Goal: Task Accomplishment & Management: Use online tool/utility

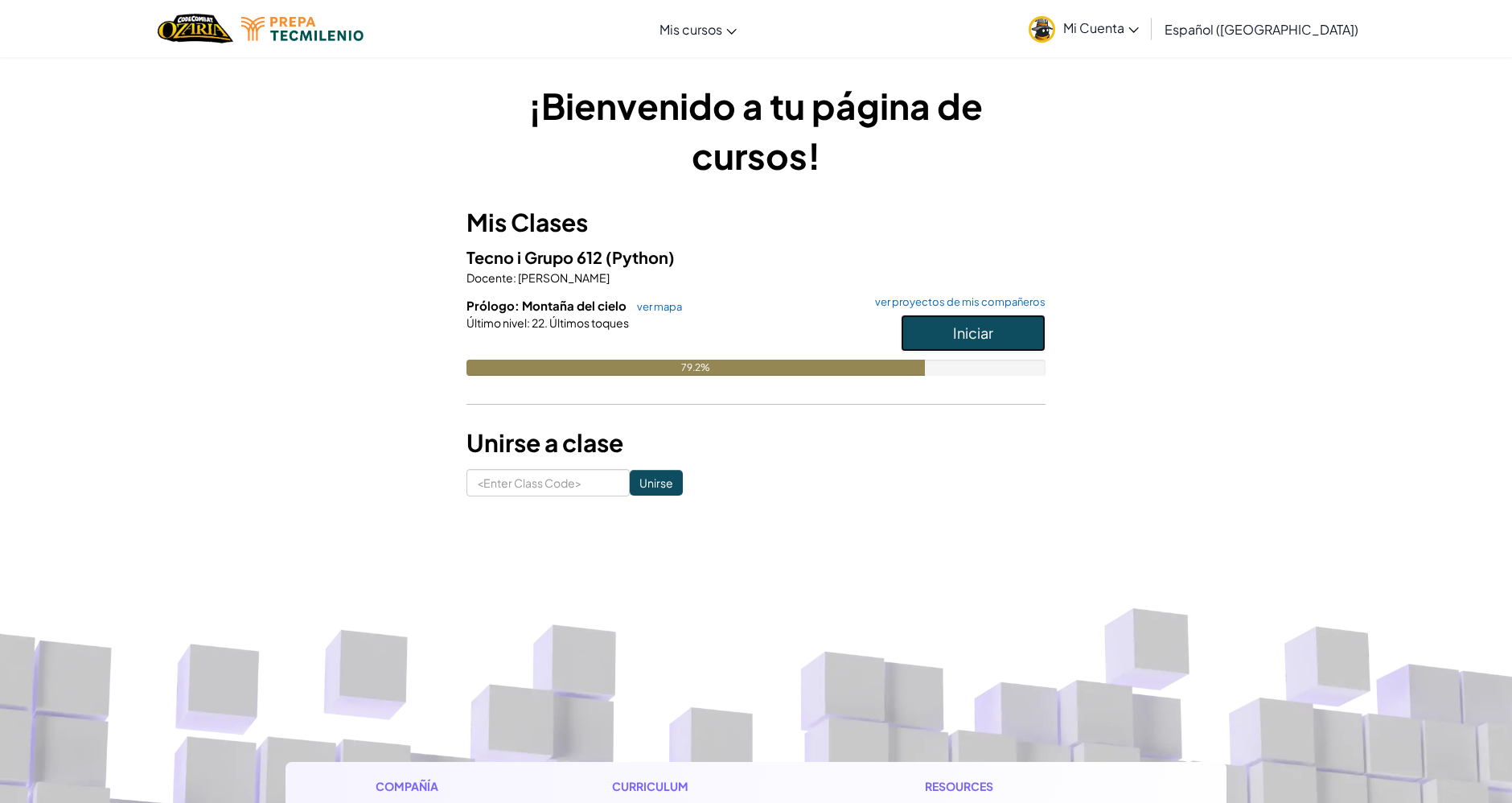
click at [917, 338] on button "Iniciar" at bounding box center [973, 333] width 145 height 37
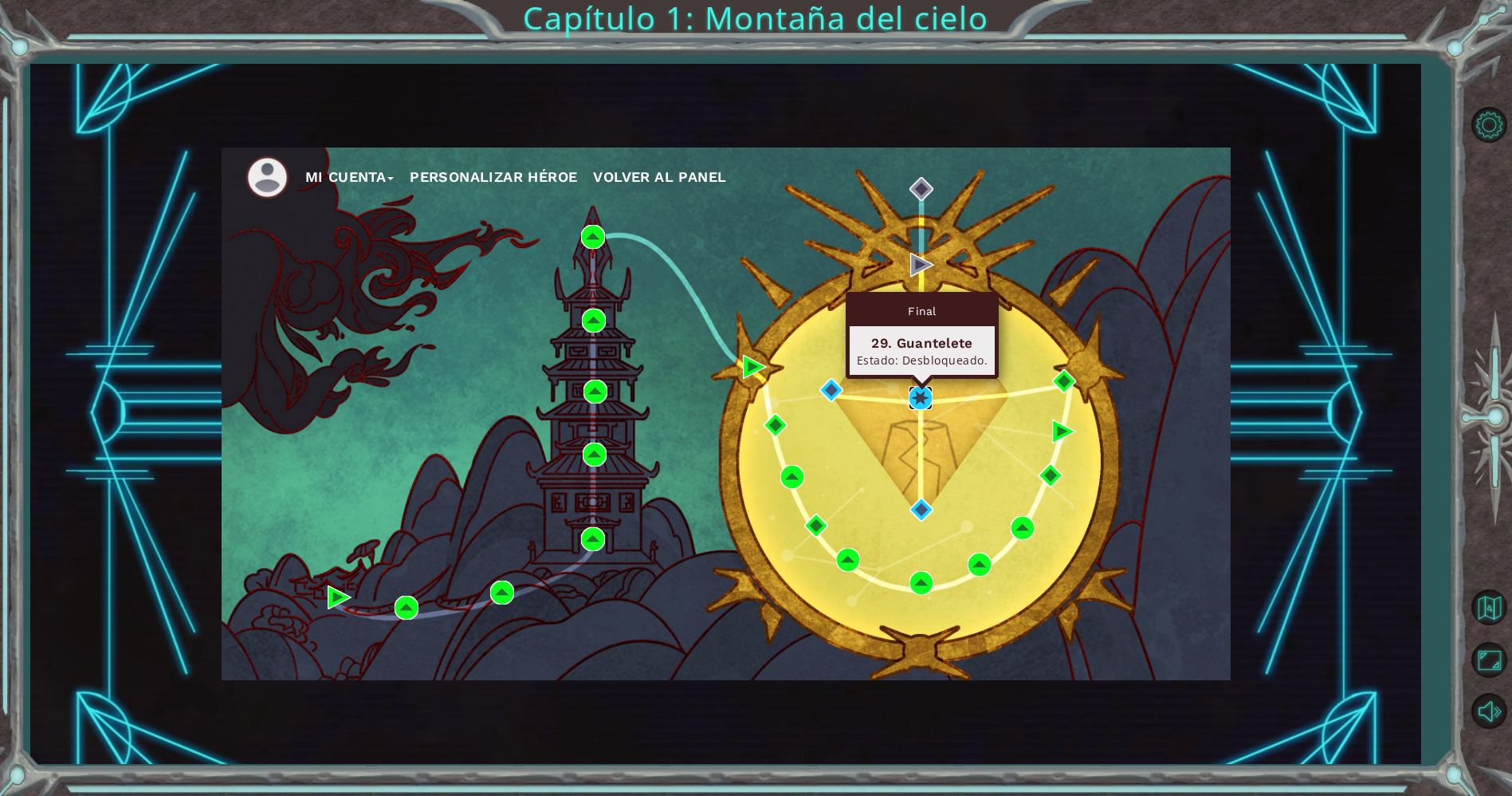
click at [927, 404] on img at bounding box center [920, 397] width 24 height 24
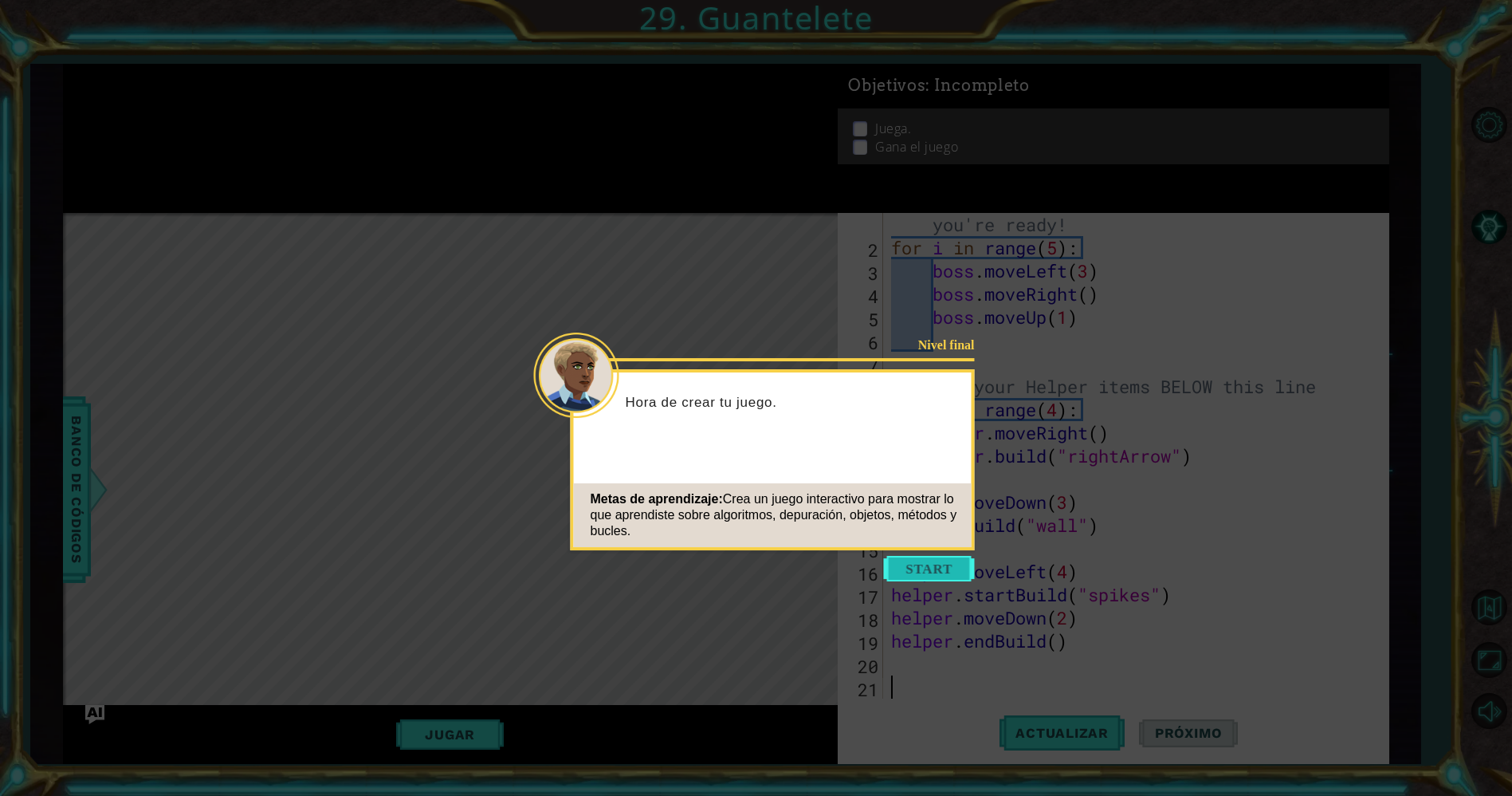
scroll to position [22, 0]
click at [950, 559] on button "Start" at bounding box center [930, 568] width 91 height 26
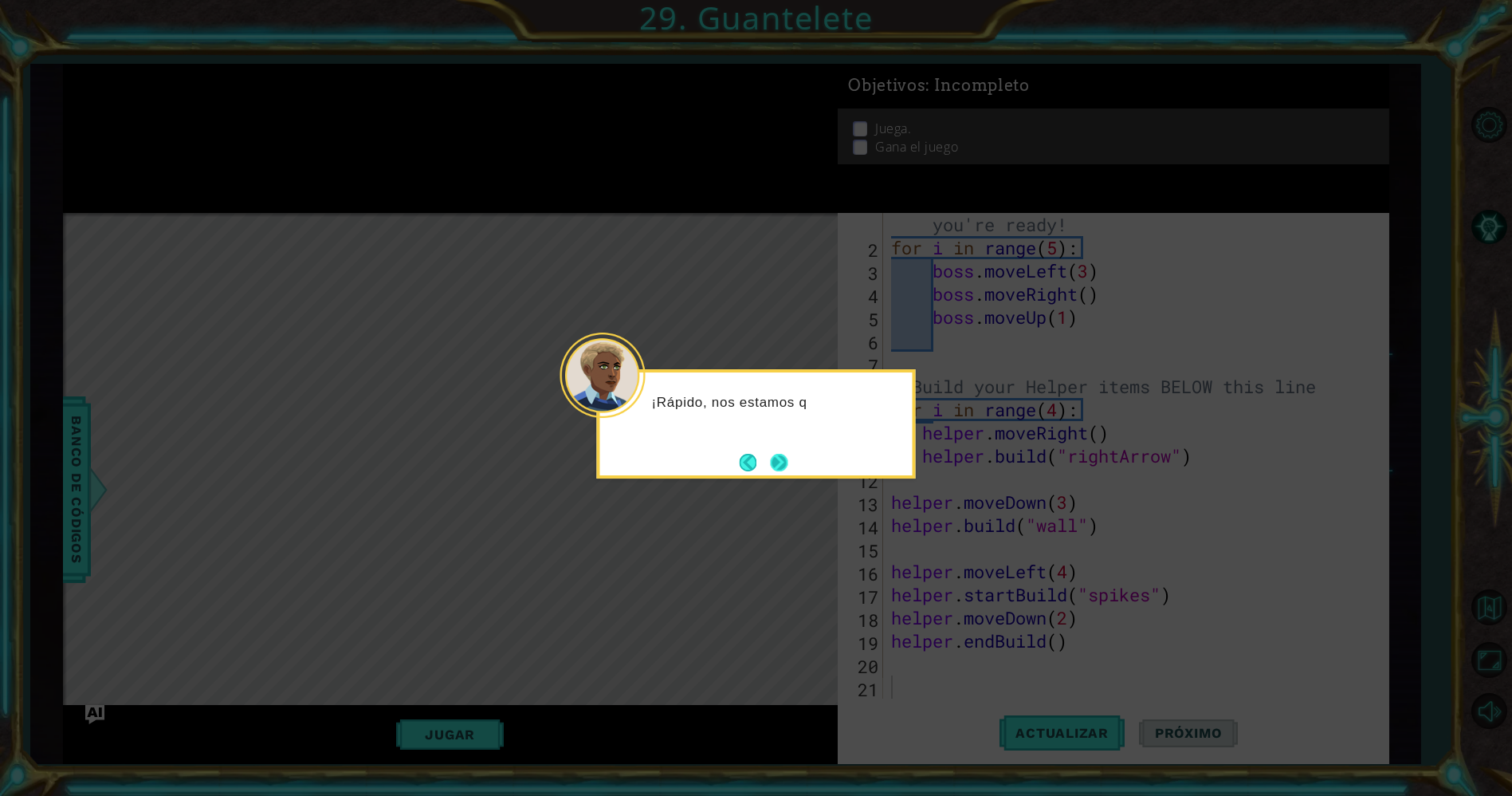
click at [773, 465] on button "Next" at bounding box center [779, 462] width 17 height 17
click at [785, 465] on button "Next" at bounding box center [780, 462] width 17 height 17
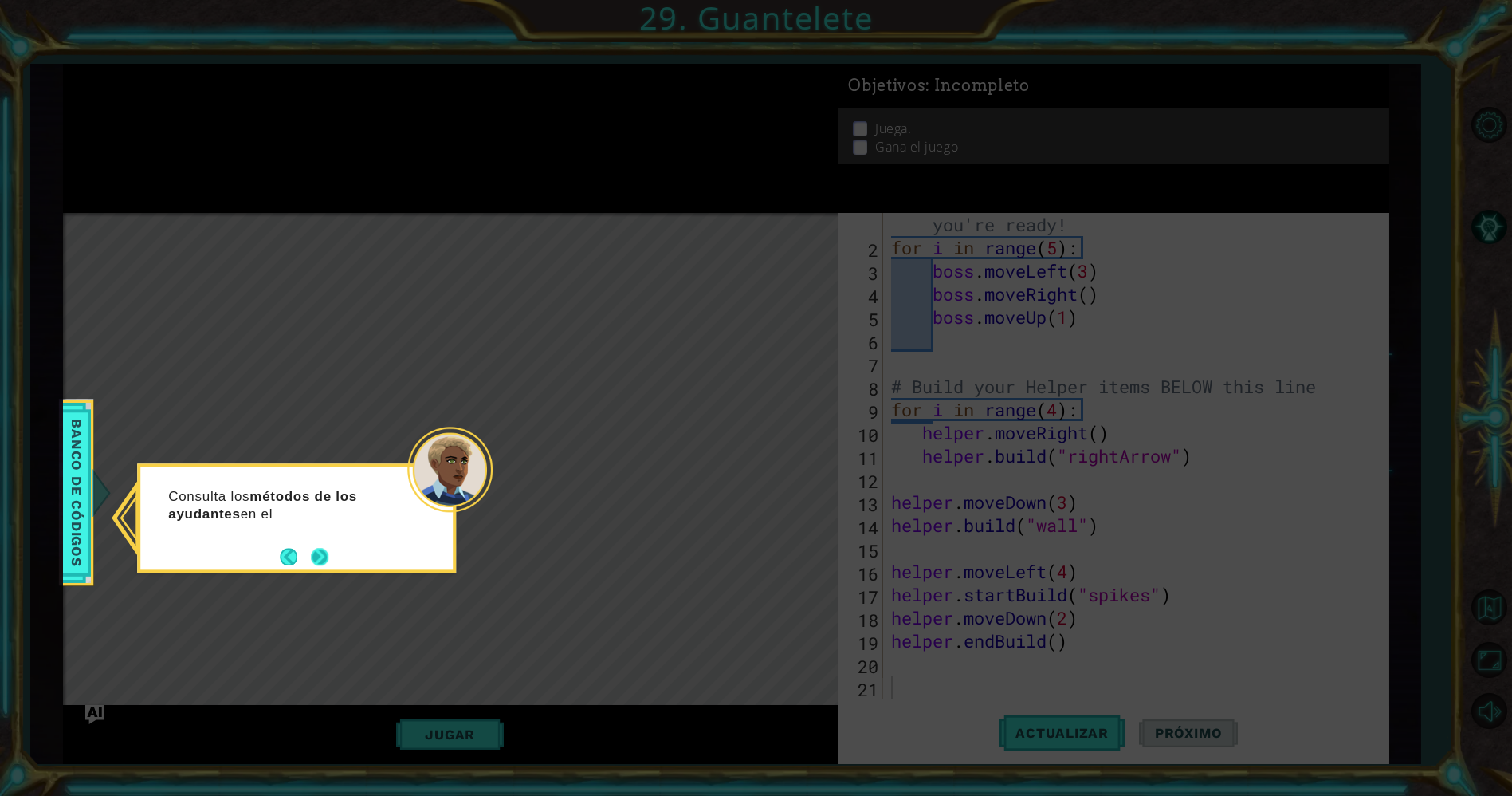
click at [329, 551] on button "Next" at bounding box center [319, 557] width 17 height 17
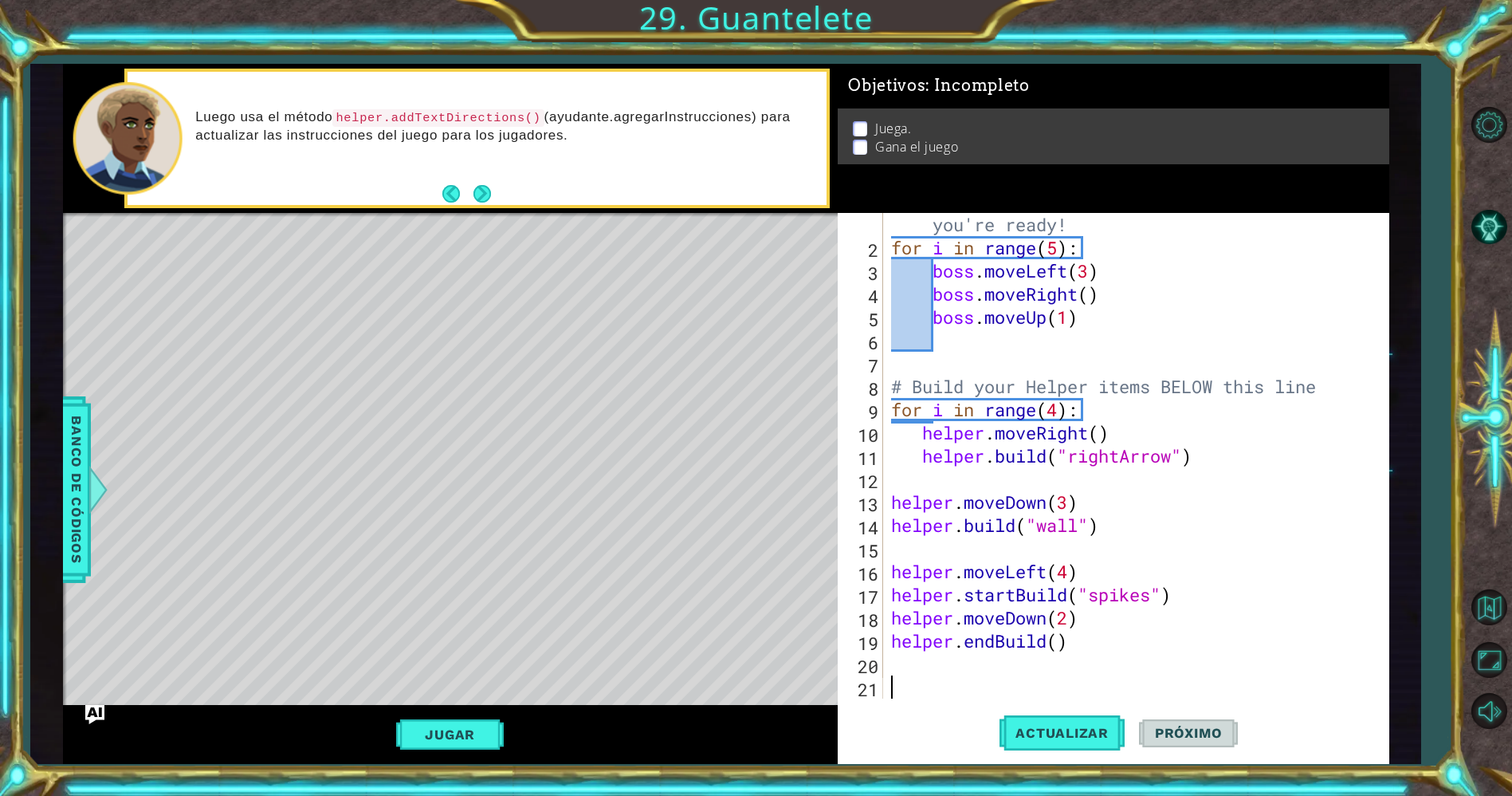
click at [903, 659] on div "# Don't touch the boss code until [PERSON_NAME] says you're ready! for i in ran…" at bounding box center [1133, 466] width 490 height 555
type textarea "#"
type textarea "3"
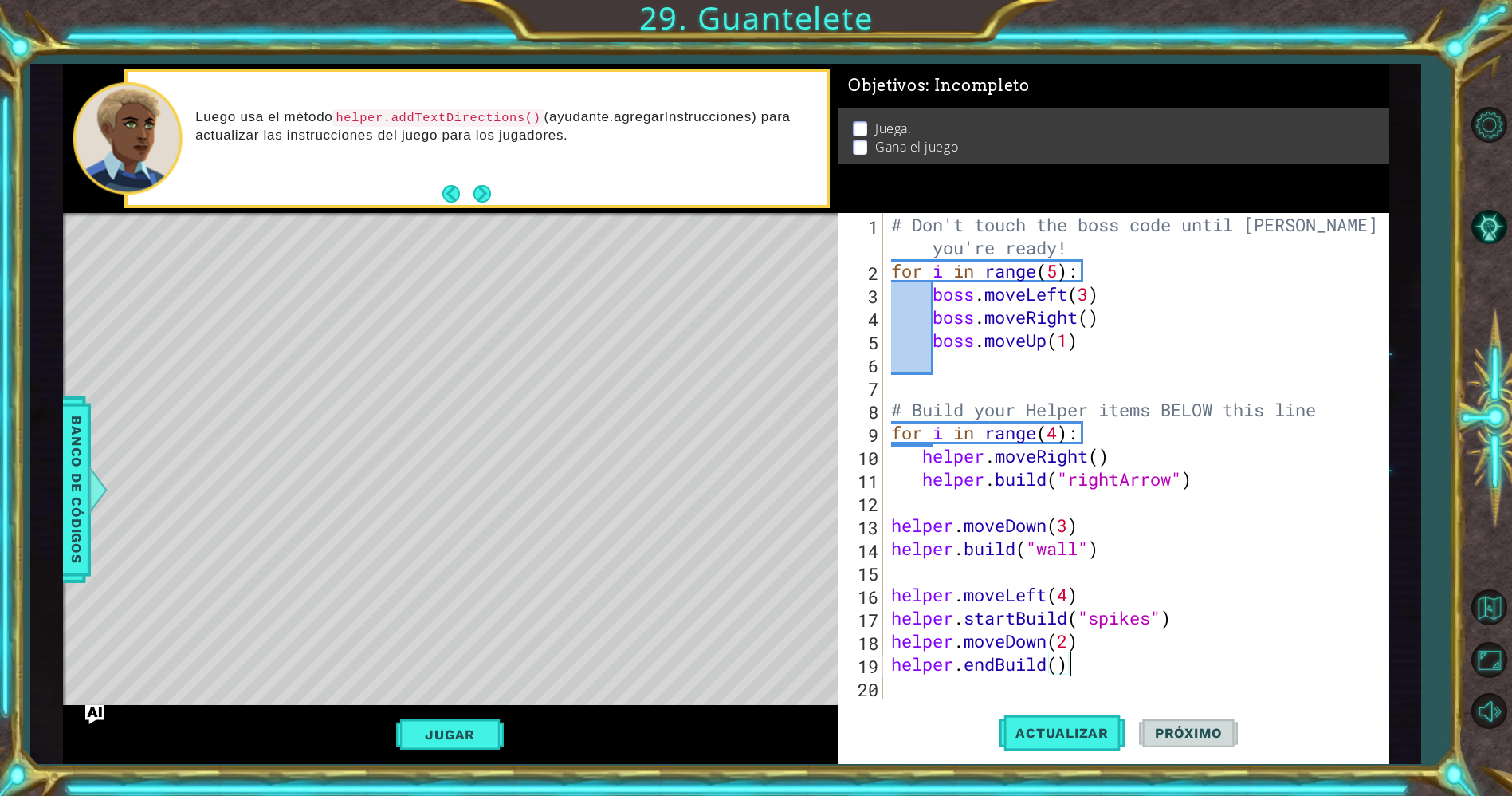
scroll to position [0, 7]
type textarea "helper.endBuild()"
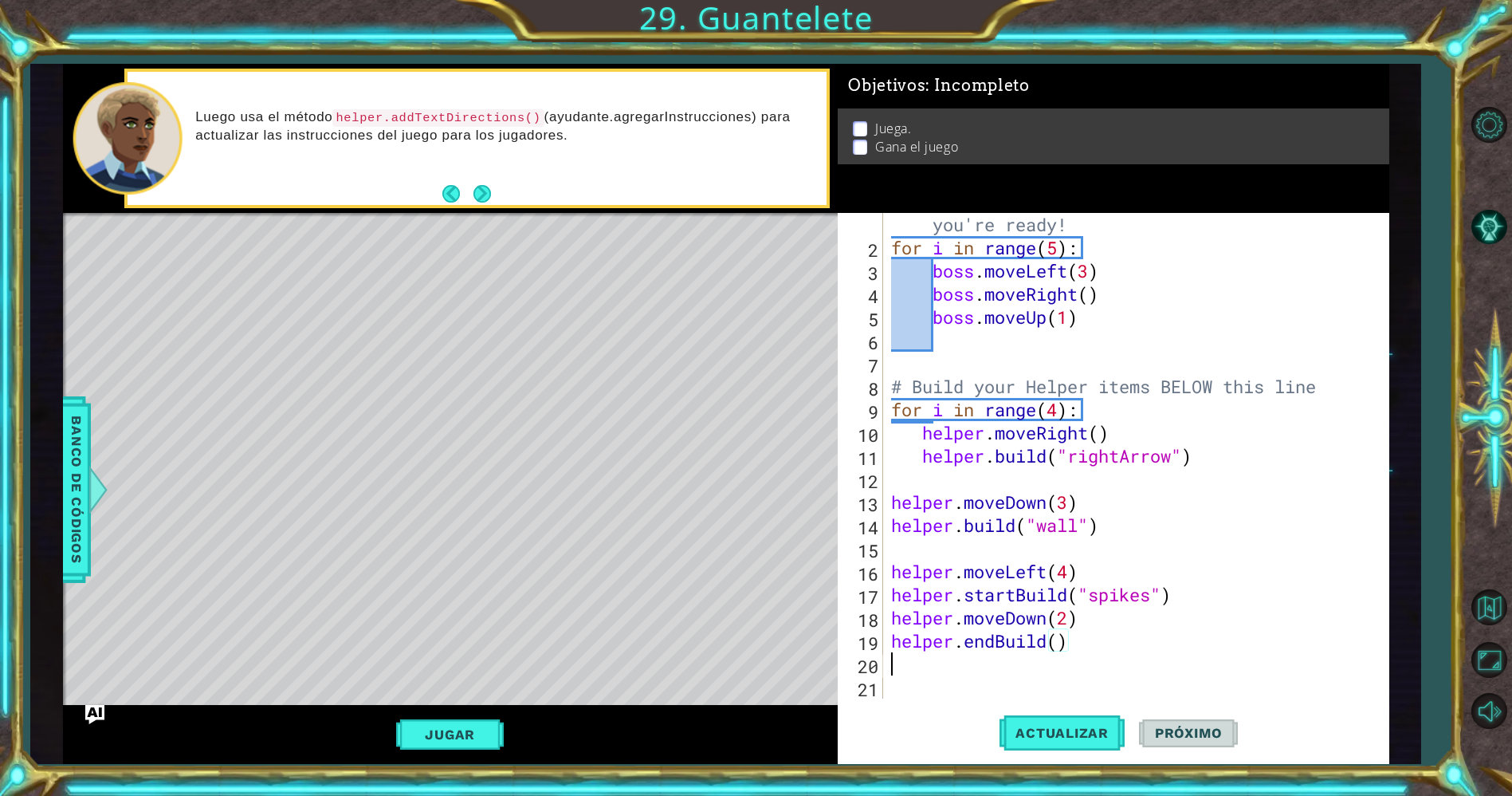
scroll to position [22, 0]
type textarea "3"
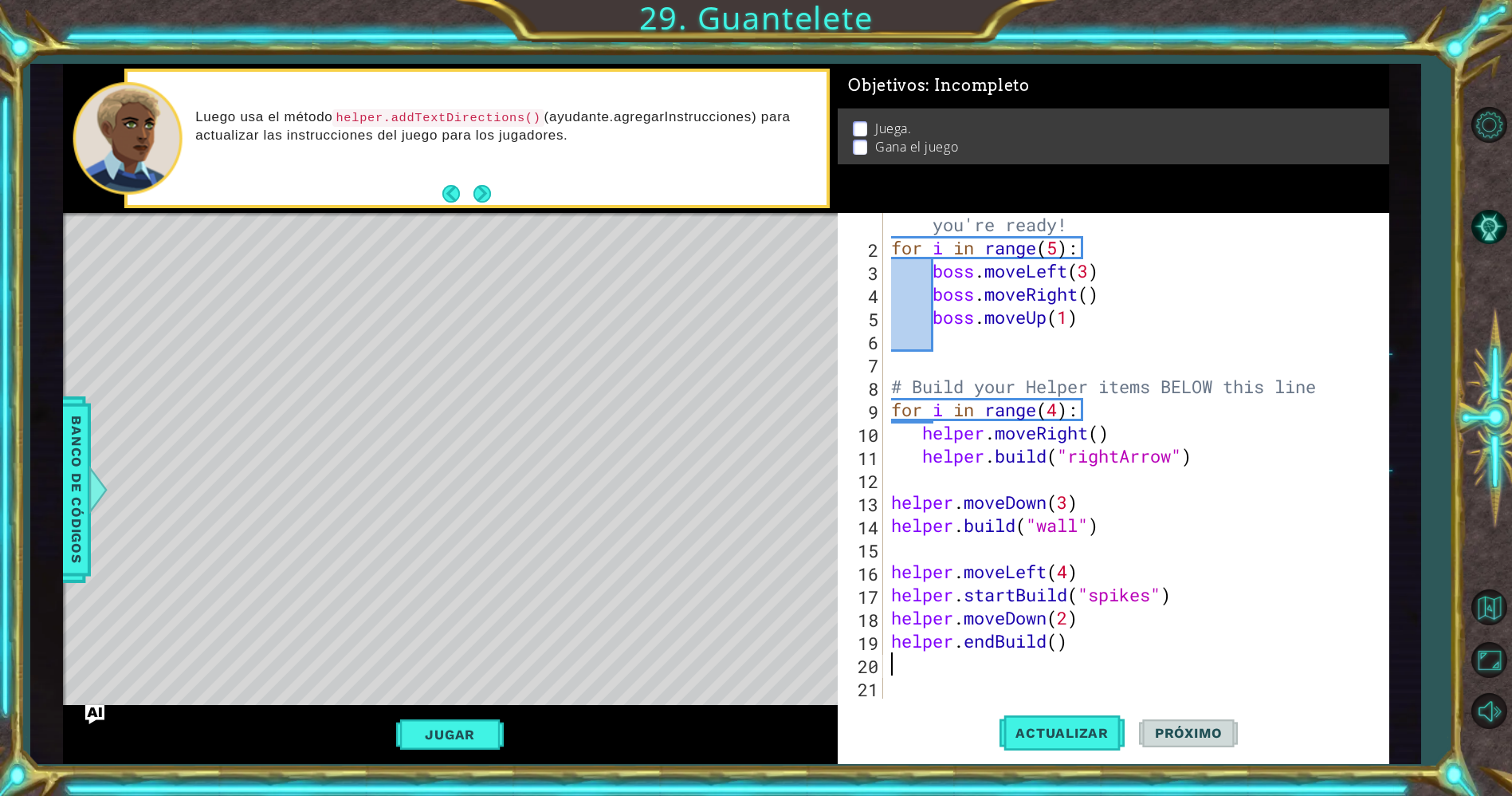
type textarea "3"
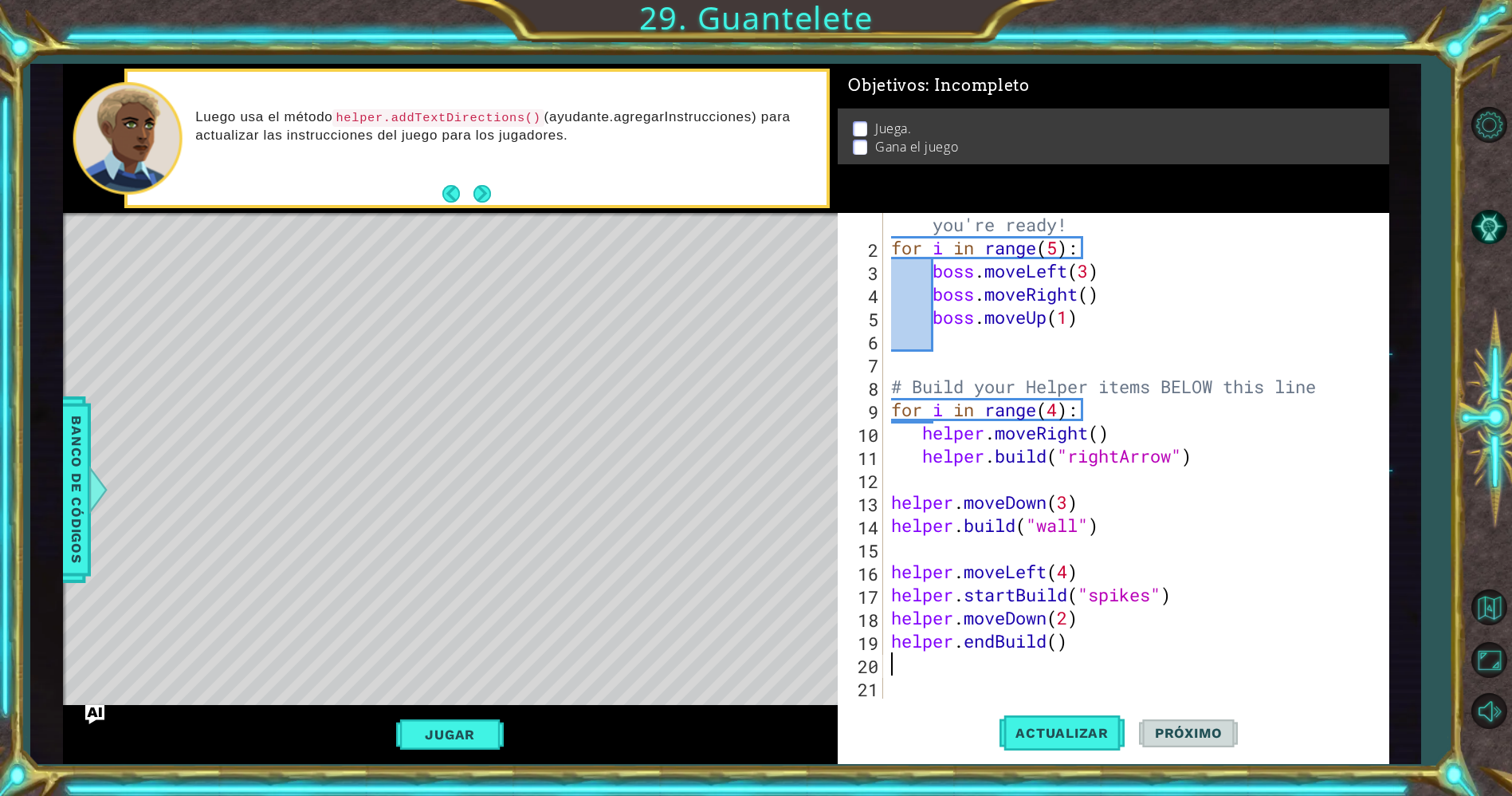
type textarea "3"
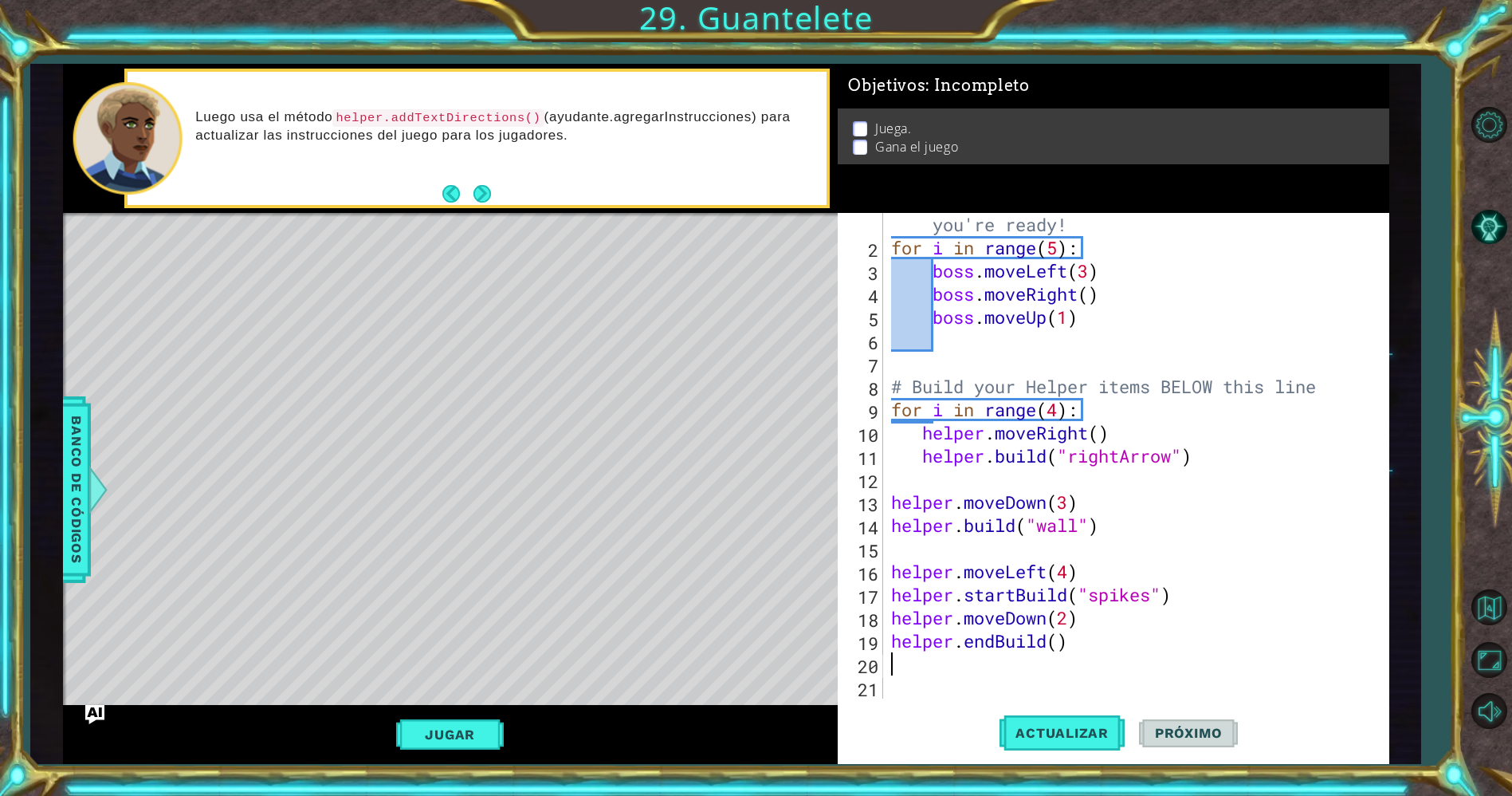
type textarea "3"
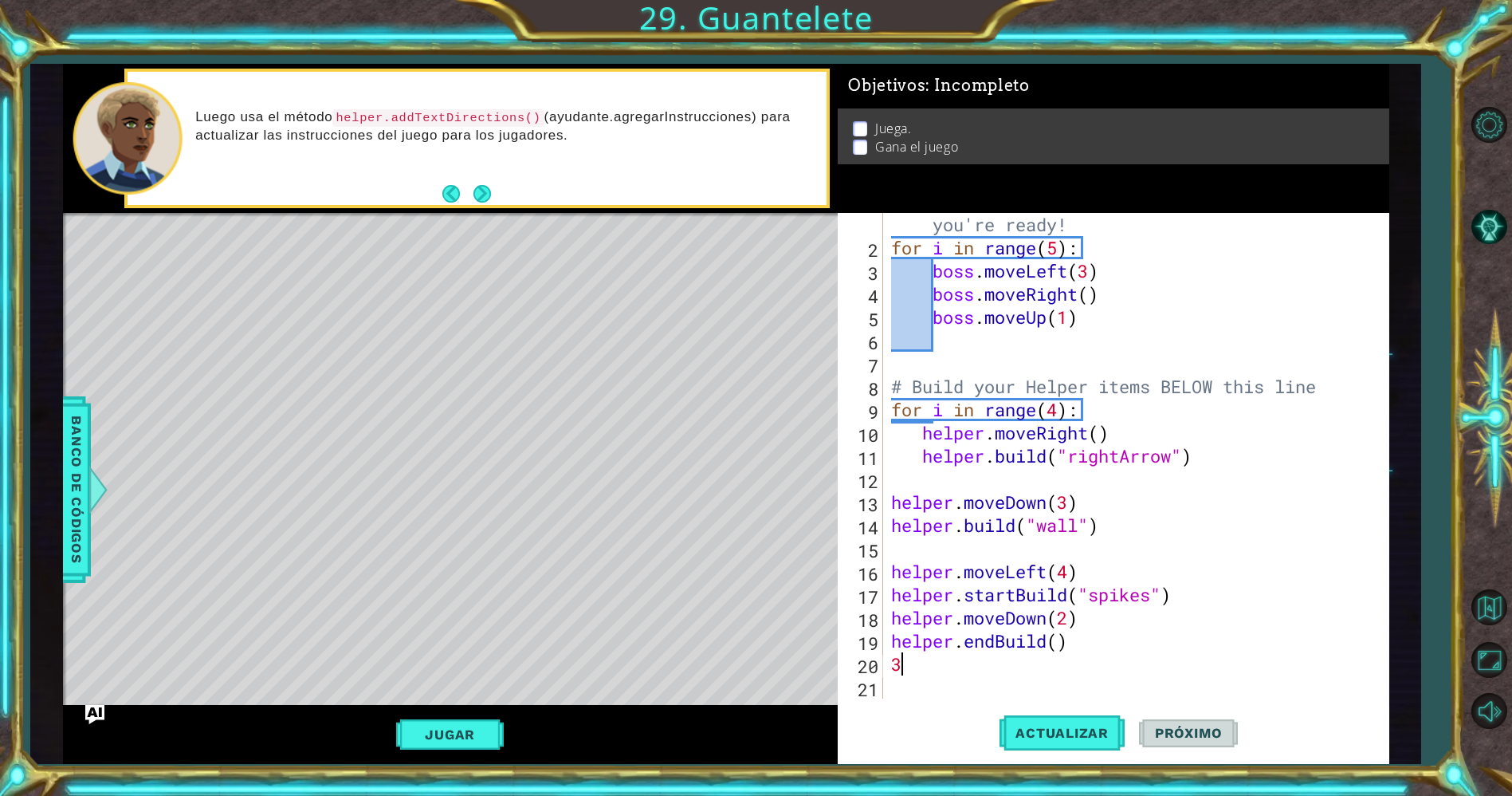
type textarea "3"
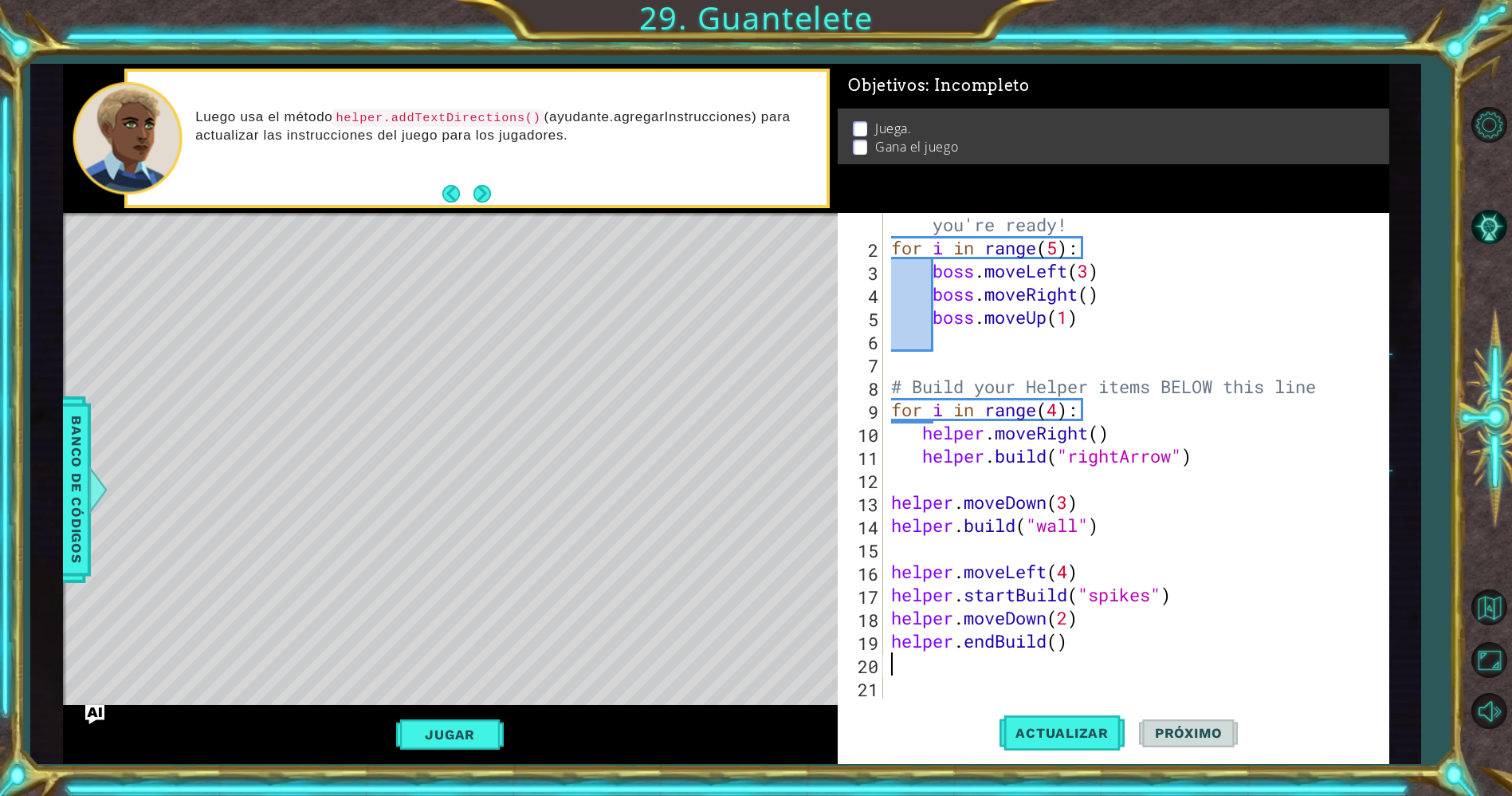
type textarea "3"
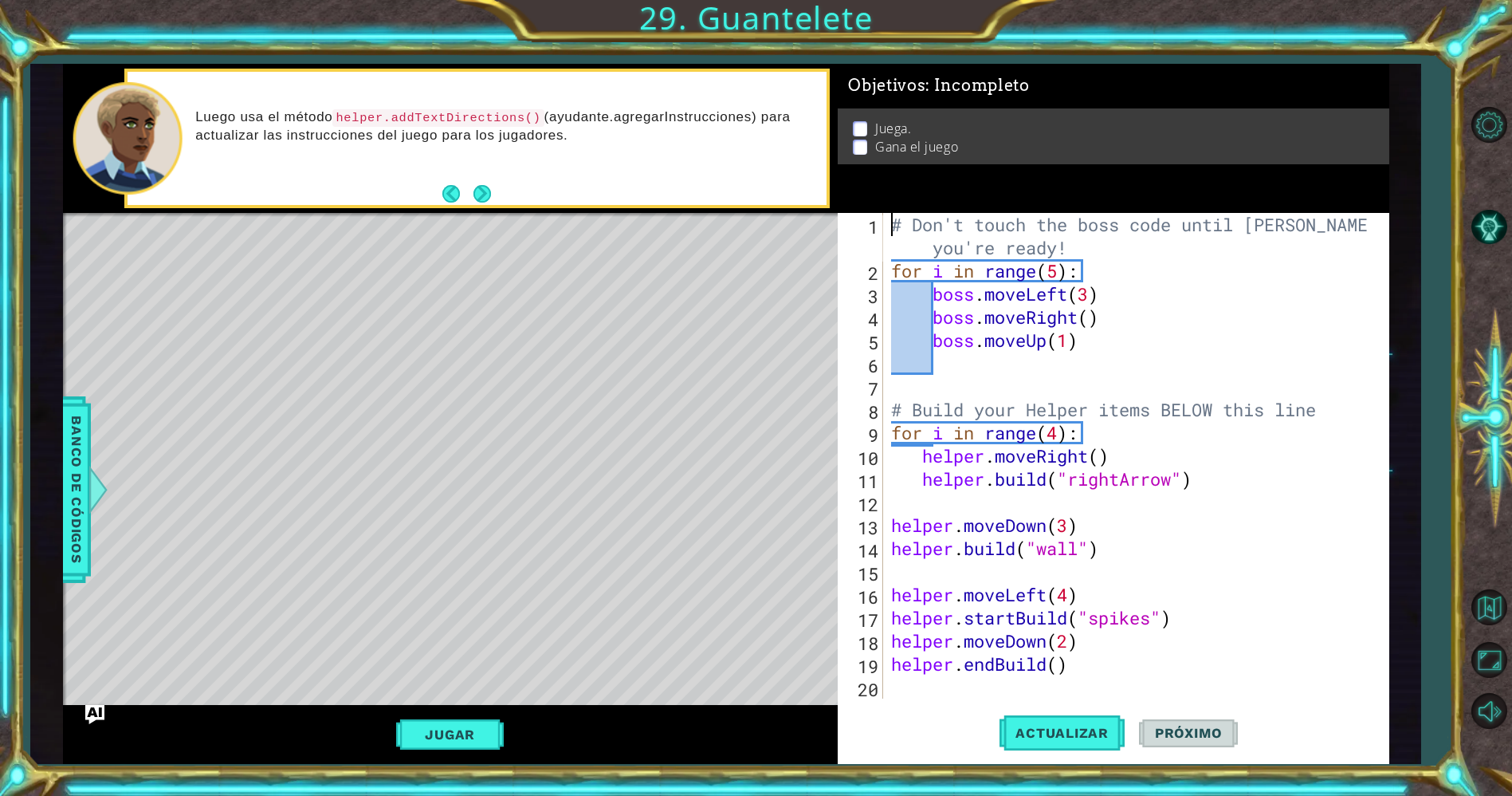
click at [888, 229] on div "# Don't touch the boss code until [PERSON_NAME] says you're ready! for i in ran…" at bounding box center [1133, 489] width 490 height 555
type textarea "# Don't touch the boss code until [PERSON_NAME] says you're ready!"
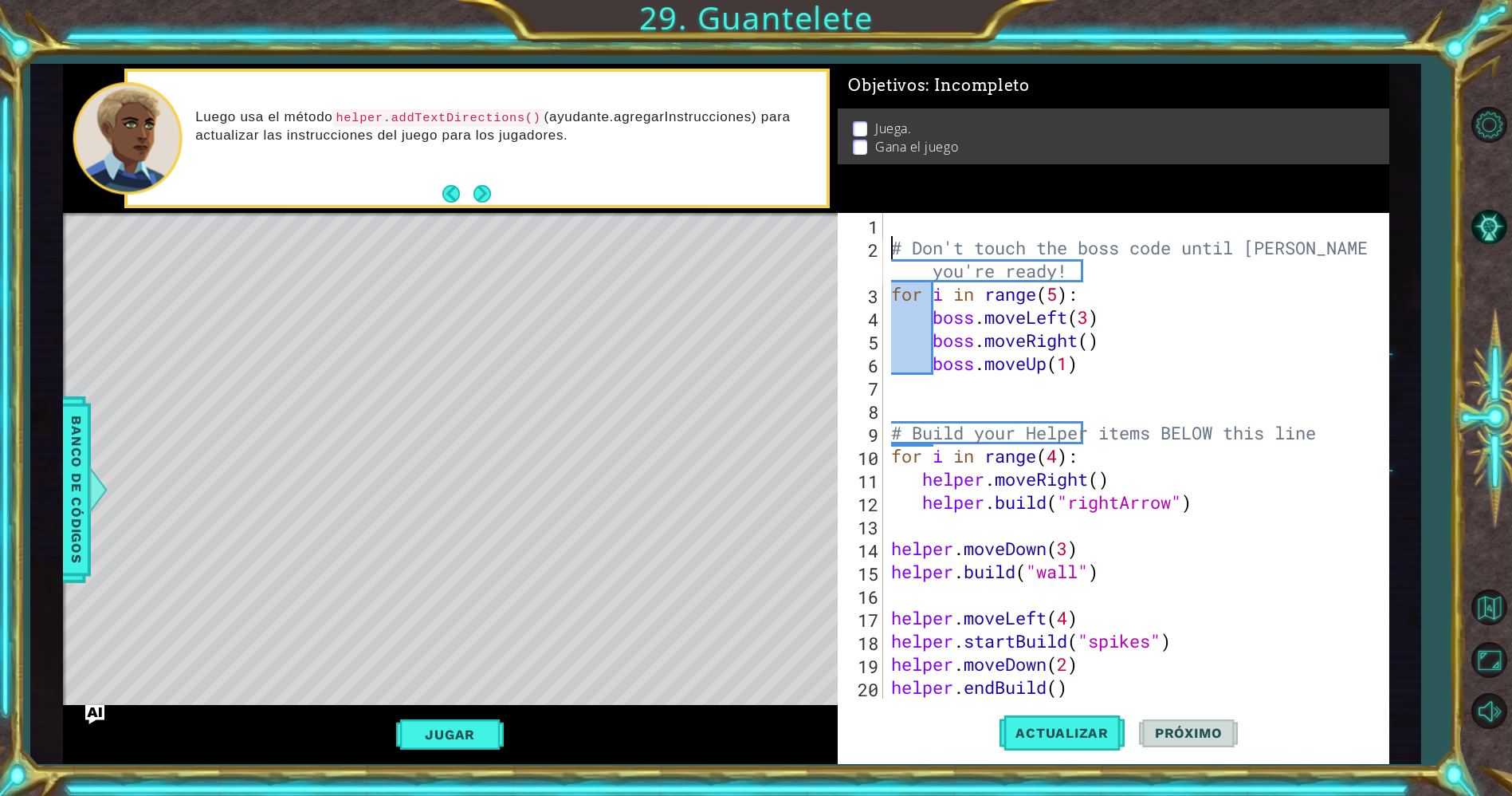
click at [892, 224] on div "# Don't touch the boss code until [PERSON_NAME] says you're ready! for i in ran…" at bounding box center [1133, 478] width 490 height 532
click at [1080, 292] on div "#[PERSON_NAME] # Don't touch the boss code until [PERSON_NAME] says you're read…" at bounding box center [1133, 478] width 490 height 532
type textarea "for i in range(5):"
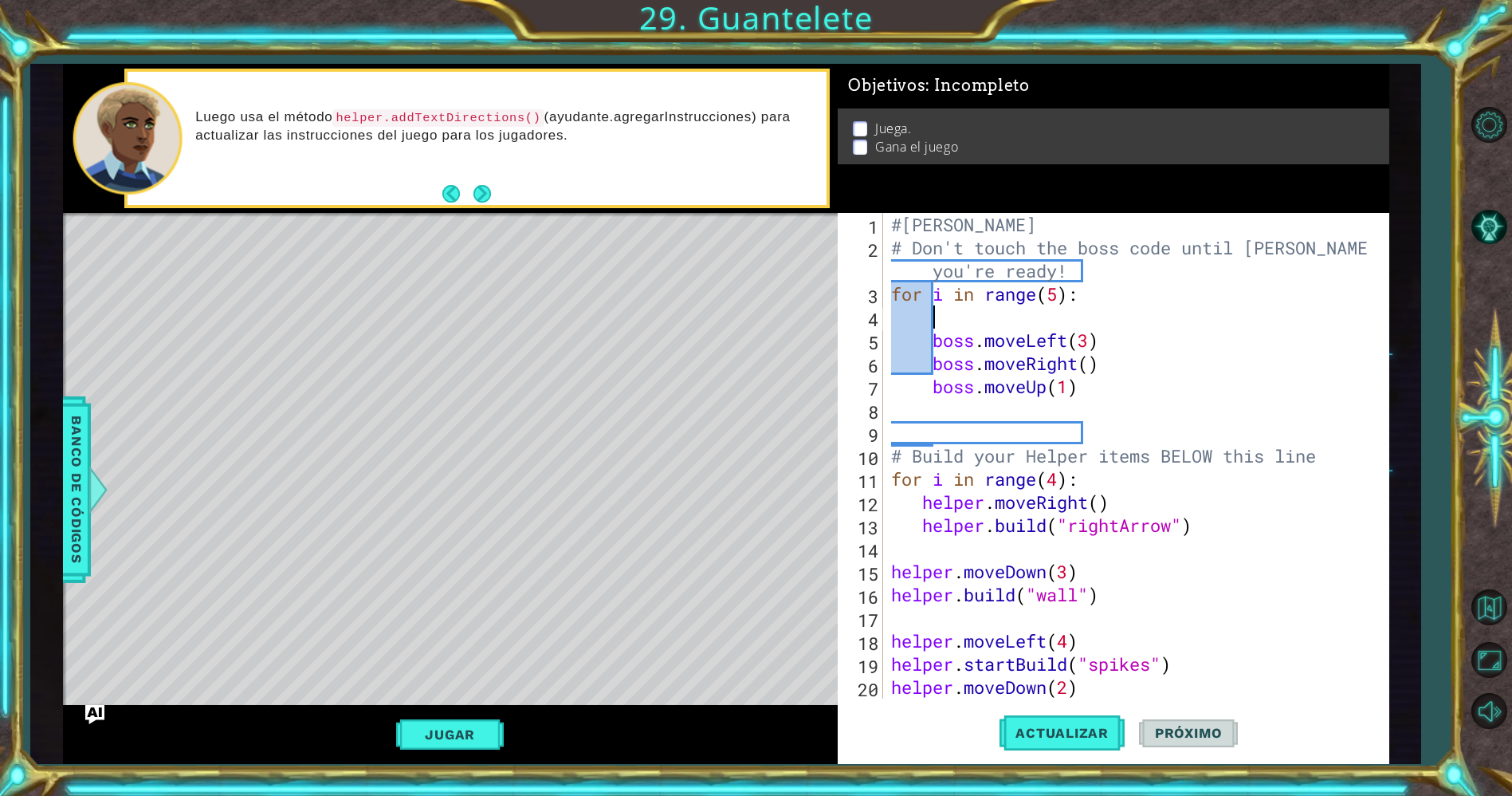
scroll to position [0, 0]
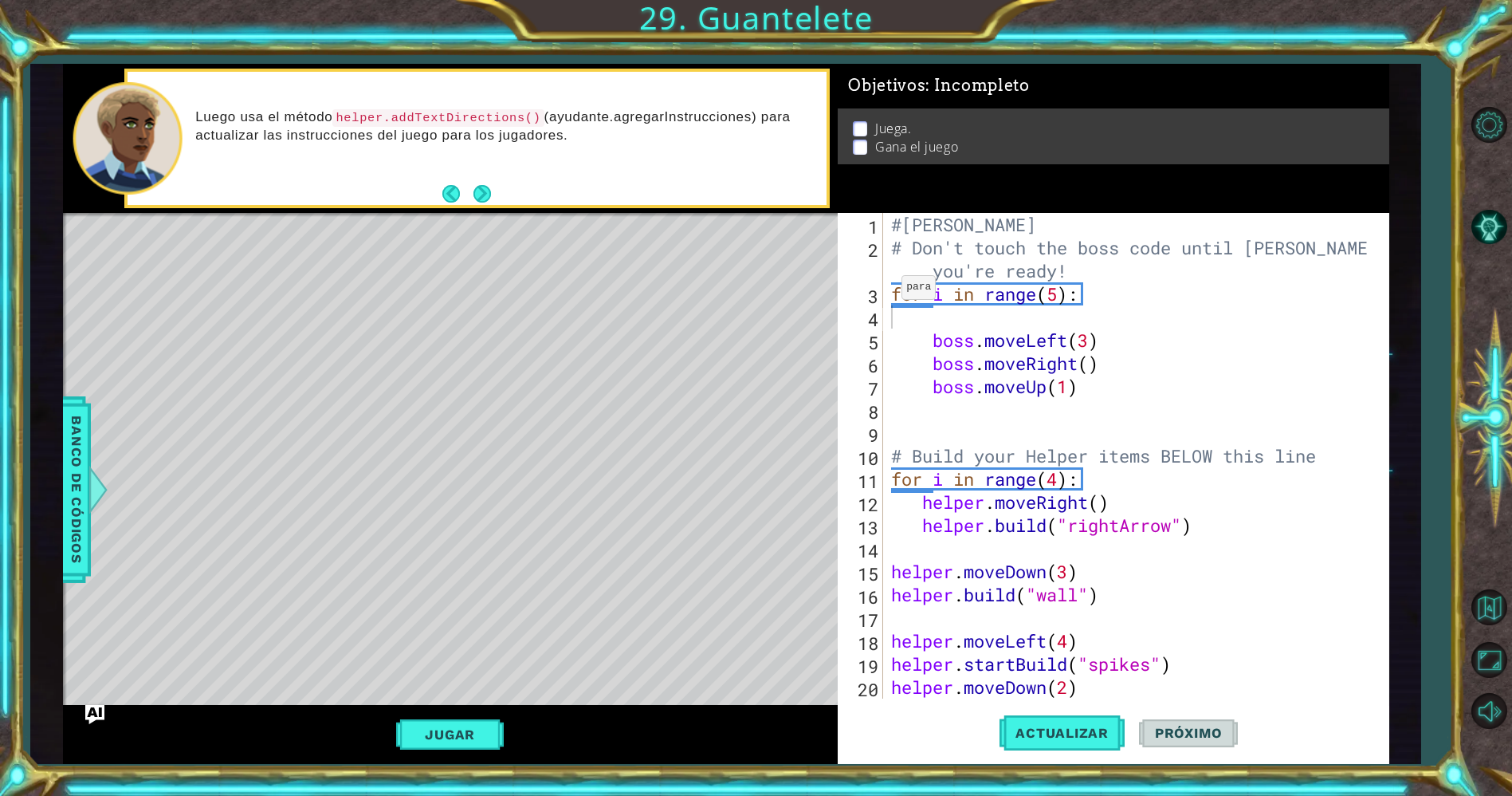
click at [887, 290] on div "1 2 3 4 5 6 7 8 9 10 11 12 13 14 15 16 17 18 19 20 21 #[PERSON_NAME] # Don't to…" at bounding box center [1111, 455] width 546 height 485
click at [891, 290] on div "#[PERSON_NAME] # Don't touch the boss code until [PERSON_NAME] says you're read…" at bounding box center [1133, 478] width 490 height 532
type textarea "for i in range(5):"
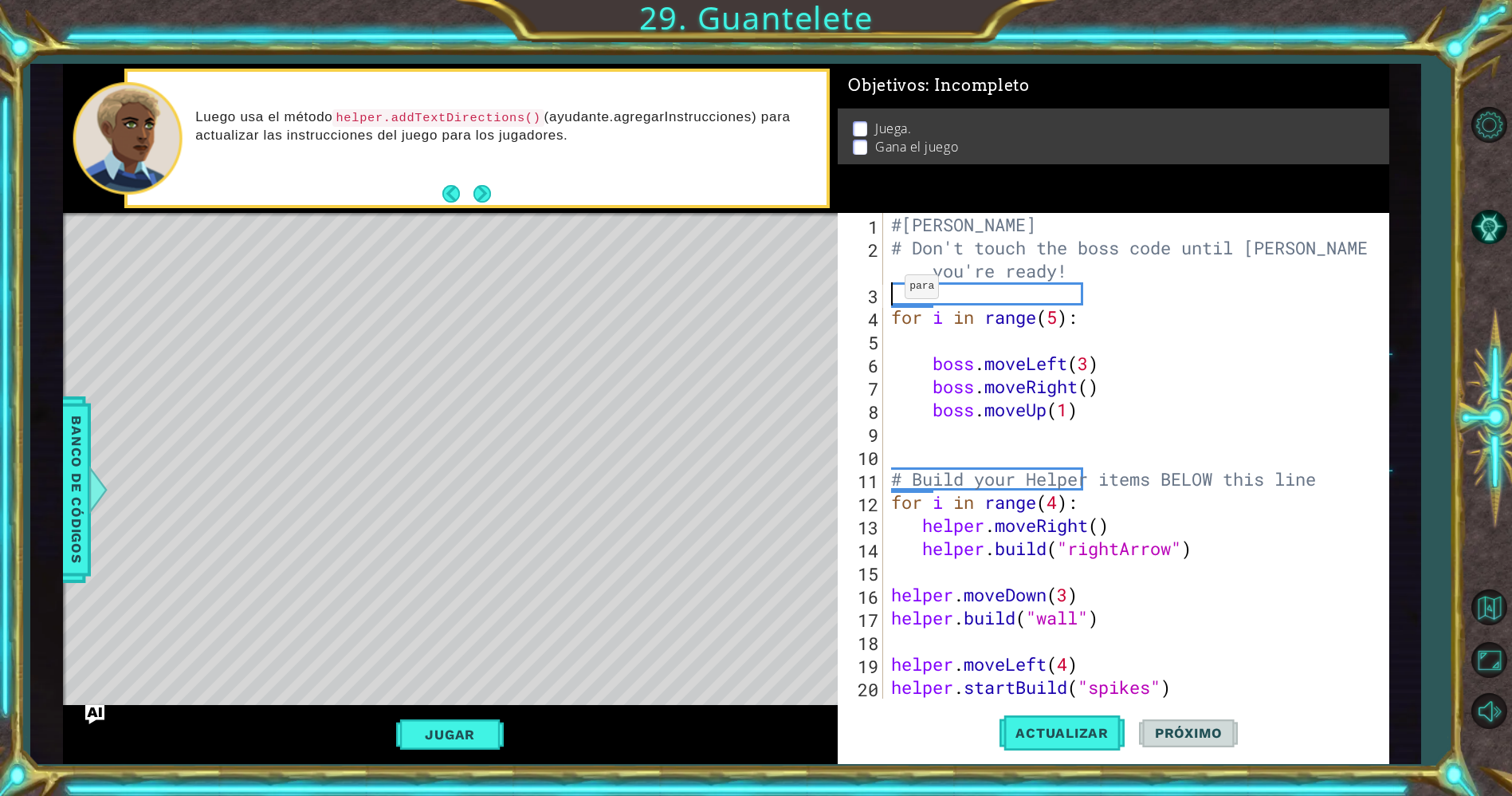
click at [891, 290] on div "#[PERSON_NAME] # Don't touch the boss code until [PERSON_NAME] says you're read…" at bounding box center [1133, 478] width 490 height 532
type textarea "# Don't touch the boss code until [PERSON_NAME] says you're ready!"
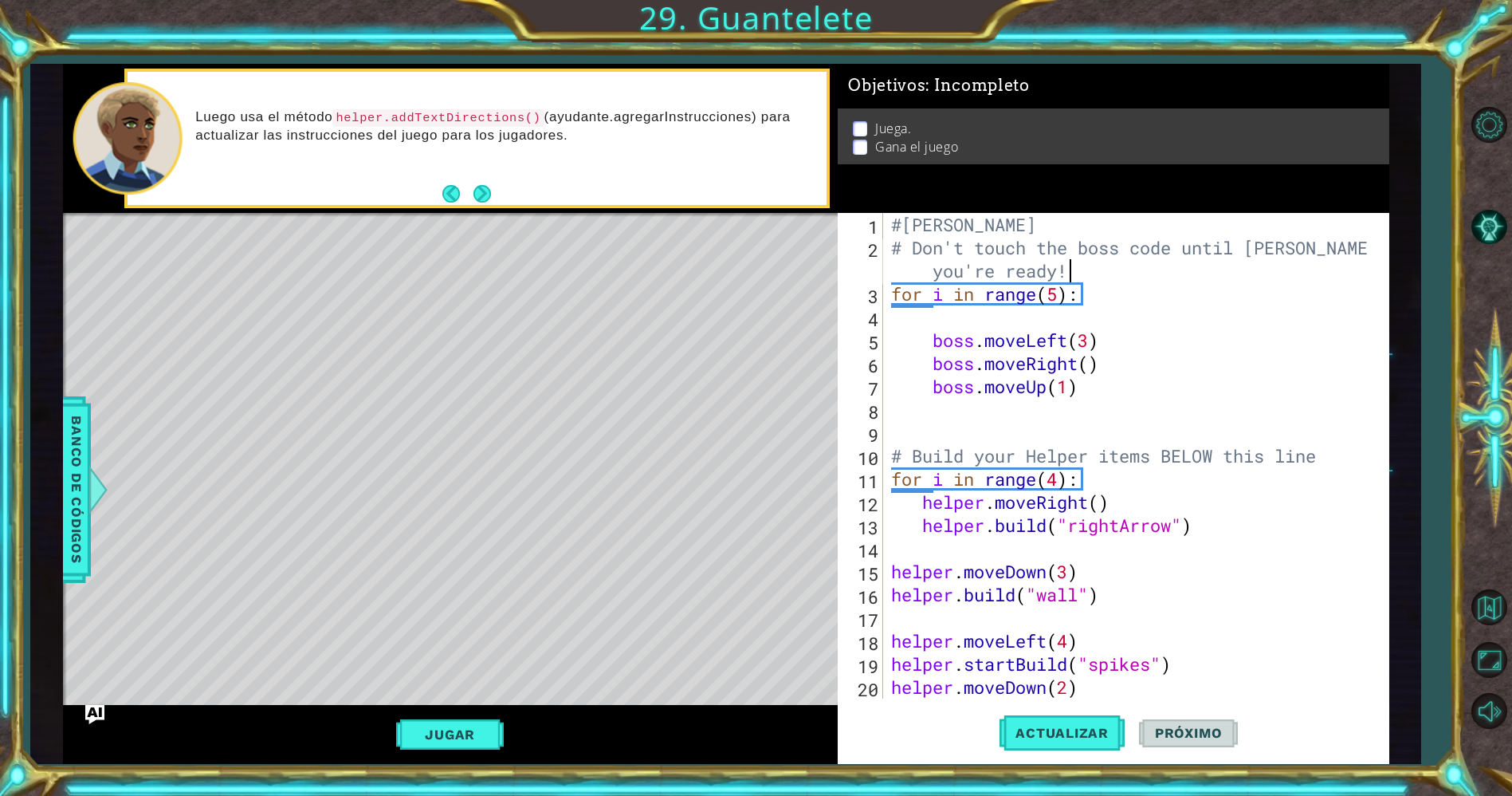
click at [888, 244] on div "#[PERSON_NAME] # Don't touch the boss code until [PERSON_NAME] says you're read…" at bounding box center [1133, 478] width 490 height 532
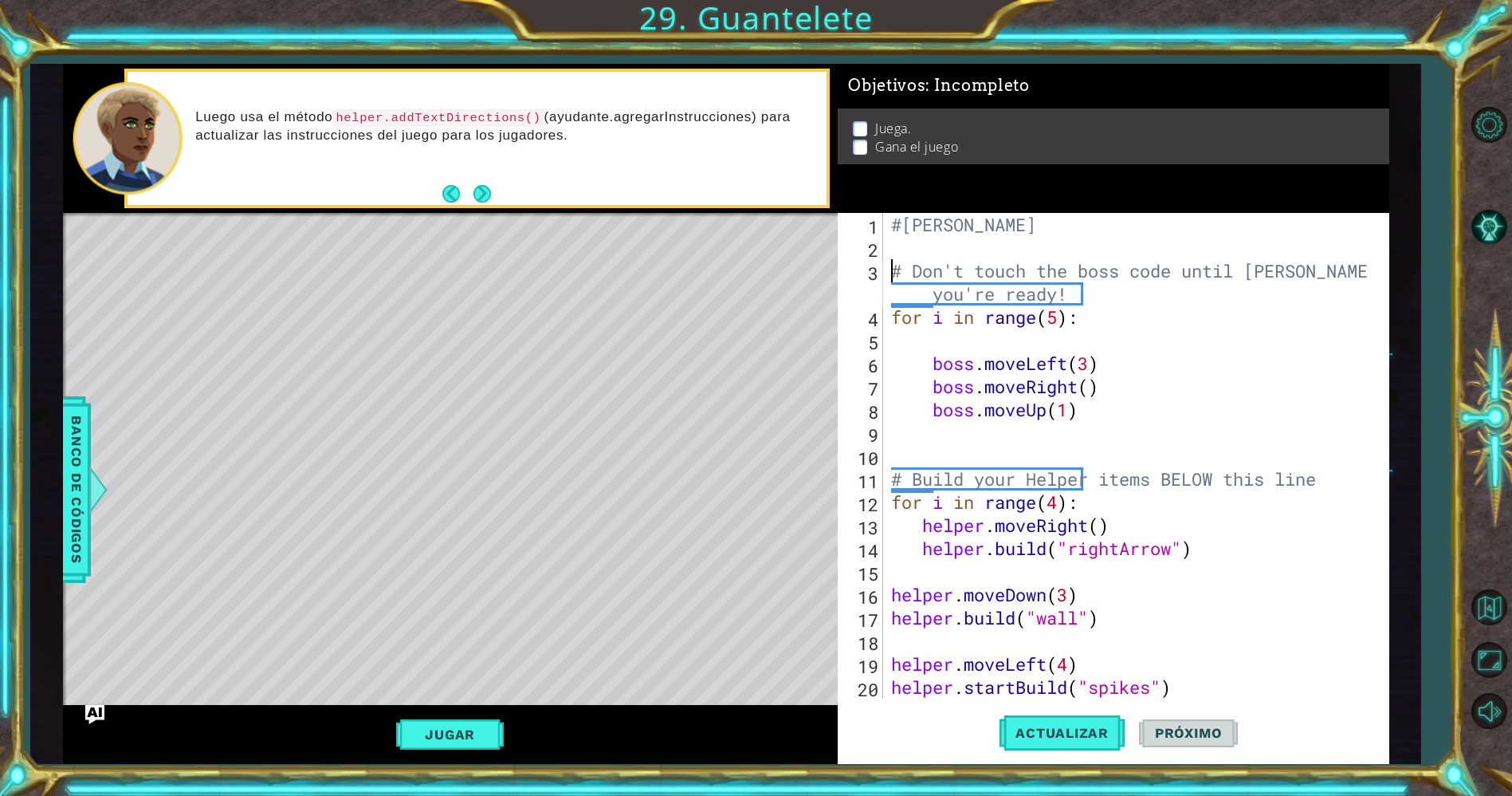
click at [888, 244] on div "#[PERSON_NAME] # Don't touch the boss code until [PERSON_NAME] says you're read…" at bounding box center [1133, 478] width 490 height 532
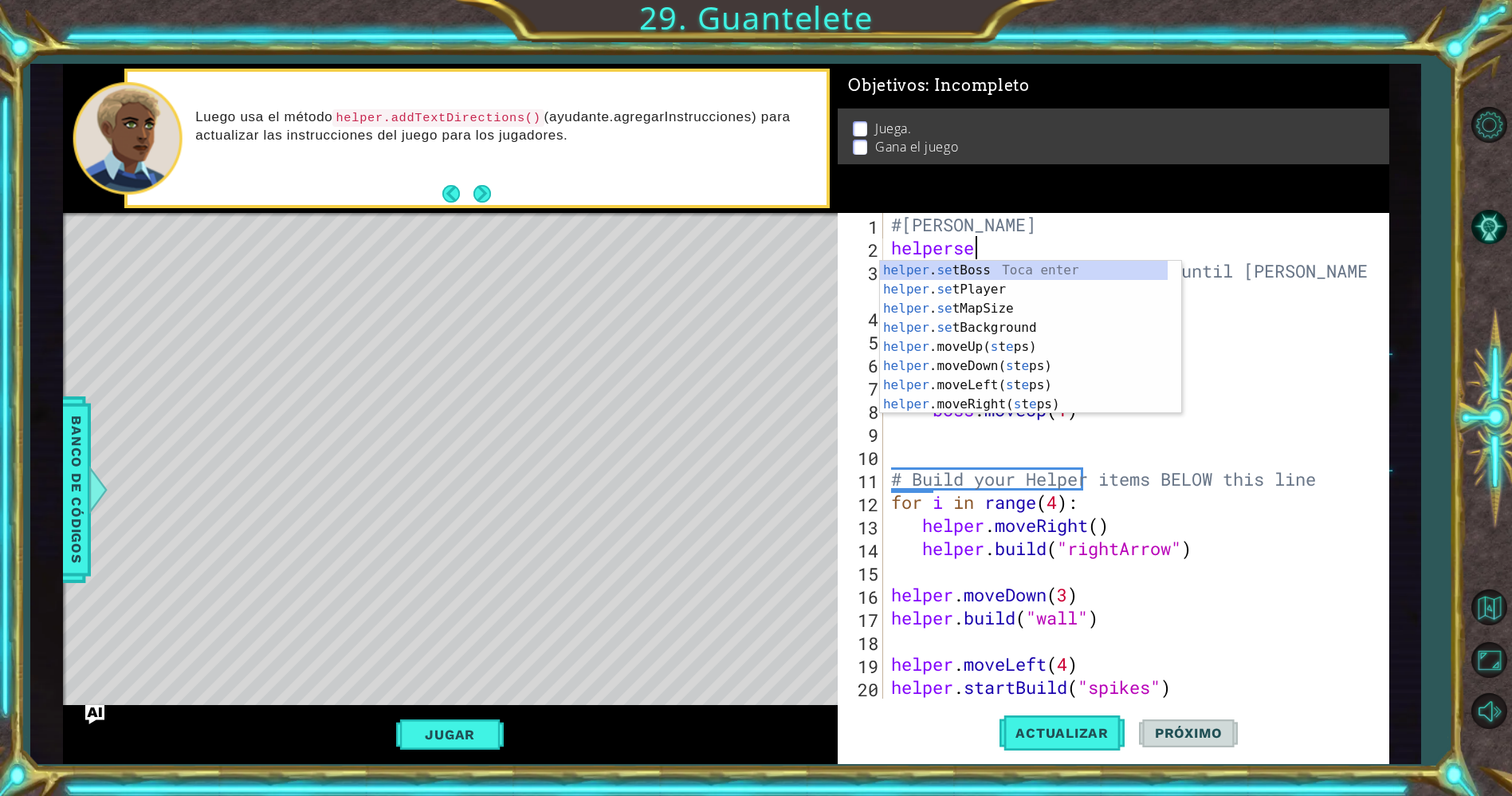
scroll to position [0, 2]
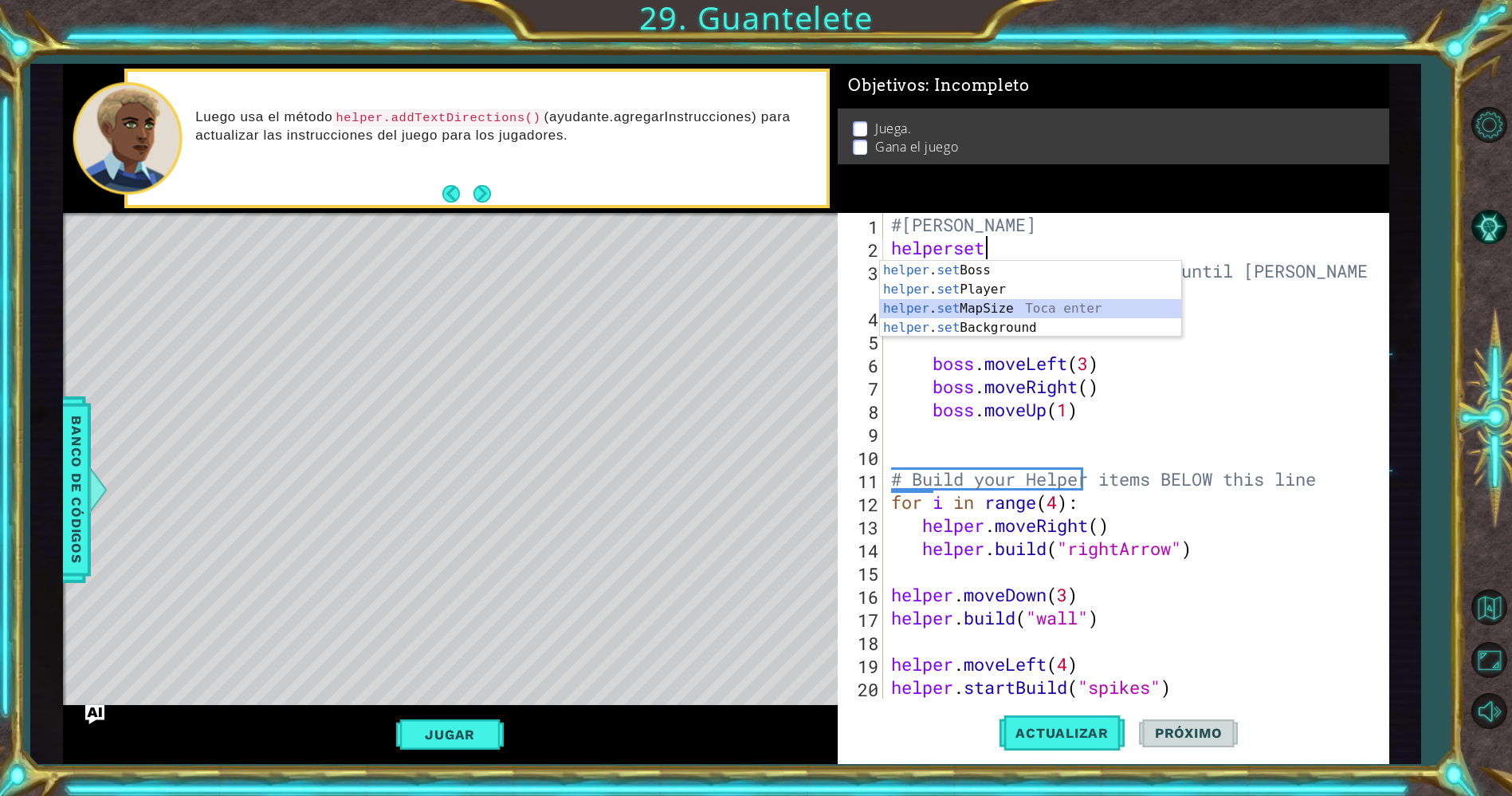
click at [905, 301] on div "helper . set Boss Toca enter helper . set Player Toca enter helper . set MapSiz…" at bounding box center [1030, 317] width 302 height 114
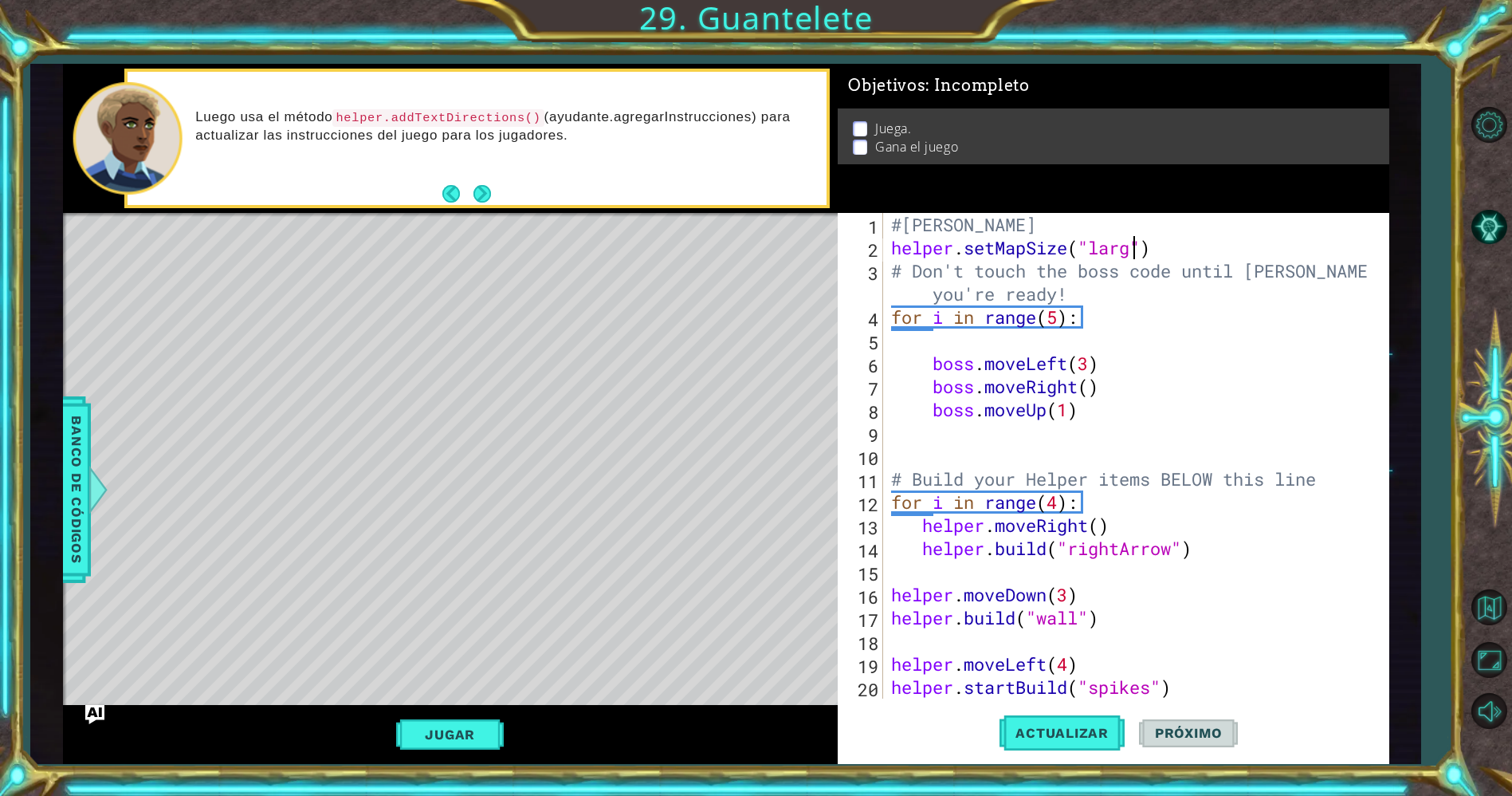
scroll to position [0, 12]
click at [1060, 730] on span "Actualizar" at bounding box center [1062, 733] width 125 height 16
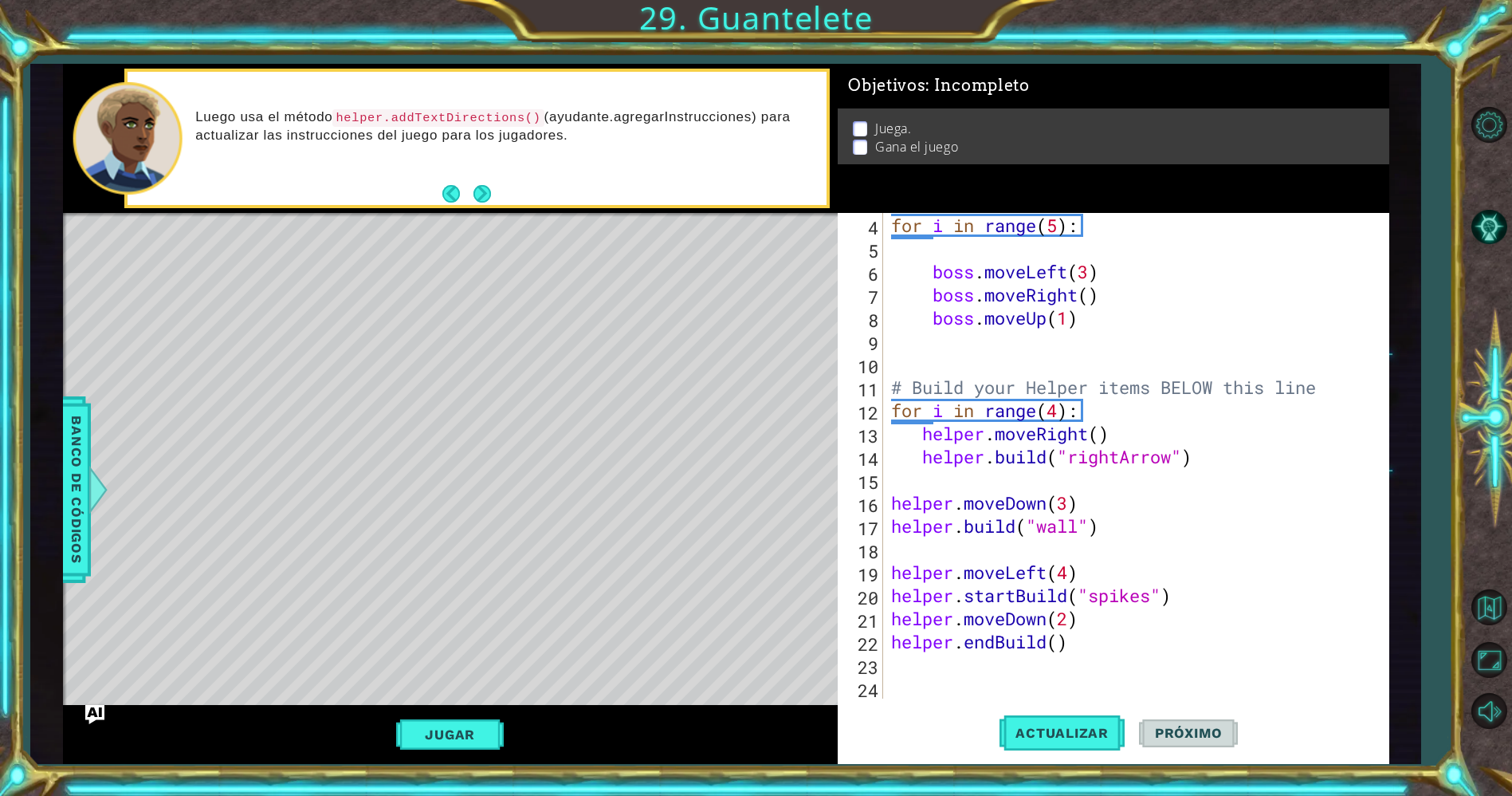
scroll to position [91, 0]
click at [467, 727] on button "Jugar" at bounding box center [450, 734] width 108 height 31
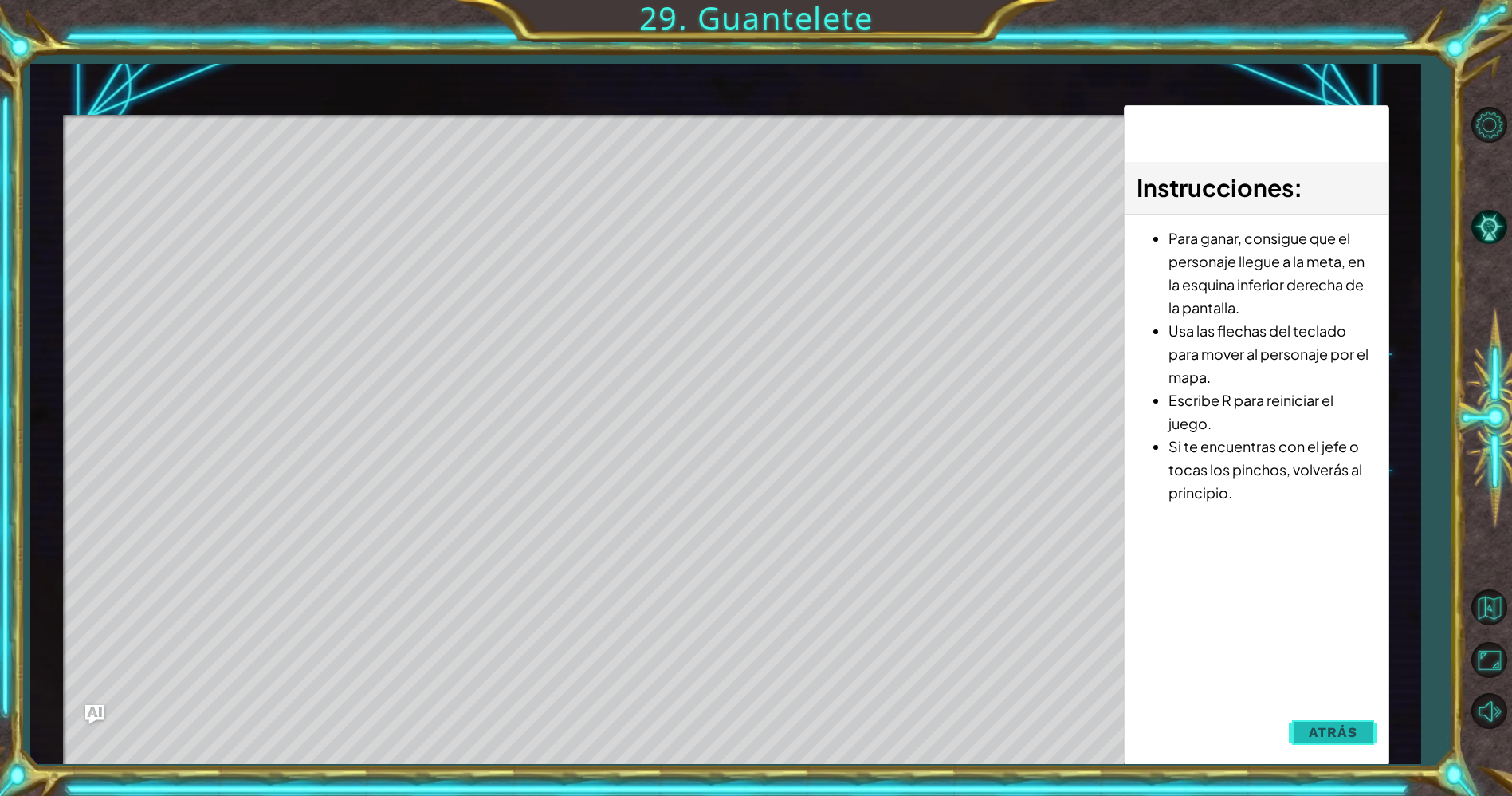
click at [1294, 734] on button "Atrás" at bounding box center [1333, 732] width 88 height 32
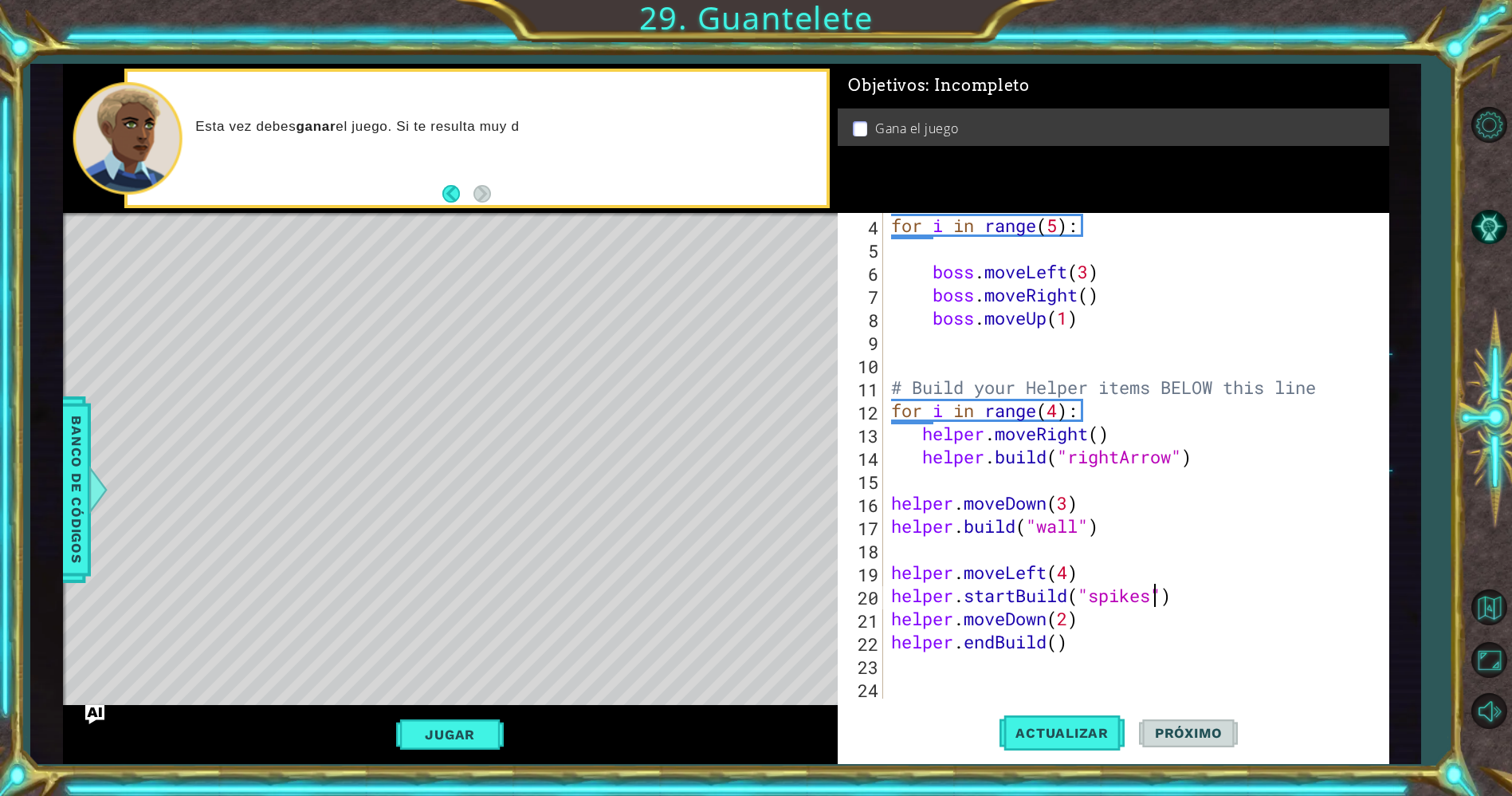
click at [1155, 599] on div "# Don't touch the boss code until [PERSON_NAME] says you're ready! for i in ran…" at bounding box center [1133, 444] width 490 height 555
click at [1070, 615] on div "# Don't touch the boss code until [PERSON_NAME] says you're ready! for i in ran…" at bounding box center [1133, 444] width 490 height 555
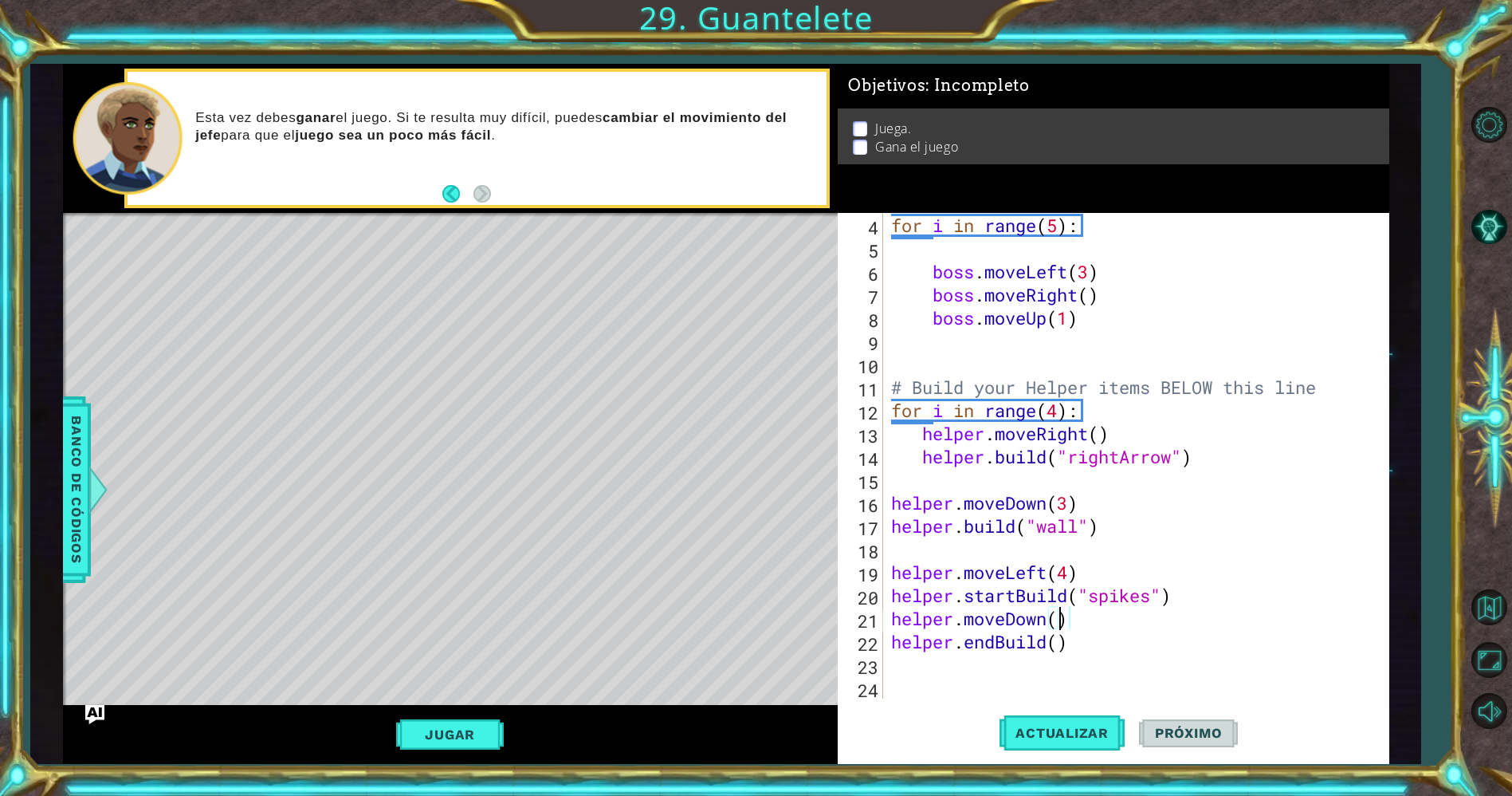
scroll to position [0, 7]
click at [1102, 732] on span "Actualizar" at bounding box center [1062, 733] width 125 height 16
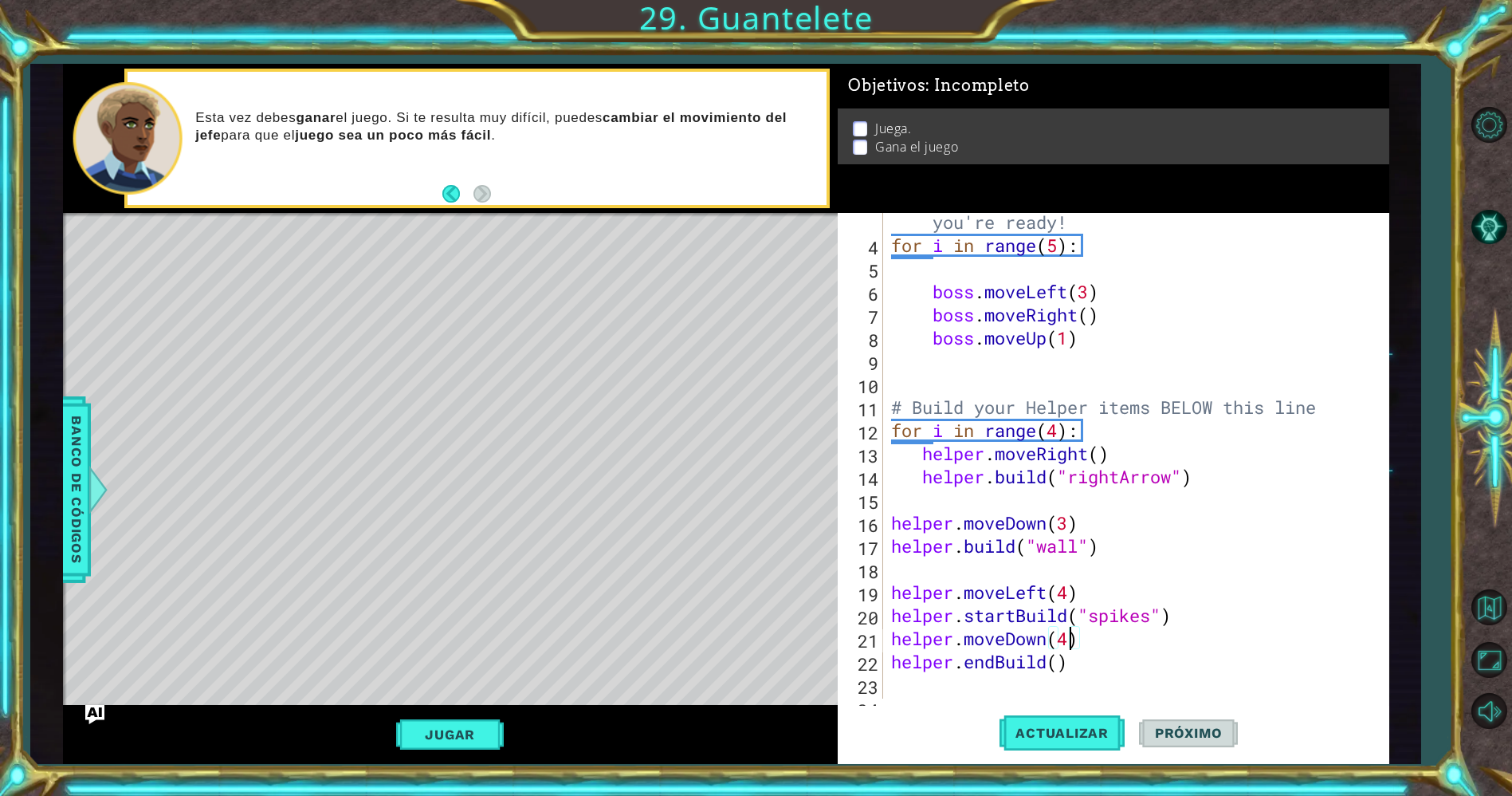
scroll to position [72, 0]
click at [1076, 521] on div "# Don't touch the boss code until [PERSON_NAME] says you're ready! for i in ran…" at bounding box center [1133, 463] width 490 height 555
click at [1089, 518] on div "# Don't touch the boss code until [PERSON_NAME] says you're ready! for i in ran…" at bounding box center [1133, 463] width 490 height 555
click at [962, 542] on div "# Don't touch the boss code until [PERSON_NAME] says you're ready! for i in ran…" at bounding box center [1133, 463] width 490 height 555
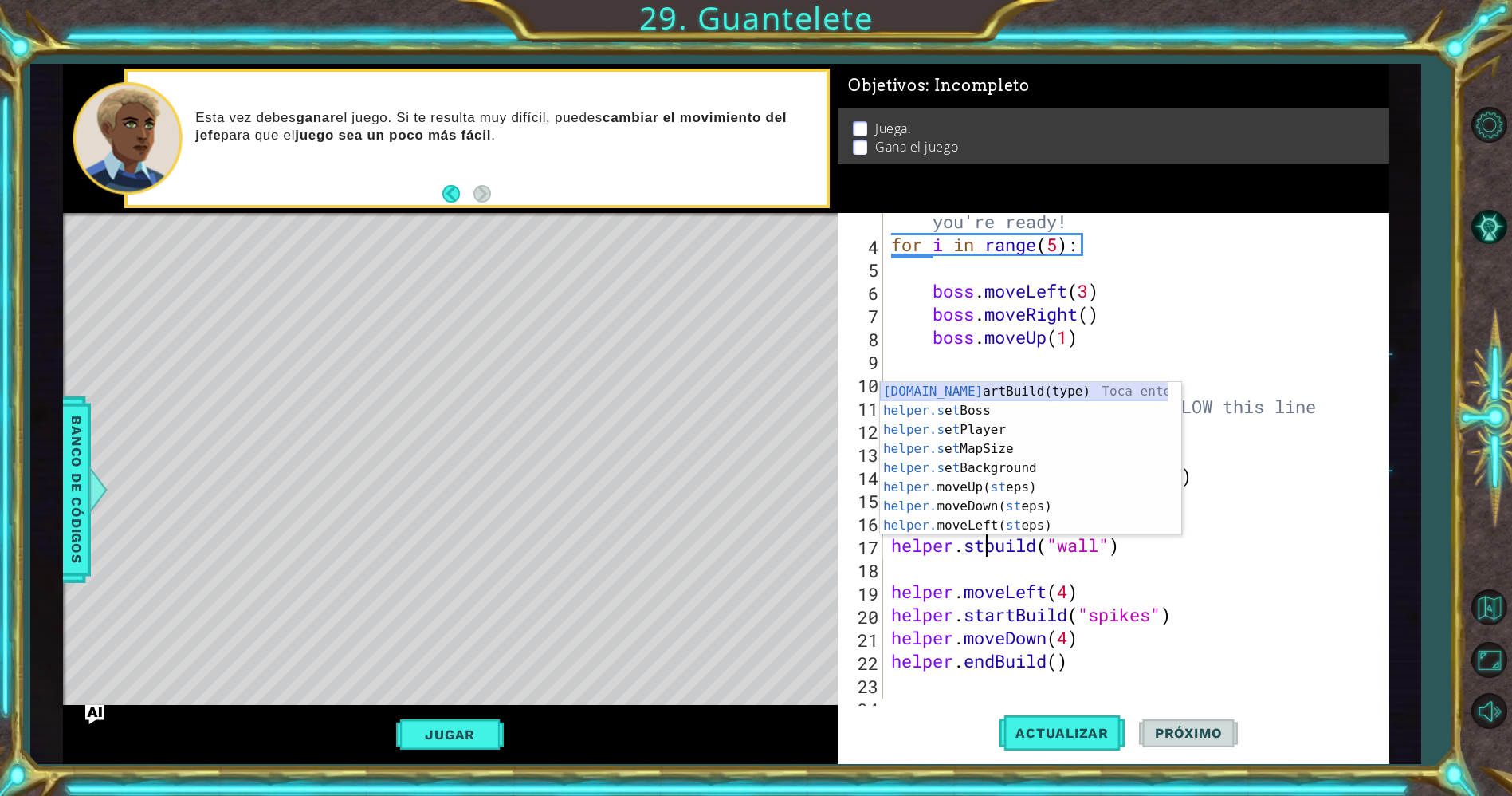
click at [921, 388] on div "[DOMAIN_NAME] artBuild(type) Toca enter helper.s e t Boss Toca enter helper.s e…" at bounding box center [1024, 477] width 288 height 191
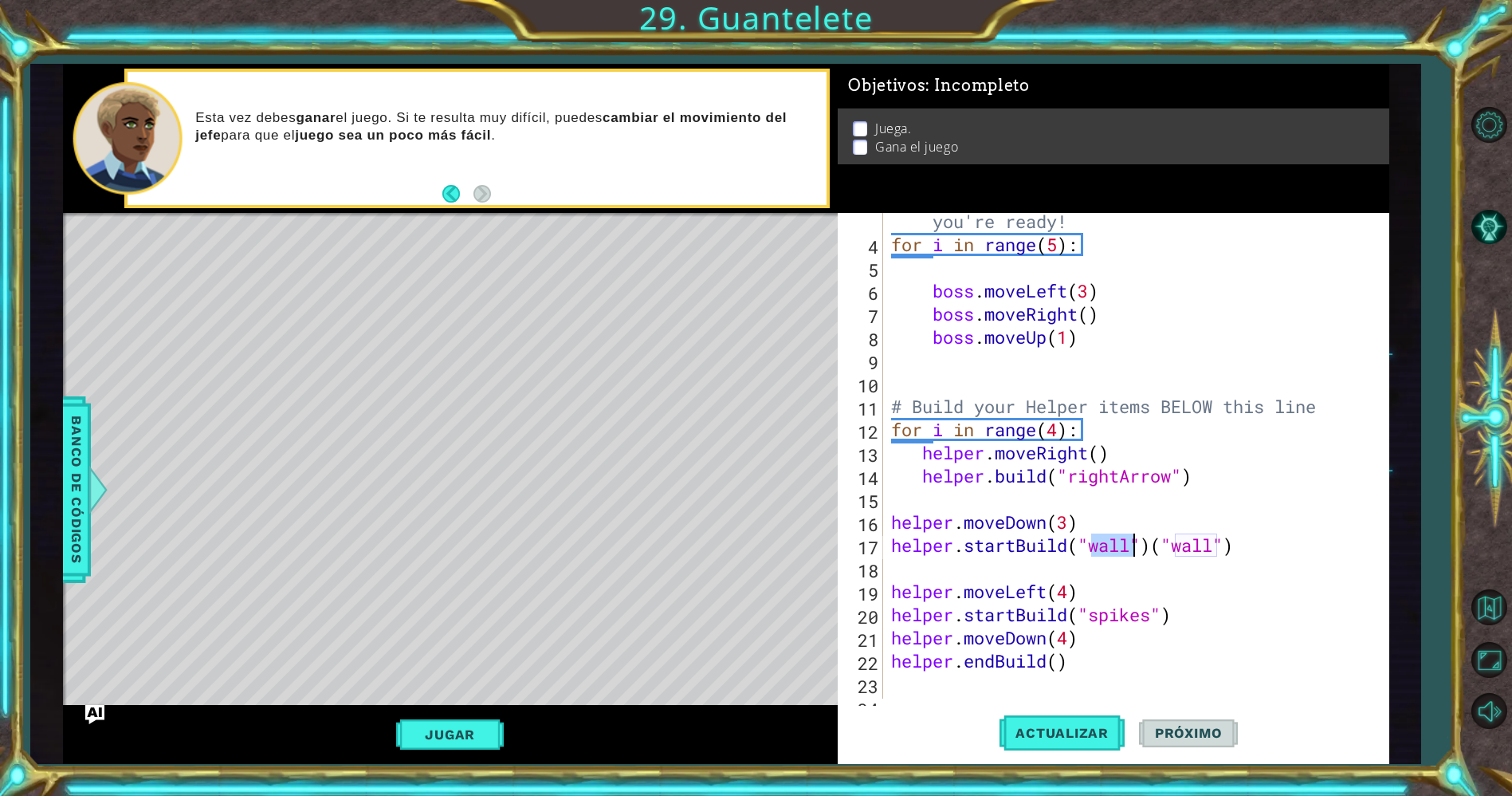
click at [1246, 540] on div "# Don't touch the boss code until [PERSON_NAME] says you're ready! for i in ran…" at bounding box center [1133, 463] width 490 height 555
type textarea "helper.startBuild("wall")"
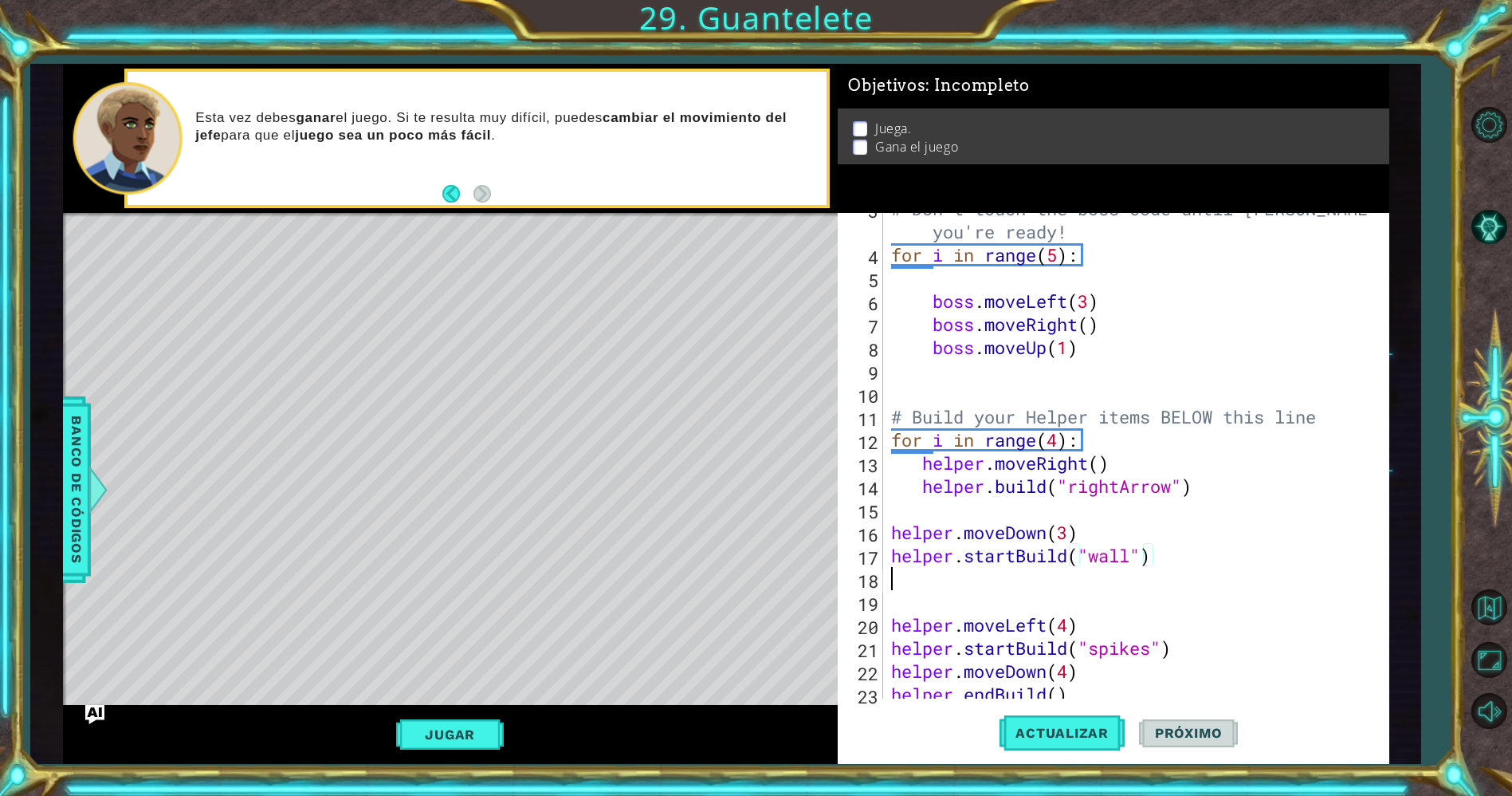
scroll to position [0, 0]
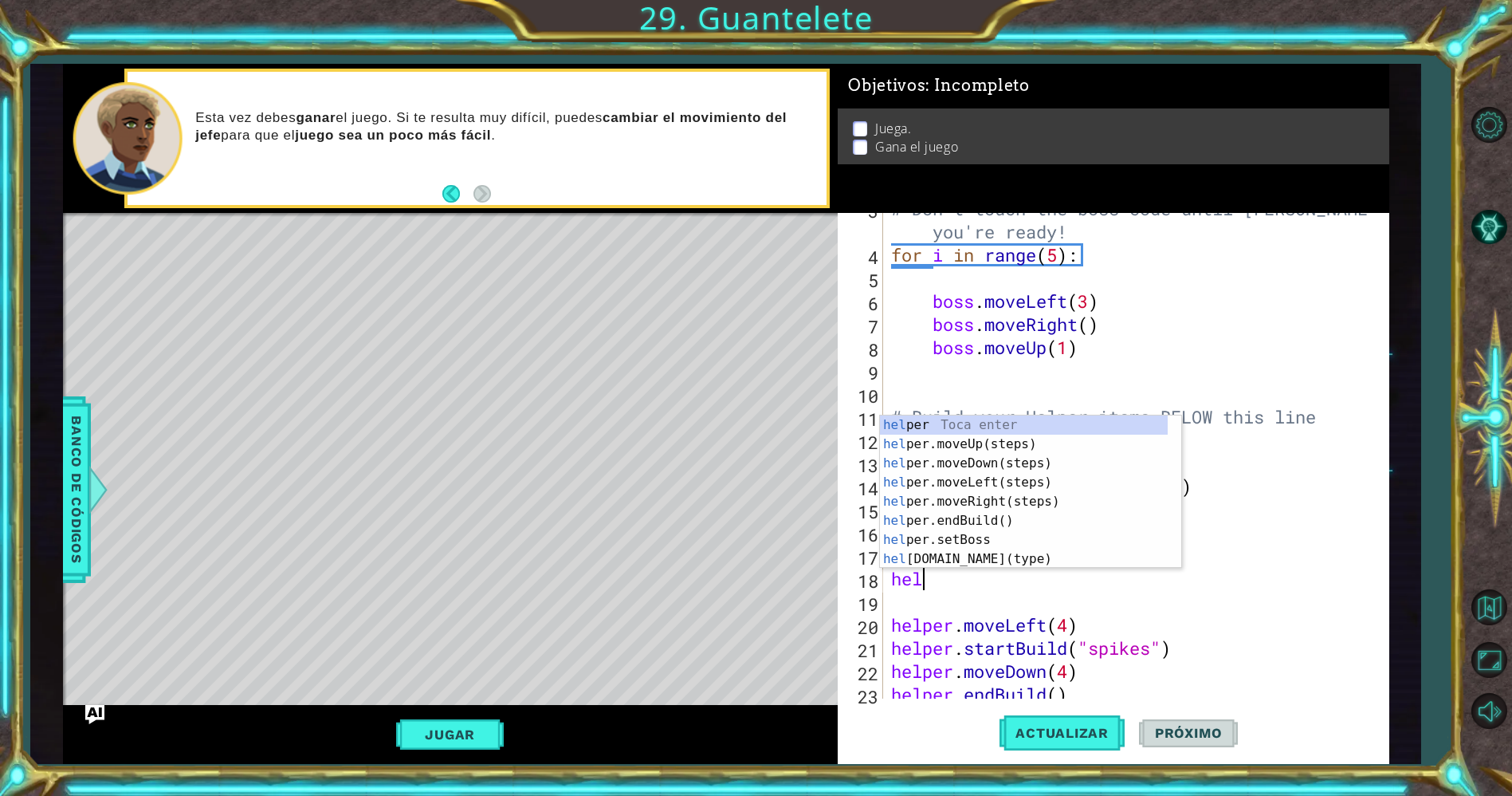
type textarea "help"
click at [1071, 460] on div "help [PERSON_NAME] enter help er.moveUp(steps) Toca enter help er.moveDown(step…" at bounding box center [1024, 510] width 288 height 191
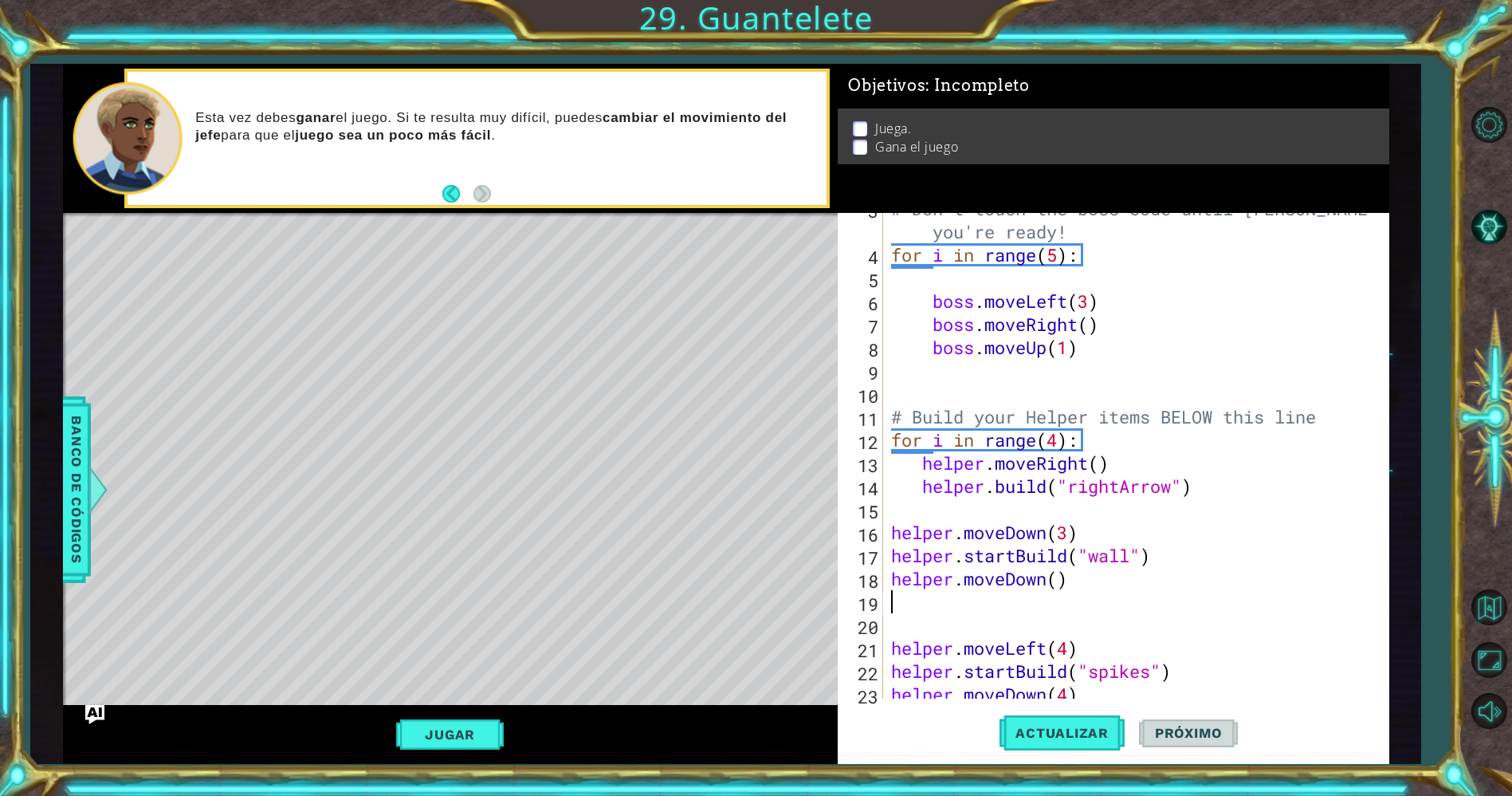
scroll to position [0, 0]
click at [1057, 580] on div "# Don't touch the boss code until [PERSON_NAME] says you're ready! for i in ran…" at bounding box center [1133, 474] width 490 height 555
type textarea "helper.moveDown(2)"
click at [988, 593] on div "# Don't touch the boss code until [PERSON_NAME] says you're ready! for i in ran…" at bounding box center [1133, 474] width 490 height 555
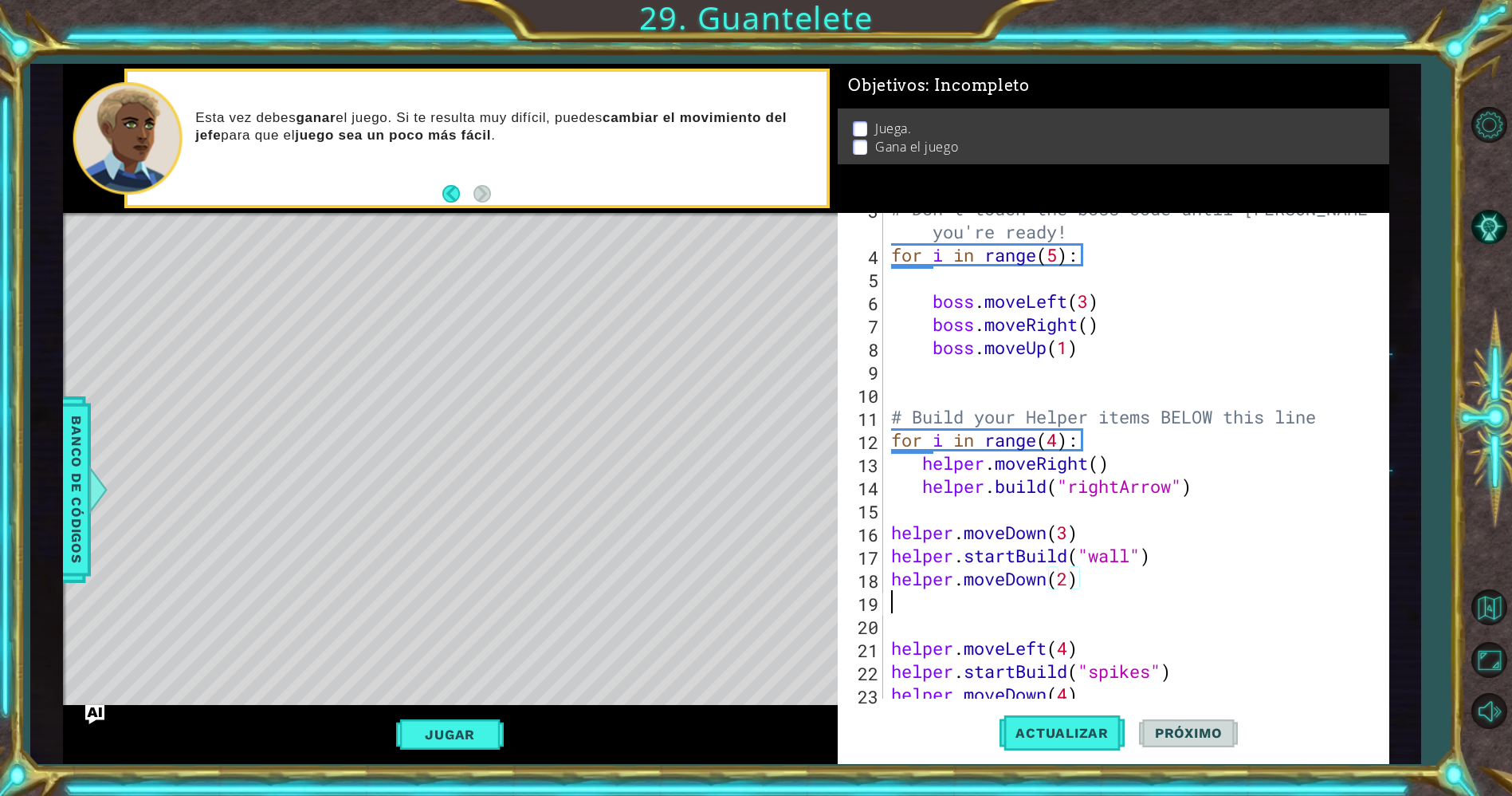
scroll to position [0, 0]
type textarea "y"
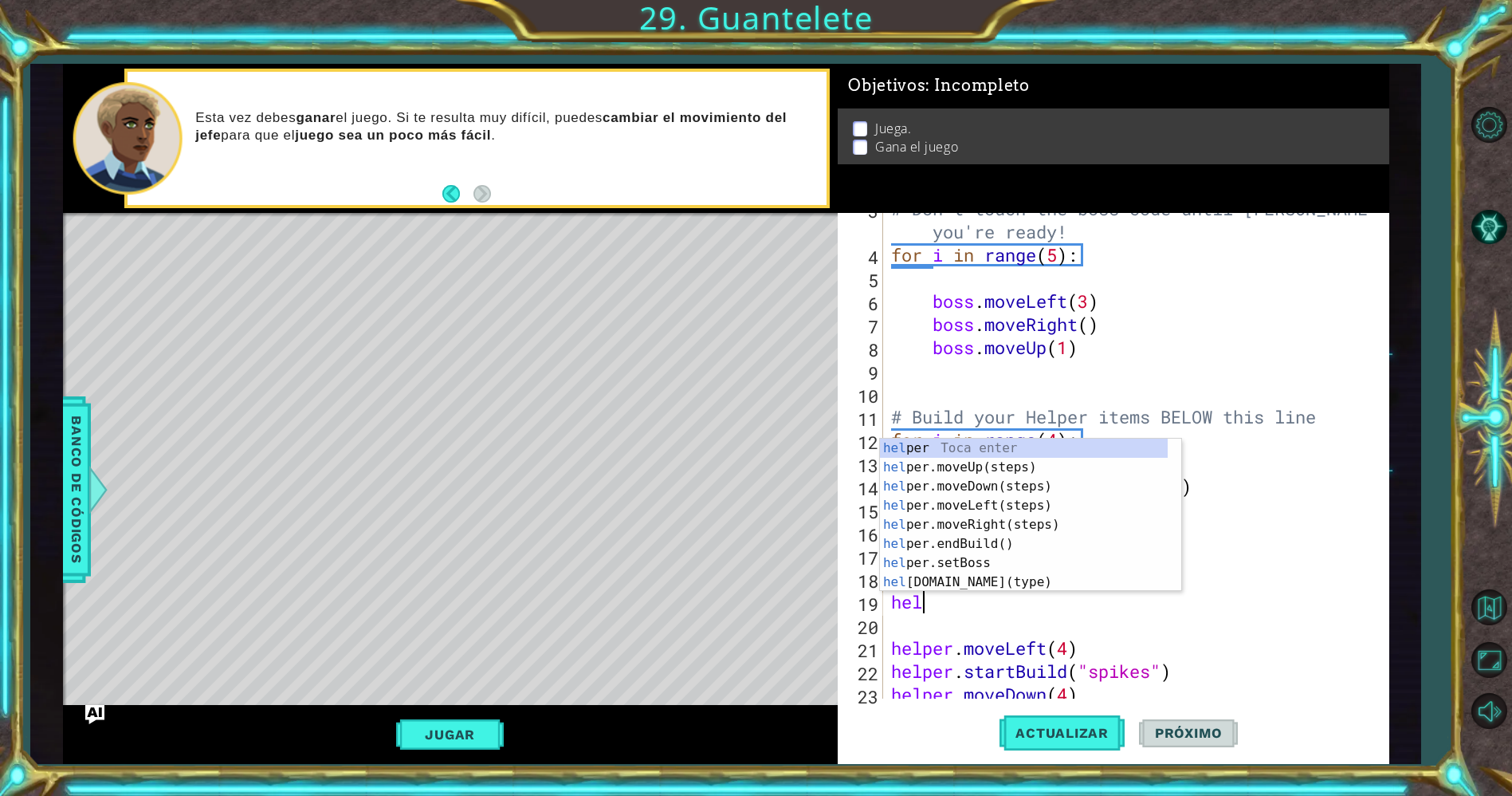
type textarea "help"
click at [991, 545] on div "help [PERSON_NAME] enter help er.moveUp(steps) Toca enter help er.moveDown(step…" at bounding box center [1024, 534] width 288 height 191
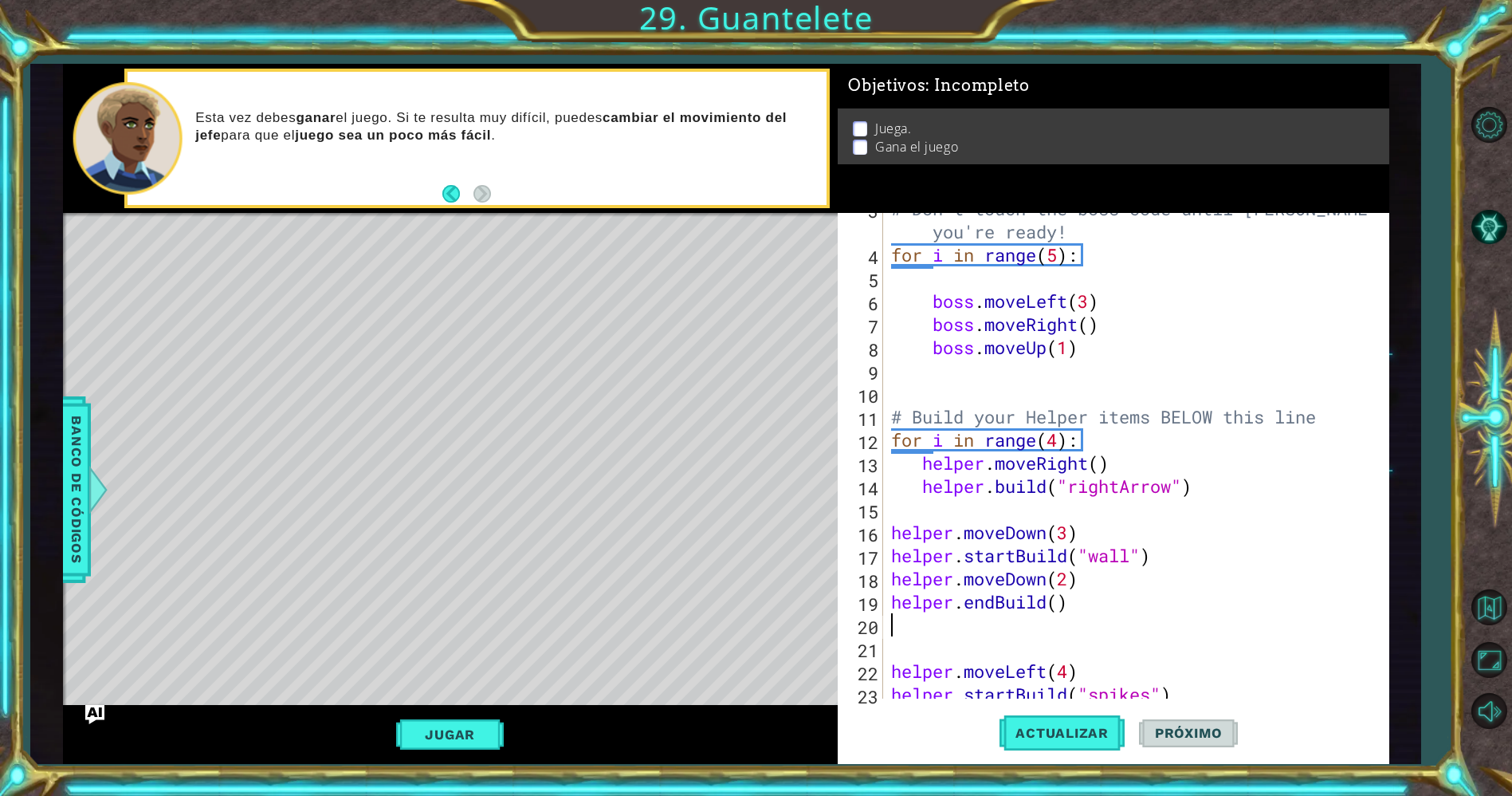
scroll to position [0, 0]
click at [1015, 735] on span "Actualizar" at bounding box center [1062, 733] width 125 height 16
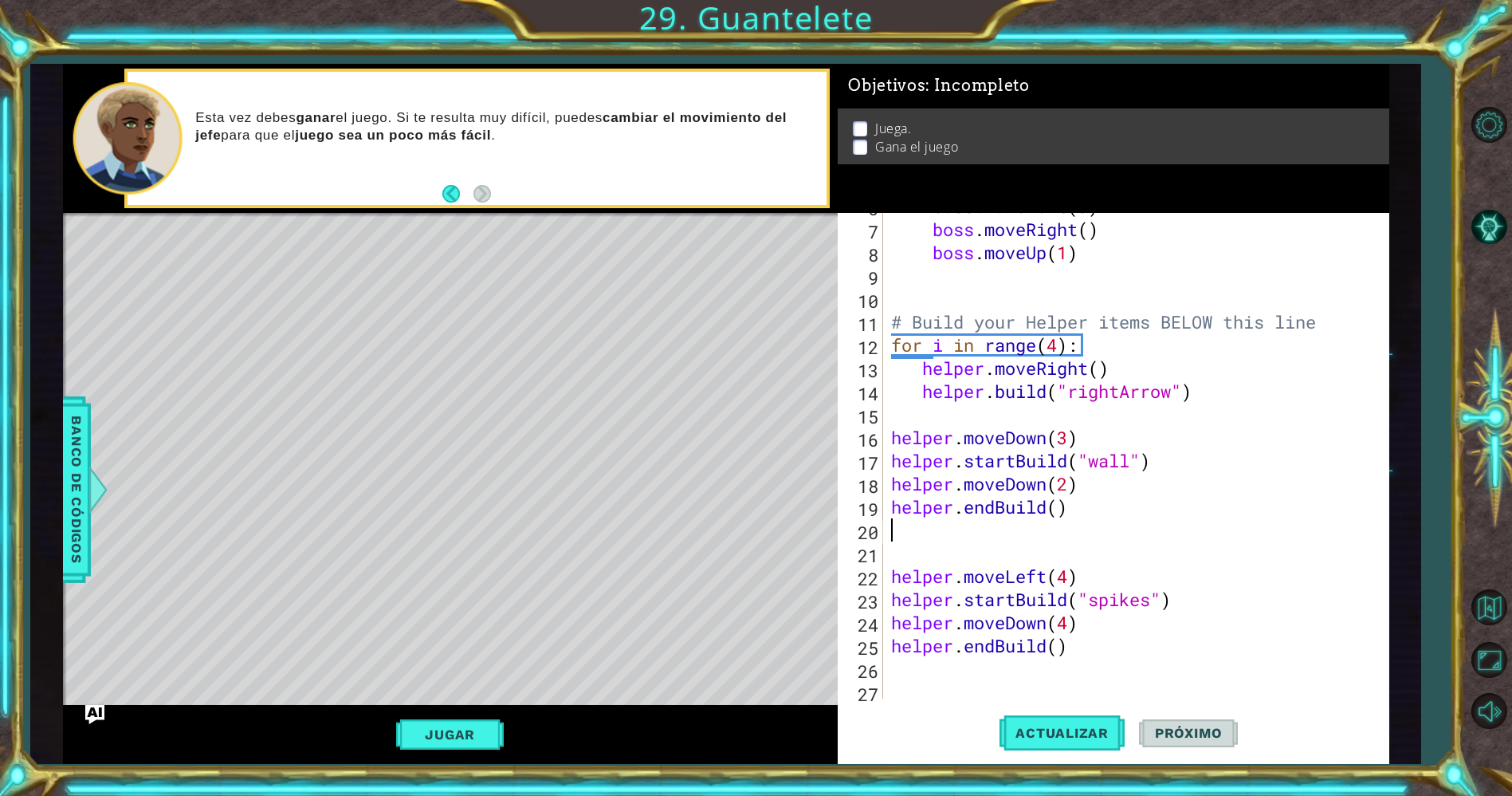
scroll to position [162, 0]
click at [1080, 649] on div "boss . moveLeft ( 3 ) boss . moveRight ( ) boss . moveUp ( 1 ) # Build your Hel…" at bounding box center [1133, 456] width 490 height 532
type textarea "helper.endBuild()"
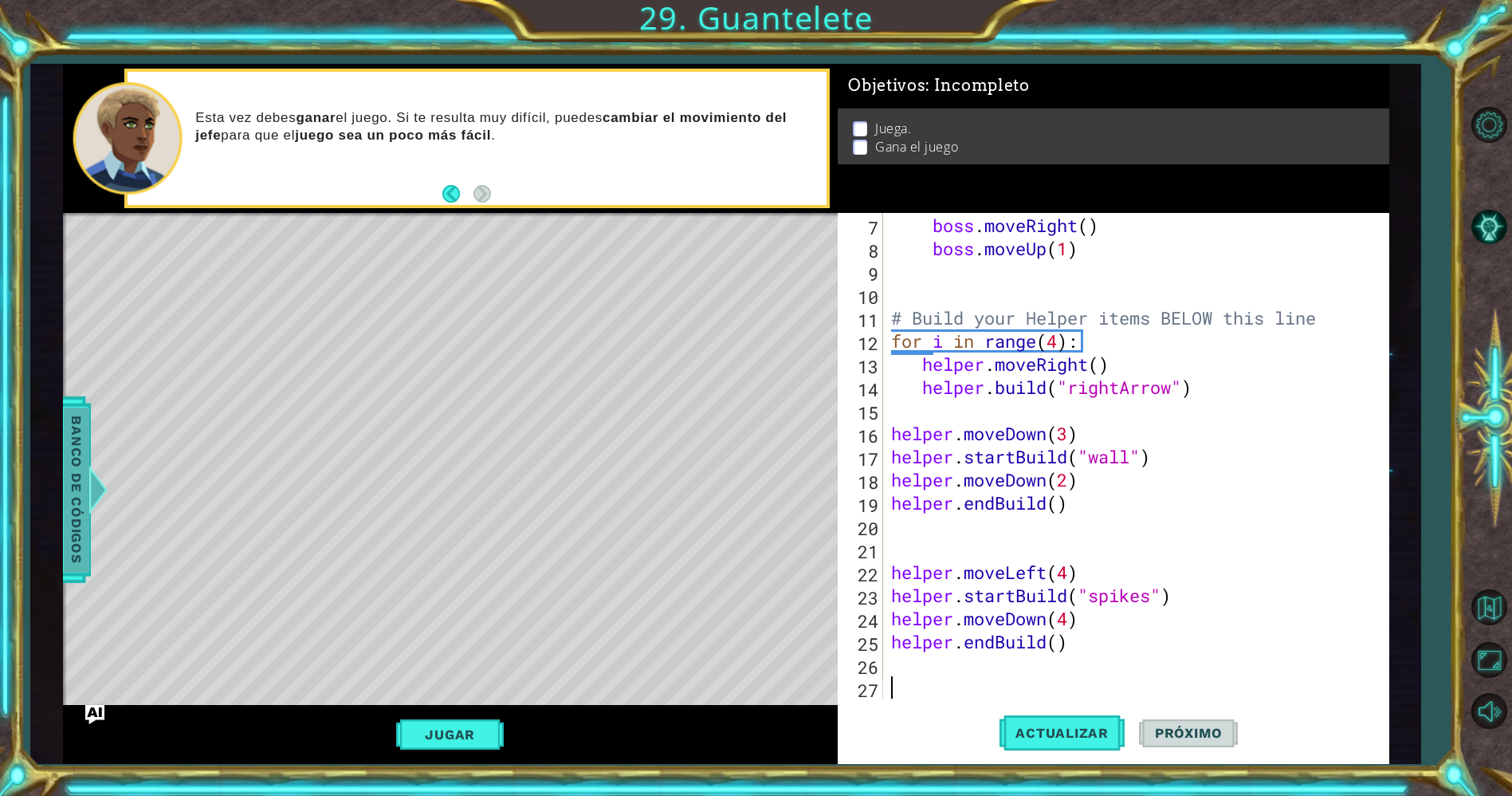
click at [65, 424] on span "Banco de códigos" at bounding box center [76, 489] width 26 height 165
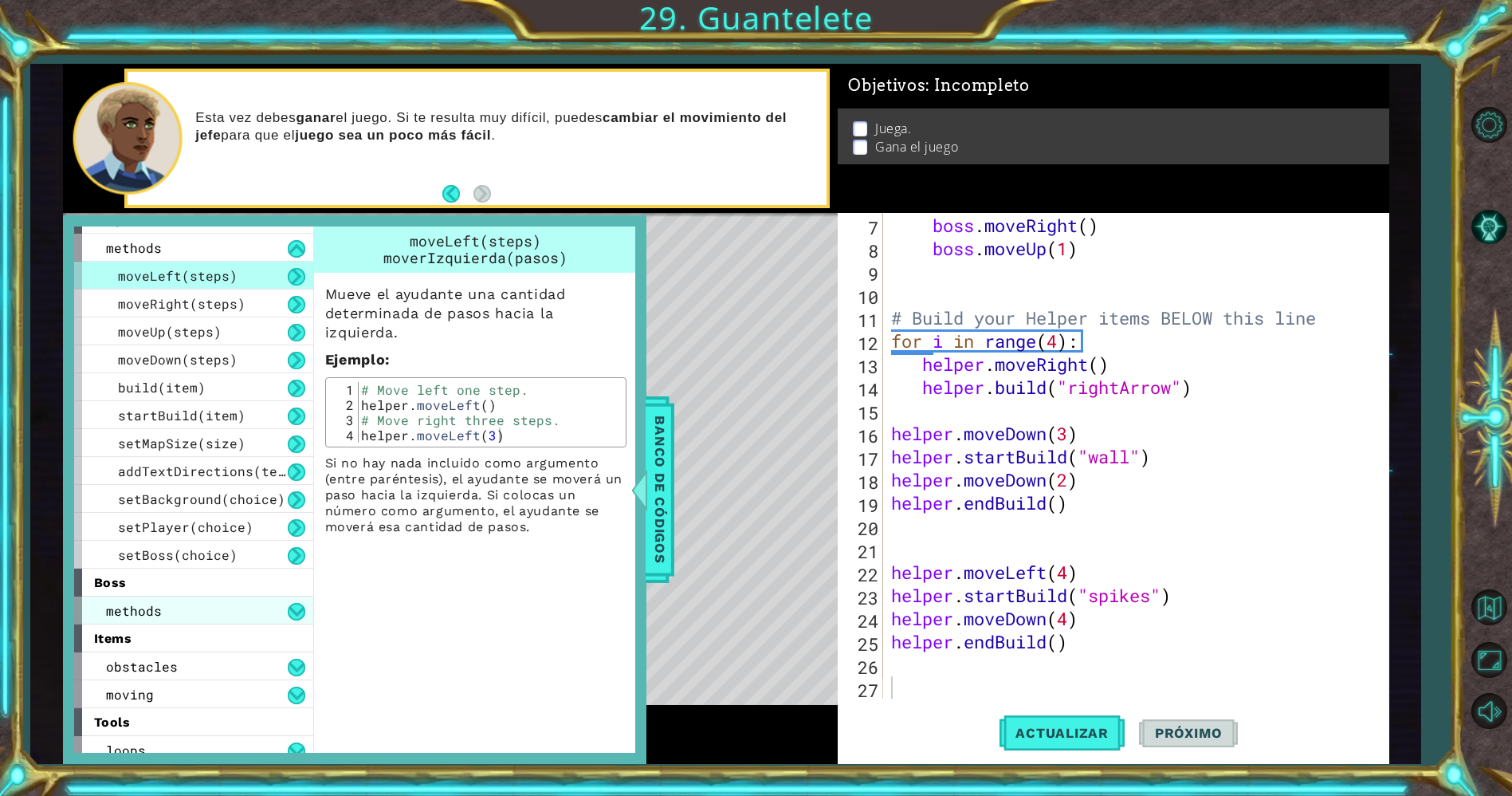
scroll to position [30, 0]
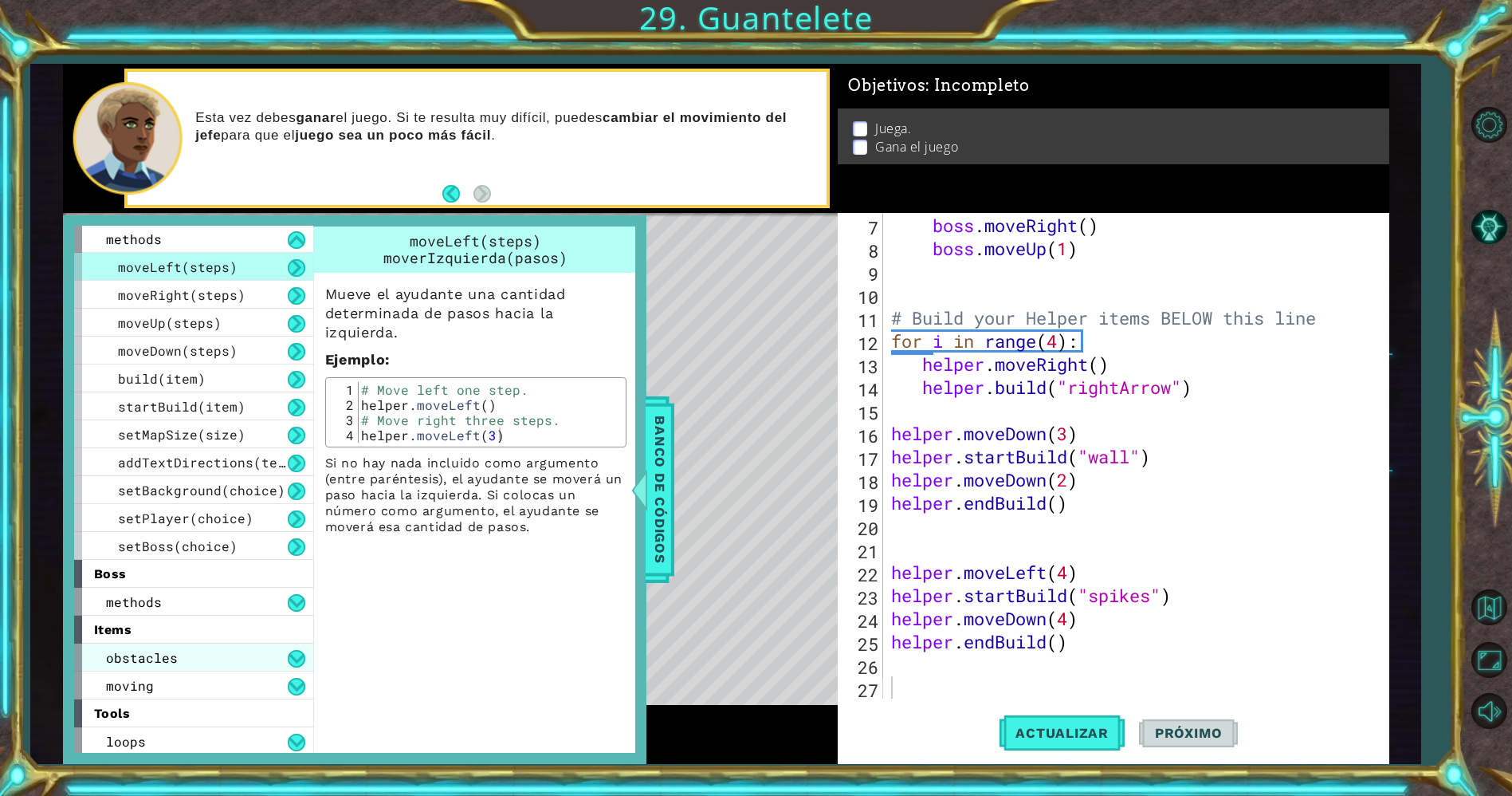
click at [189, 647] on div "obstacles" at bounding box center [193, 657] width 239 height 28
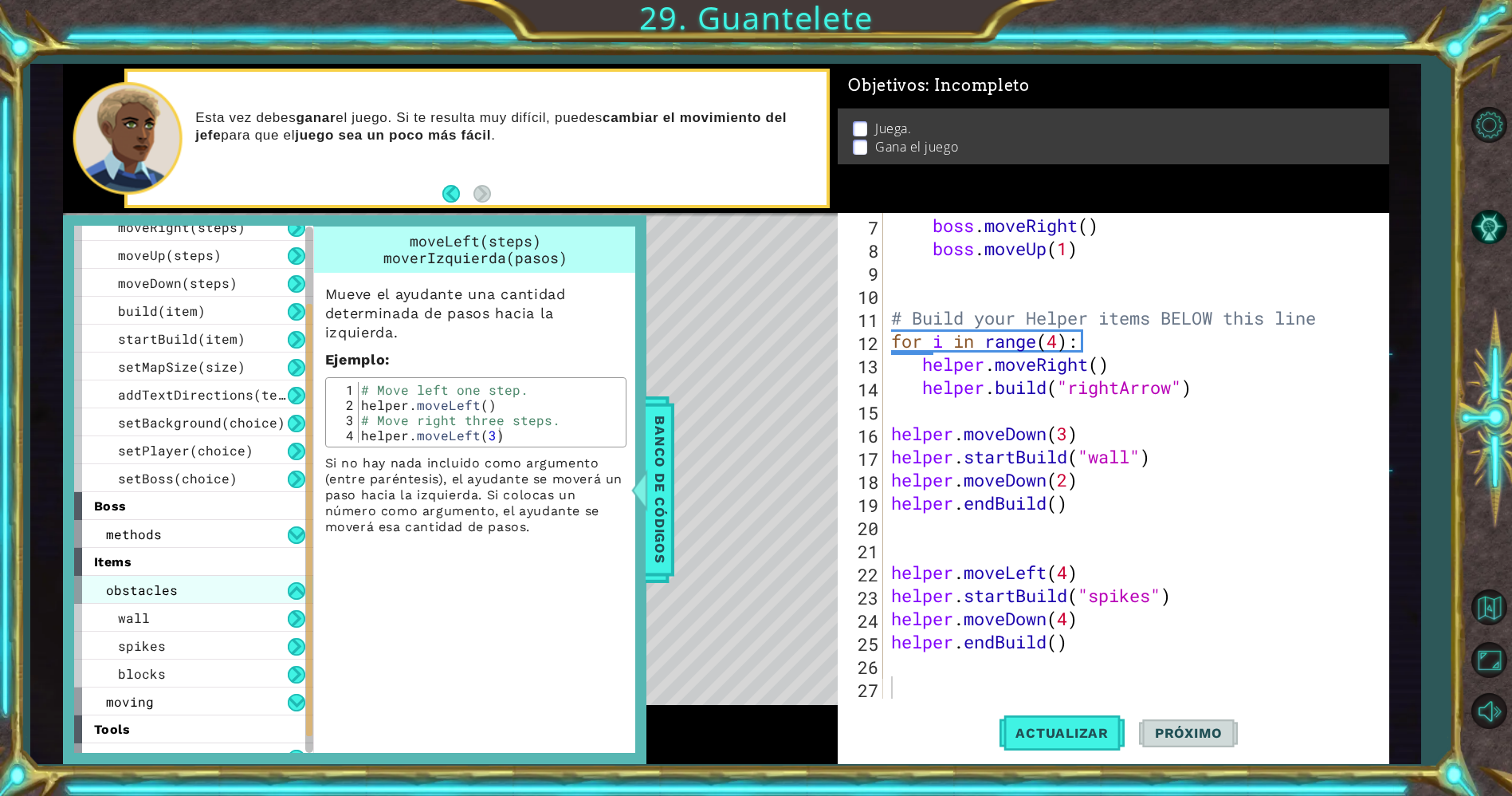
scroll to position [113, 0]
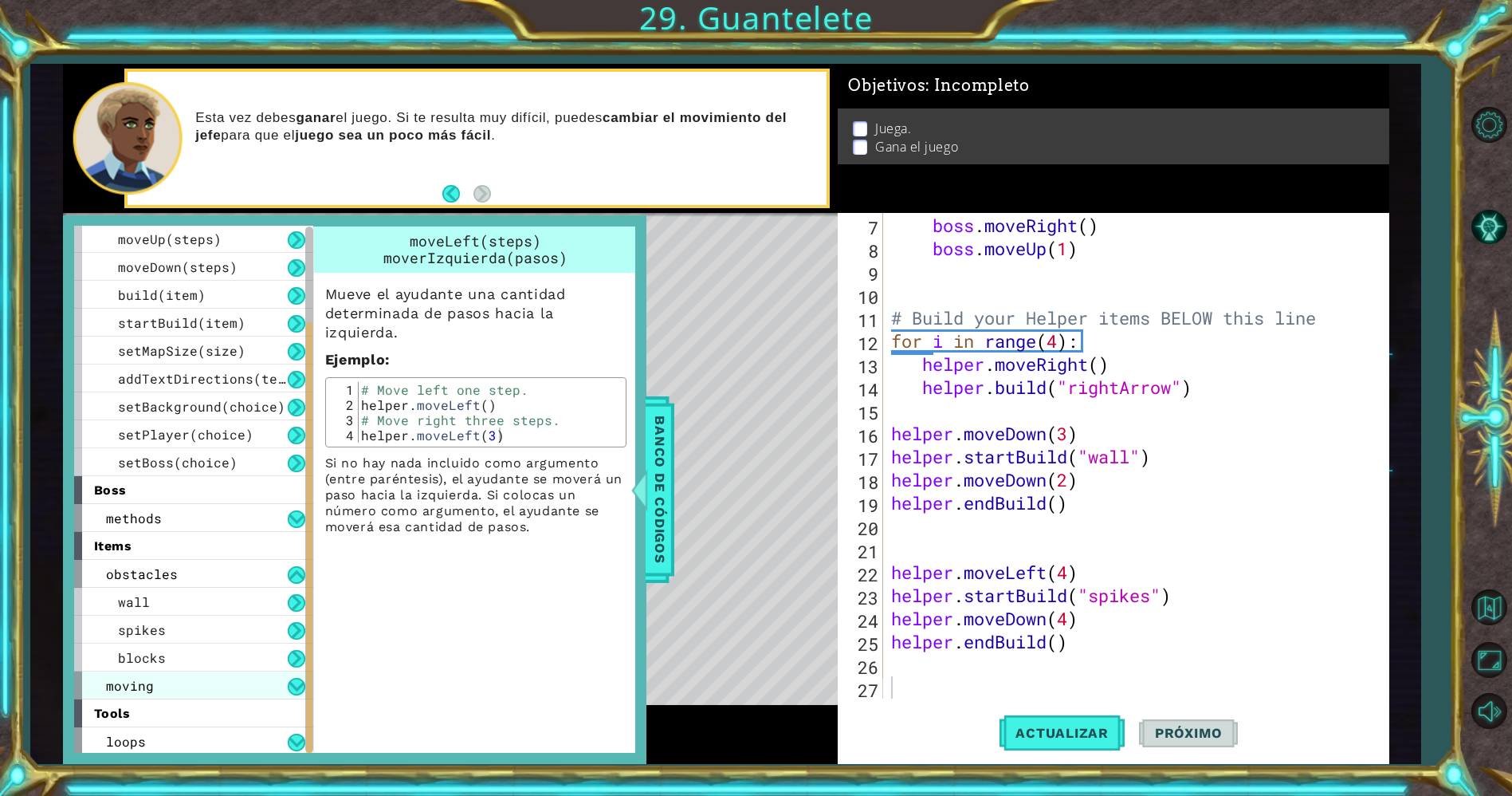
click at [152, 690] on div "moving" at bounding box center [193, 684] width 239 height 28
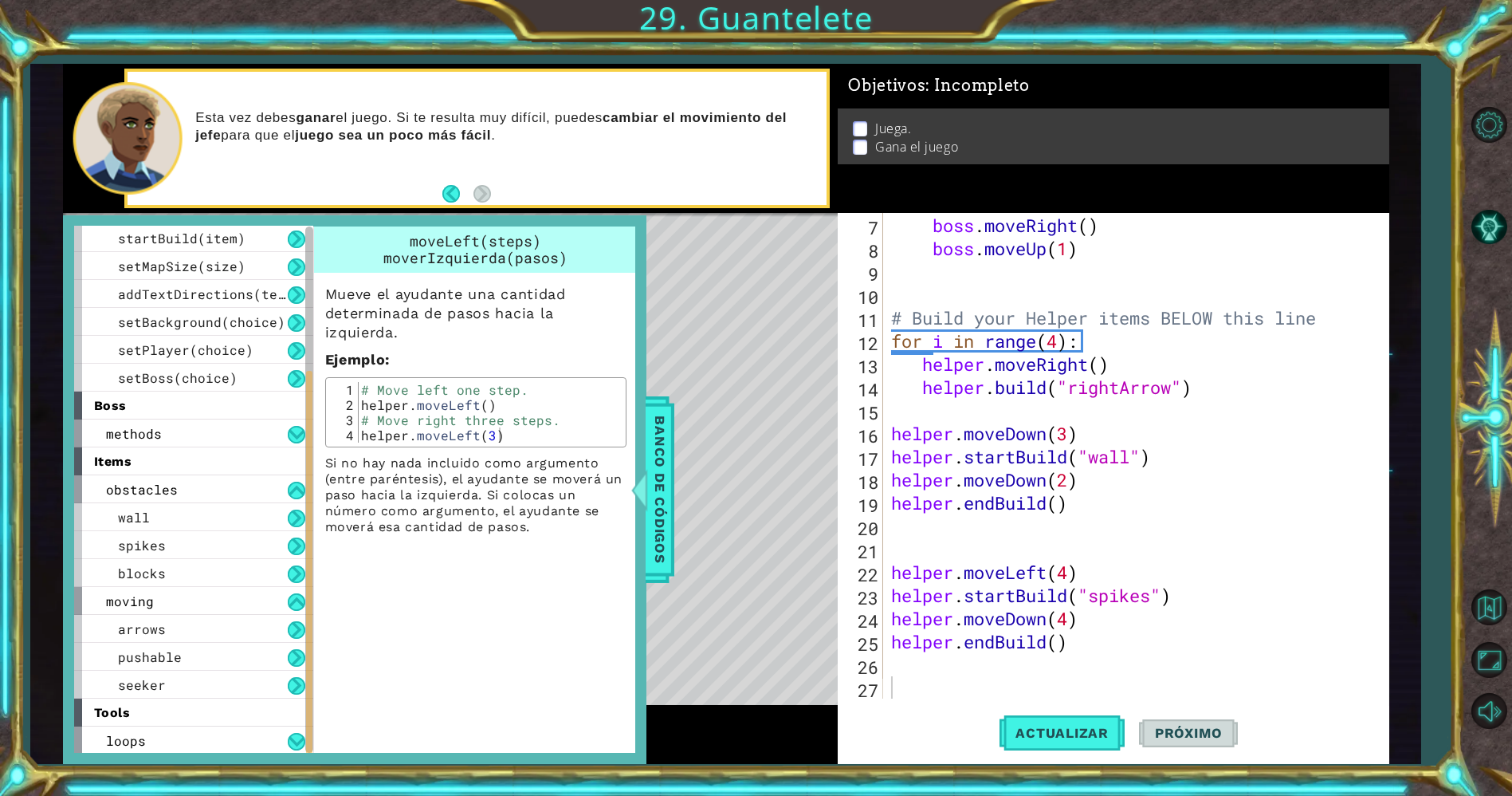
click at [1135, 447] on div "boss . moveLeft ( 3 ) boss . moveRight ( ) boss . moveUp ( 1 ) # Build your Hel…" at bounding box center [1133, 456] width 490 height 532
click at [1053, 741] on button "Actualizar" at bounding box center [1062, 733] width 125 height 55
click at [662, 555] on span "Banco de códigos" at bounding box center [659, 489] width 26 height 165
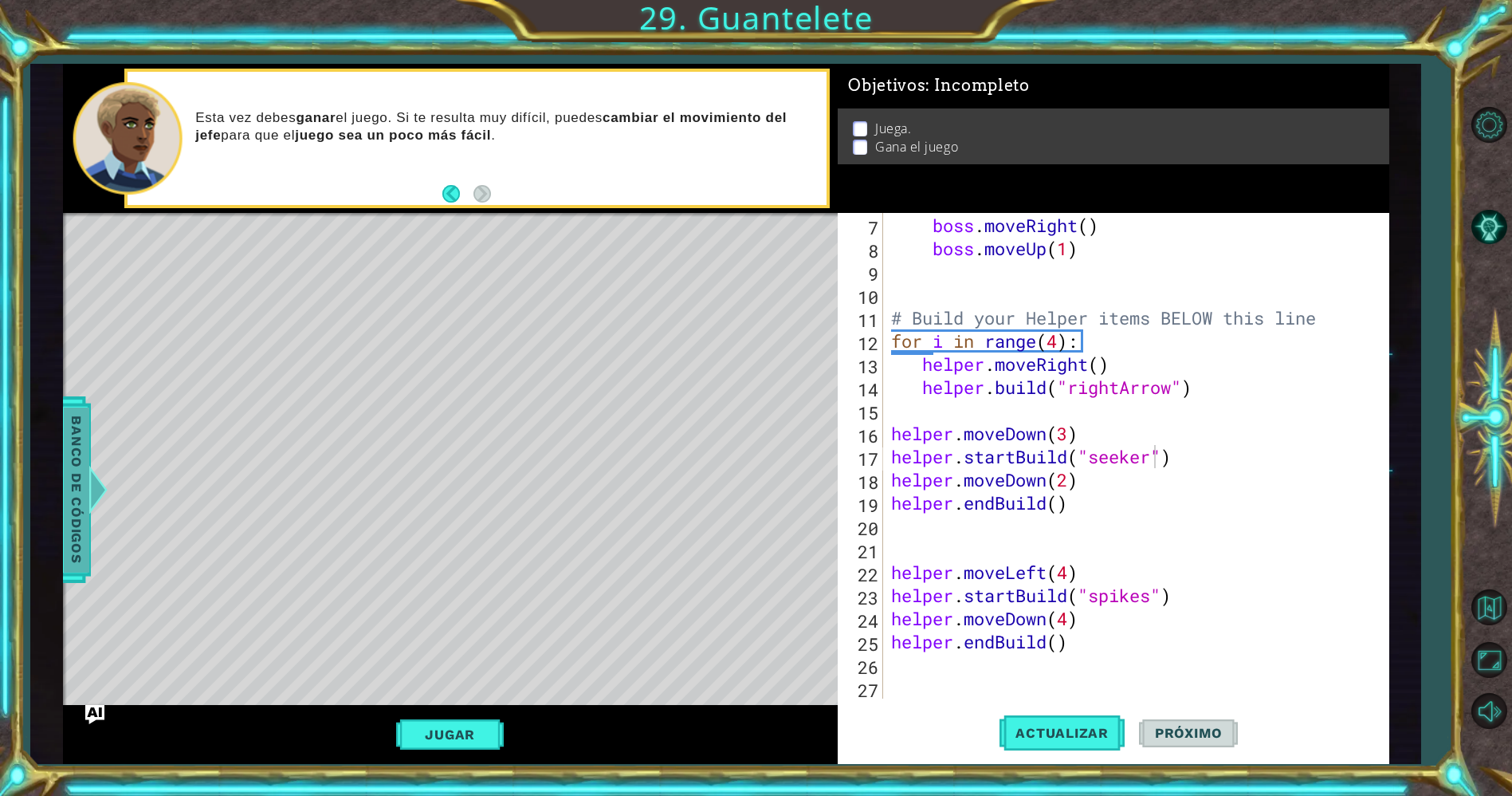
click at [87, 497] on div at bounding box center [97, 489] width 20 height 48
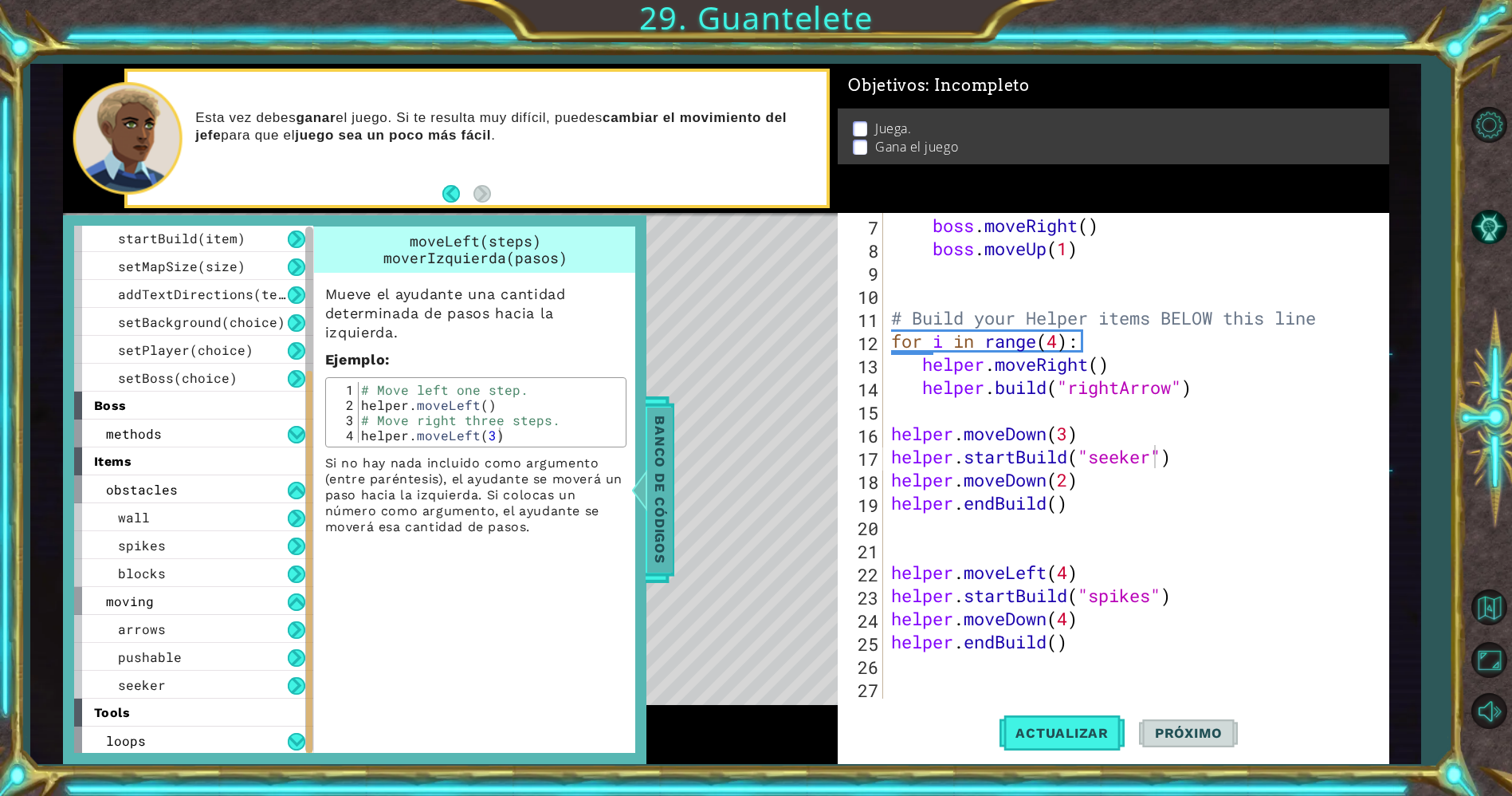
click at [671, 497] on span "Banco de códigos" at bounding box center [659, 489] width 26 height 165
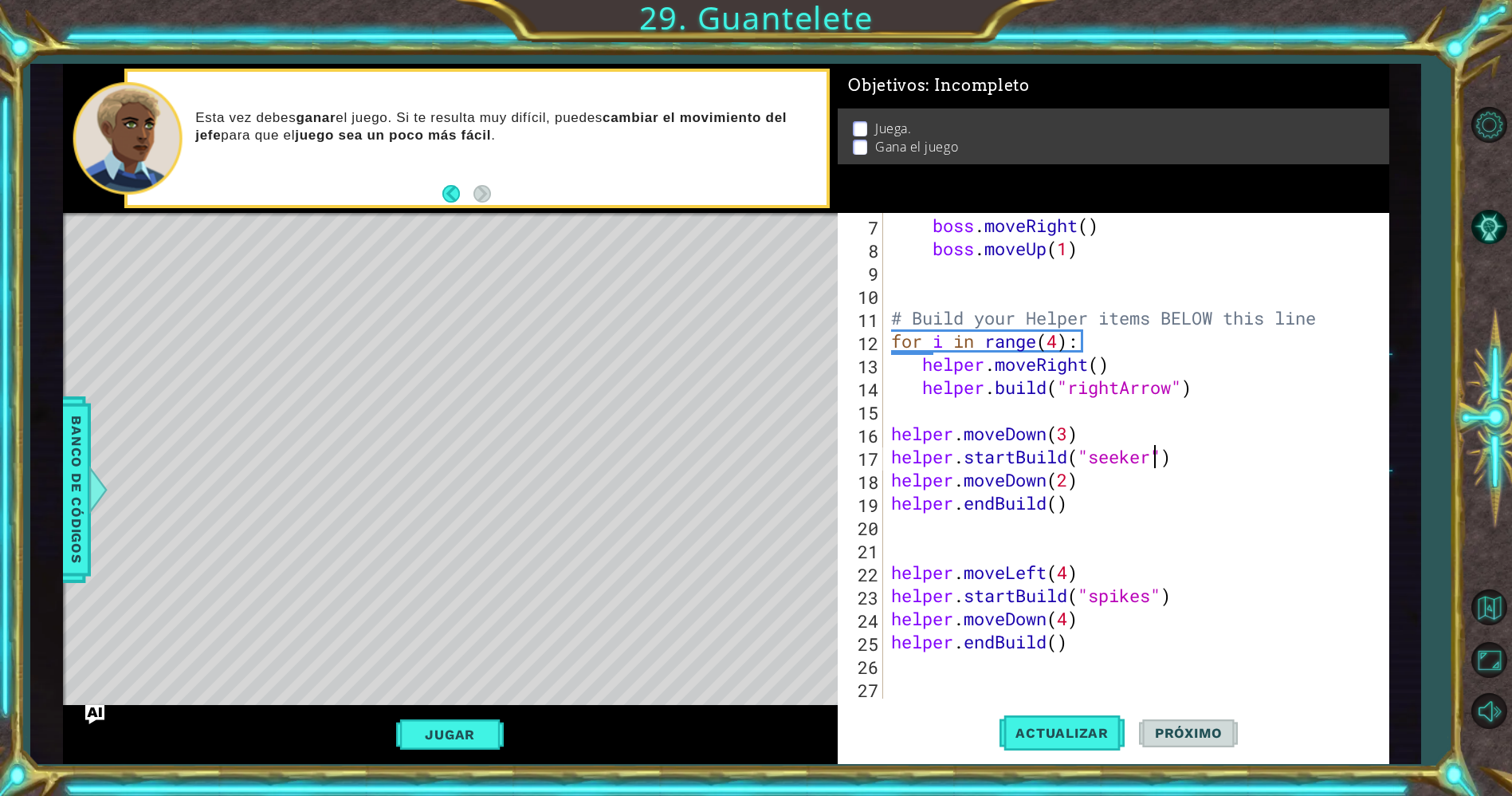
click at [1156, 459] on div "boss . moveLeft ( 3 ) boss . moveRight ( ) boss . moveUp ( 1 ) # Build your Hel…" at bounding box center [1133, 456] width 490 height 532
click at [1046, 729] on span "Actualizar" at bounding box center [1062, 733] width 125 height 16
click at [508, 721] on div "Jugar" at bounding box center [451, 734] width 776 height 59
click at [502, 723] on button "Jugar" at bounding box center [450, 734] width 108 height 31
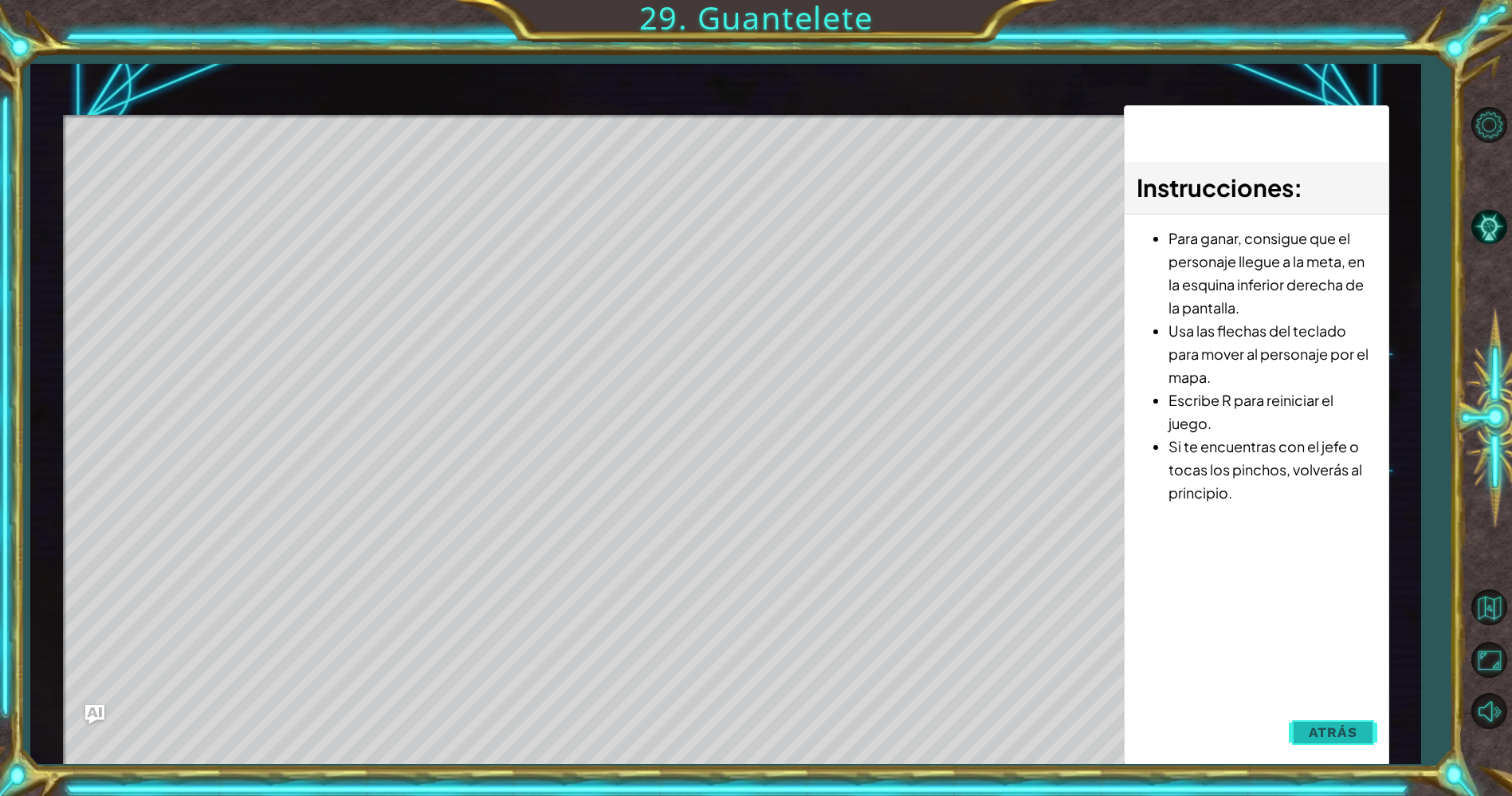
click at [1358, 734] on button "Atrás" at bounding box center [1333, 732] width 88 height 32
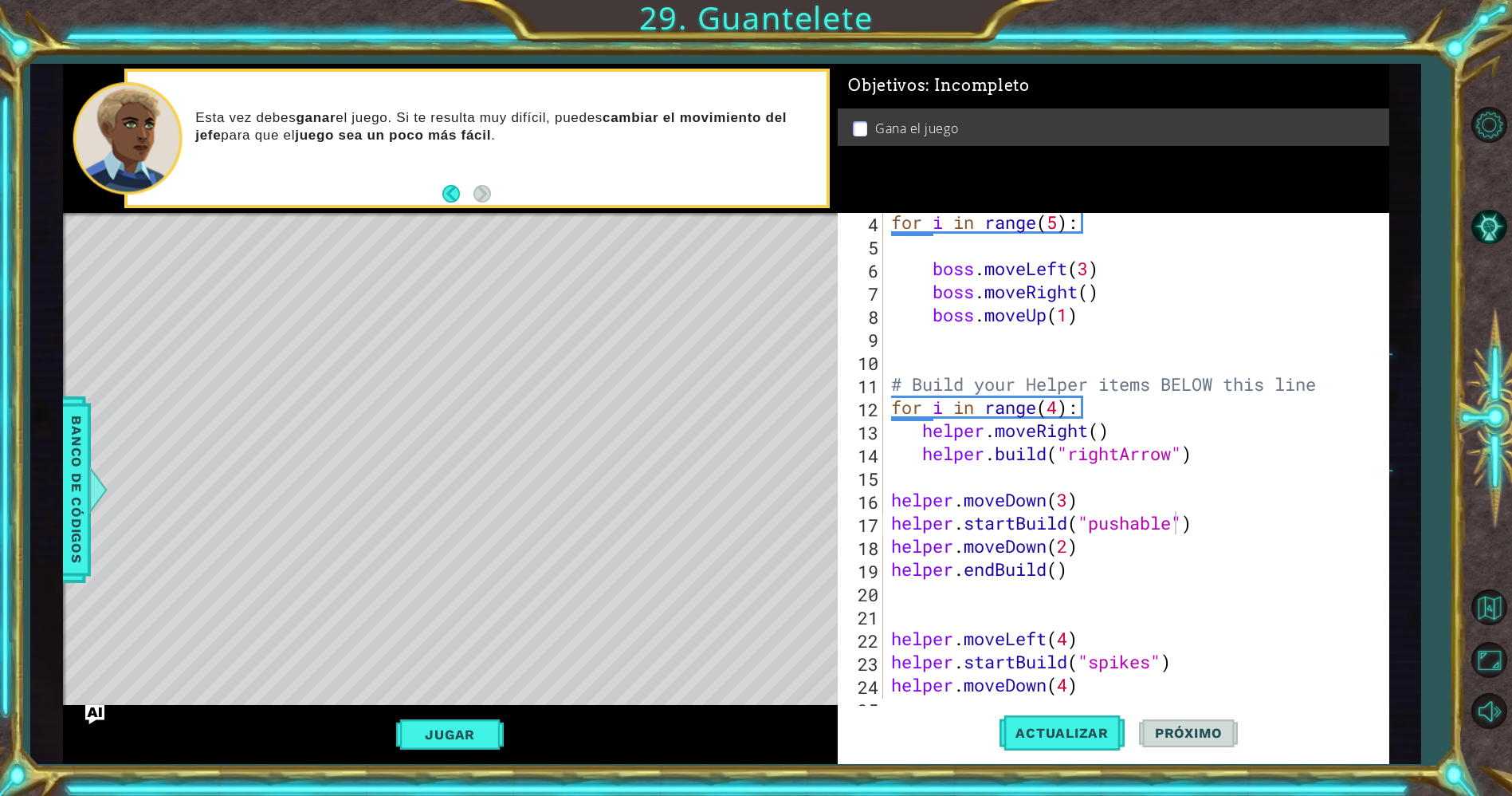
scroll to position [66, 0]
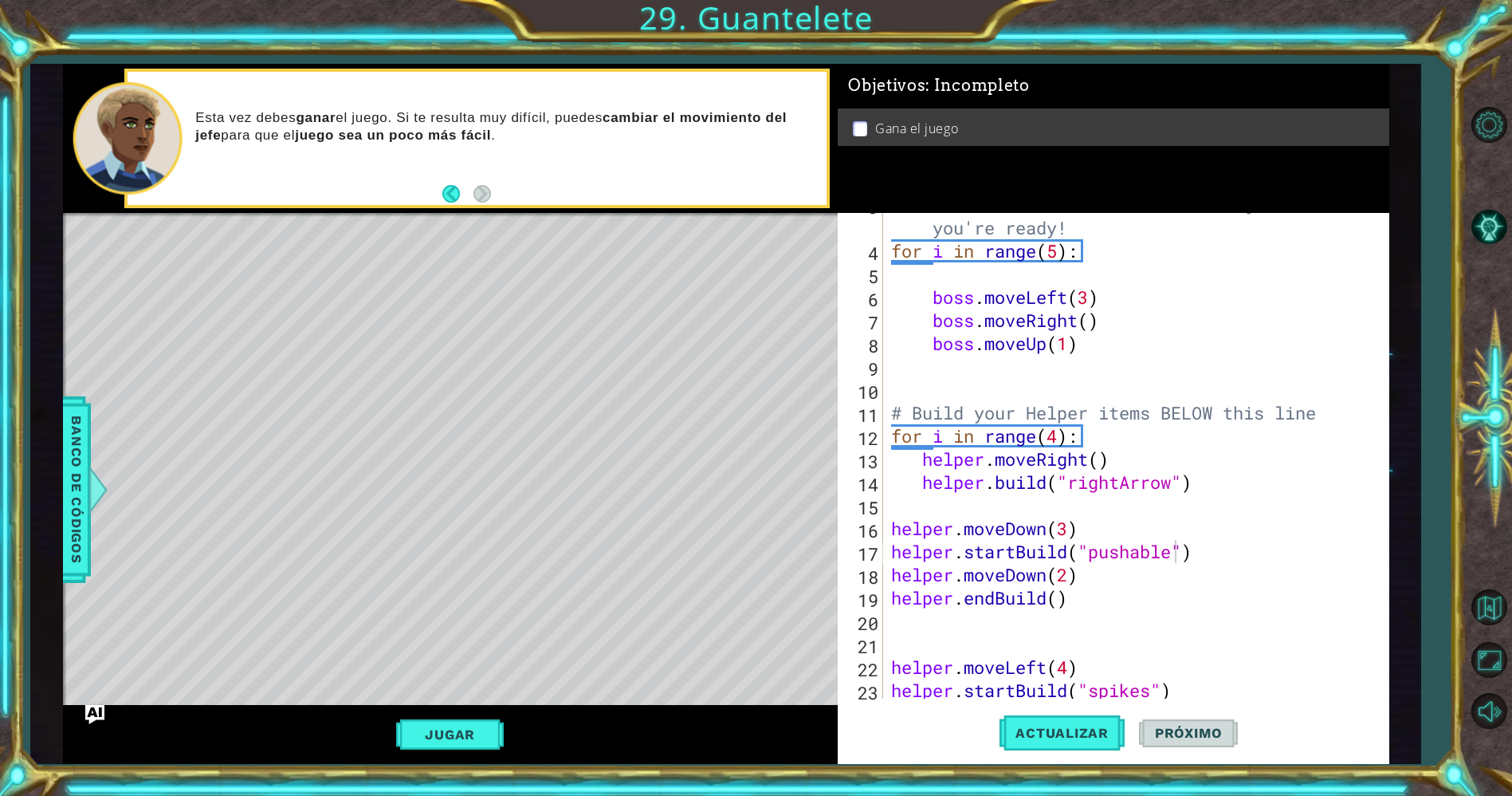
click at [0, 525] on div "1 ההההההההההההההההההההההההההההההההההההההההההההההההההההההההההההההההההההההההההההה…" at bounding box center [756, 398] width 1512 height 796
click at [80, 513] on span "Banco de códigos" at bounding box center [76, 489] width 26 height 165
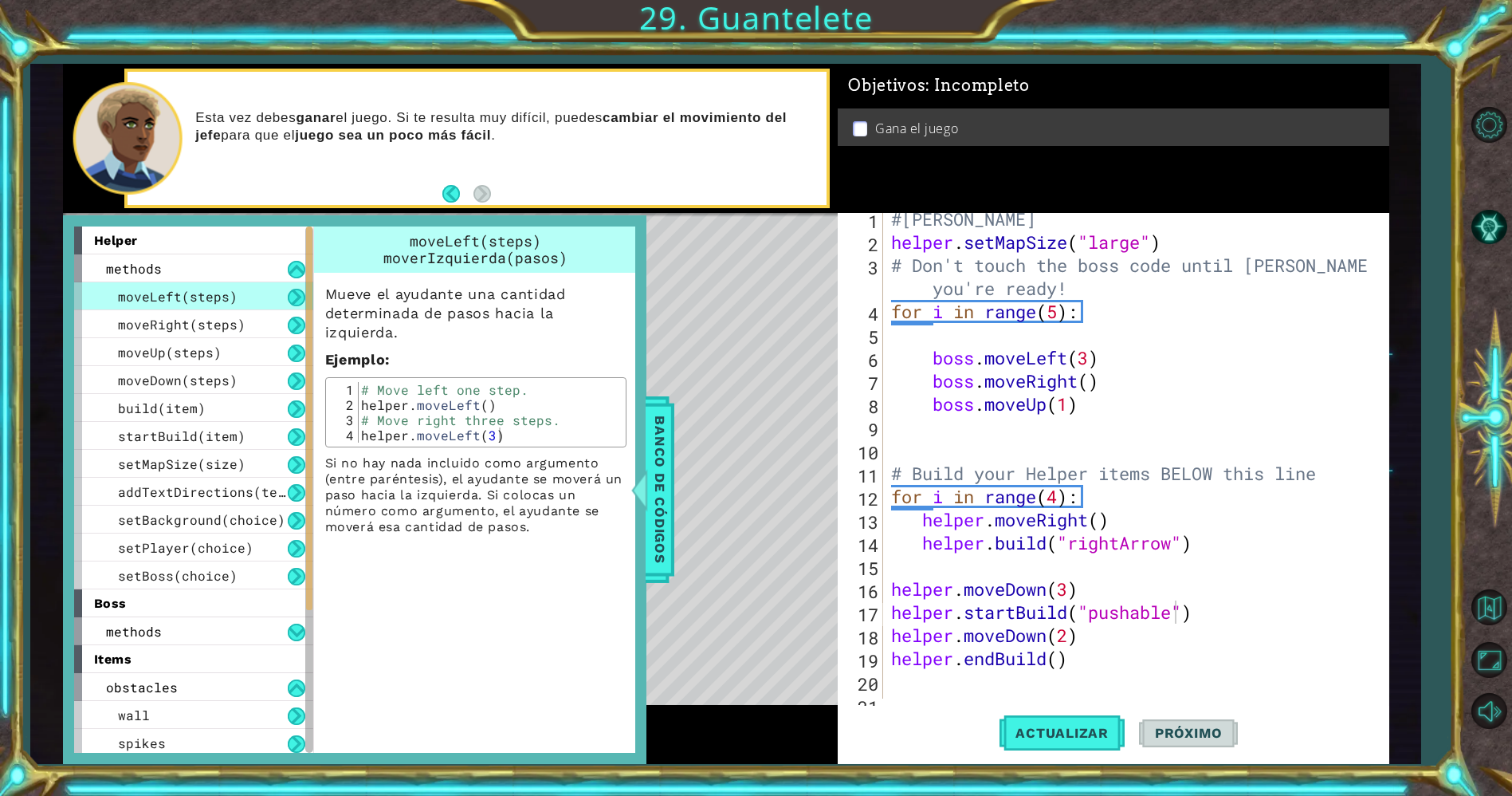
scroll to position [0, 0]
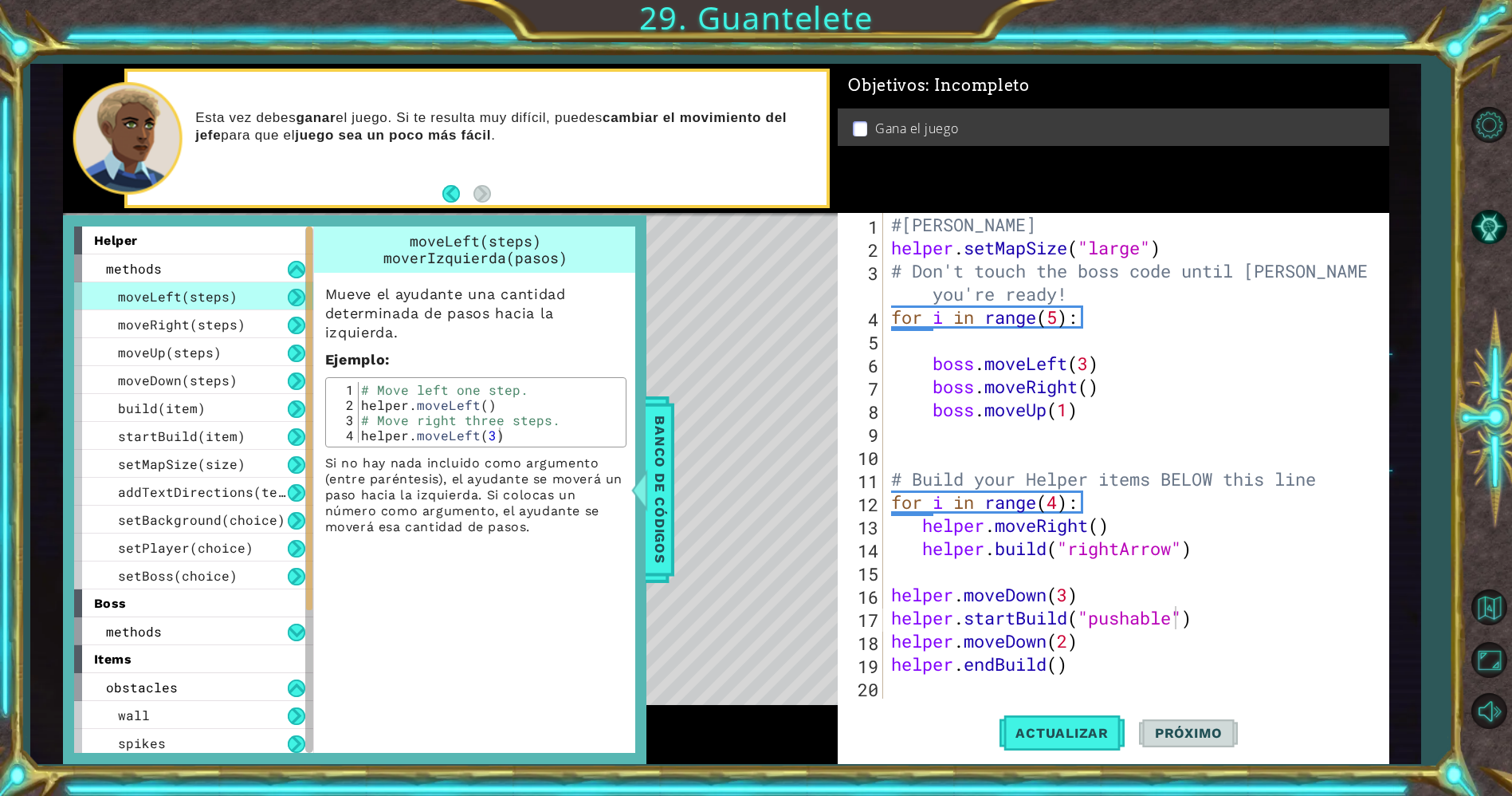
click at [886, 261] on div "helper.startBuild("pushable") 1 2 3 4 5 6 7 8 9 10 11 12 13 14 15 16 17 18 19 2…" at bounding box center [1111, 455] width 546 height 485
click at [888, 269] on div "#[PERSON_NAME] helper . setMapSize ( "large" ) # Don't touch the boss code unti…" at bounding box center [1133, 478] width 490 height 532
type textarea "# Don't touch the boss code until [PERSON_NAME] says you're ready!"
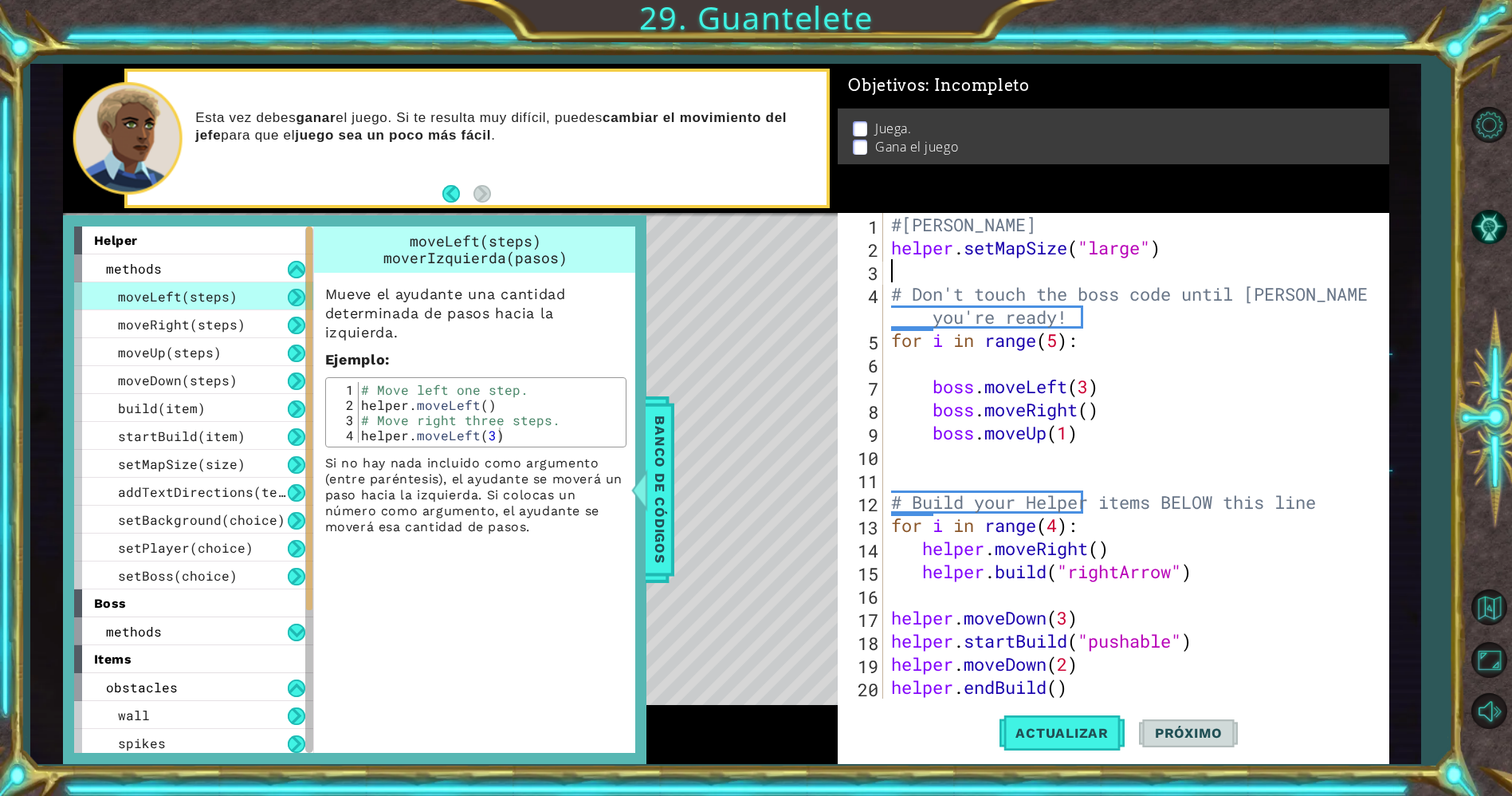
click at [889, 269] on div "#[PERSON_NAME] helper . setMapSize ( "large" ) # Don't touch the boss code unti…" at bounding box center [1133, 478] width 490 height 532
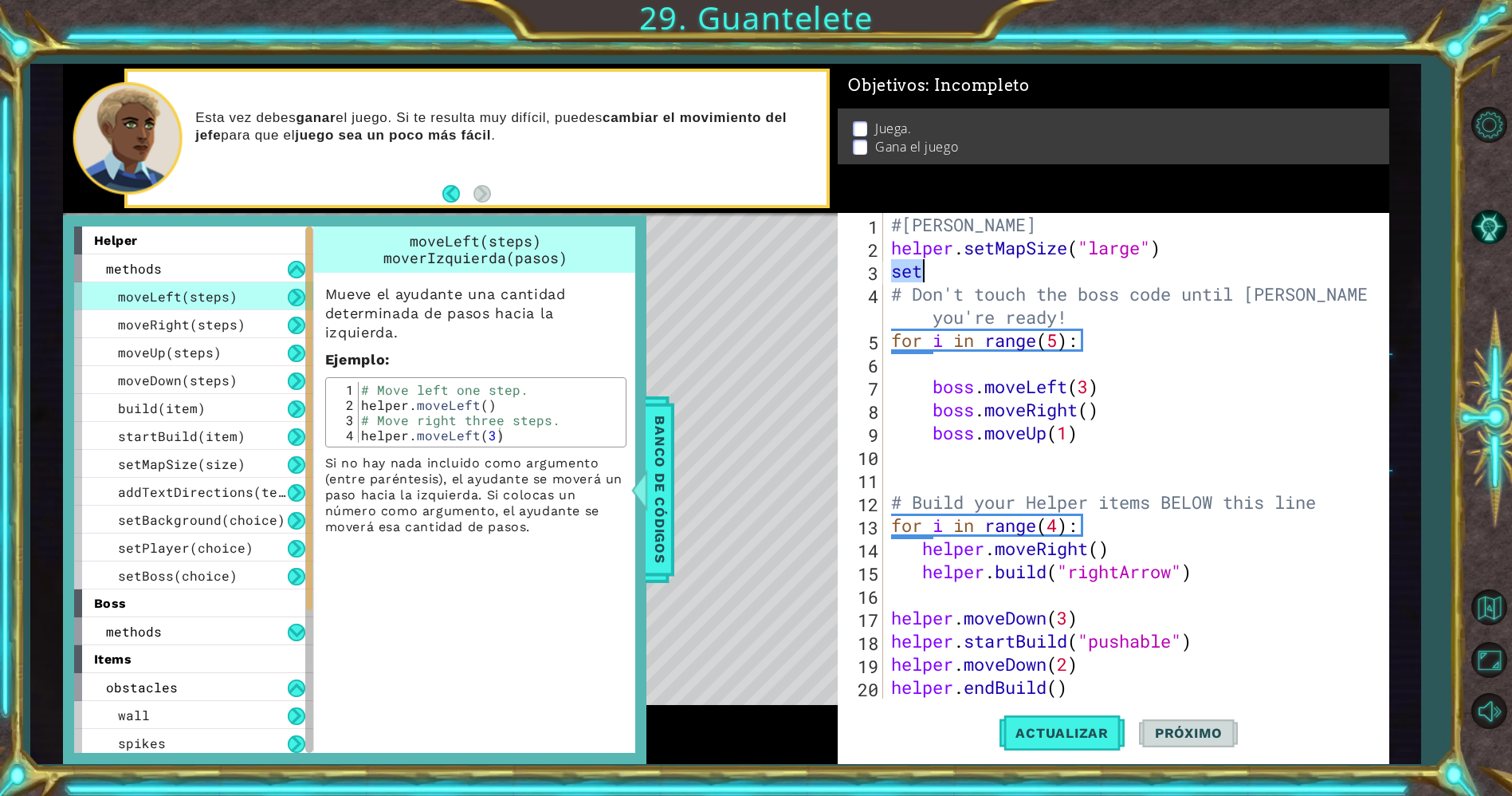
drag, startPoint x: 889, startPoint y: 269, endPoint x: 908, endPoint y: 270, distance: 19.0
click at [908, 270] on div "#[PERSON_NAME] helper . setMapSize ( "large" ) set # Don't touch the boss code …" at bounding box center [1133, 478] width 490 height 532
type textarea "t"
click at [908, 270] on div "#[PERSON_NAME] helper . setMapSize ( "large" ) t # Don't touch the boss code un…" at bounding box center [1133, 478] width 490 height 532
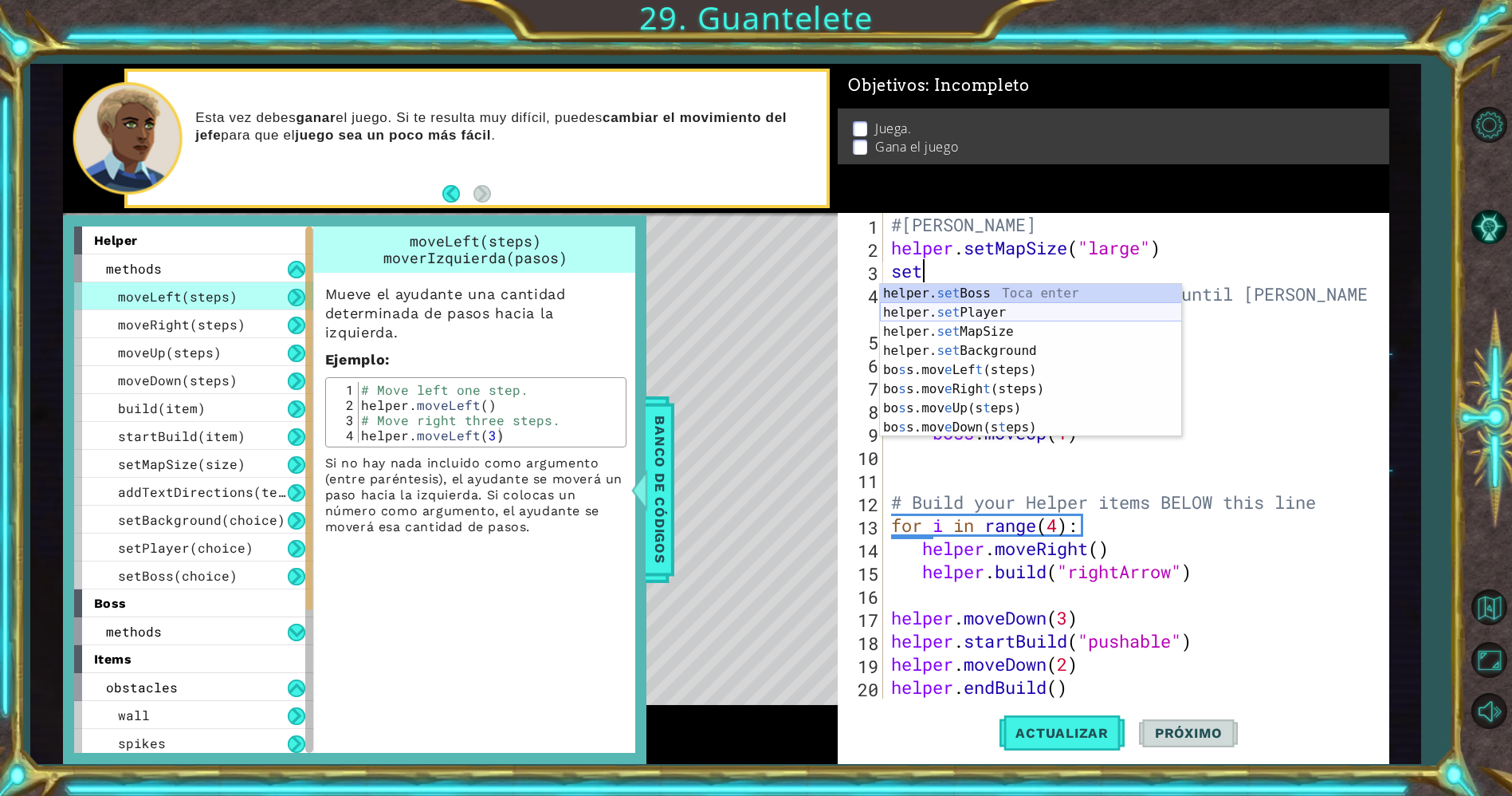
click at [932, 310] on div "helper. set Boss Toca enter helper. set Player Toca enter helper. set MapSize T…" at bounding box center [1030, 379] width 302 height 191
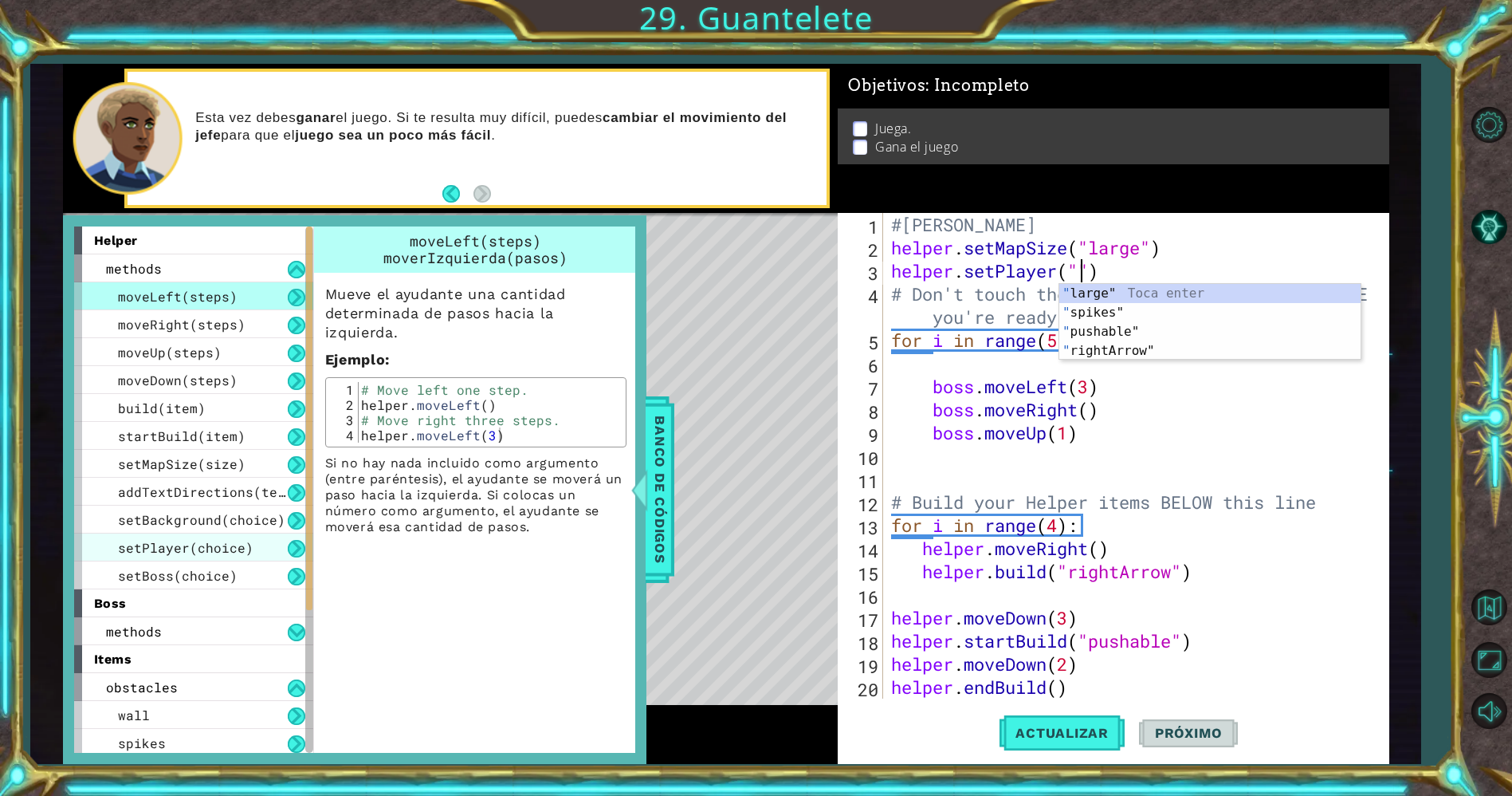
click at [227, 535] on div "setPlayer(choice)" at bounding box center [193, 547] width 239 height 28
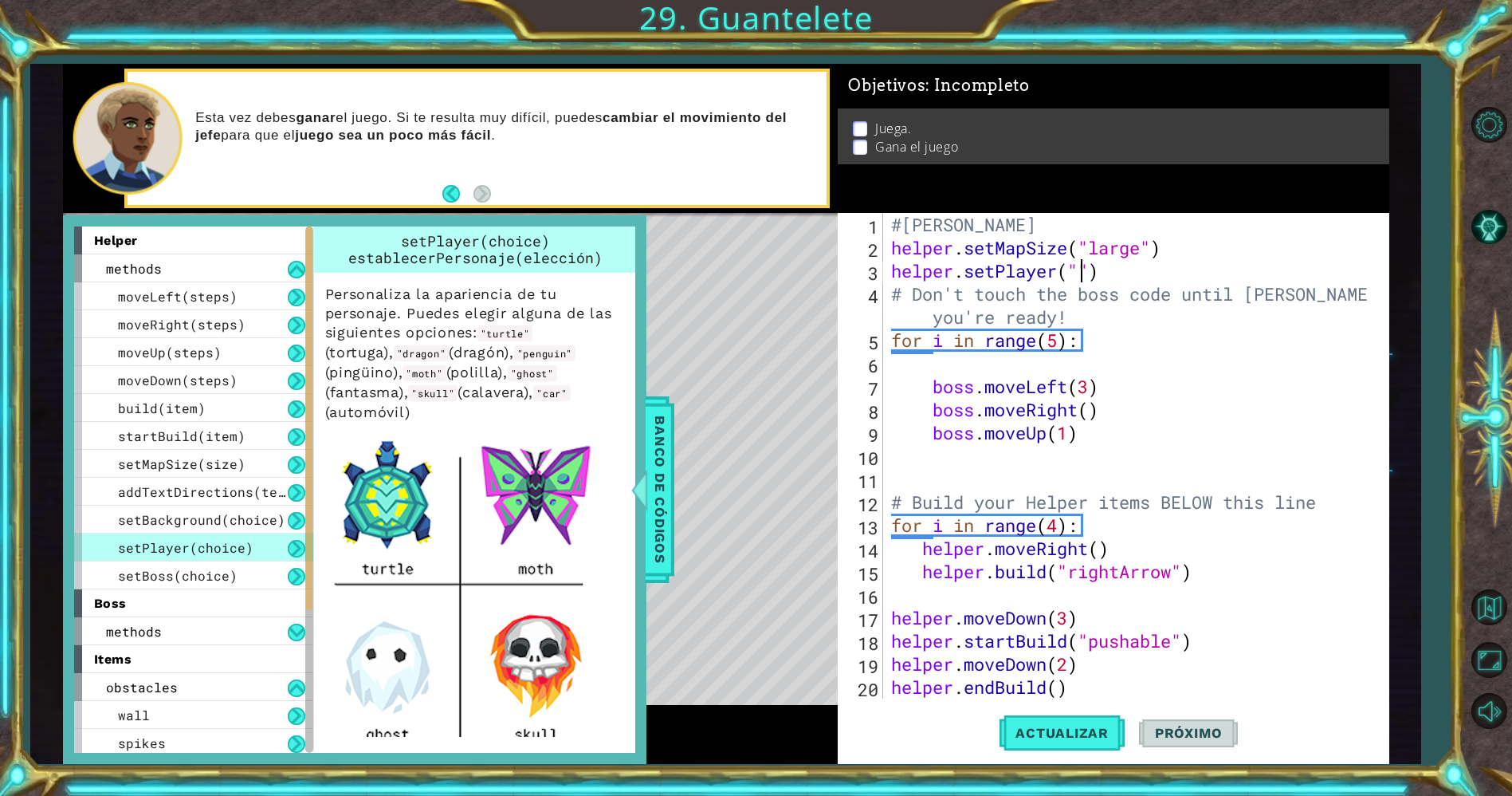
click at [1077, 276] on div "#[PERSON_NAME] helper . setMapSize ( "large" ) helper . setPlayer ( "" ) # Don'…" at bounding box center [1133, 478] width 490 height 532
type textarea "helper.setPlayer("ghost")"
click at [1036, 750] on button "Actualizar" at bounding box center [1062, 733] width 125 height 55
click at [652, 555] on span "Banco de códigos" at bounding box center [659, 489] width 26 height 165
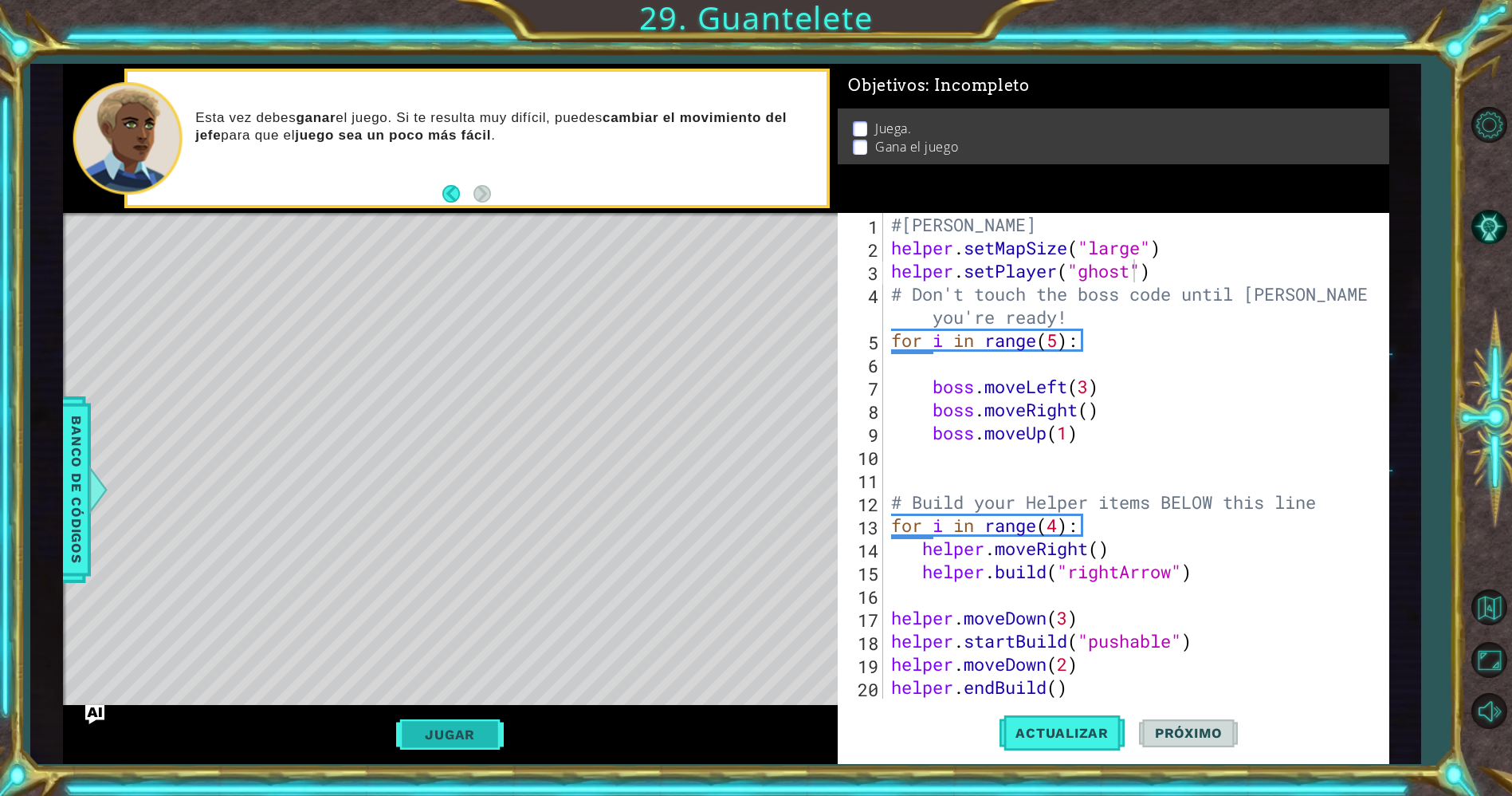
click at [426, 739] on button "Jugar" at bounding box center [450, 734] width 108 height 31
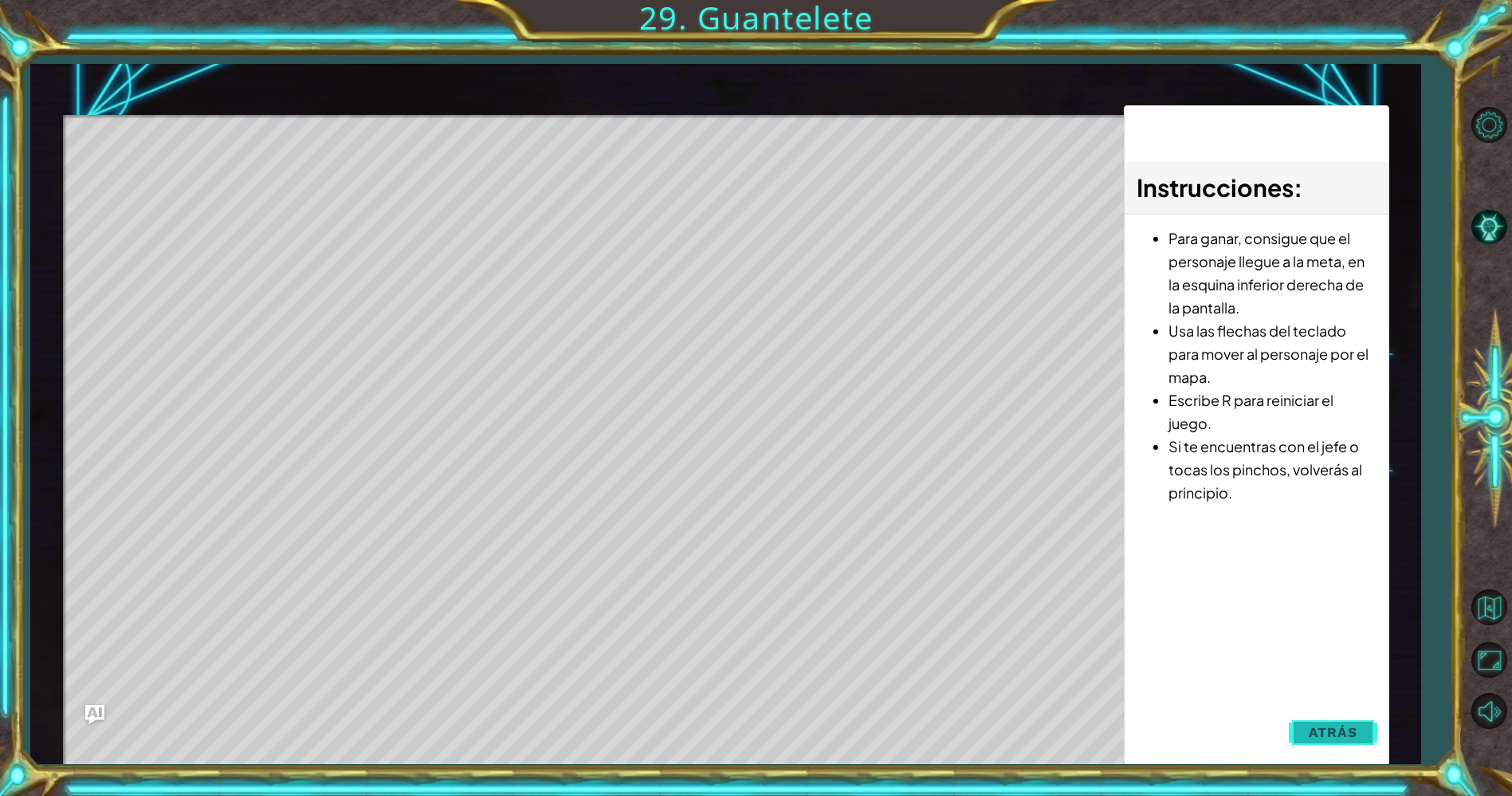
click at [1342, 721] on button "Atrás" at bounding box center [1333, 732] width 88 height 32
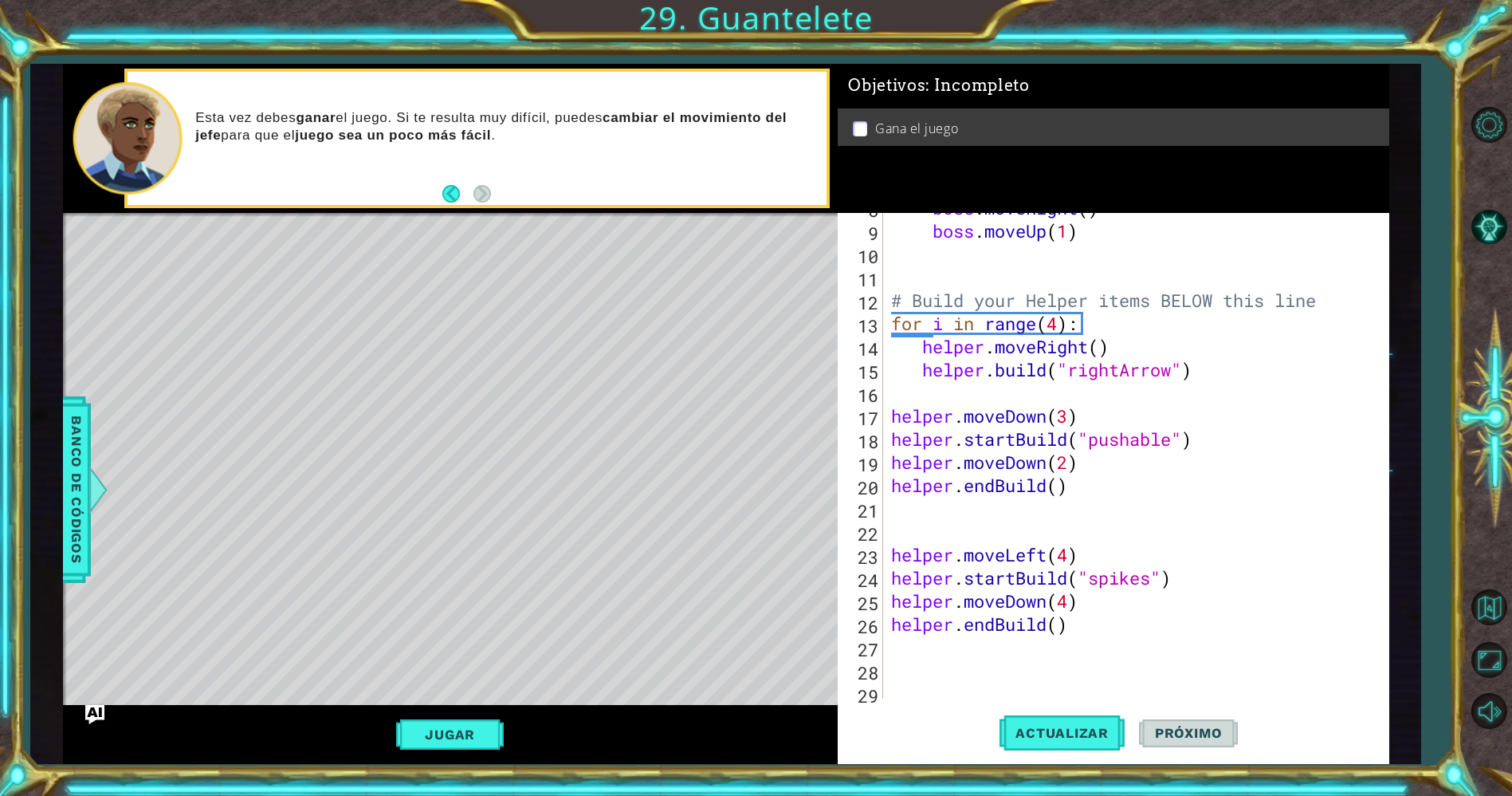
scroll to position [0, 0]
click at [1072, 640] on div "boss . moveRight ( ) boss . moveUp ( 1 ) # Build your Helper items BELOW this l…" at bounding box center [1133, 461] width 490 height 532
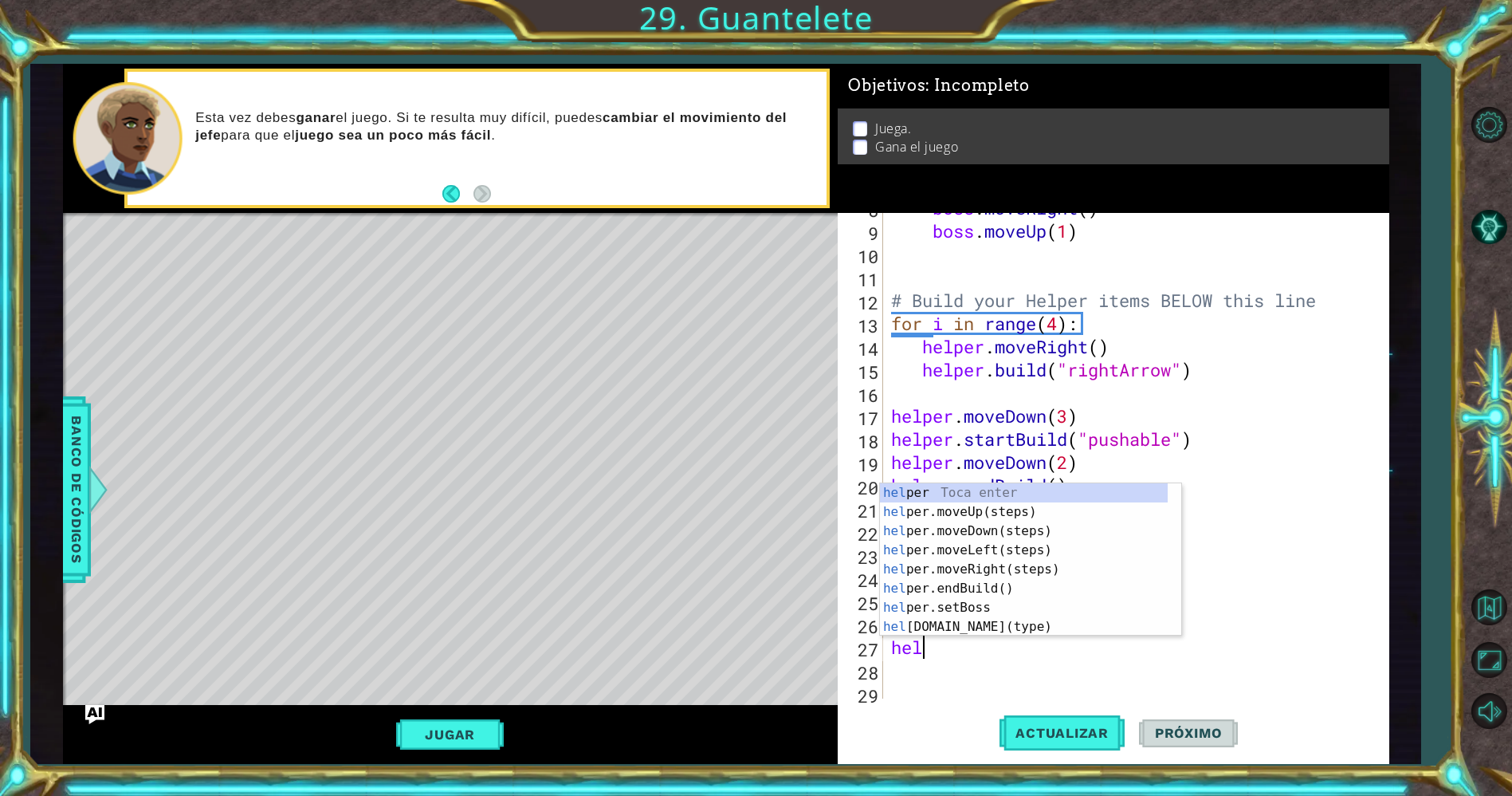
scroll to position [0, 1]
type textarea "helpe"
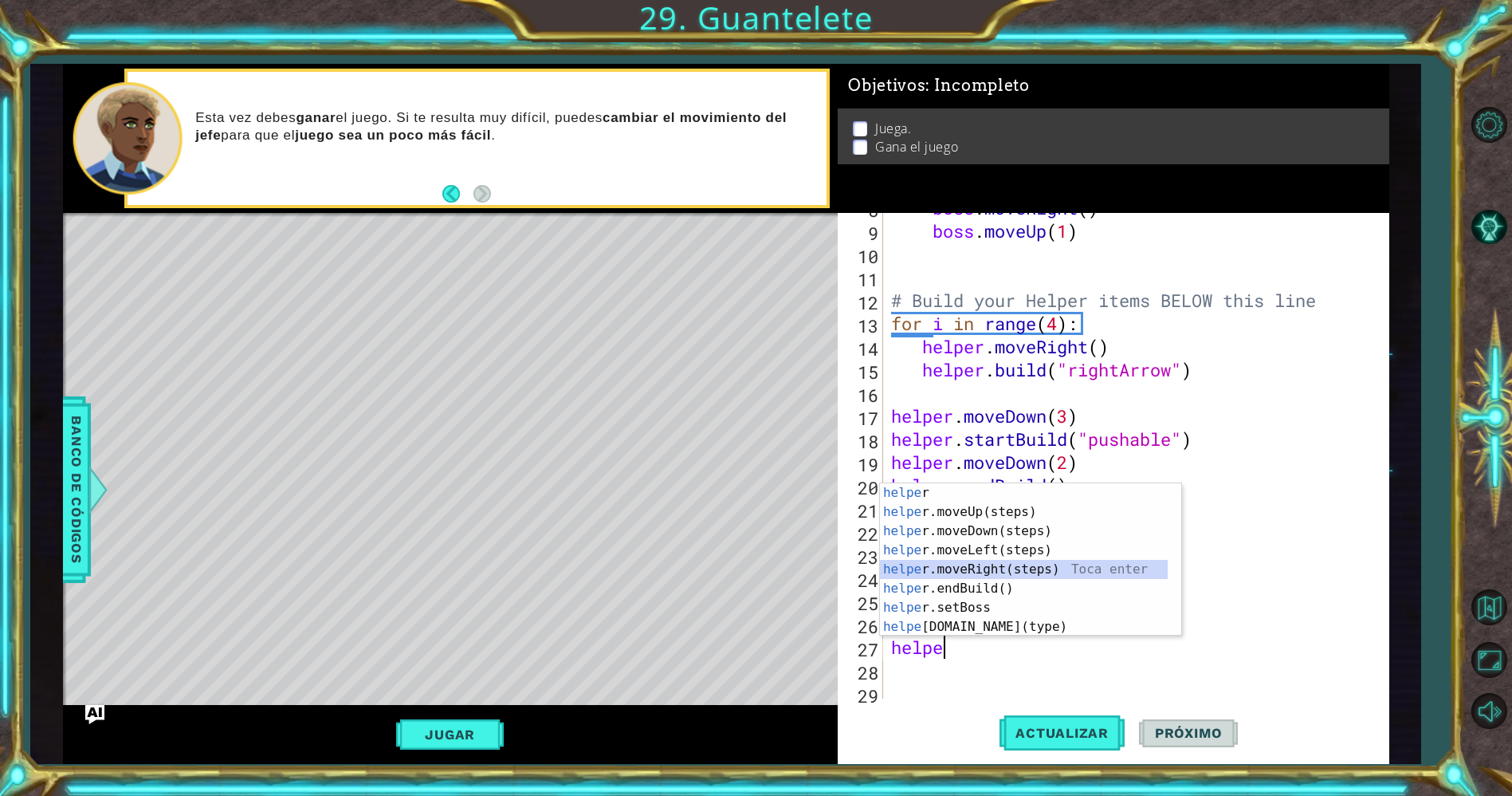
click at [969, 562] on div "helpe r Toca enter helpe r.moveUp(steps) Toca enter helpe r.moveDown(steps) Toc…" at bounding box center [1024, 579] width 288 height 191
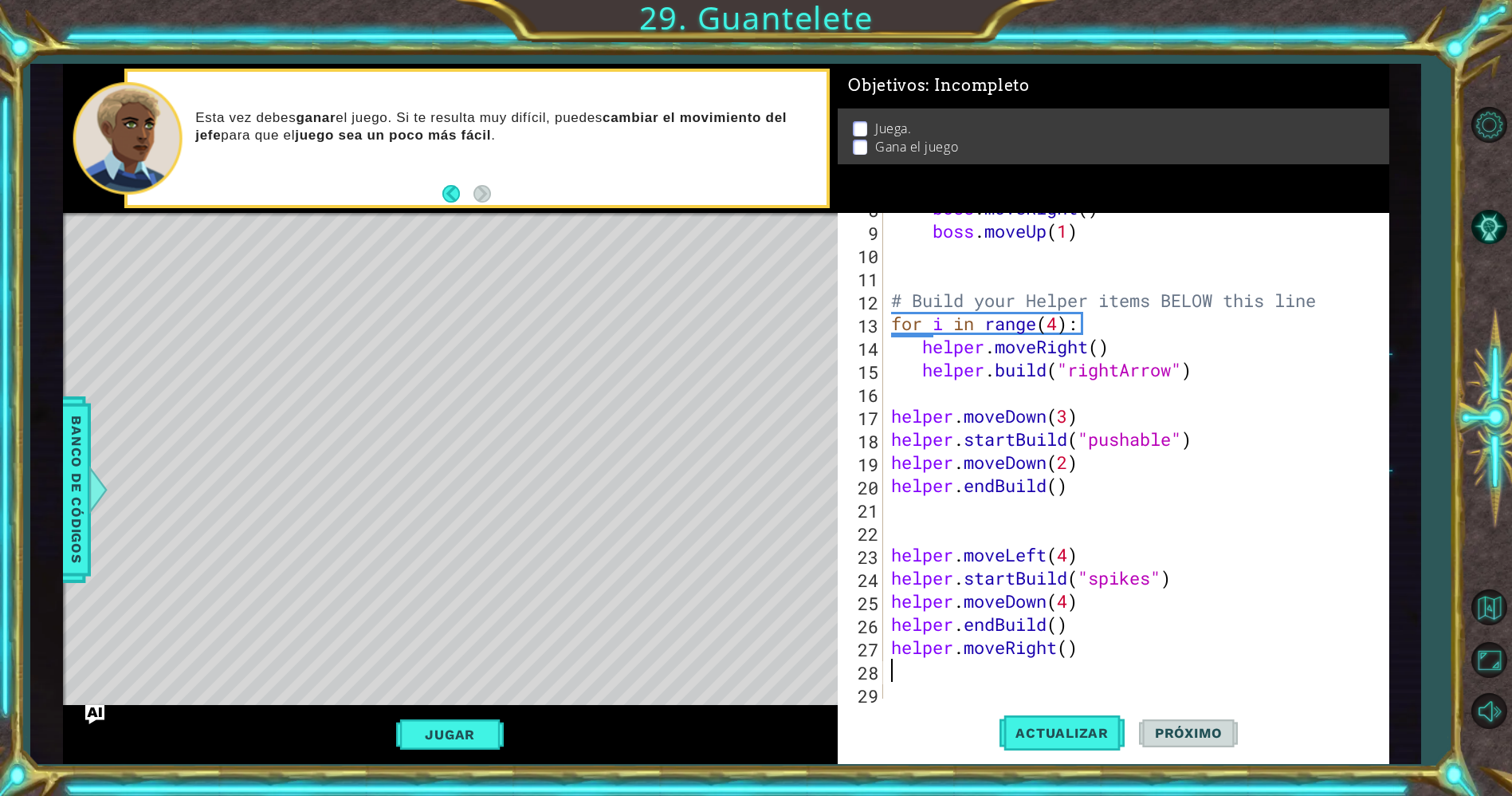
click at [1067, 646] on div "boss . moveRight ( ) boss . moveUp ( 1 ) # Build your Helper items BELOW this l…" at bounding box center [1133, 461] width 490 height 532
type textarea "helper.moveRight(1)"
click at [945, 672] on div "boss . moveRight ( ) boss . moveUp ( 1 ) # Build your Helper items BELOW this l…" at bounding box center [1133, 461] width 490 height 532
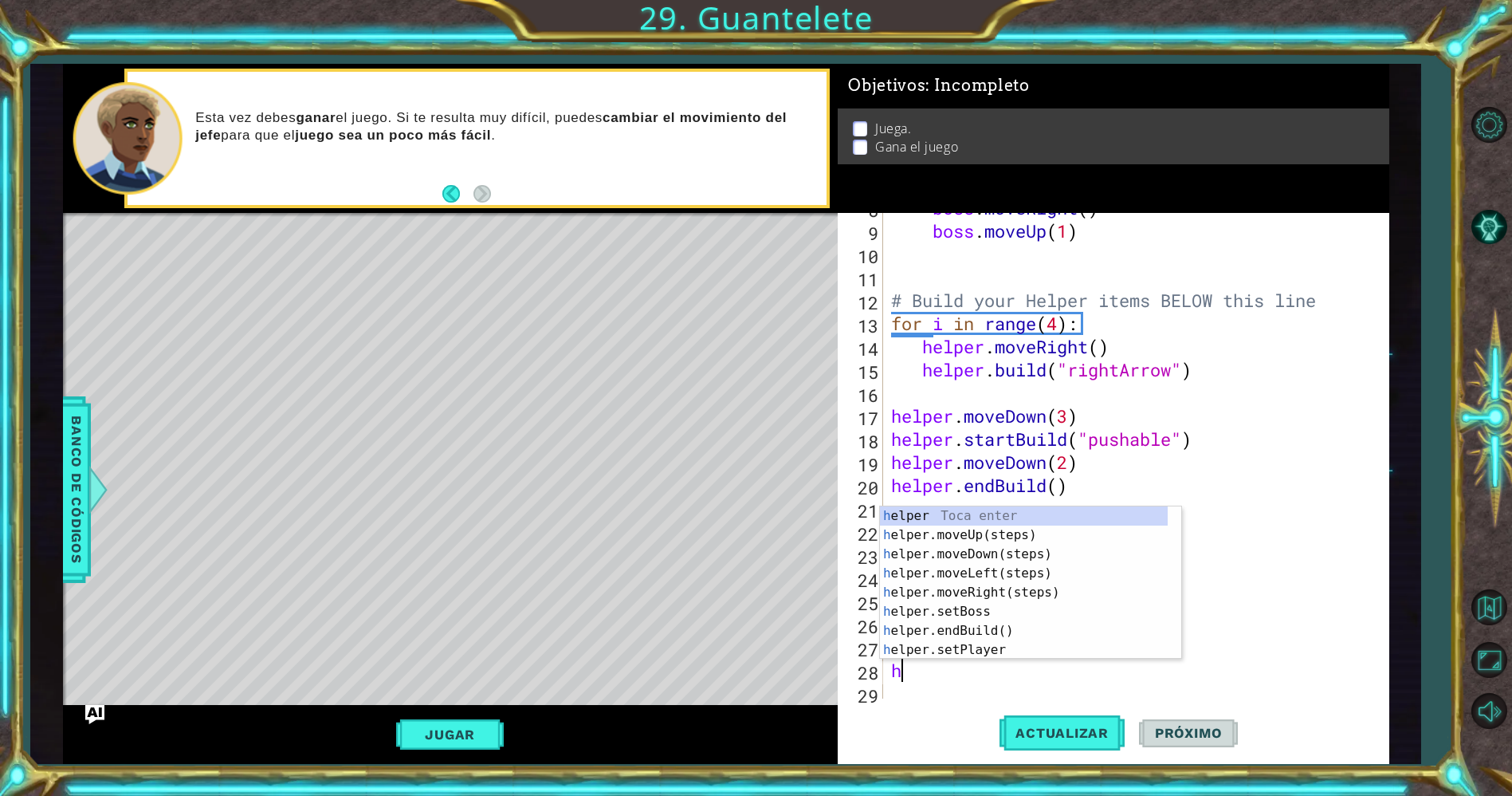
type textarea "he"
click at [973, 538] on div "he lper Toca enter he lper.moveUp(steps) Toca enter he lper.moveDown(steps) Toc…" at bounding box center [1024, 602] width 288 height 191
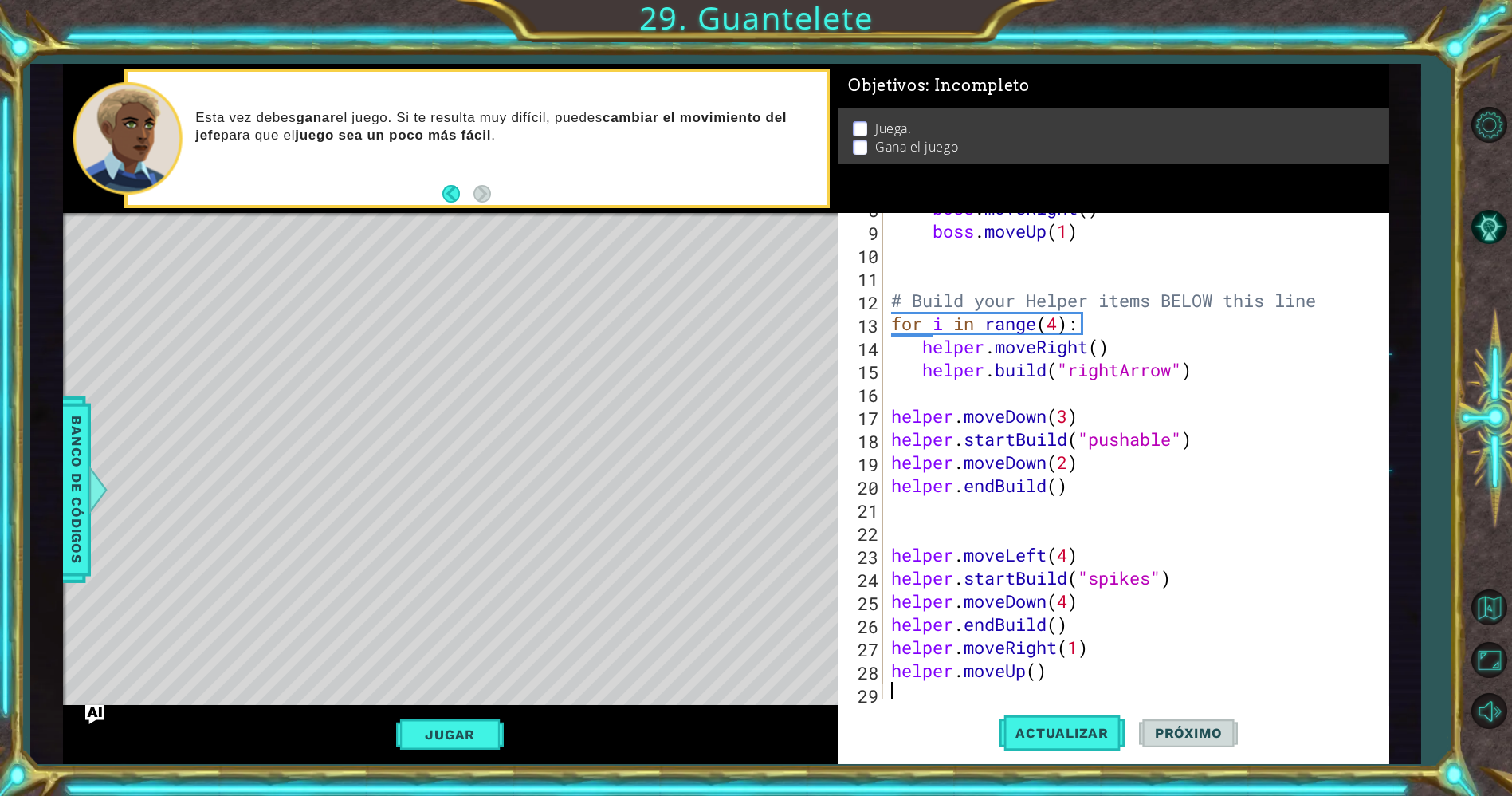
click at [1038, 667] on div "boss . moveRight ( ) boss . moveUp ( 1 ) # Build your Helper items BELOW this l…" at bounding box center [1133, 461] width 490 height 532
type textarea "helper.moveUp(5)"
click at [898, 692] on div "boss . moveRight ( ) boss . moveUp ( 1 ) # Build your Helper items BELOW this l…" at bounding box center [1133, 461] width 490 height 532
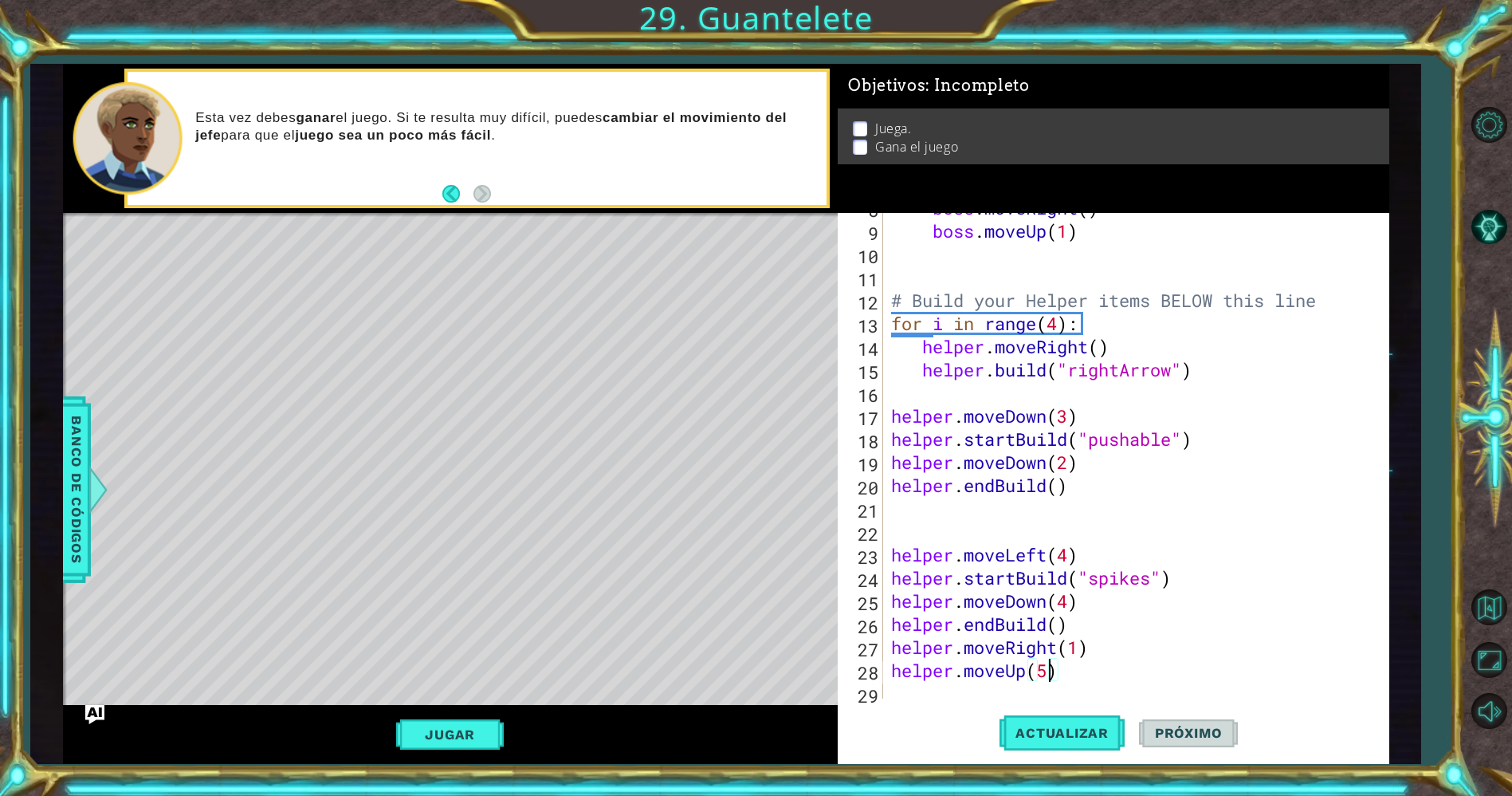
scroll to position [0, 0]
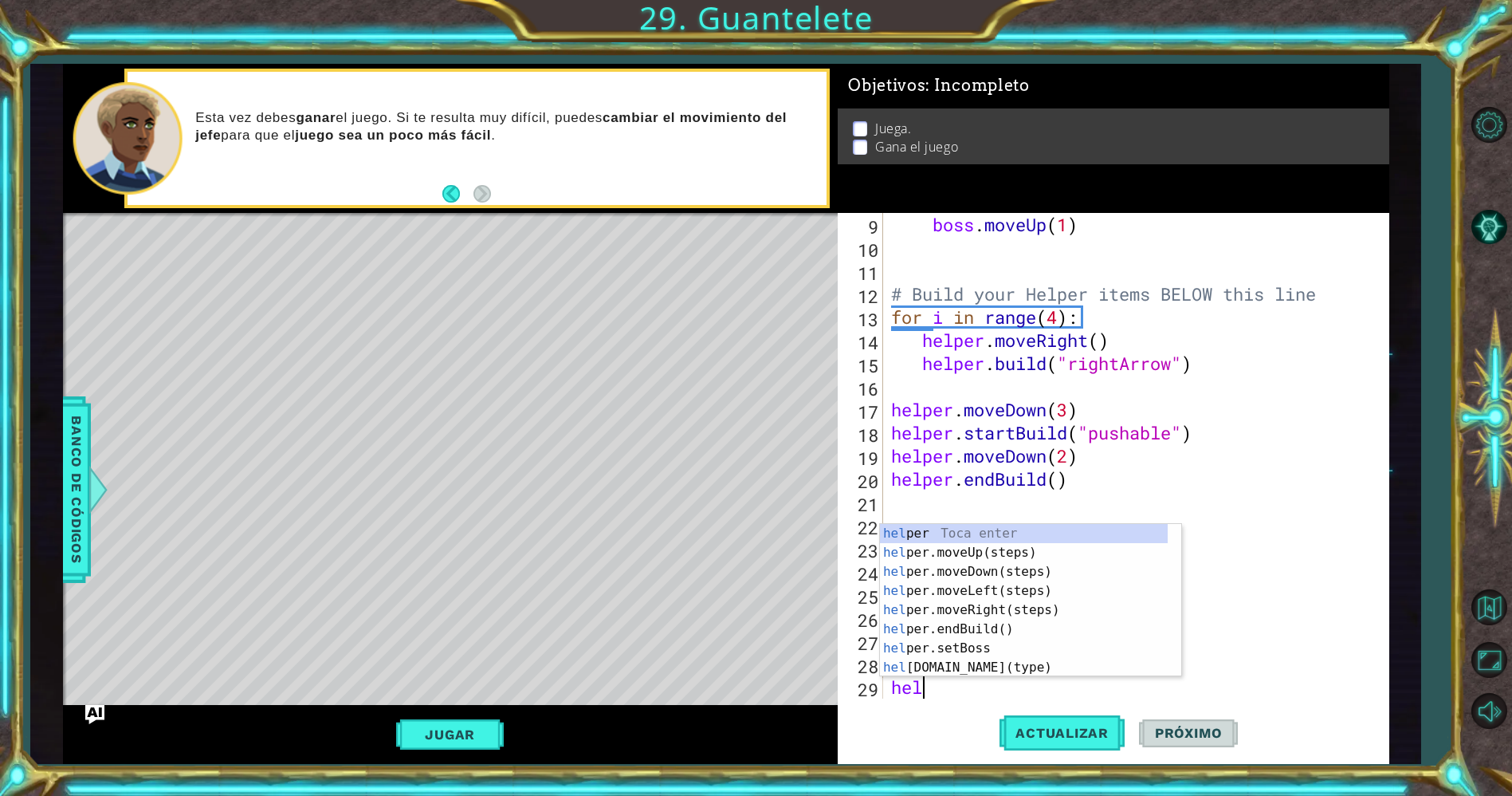
type textarea "help"
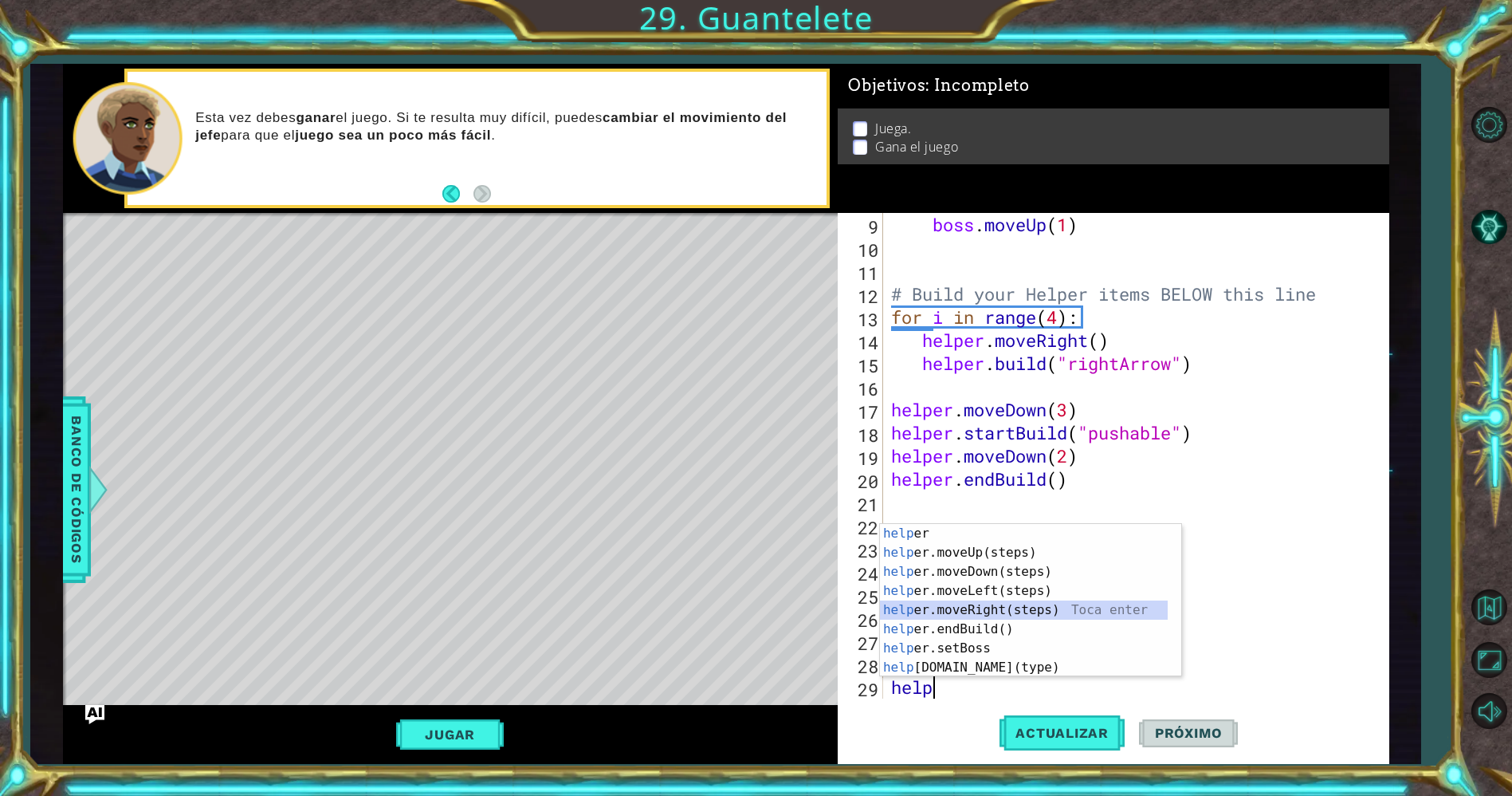
click at [952, 604] on div "help [PERSON_NAME] enter help er.moveUp(steps) Toca enter help er.moveDown(step…" at bounding box center [1024, 619] width 288 height 191
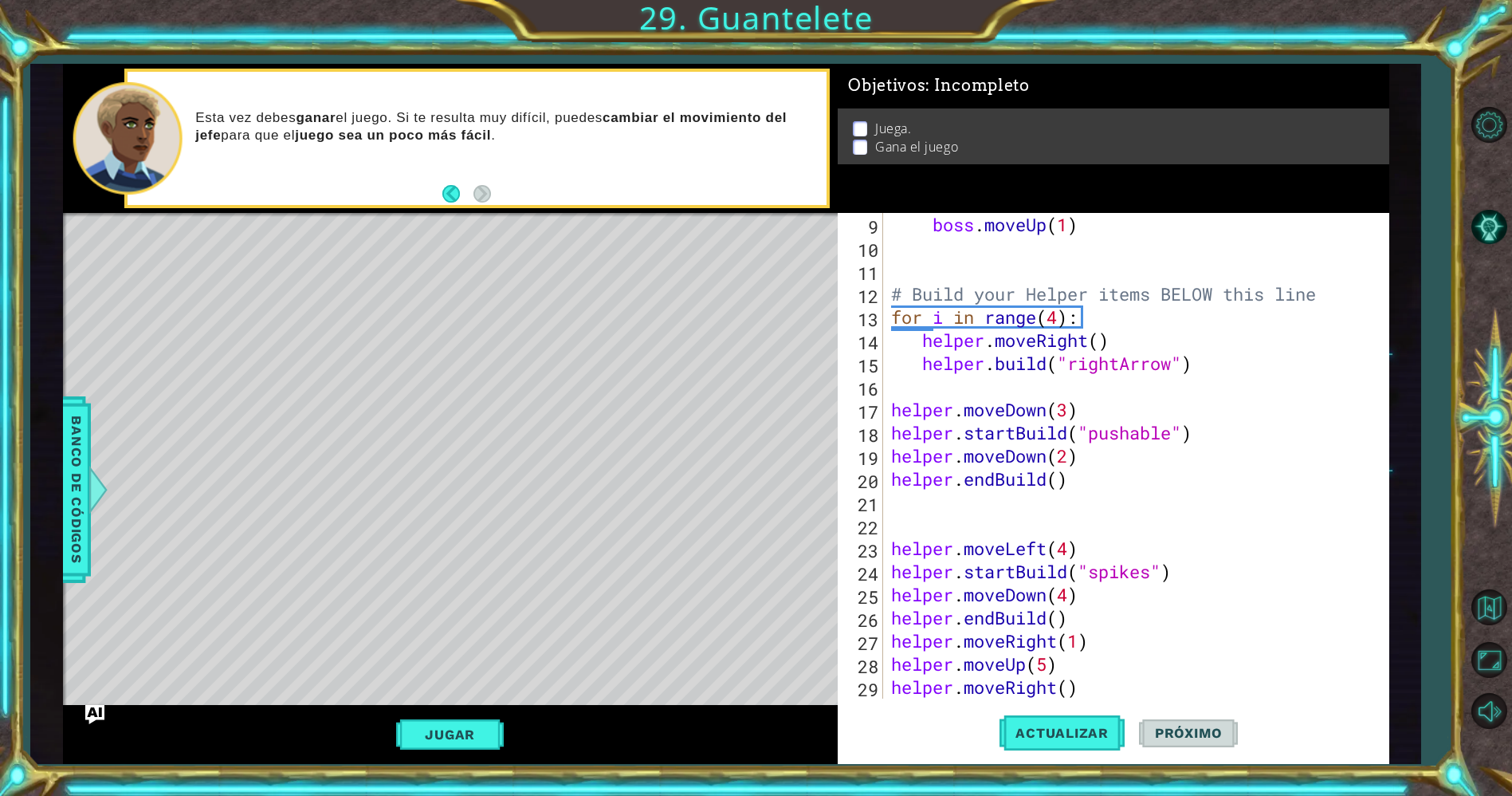
click at [1067, 685] on div "boss . moveUp ( 1 ) # Build your Helper items BELOW this line for i in range ( …" at bounding box center [1133, 478] width 490 height 532
type textarea "helper.moveRight(4)"
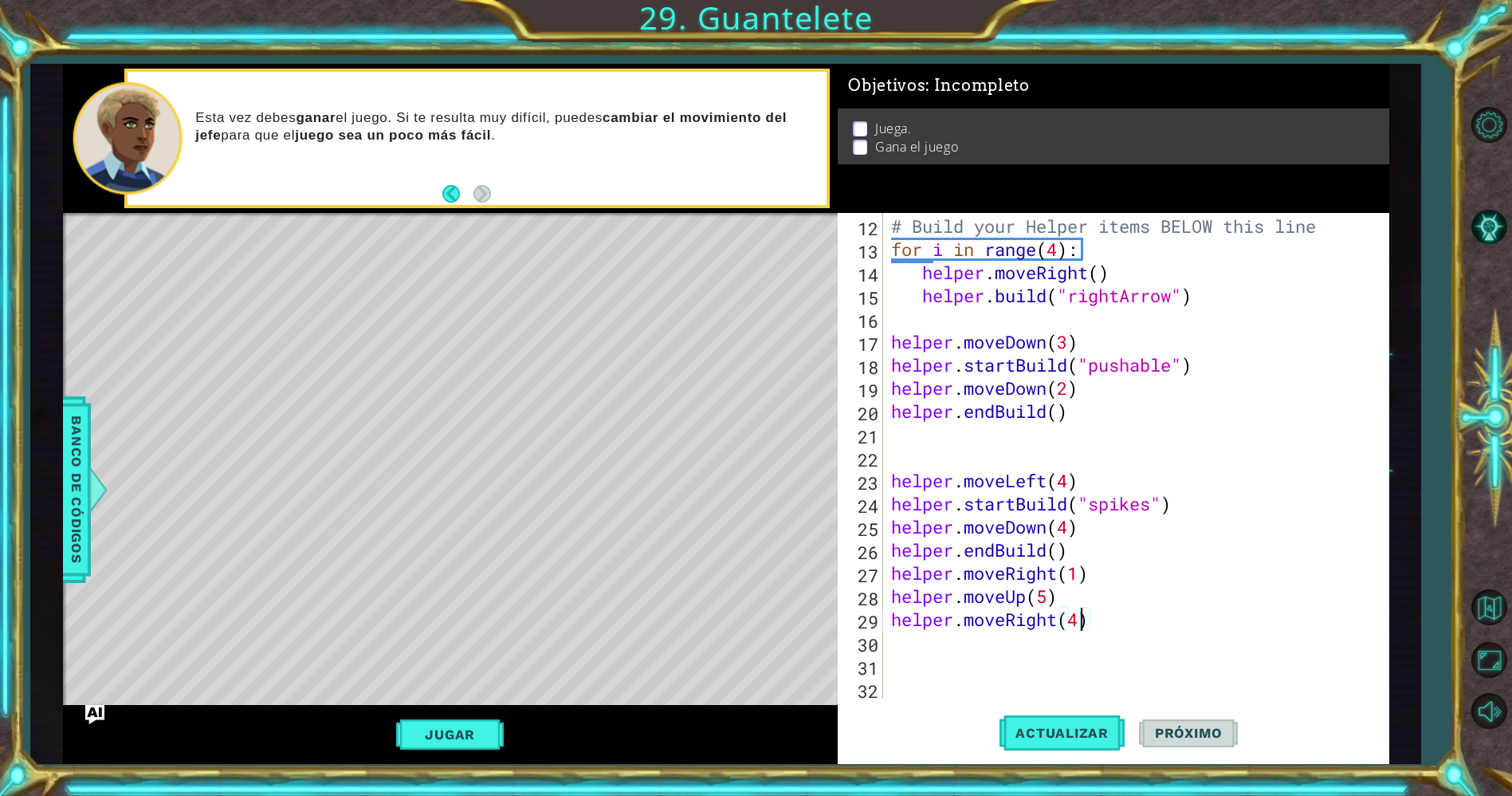
click at [940, 643] on div "# Build your Helper items BELOW this line for i in range ( 4 ) : helper . moveR…" at bounding box center [1133, 457] width 490 height 532
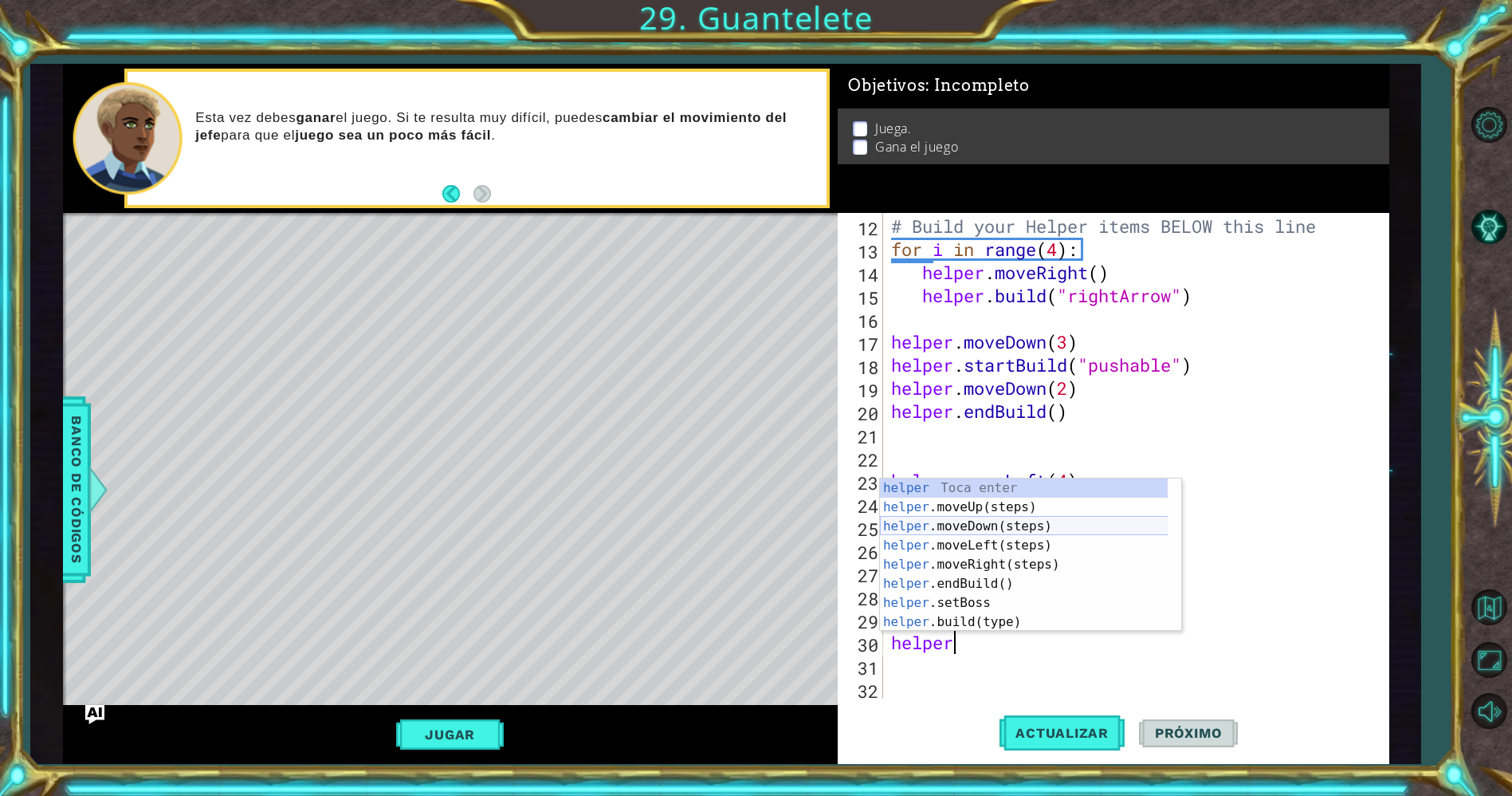
scroll to position [0, 2]
click at [985, 484] on div "helper . st artBuild(type) Toca enter helper . s e t Boss Toca enter helper . s…" at bounding box center [1024, 574] width 288 height 191
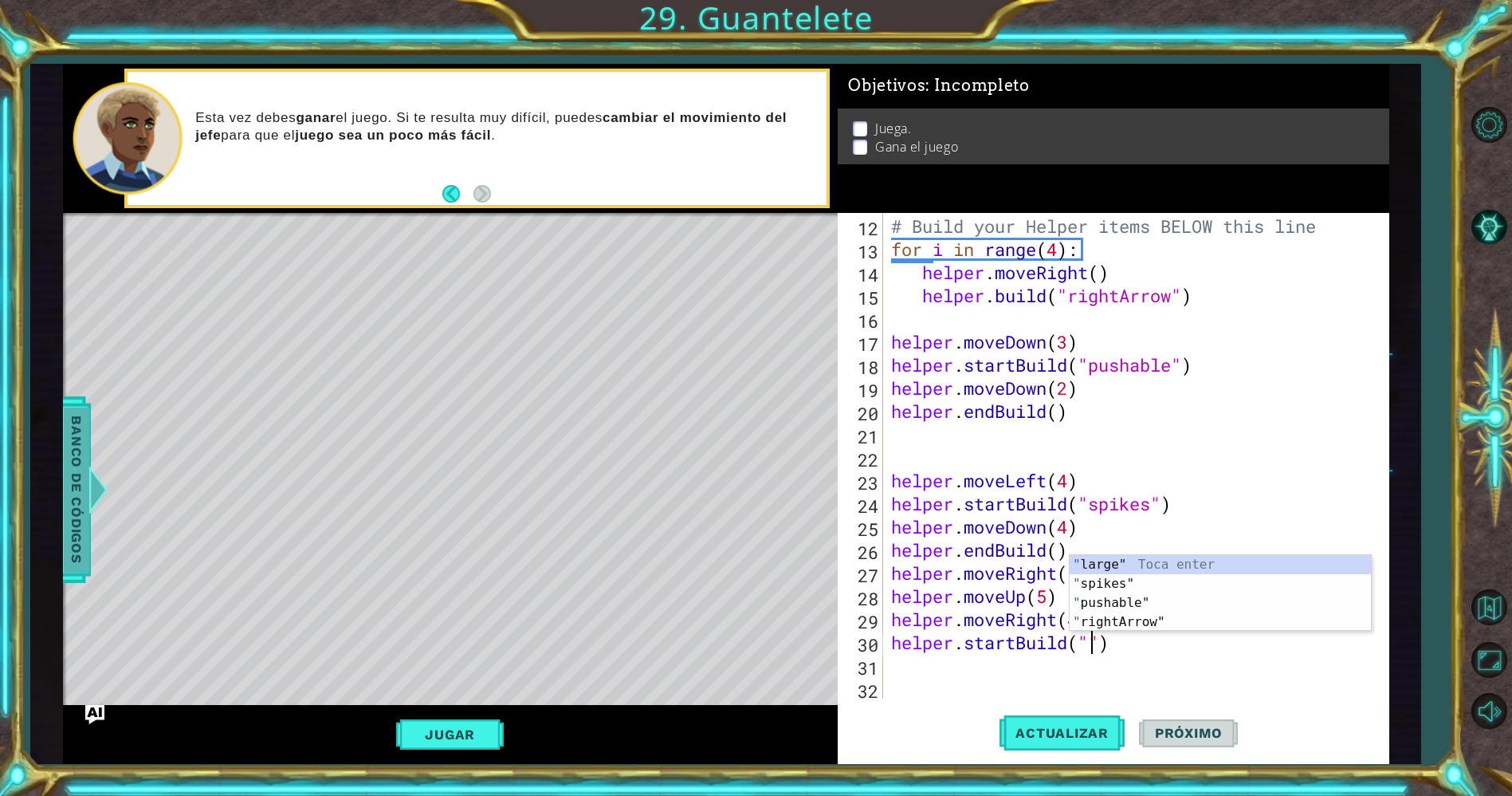
click at [70, 507] on span "Banco de códigos" at bounding box center [76, 489] width 26 height 165
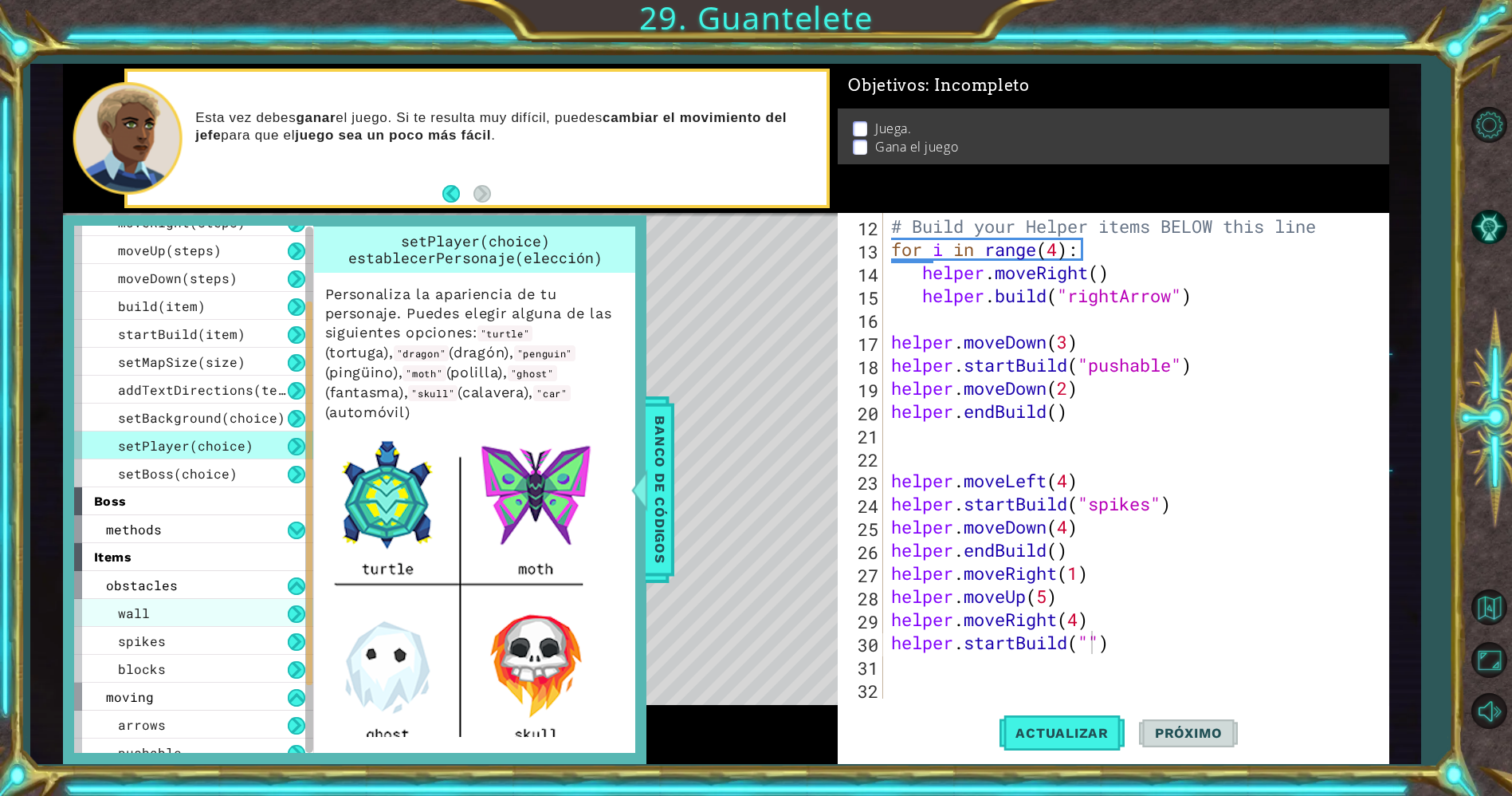
scroll to position [198, 0]
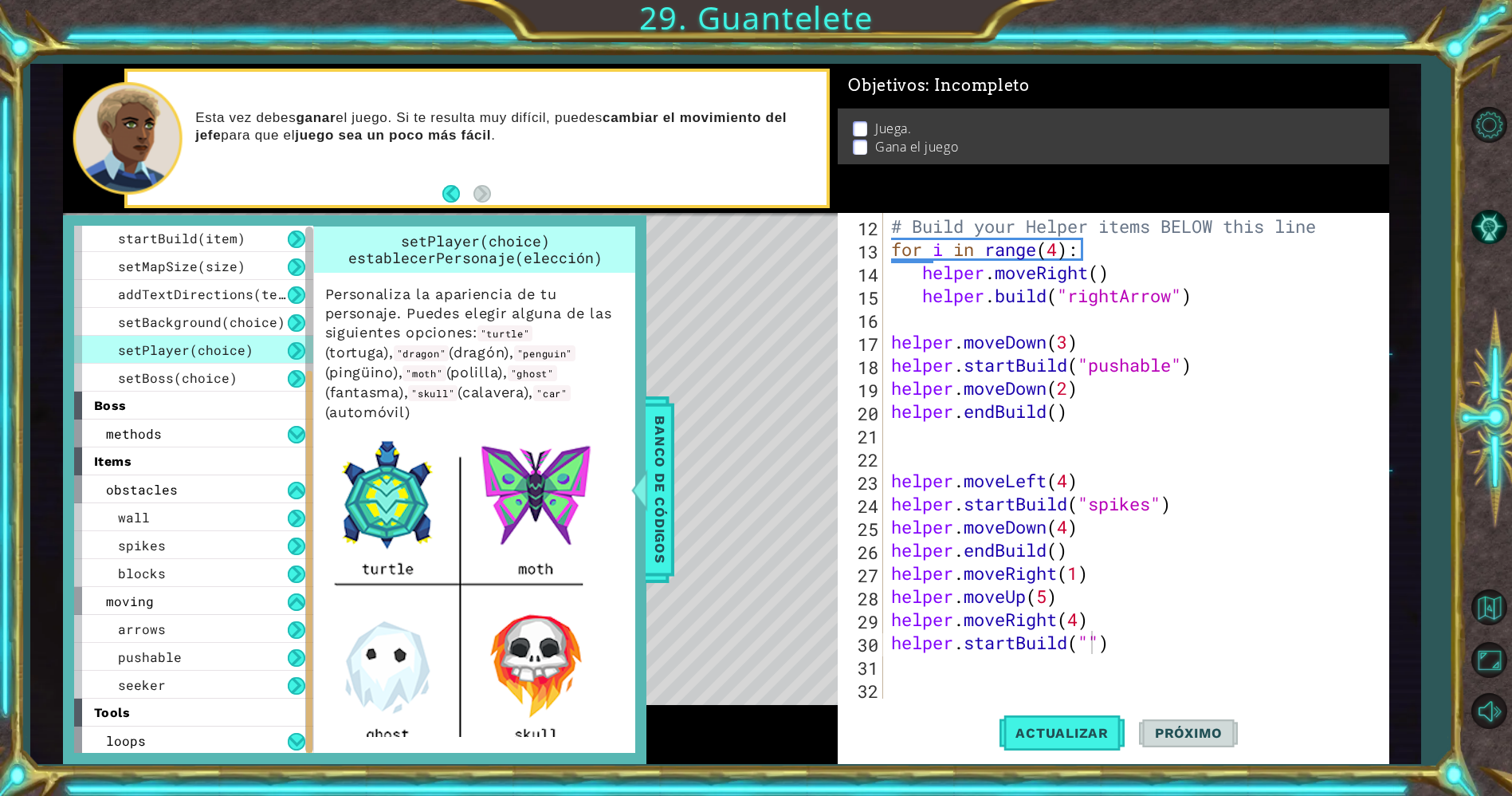
click at [1088, 637] on div "# Build your Helper items BELOW this line for i in range ( 4 ) : helper . moveR…" at bounding box center [1133, 457] width 490 height 532
type textarea "helper.startBuild("seeker")"
click at [1077, 752] on button "Actualizar" at bounding box center [1062, 733] width 125 height 55
click at [653, 562] on span "Banco de códigos" at bounding box center [659, 489] width 26 height 165
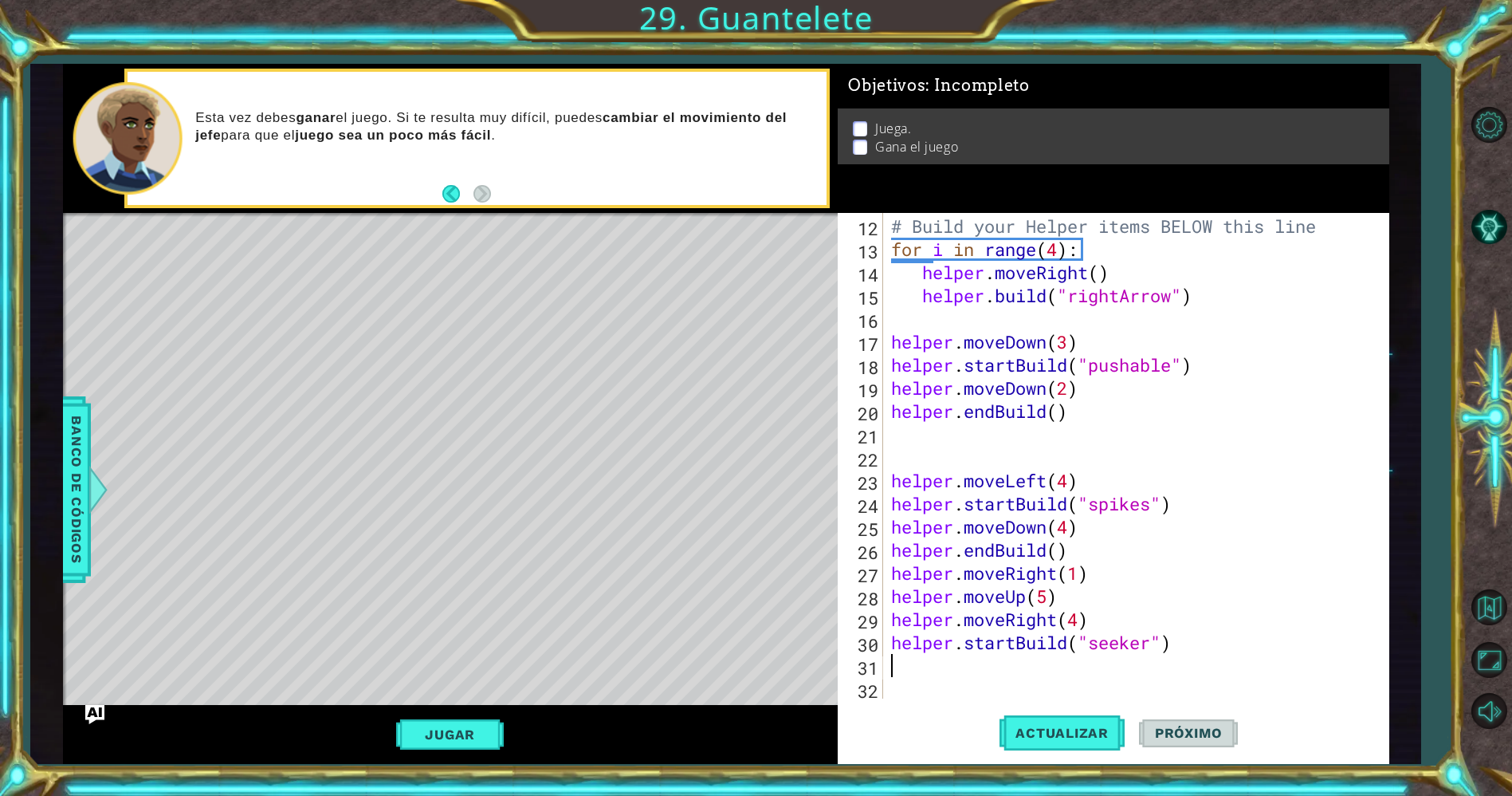
scroll to position [0, 0]
click at [1021, 655] on div "# Build your Helper items BELOW this line for i in range ( 4 ) : helper . moveR…" at bounding box center [1133, 457] width 490 height 532
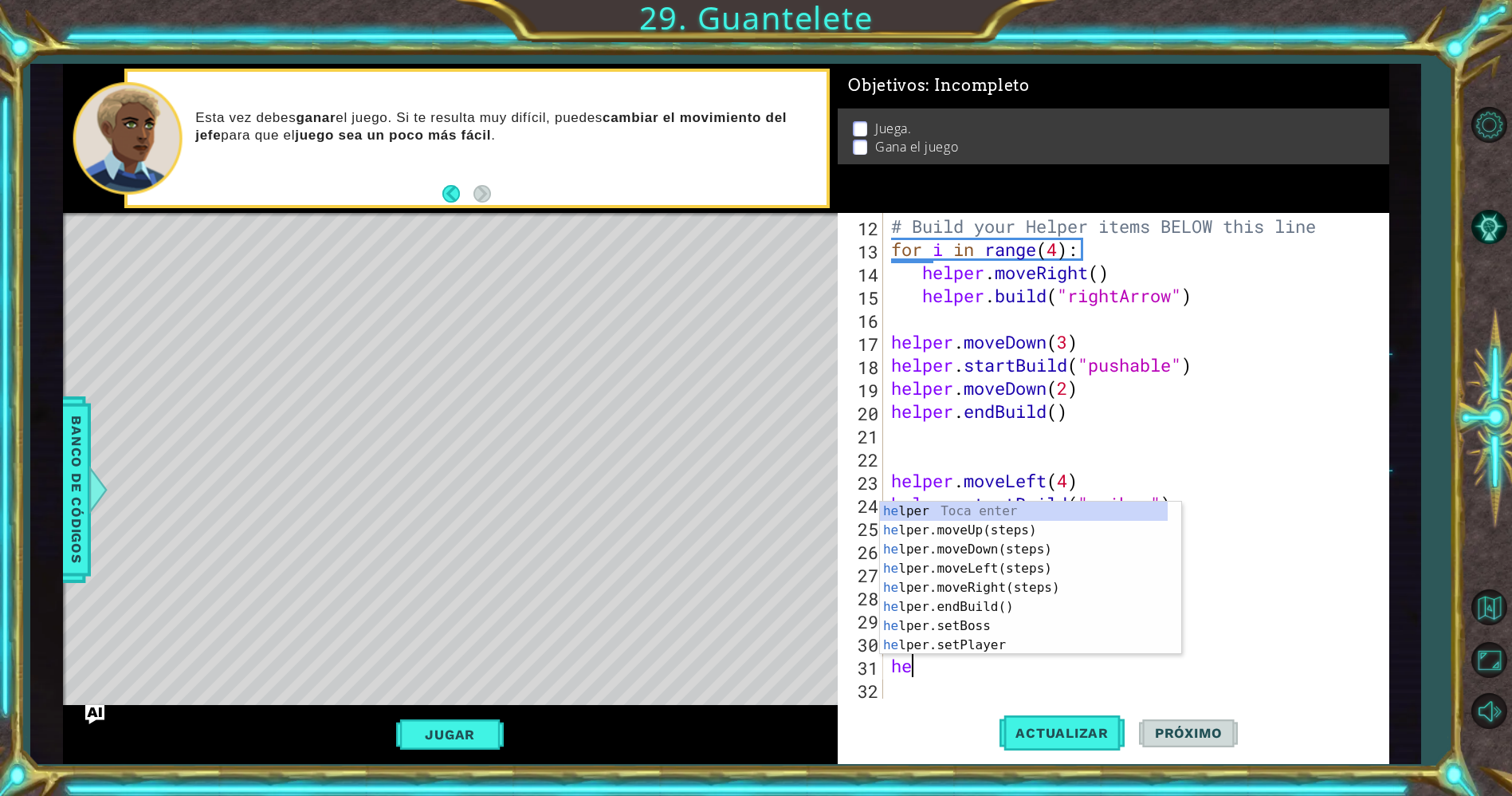
type textarea "hel"
click at [1006, 591] on div "hel per Toca enter hel per.moveUp(steps) Toca enter hel per.moveDown(steps) Toc…" at bounding box center [1024, 597] width 288 height 191
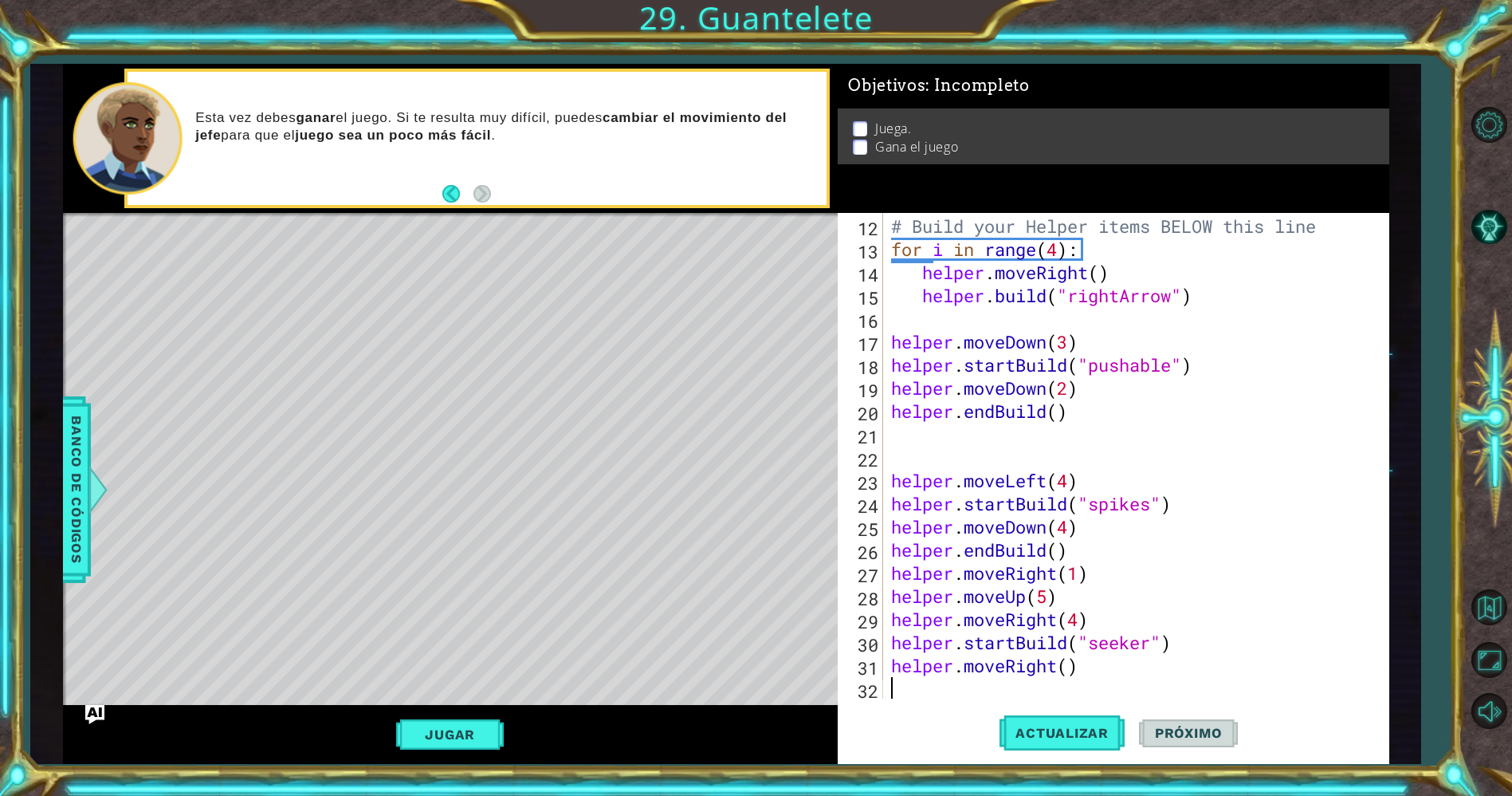
click at [1071, 665] on div "# Build your Helper items BELOW this line for i in range ( 4 ) : helper . moveR…" at bounding box center [1133, 457] width 490 height 532
type textarea "helper.moveRight(3)"
click at [1037, 680] on div "# Build your Helper items BELOW this line for i in range ( 4 ) : helper . moveR…" at bounding box center [1133, 457] width 490 height 532
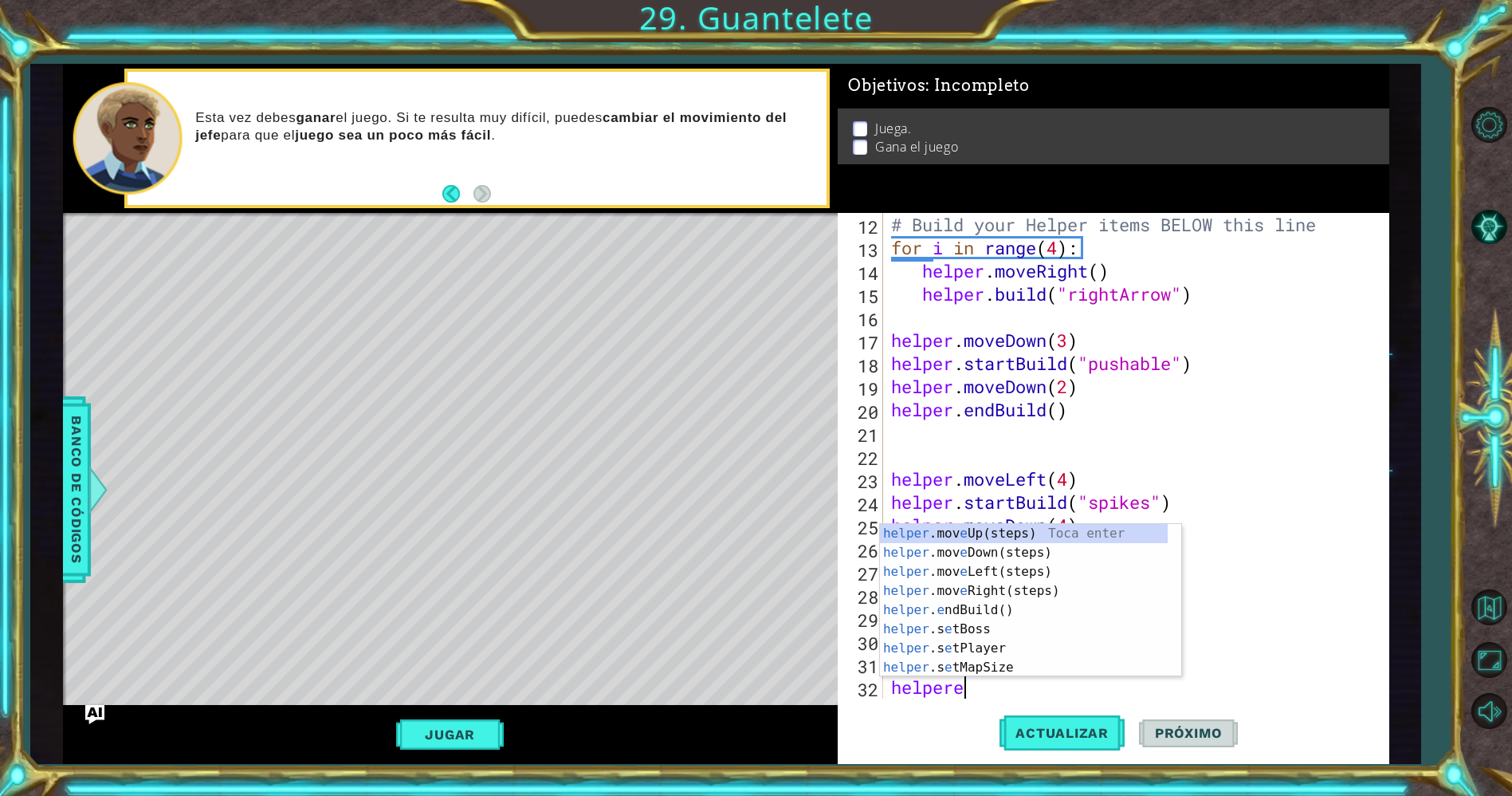
scroll to position [0, 2]
type textarea "helperen"
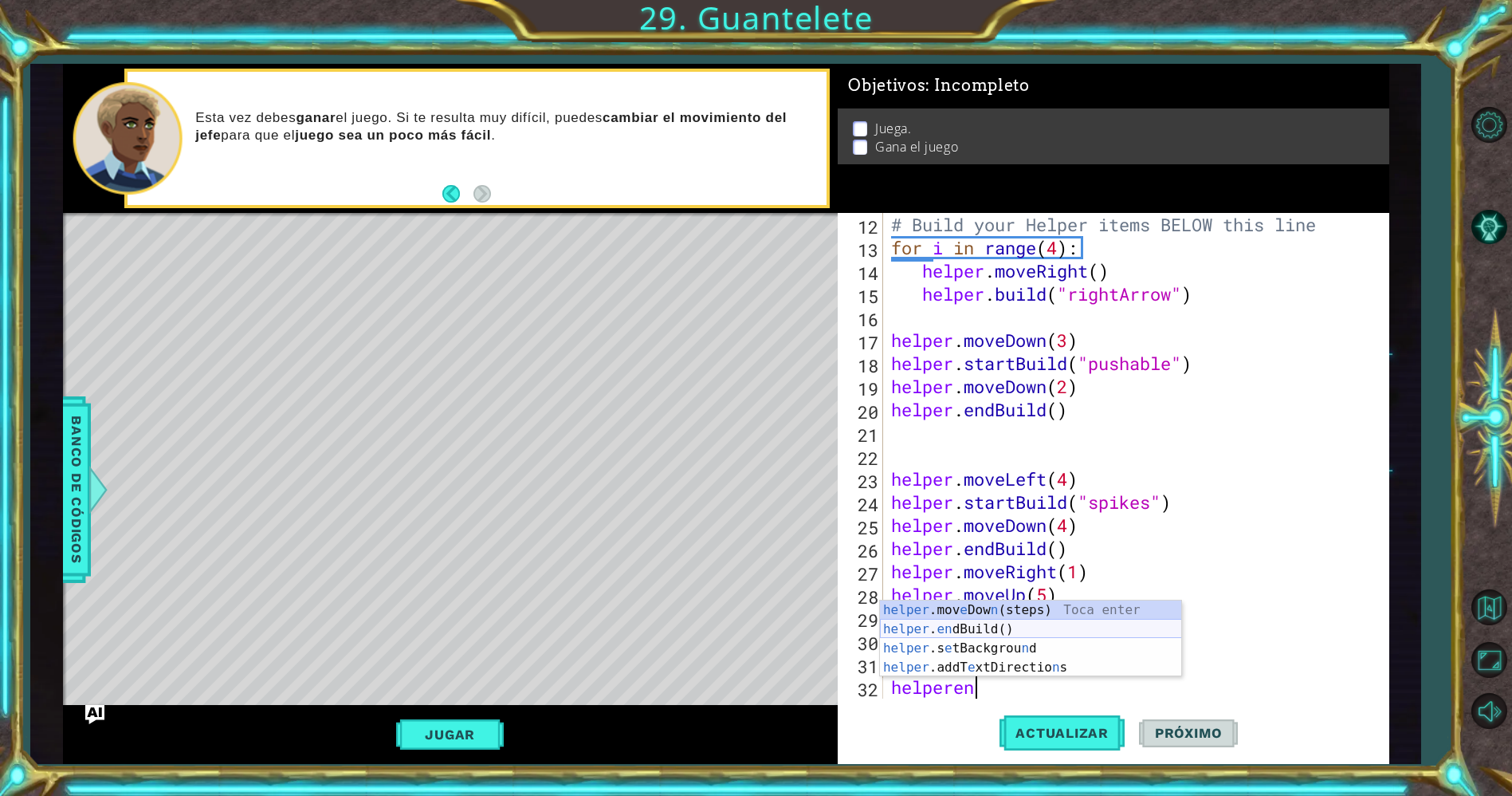
click at [984, 623] on div "helper .mov e Dow n (steps) Toca enter helper . en dBuild() Toca enter helper .…" at bounding box center [1030, 657] width 302 height 114
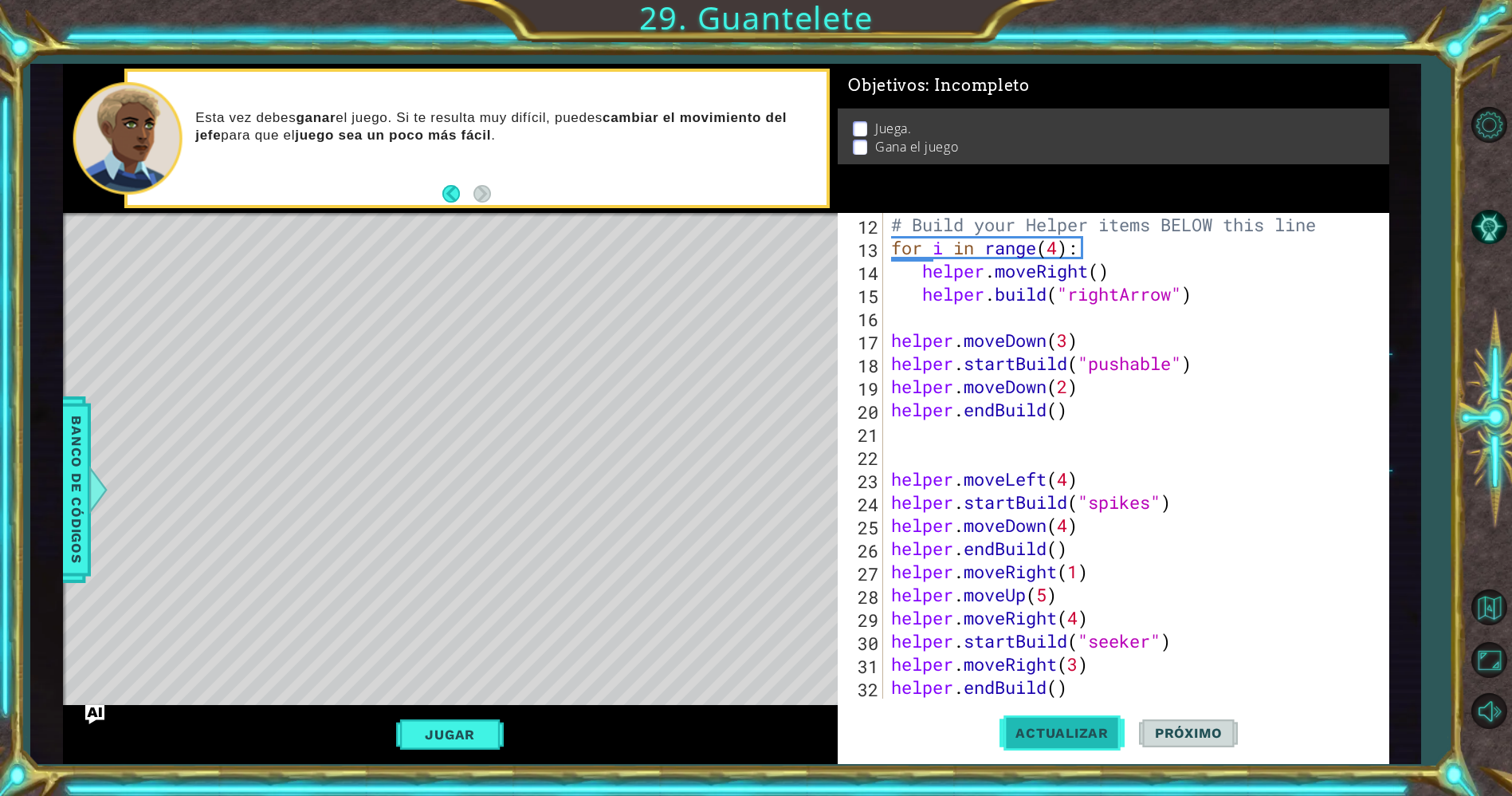
click at [1045, 714] on button "Actualizar" at bounding box center [1062, 733] width 125 height 55
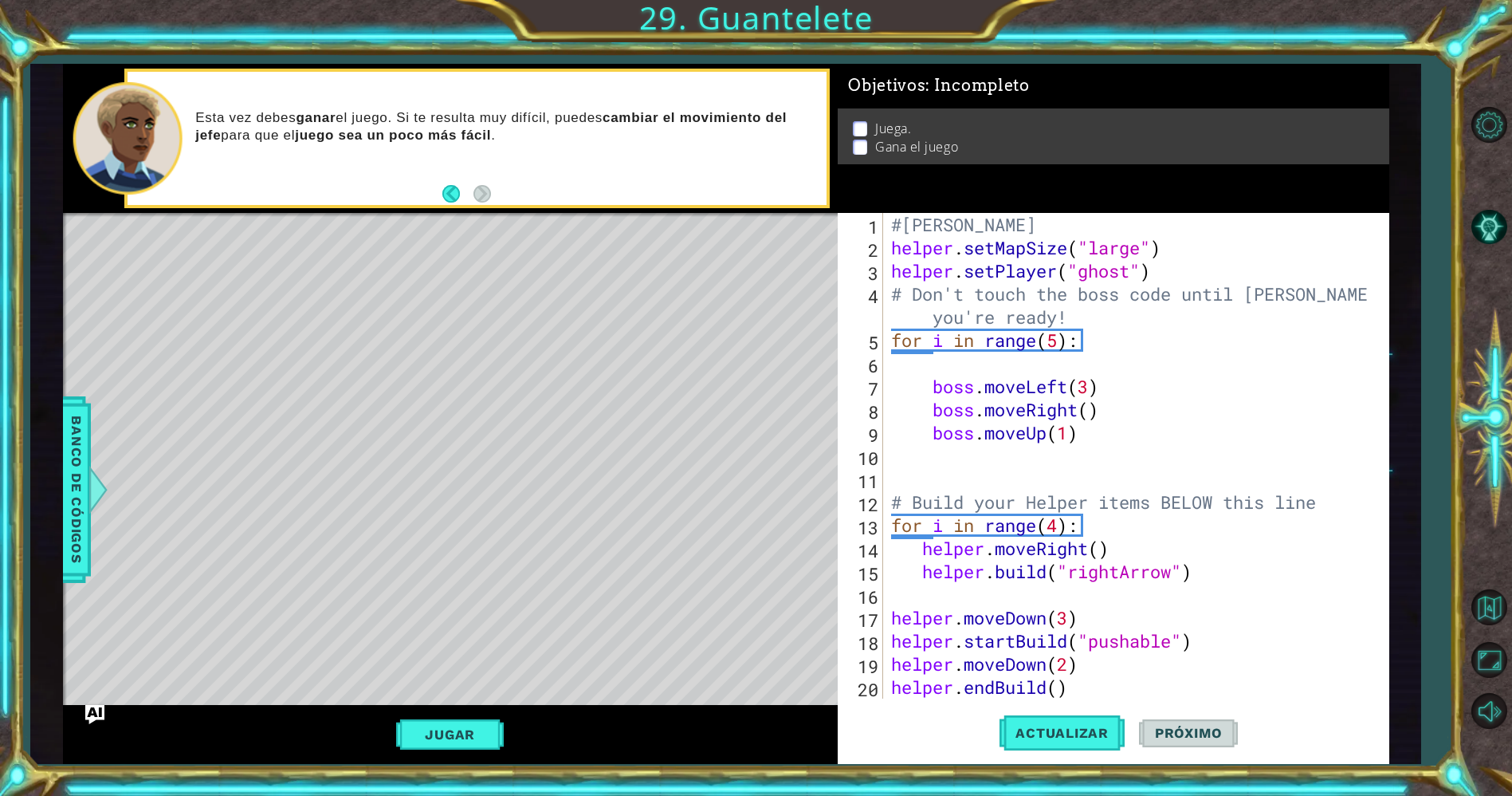
click at [888, 272] on div "#[PERSON_NAME] helper . setMapSize ( "large" ) helper . setPlayer ( "ghost" ) #…" at bounding box center [1133, 478] width 490 height 532
type textarea "helper.setPlayer("ghost")"
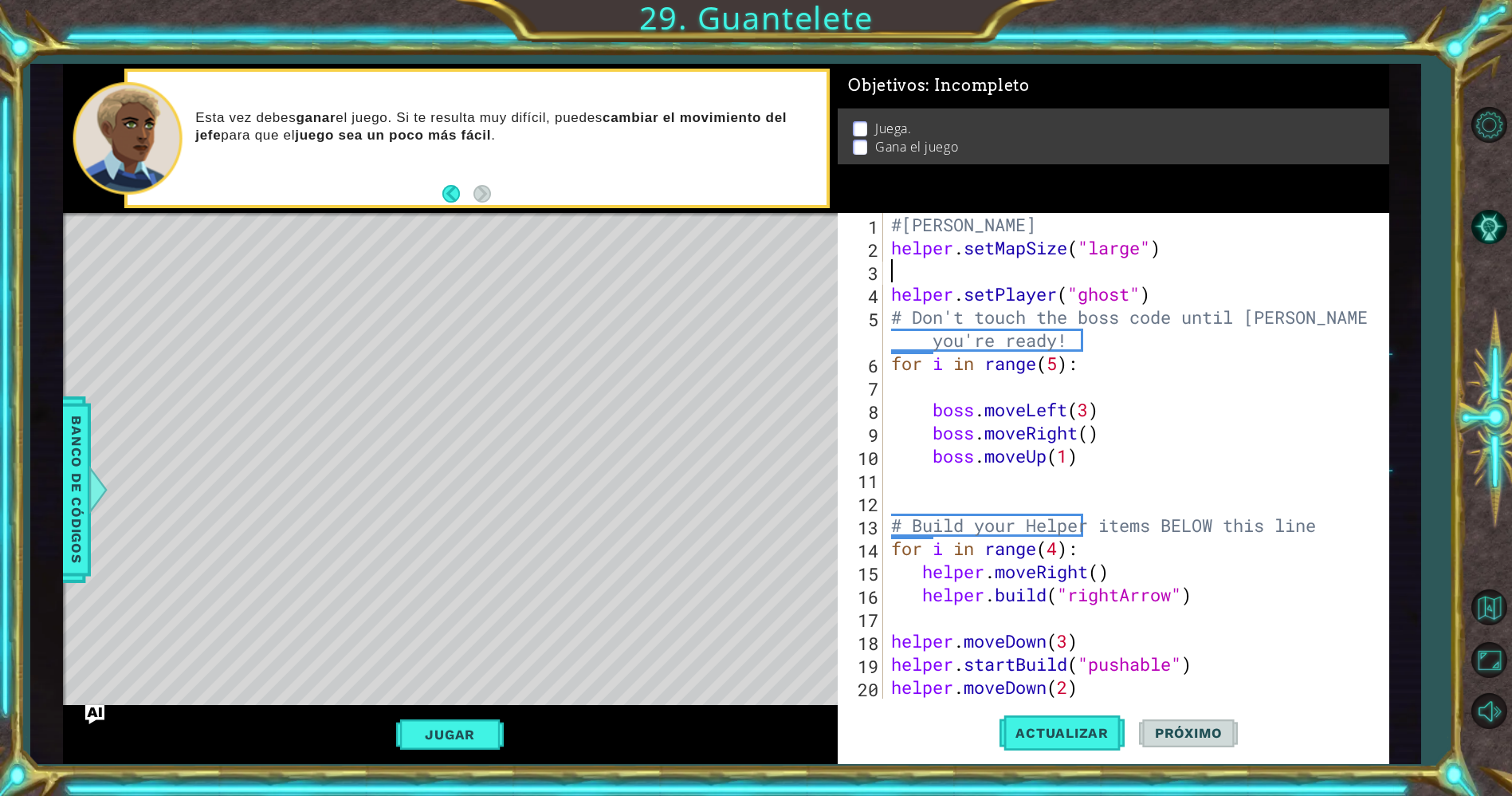
click at [888, 272] on div "#[PERSON_NAME] helper . setMapSize ( "large" ) helper . setPlayer ( "ghost" ) #…" at bounding box center [1133, 478] width 490 height 532
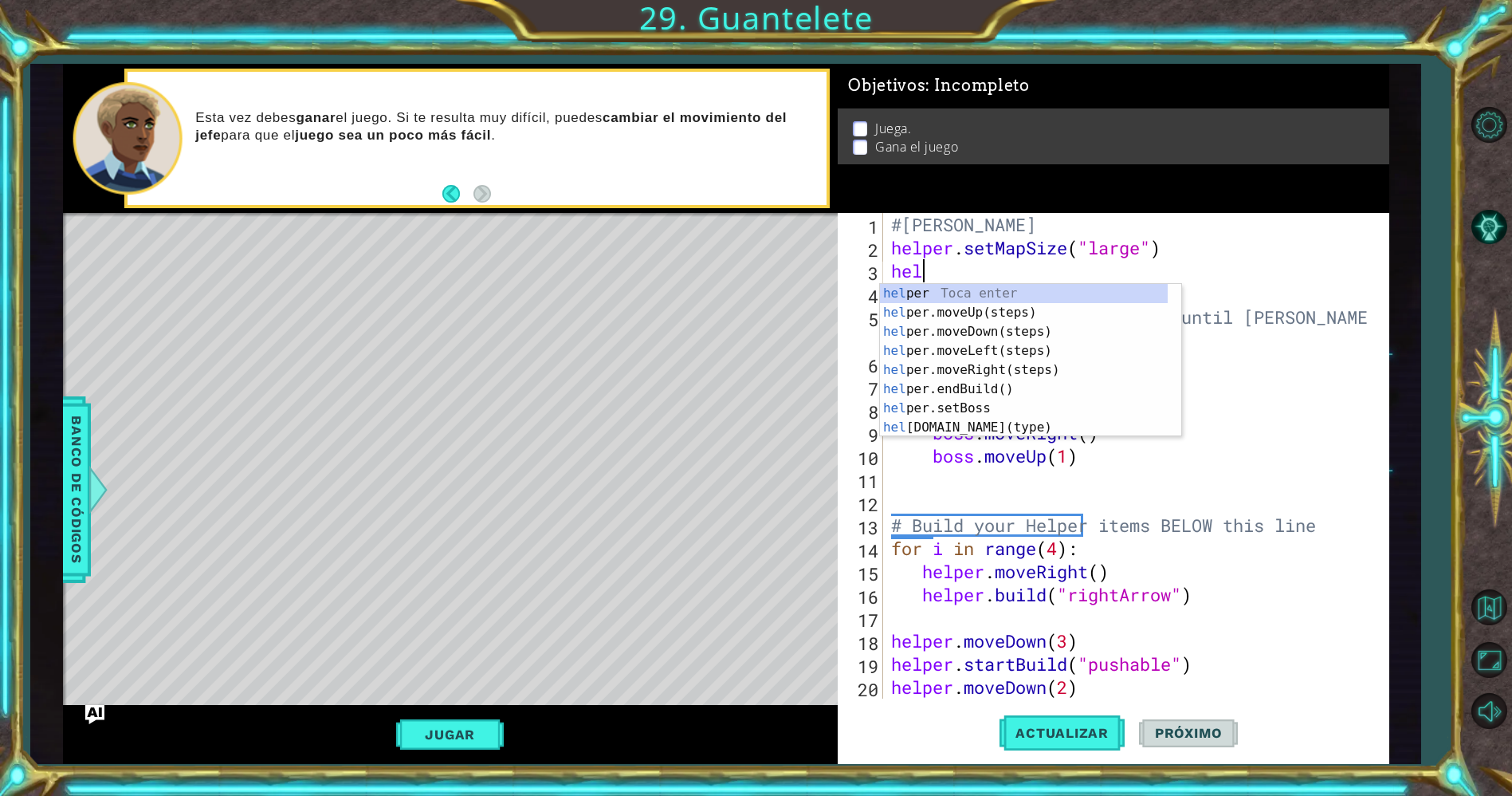
scroll to position [0, 1]
click at [947, 400] on div "helpe r Toca enter helpe r.moveUp(steps) Toca enter helpe r.moveDown(steps) Toc…" at bounding box center [1024, 379] width 288 height 191
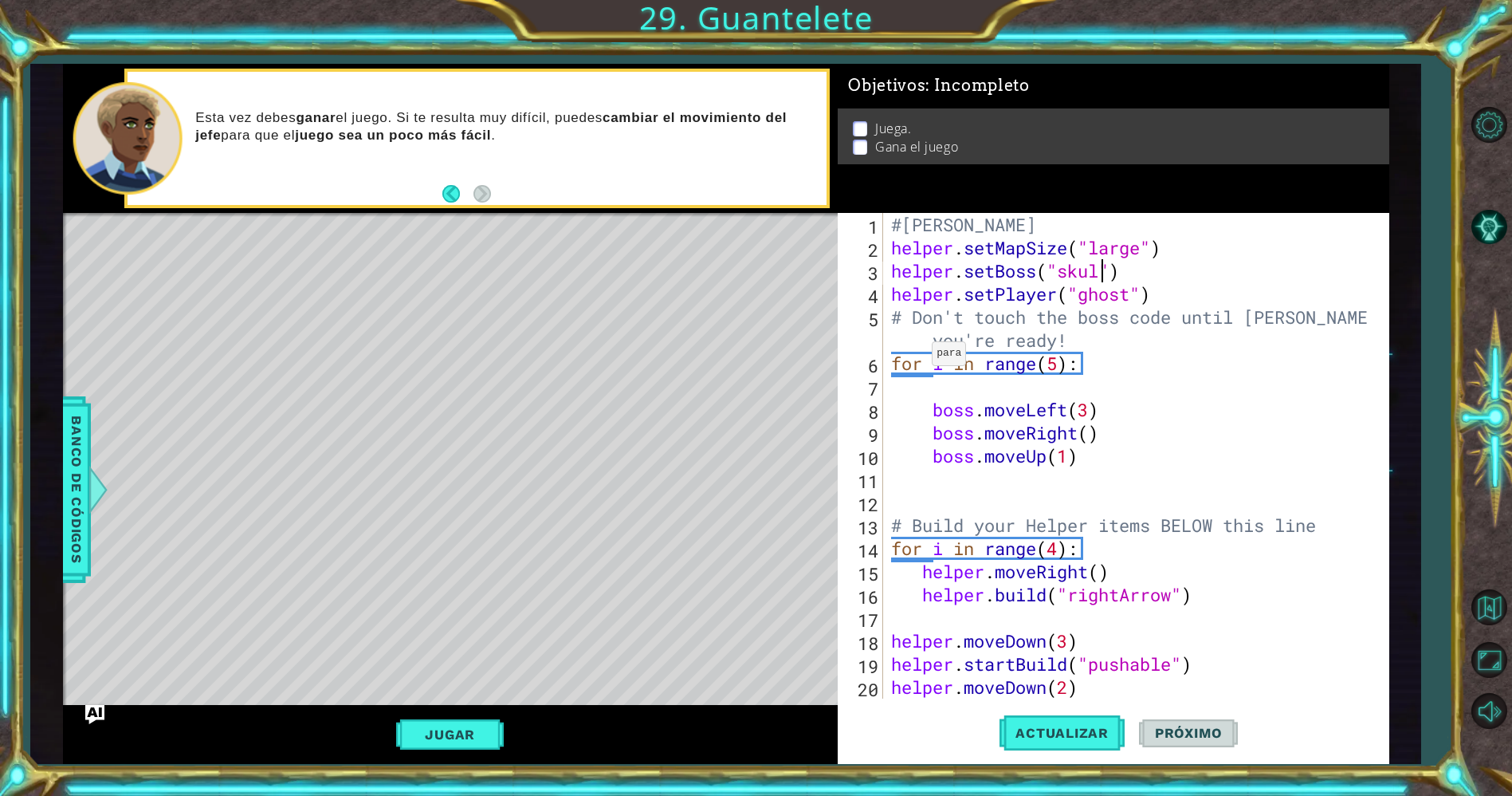
scroll to position [0, 9]
click at [1059, 735] on span "Actualizar" at bounding box center [1062, 733] width 125 height 16
type textarea "helper.setBoss("darkness")"
click at [1082, 716] on button "Actualizar" at bounding box center [1062, 733] width 125 height 55
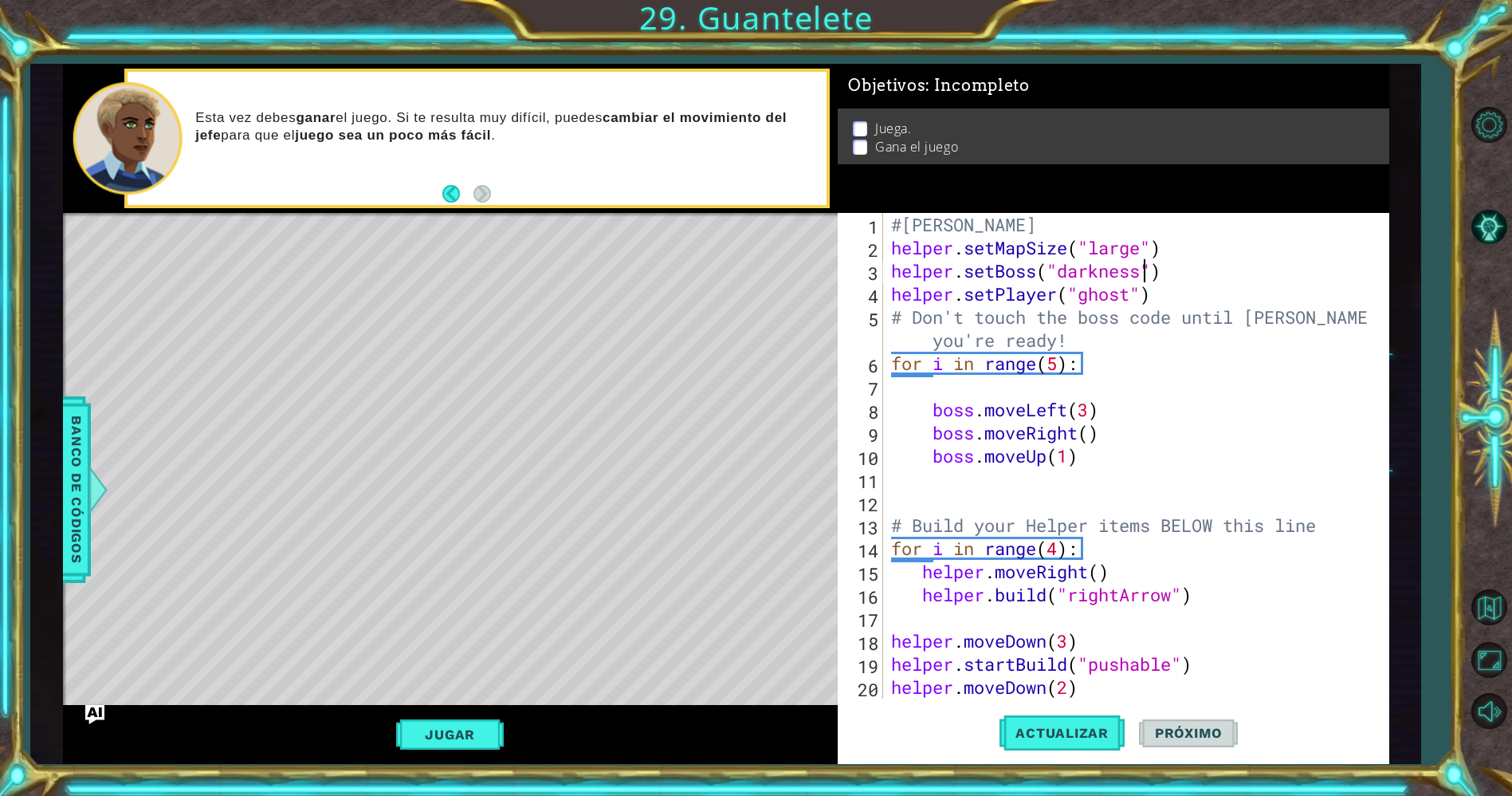
click at [473, 750] on div "Jugar" at bounding box center [451, 734] width 776 height 59
click at [476, 741] on button "Jugar" at bounding box center [450, 734] width 108 height 31
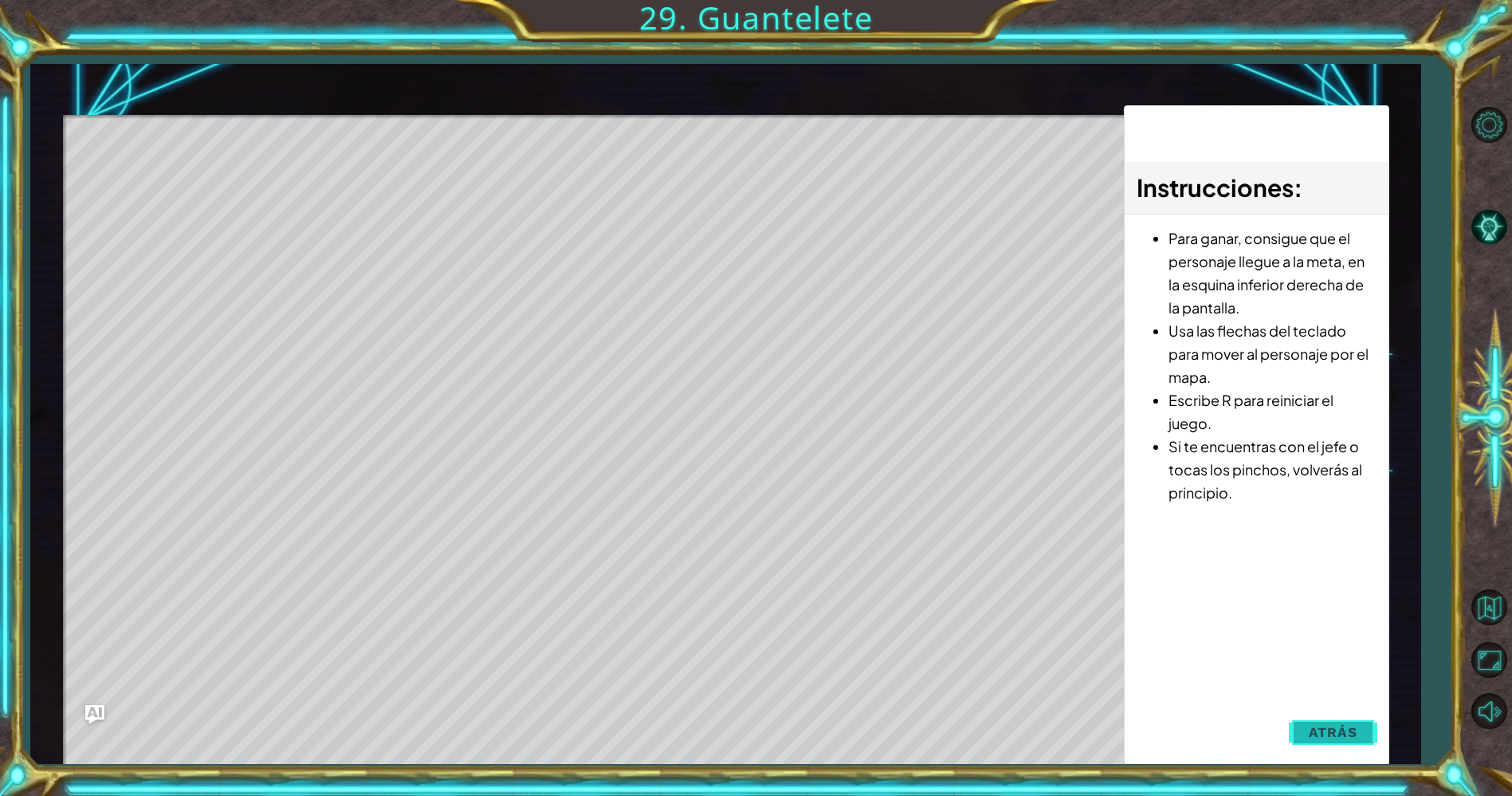
click at [1305, 734] on button "Atrás" at bounding box center [1333, 732] width 88 height 32
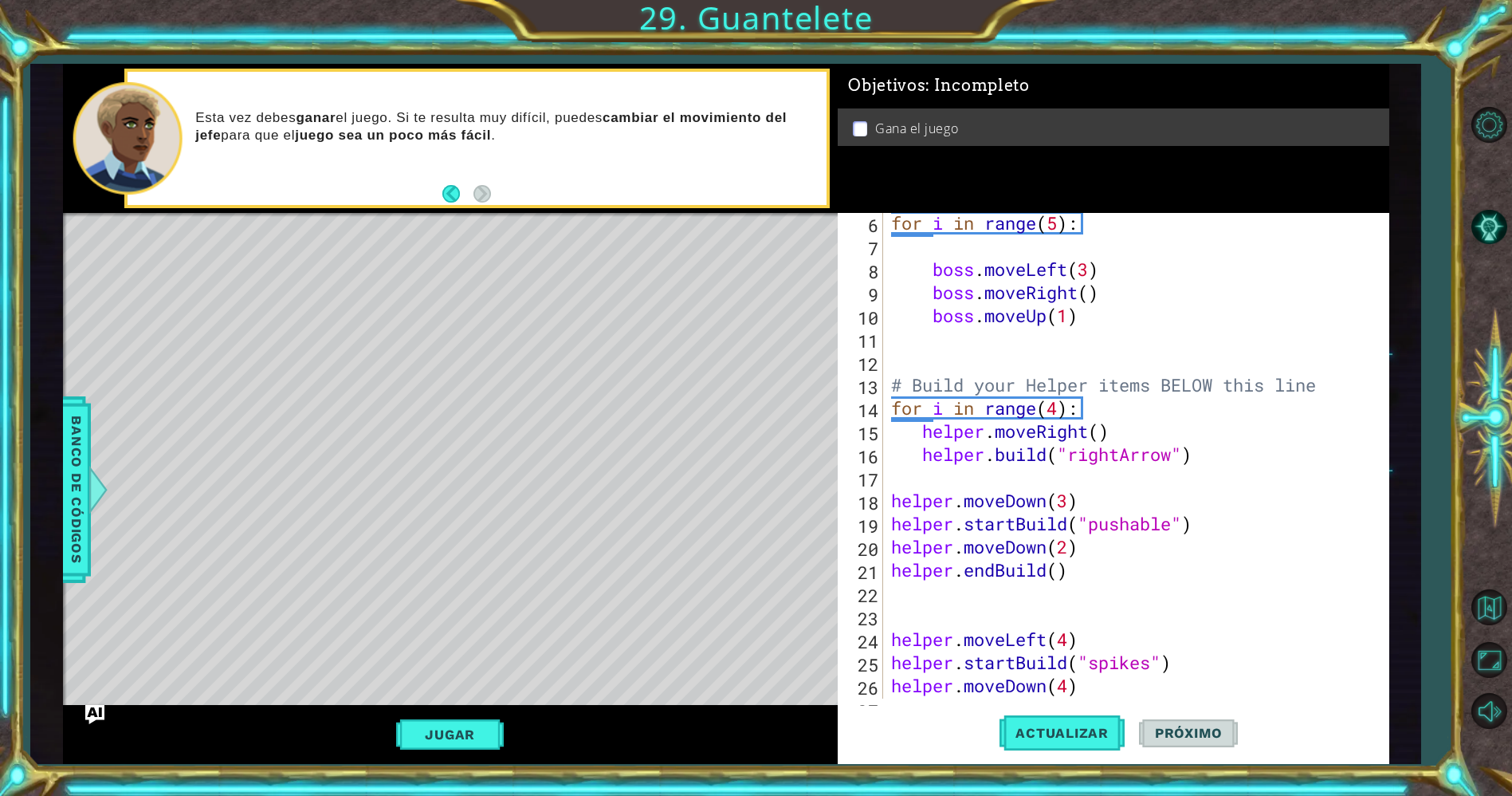
scroll to position [141, 0]
click at [1063, 716] on button "Actualizar" at bounding box center [1062, 733] width 125 height 55
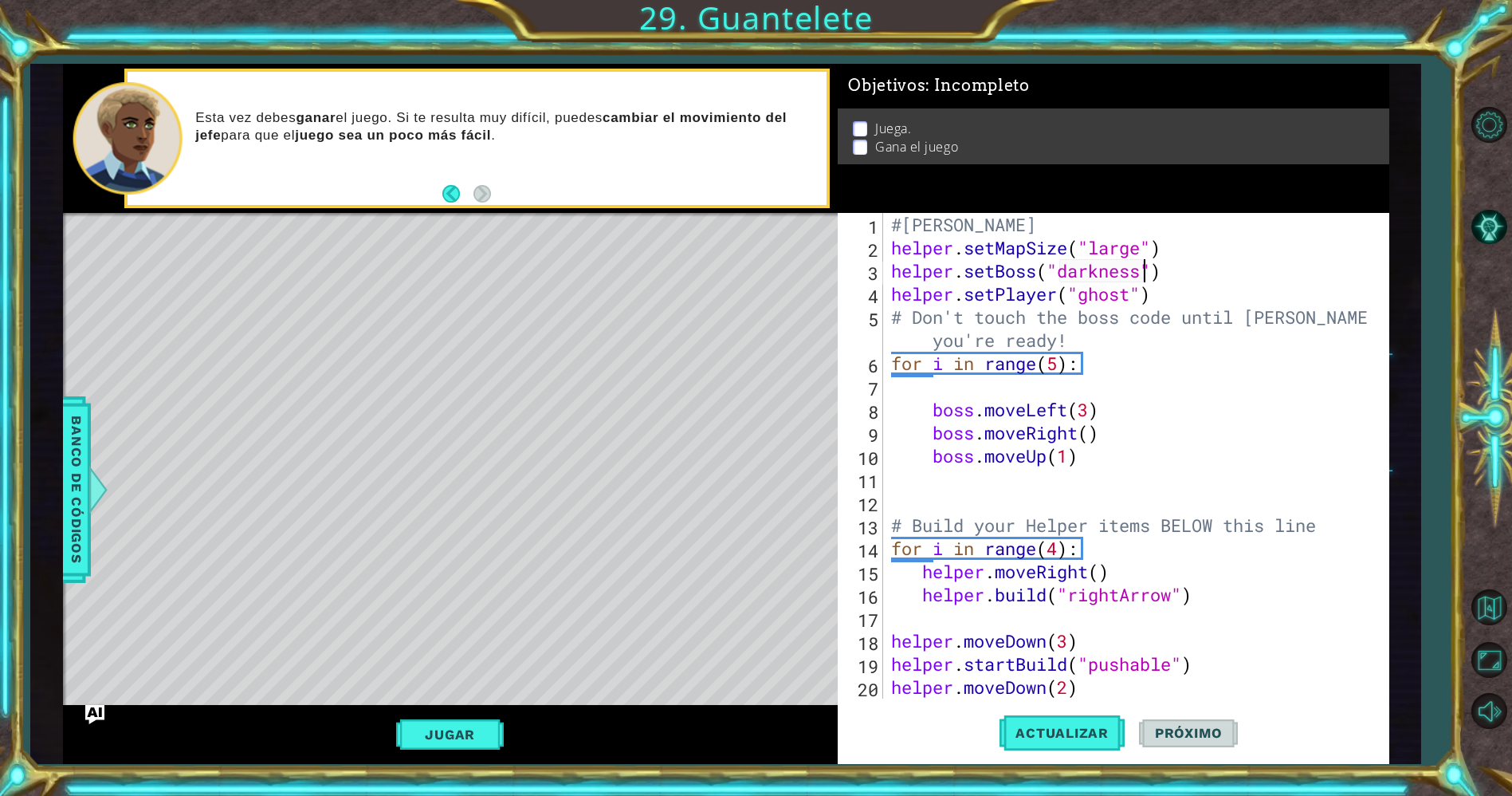
scroll to position [0, 0]
click at [1261, 386] on div "#[PERSON_NAME] helper . setMapSize ( "large" ) helper . setBoss ( "darkness" ) …" at bounding box center [1133, 478] width 490 height 532
click at [1088, 433] on div "#[PERSON_NAME] helper . setMapSize ( "large" ) helper . setBoss ( "darkness" ) …" at bounding box center [1133, 478] width 490 height 532
type textarea "boss.moveRight(2)"
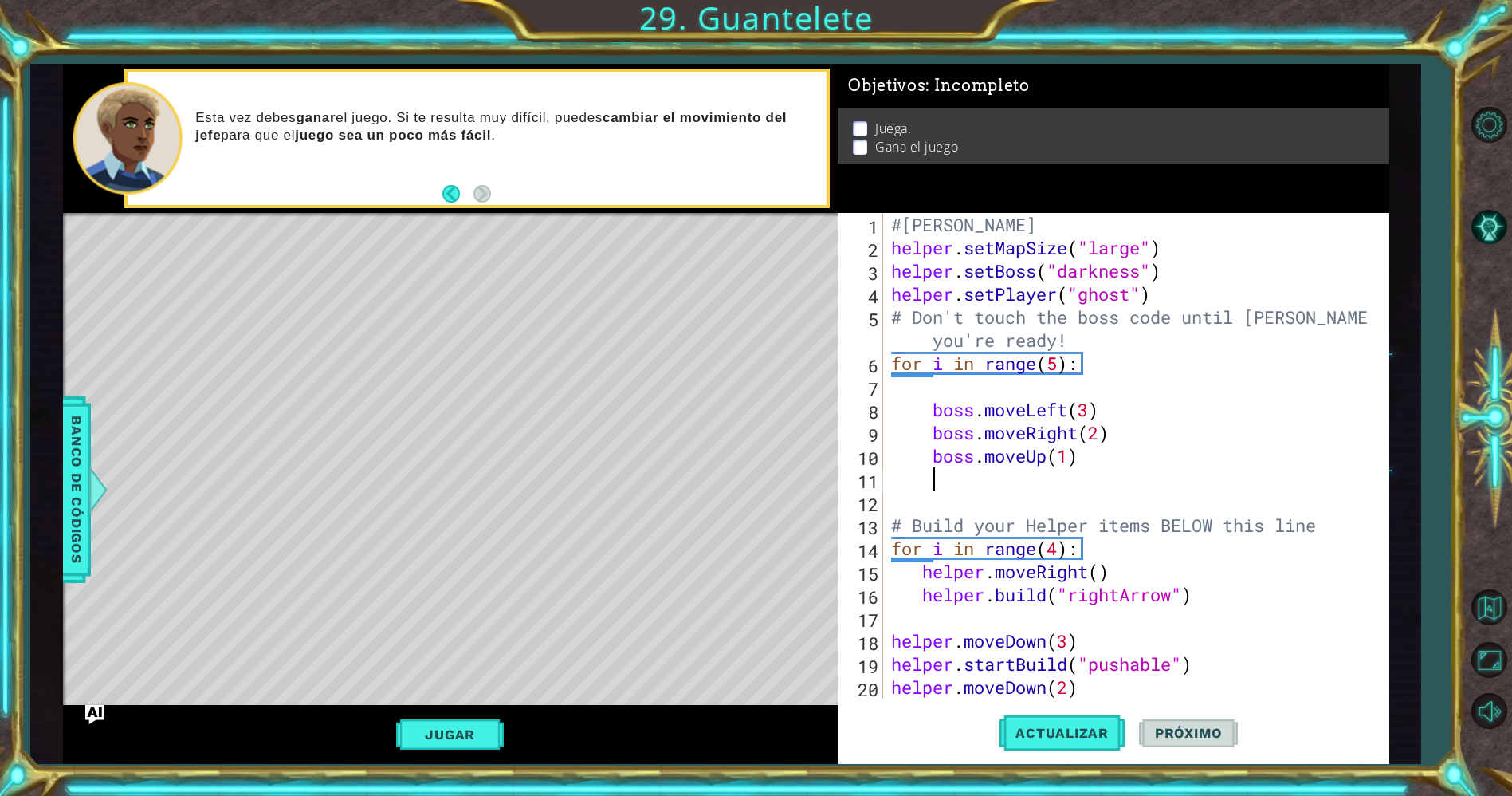
click at [1080, 470] on div "#[PERSON_NAME] helper . setMapSize ( "large" ) helper . setBoss ( "darkness" ) …" at bounding box center [1133, 478] width 490 height 532
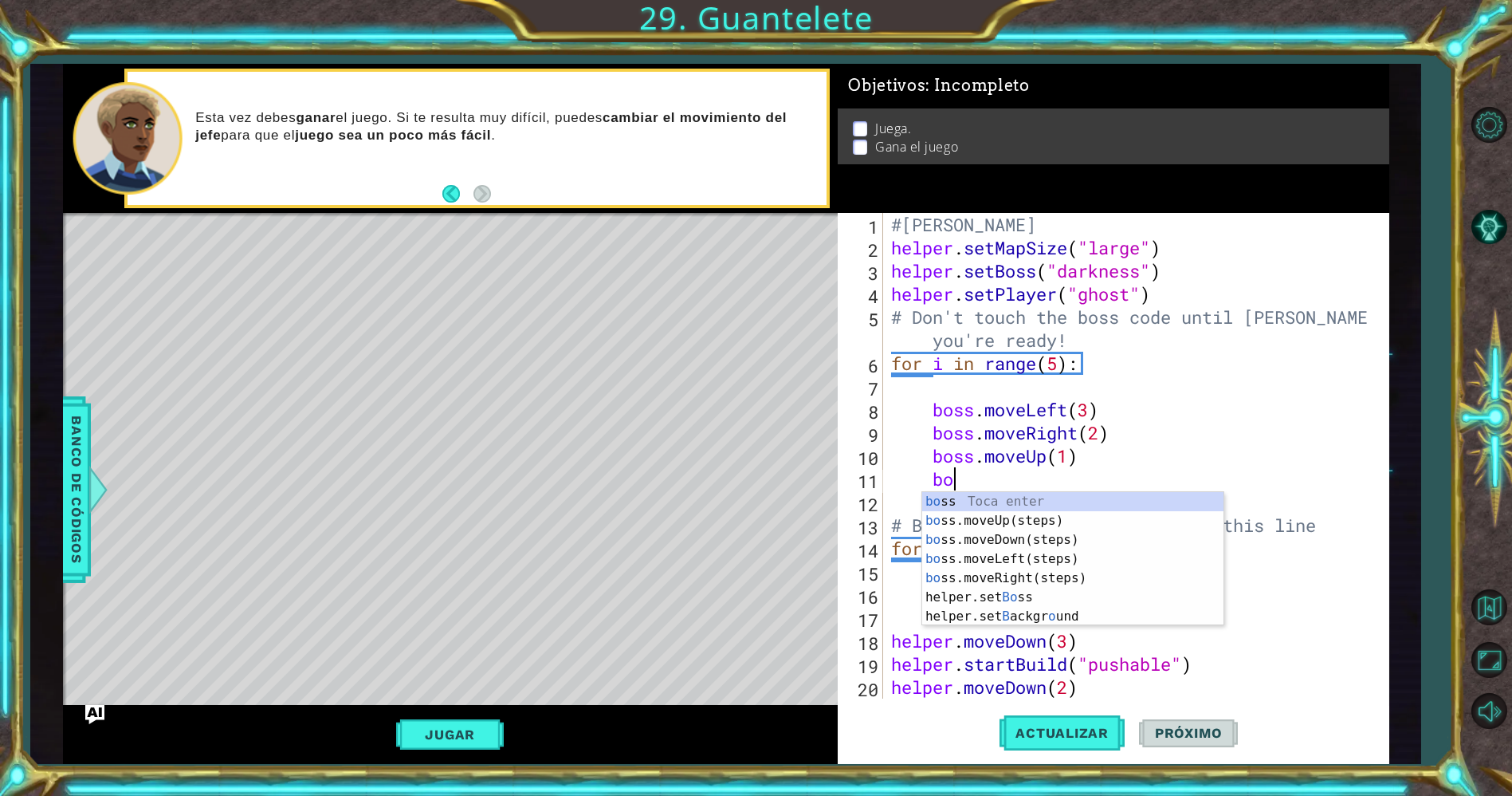
scroll to position [0, 2]
type textarea "boss"
click at [1039, 550] on div "boss Toca enter boss .moveUp(steps) Toca enter boss .moveDown(steps) Toca enter…" at bounding box center [1073, 568] width 302 height 153
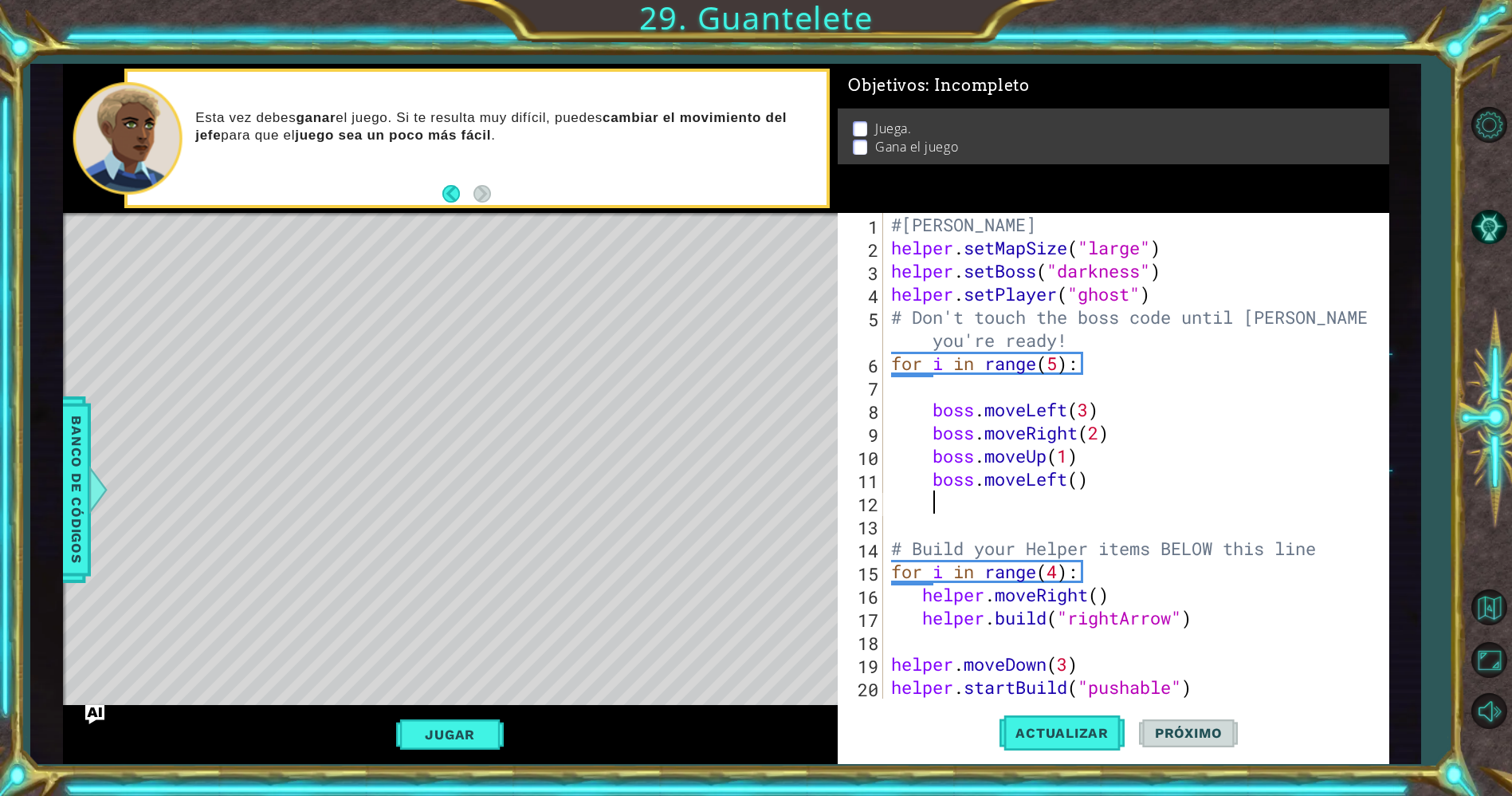
scroll to position [0, 1]
click at [1081, 482] on div "#[PERSON_NAME] helper . setMapSize ( "large" ) helper . setBoss ( "darkness" ) …" at bounding box center [1133, 478] width 490 height 532
click at [1056, 739] on span "Actualizar" at bounding box center [1062, 733] width 125 height 16
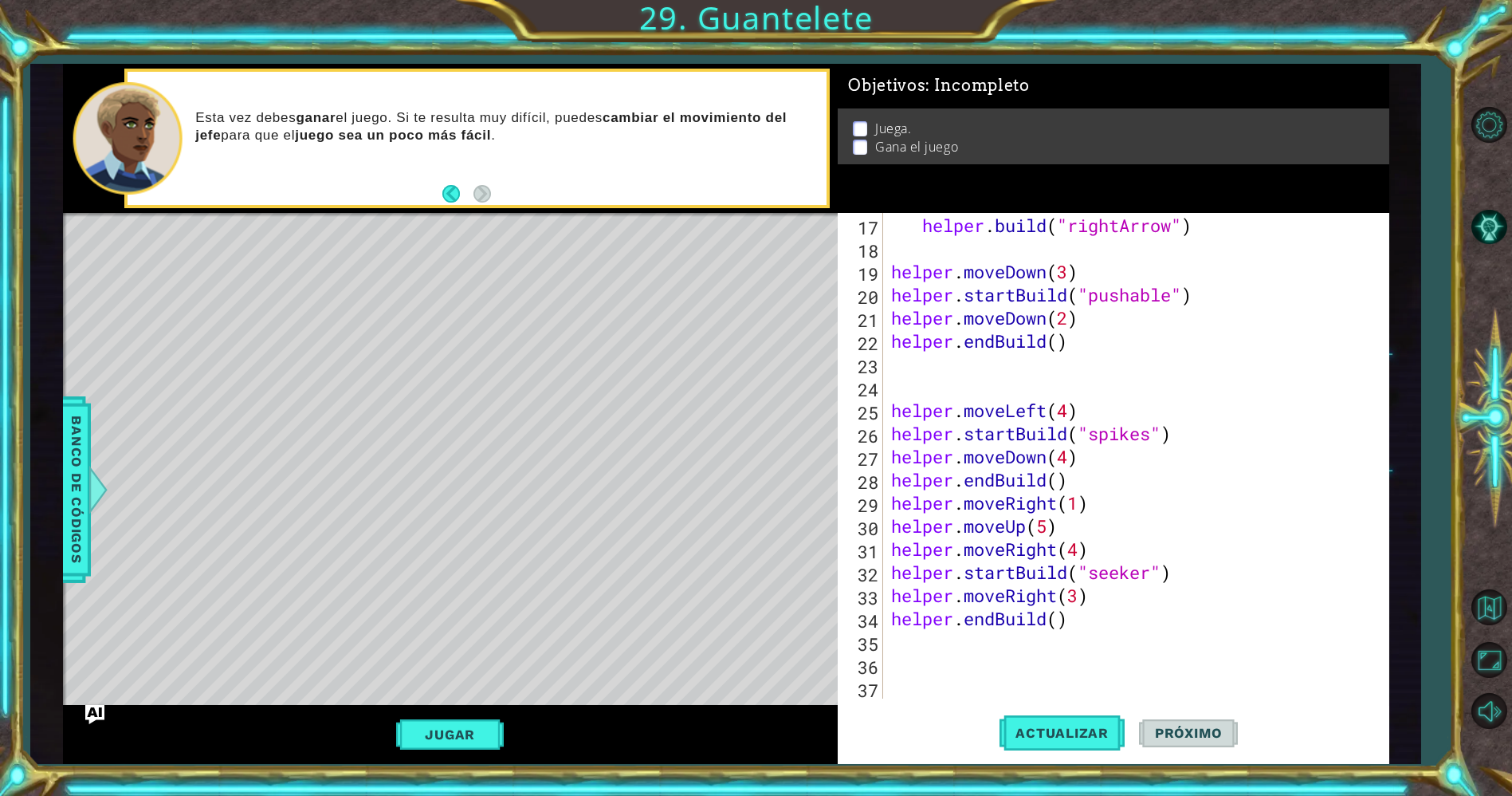
scroll to position [392, 0]
click at [1078, 621] on div "helper . moveRight ( ) helper . build ( "rightArrow" ) helper . moveDown ( 3 ) …" at bounding box center [1133, 456] width 490 height 532
type textarea "helper.endBuild()"
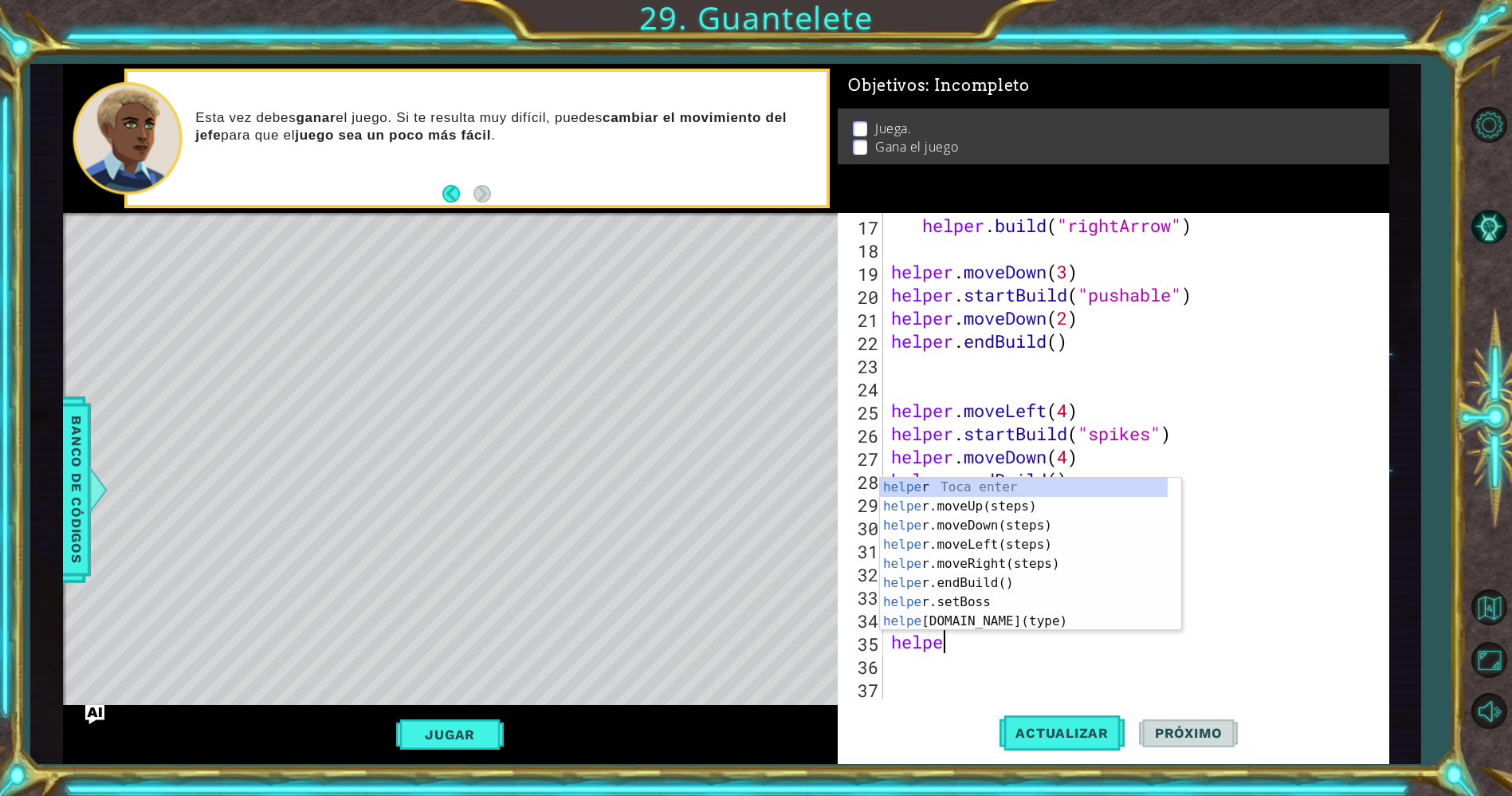
scroll to position [0, 2]
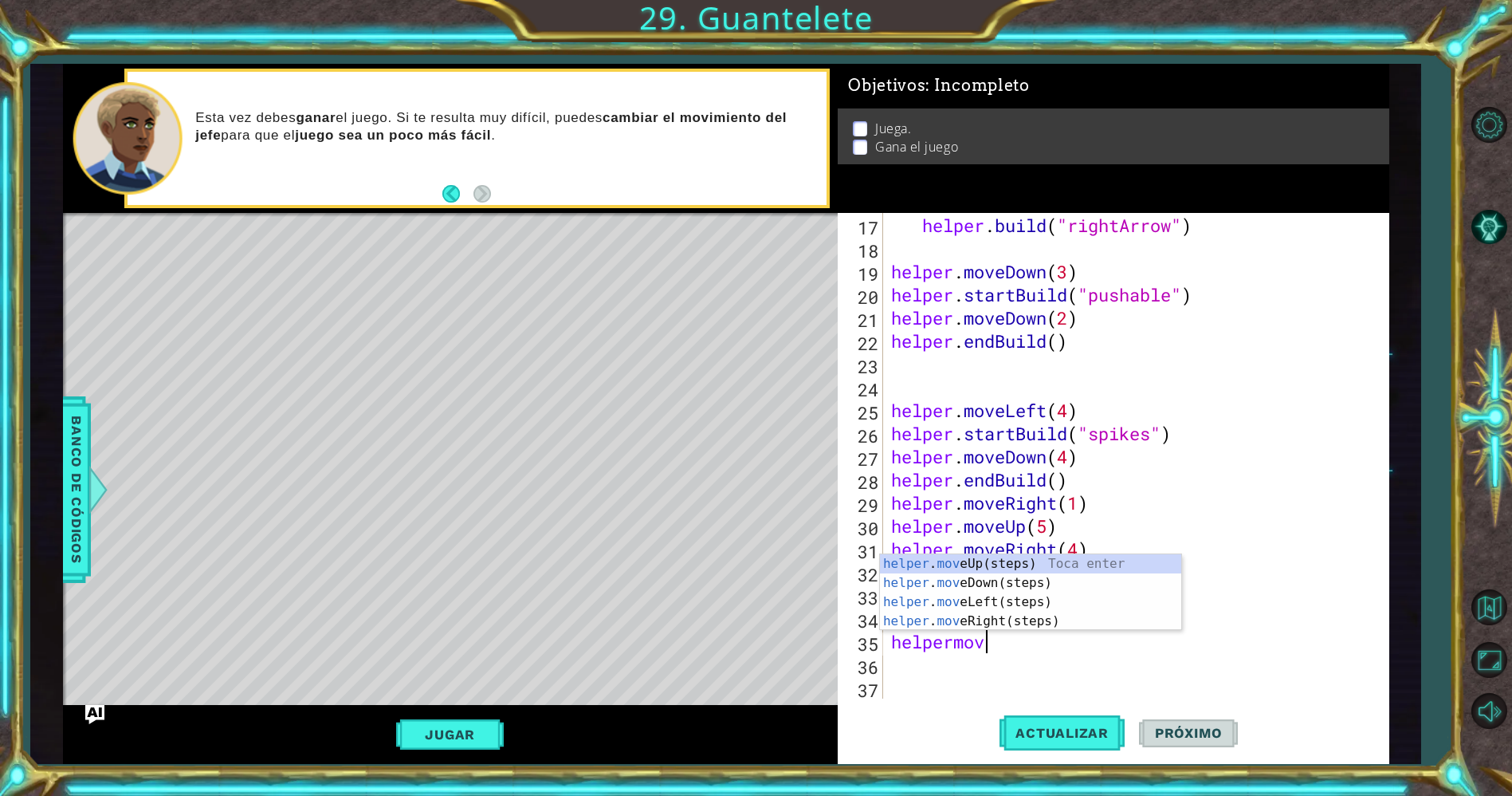
type textarea "helpermove"
click at [1002, 577] on div "helper . move Up(steps) Toca enter helper . move Down(steps) Toca enter helper …" at bounding box center [1030, 610] width 302 height 114
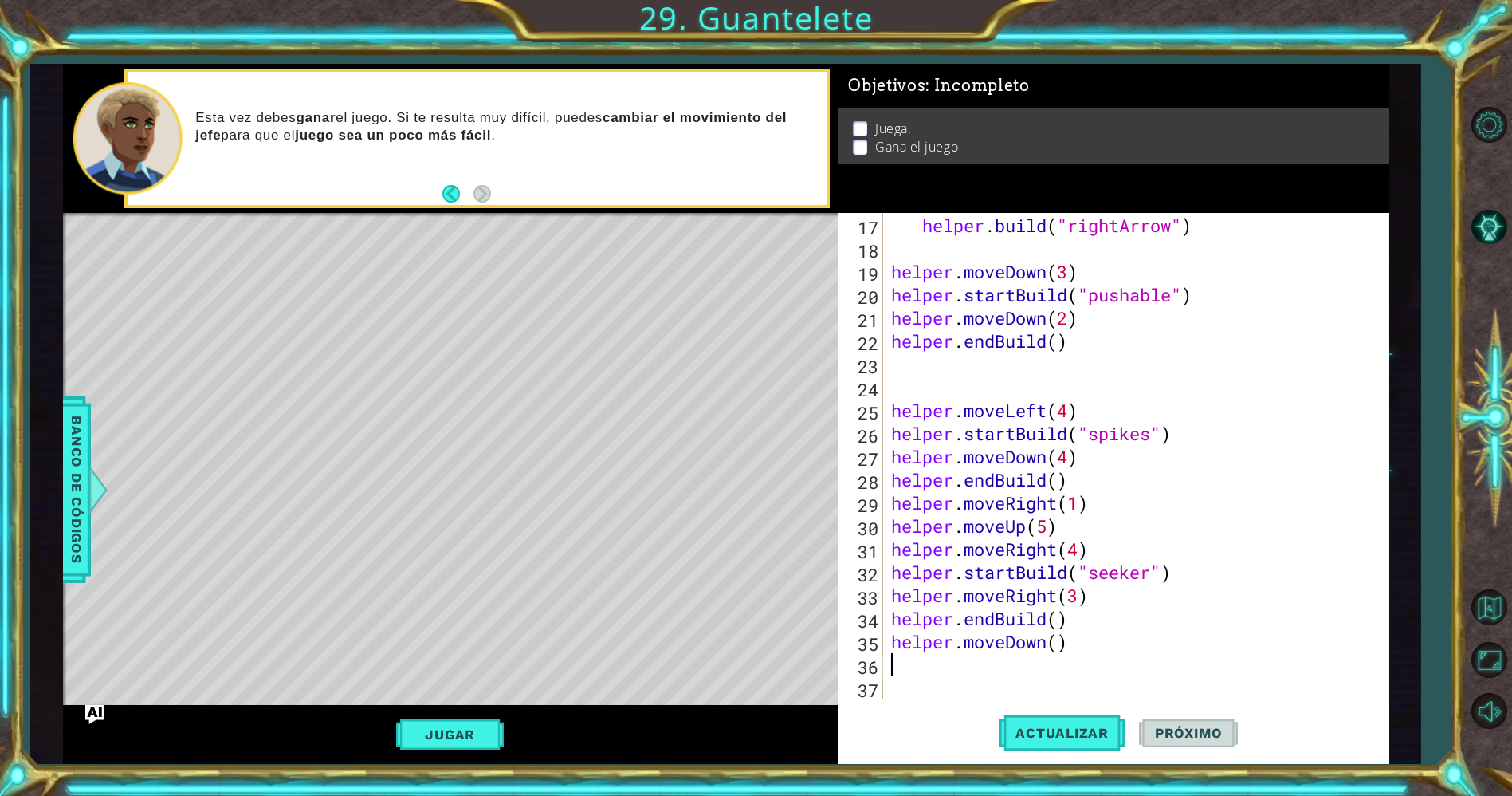
click at [1057, 642] on div "helper . moveRight ( ) helper . build ( "rightArrow" ) helper . moveDown ( 3 ) …" at bounding box center [1133, 456] width 490 height 532
type textarea "helper.moveDown(2)"
click at [1002, 661] on div "helper . moveRight ( ) helper . build ( "rightArrow" ) helper . moveDown ( 3 ) …" at bounding box center [1133, 456] width 490 height 532
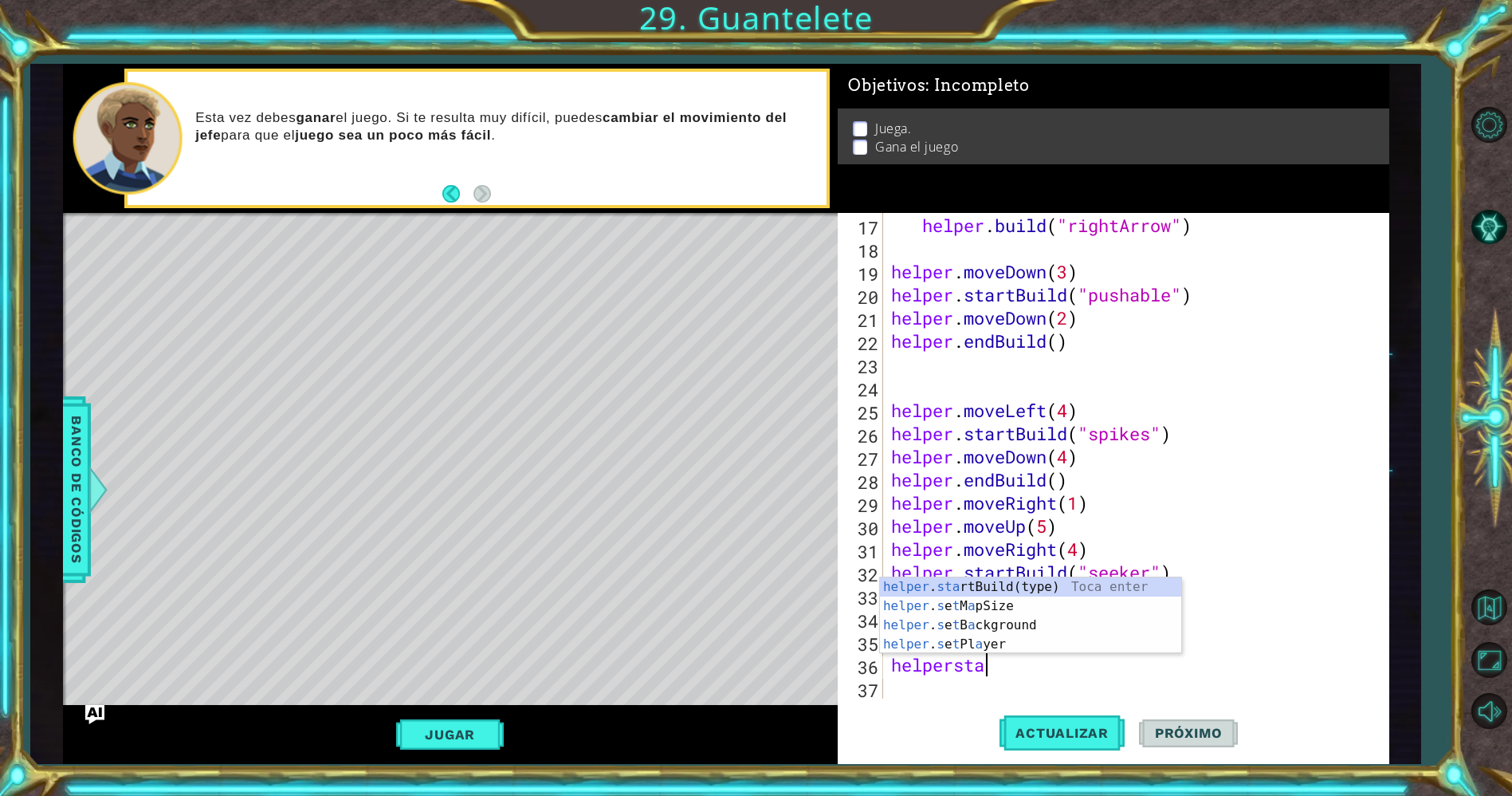
scroll to position [0, 3]
click at [1004, 609] on div "helper . star tBuild(type) Toca enter helper . s e t Pl a ye r Toca enter helpe…" at bounding box center [1030, 644] width 302 height 96
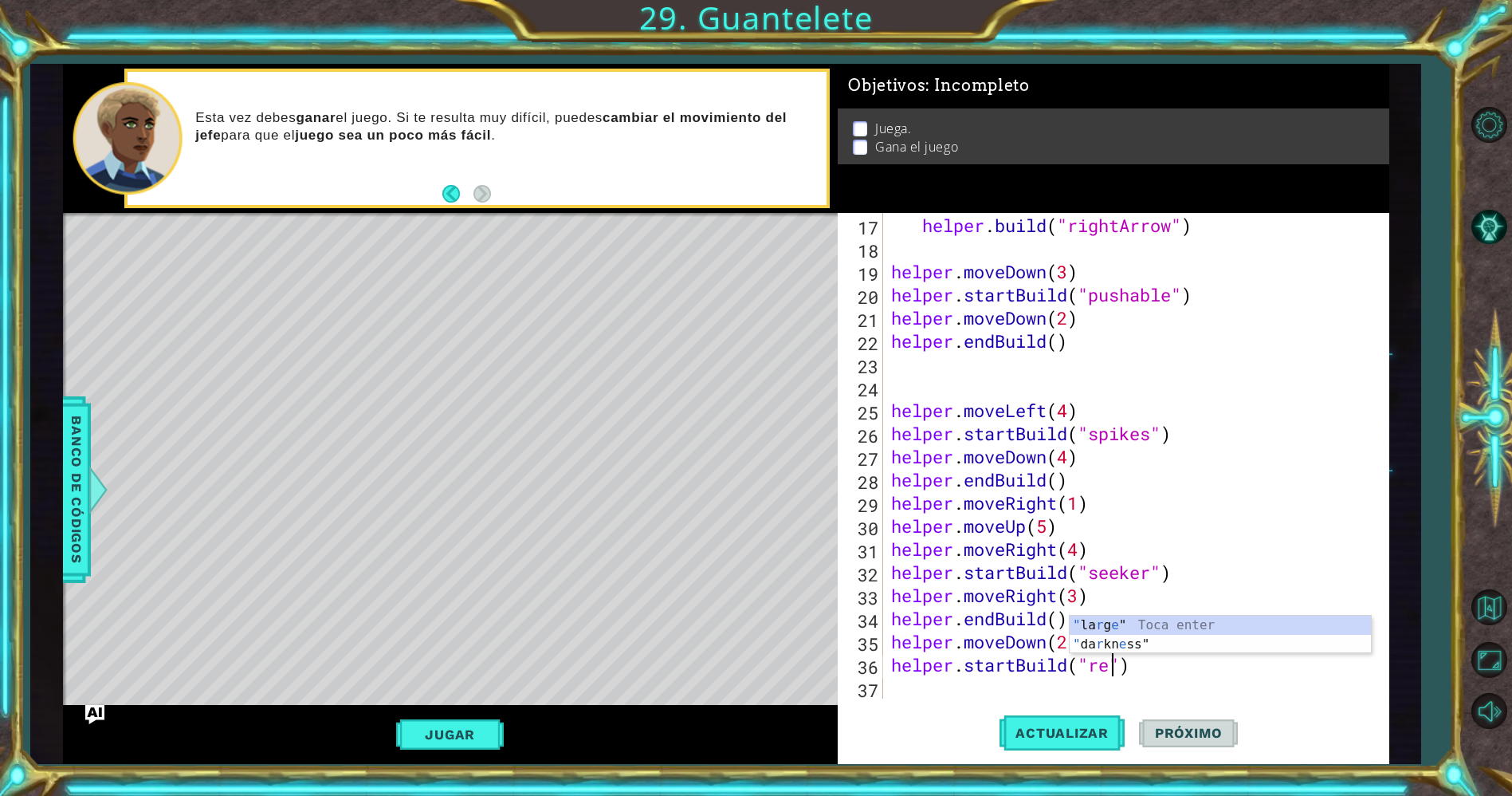
scroll to position [0, 11]
type textarea "helper.startBuild("redBlock")"
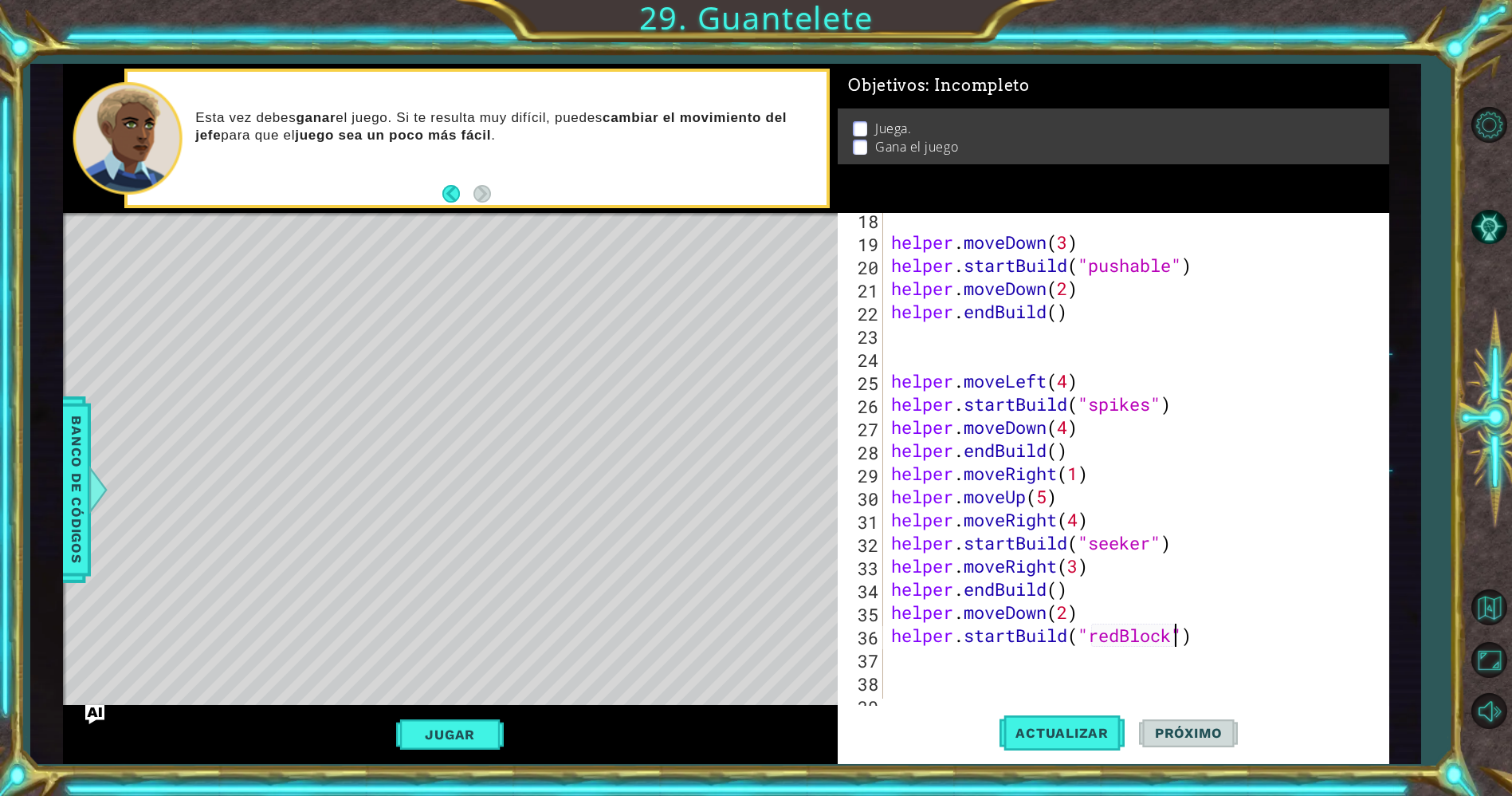
scroll to position [422, 0]
click at [954, 651] on div "helper . moveDown ( 3 ) helper . startBuild ( "pushable" ) helper . moveDown ( …" at bounding box center [1133, 472] width 490 height 532
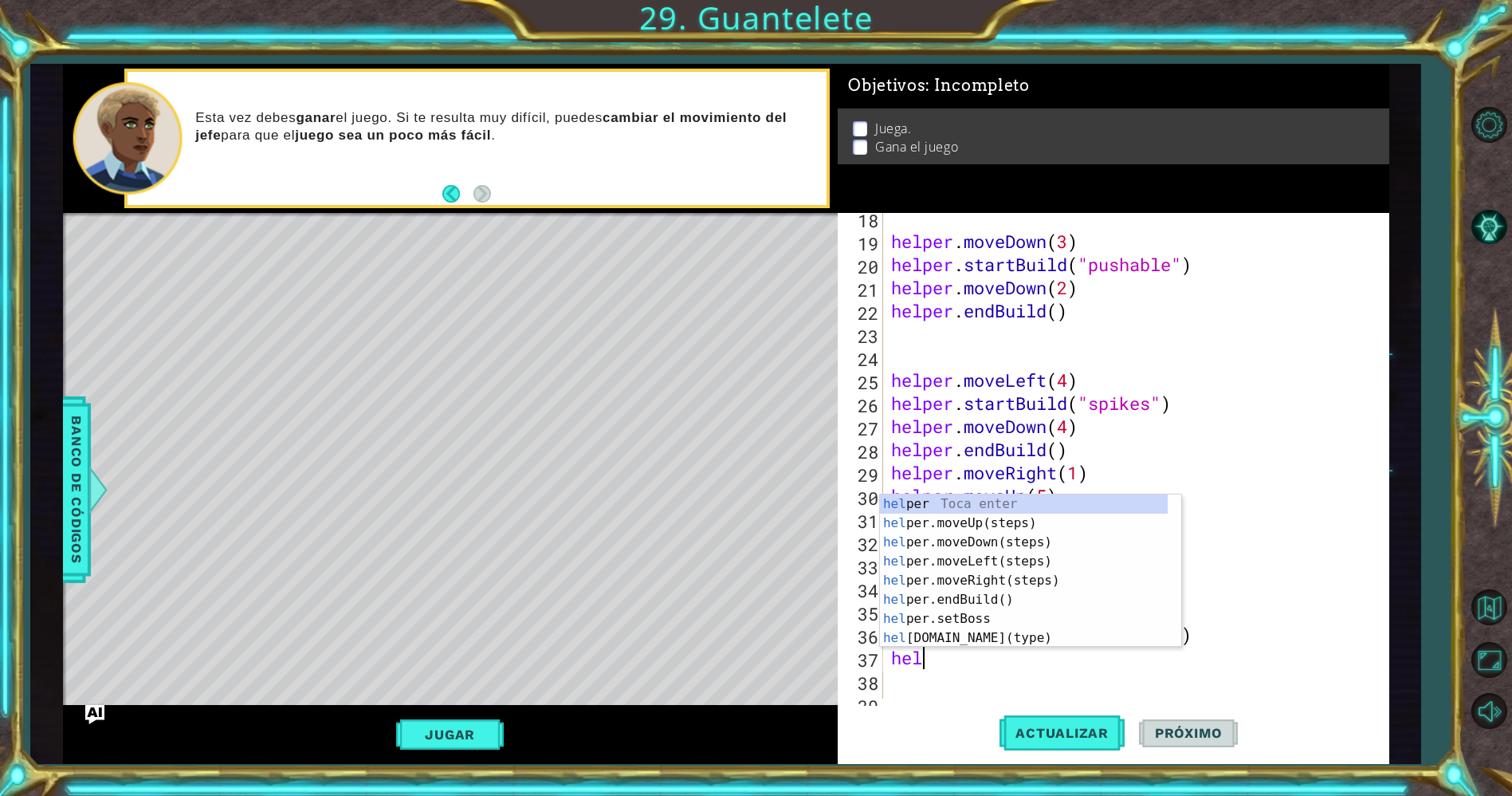
scroll to position [0, 1]
type textarea "helpe"
click at [993, 577] on div "helpe r Toca enter helpe r.moveUp(steps) Toca enter helpe r.moveDown(steps) Toc…" at bounding box center [1024, 589] width 288 height 191
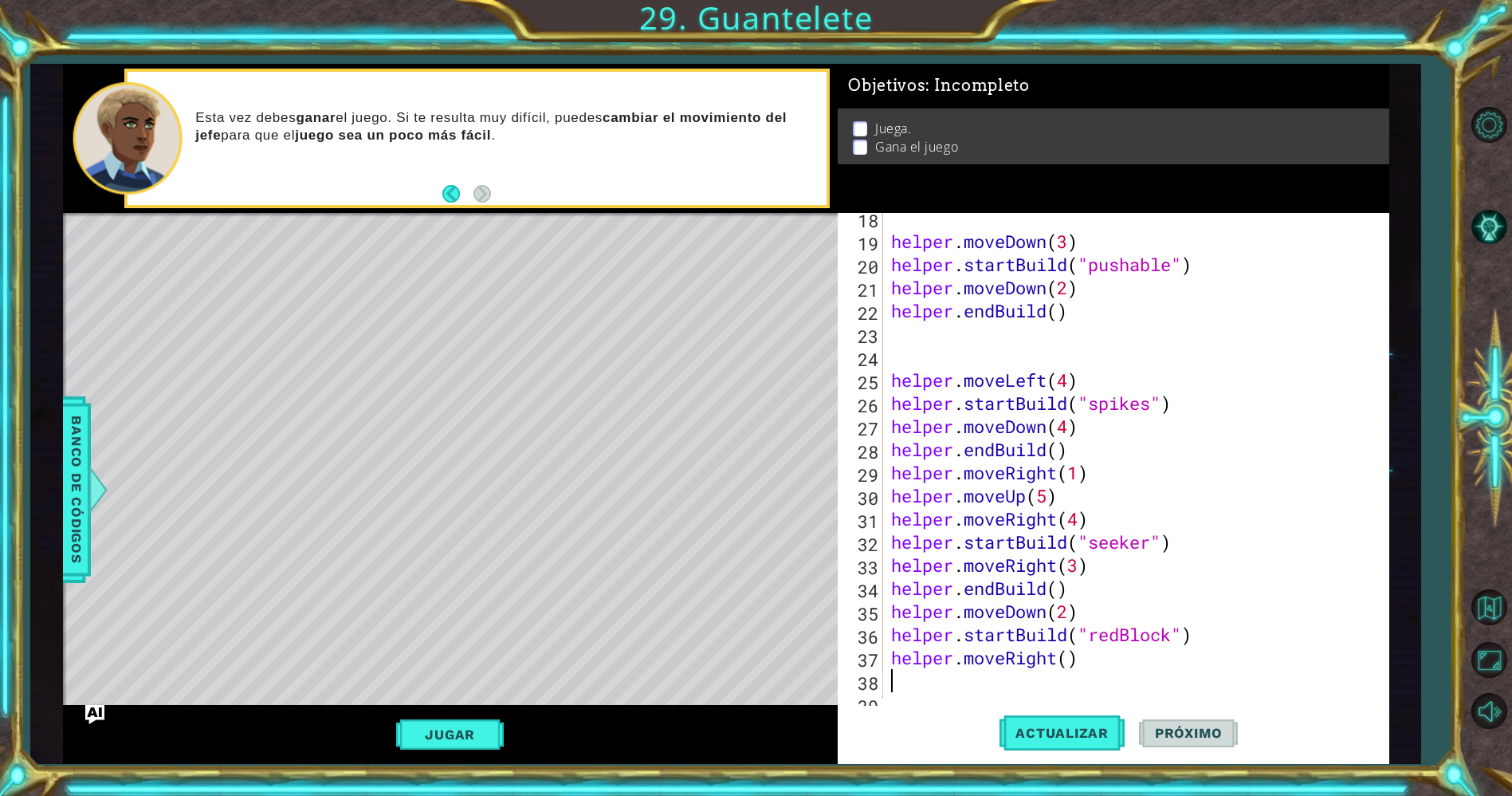
scroll to position [0, 0]
click at [1053, 657] on div "helper . moveDown ( 3 ) helper . startBuild ( "pushable" ) helper . moveDown ( …" at bounding box center [1133, 472] width 490 height 532
click at [1056, 657] on div "helper . moveDown ( 3 ) helper . startBuild ( "pushable" ) helper . moveDown ( …" at bounding box center [1133, 472] width 490 height 532
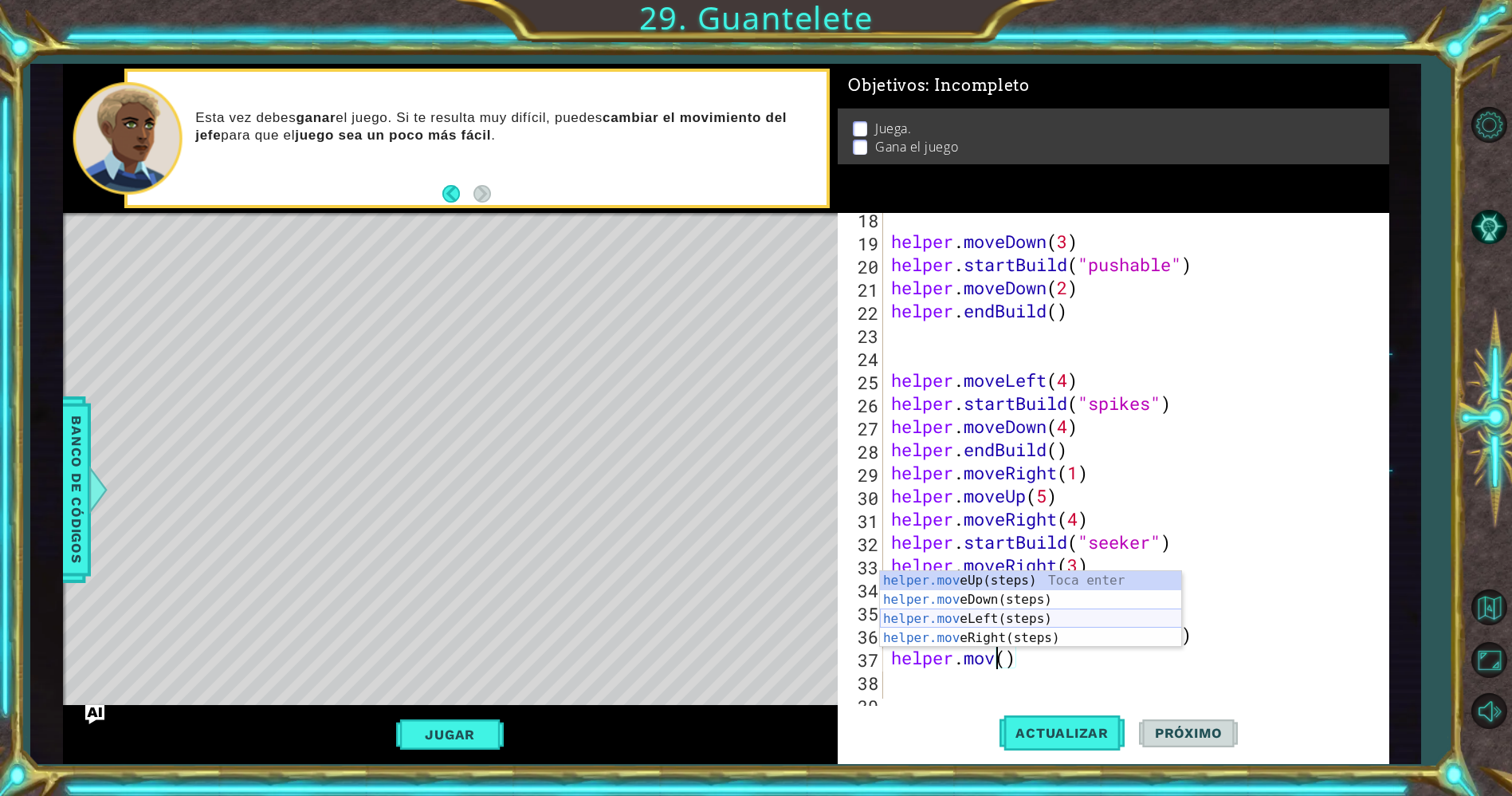
click at [1043, 621] on div "helper.mov eUp(steps) Toca enter helper.mov eDown(steps) Toca enter helper.mov …" at bounding box center [1030, 628] width 302 height 114
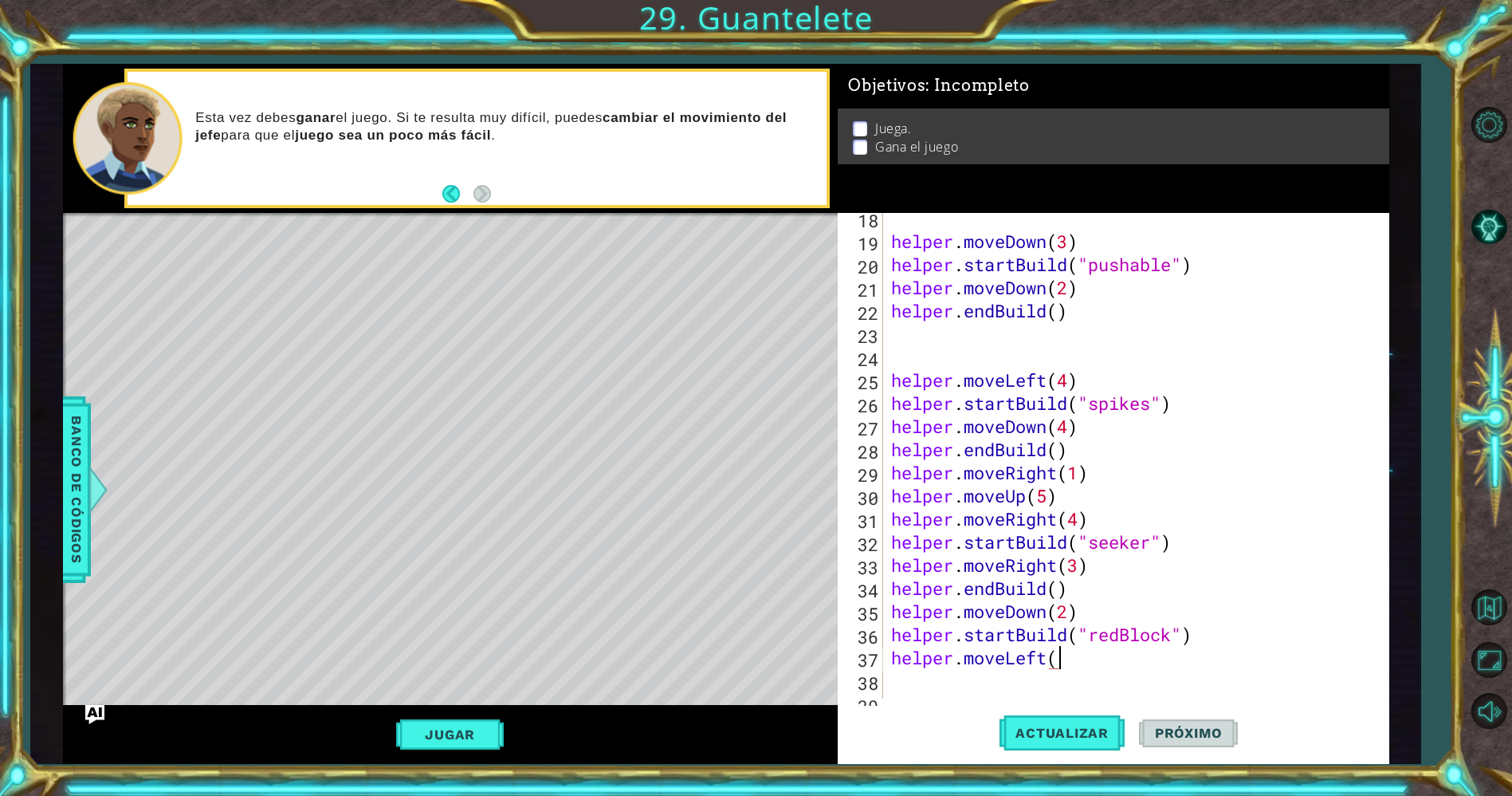
scroll to position [0, 7]
type textarea "helper.moveLeft(3)"
click at [1075, 729] on span "Actualizar" at bounding box center [1062, 733] width 125 height 16
click at [493, 736] on button "Jugar" at bounding box center [450, 734] width 108 height 31
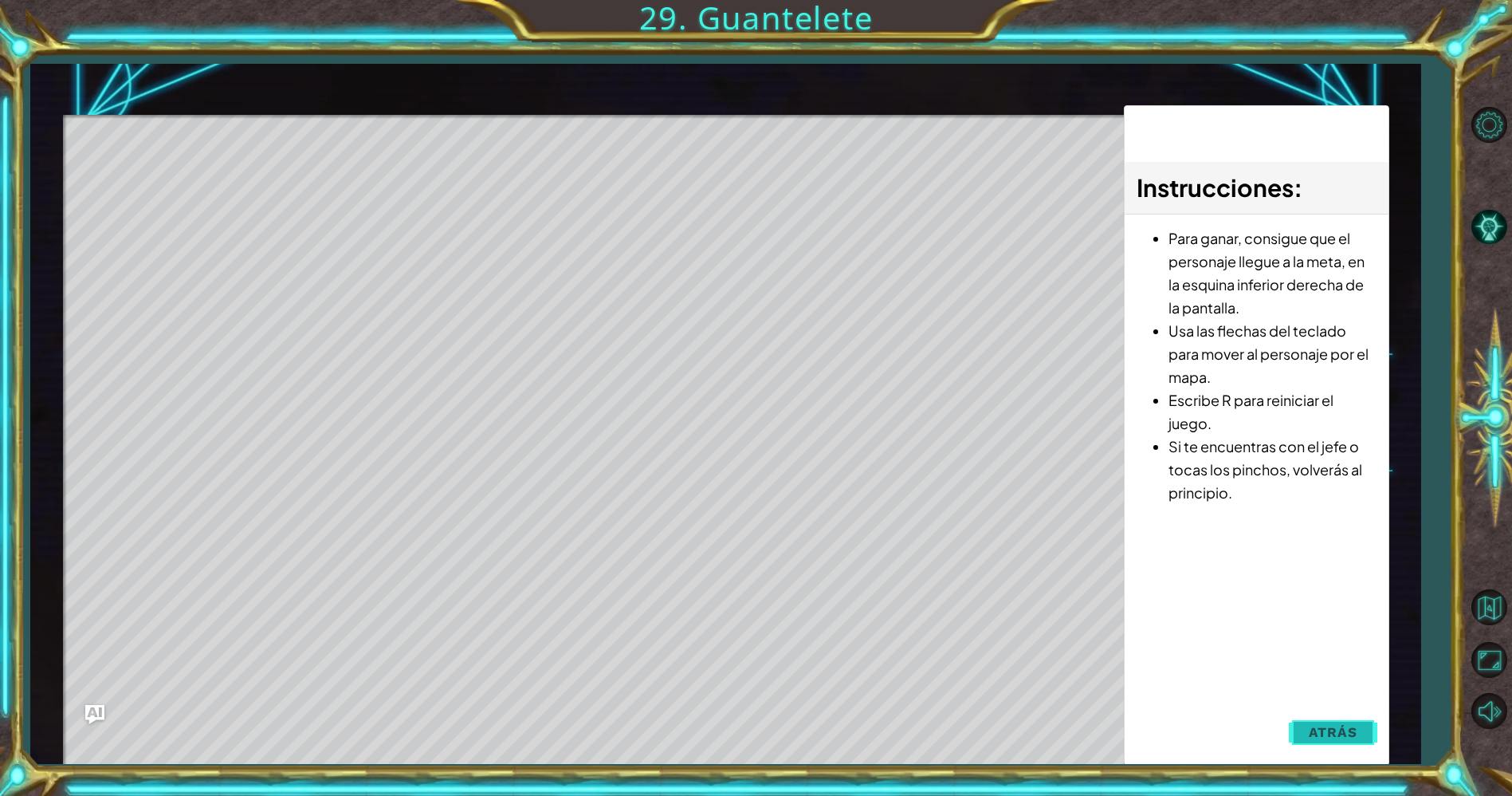
click at [1307, 721] on button "Atrás" at bounding box center [1333, 732] width 88 height 32
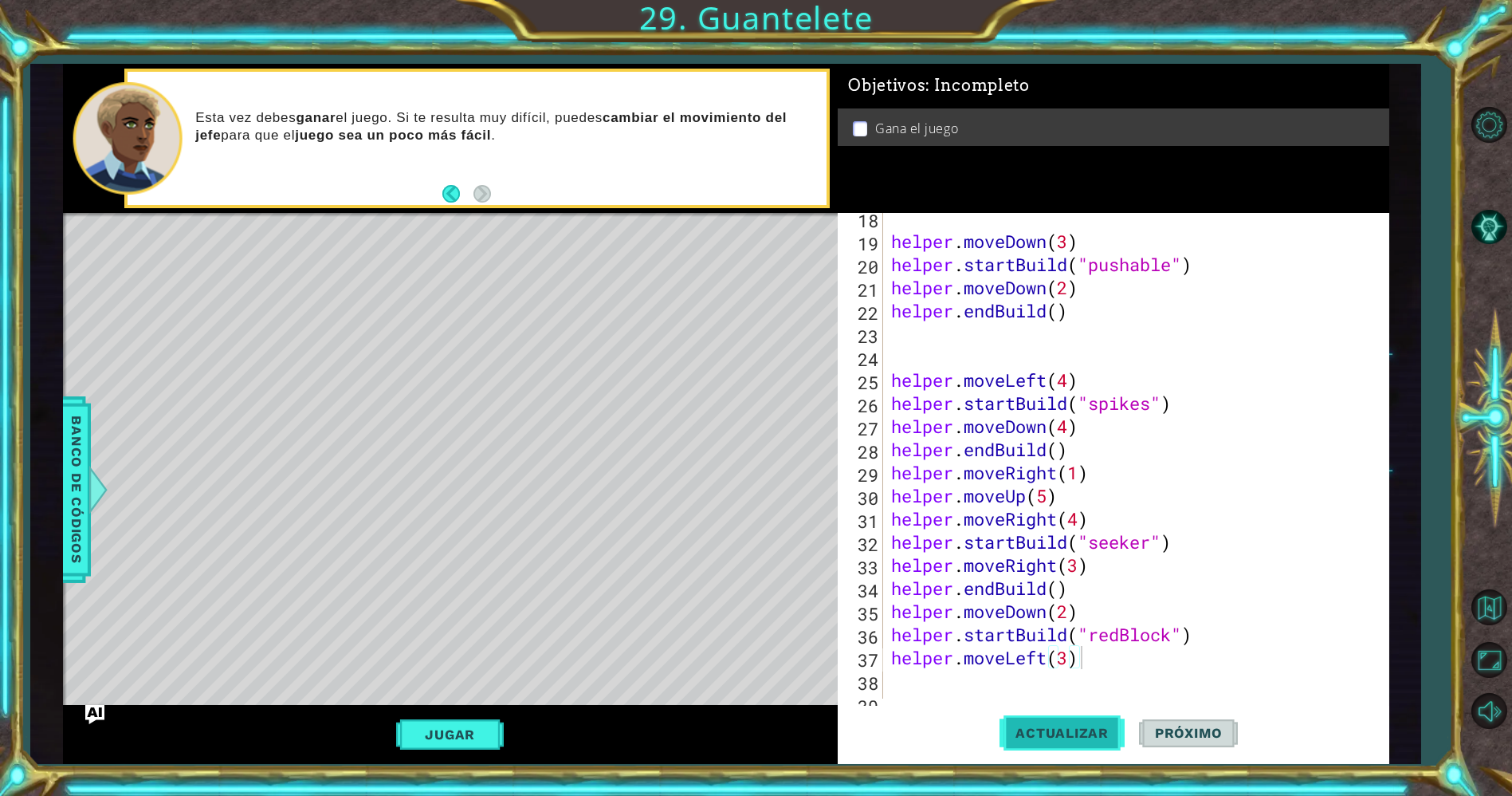
click at [1031, 714] on button "Actualizar" at bounding box center [1062, 733] width 125 height 55
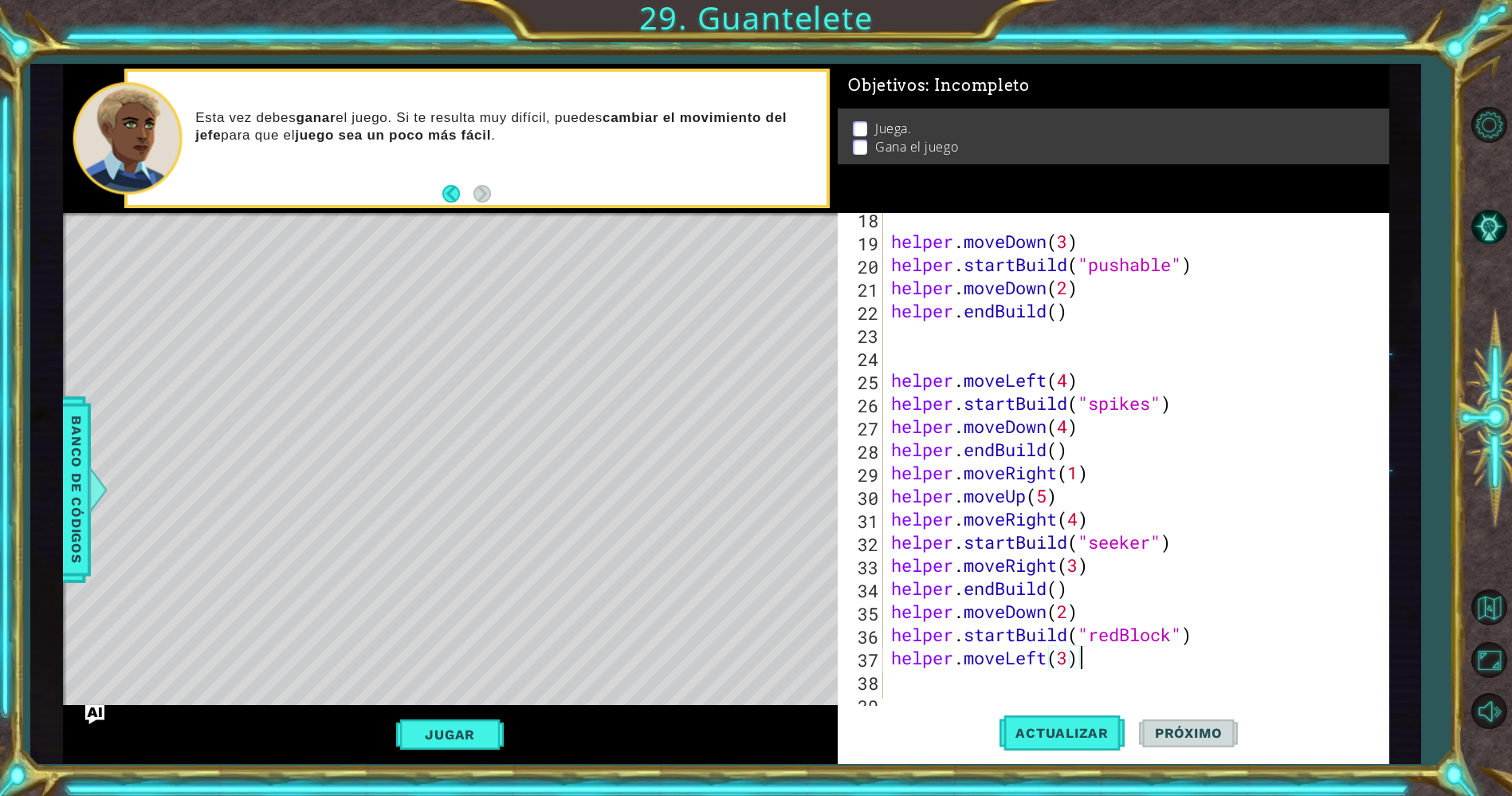
click at [921, 670] on div "helper . moveDown ( 3 ) helper . startBuild ( "pushable" ) helper . moveDown ( …" at bounding box center [1133, 472] width 490 height 532
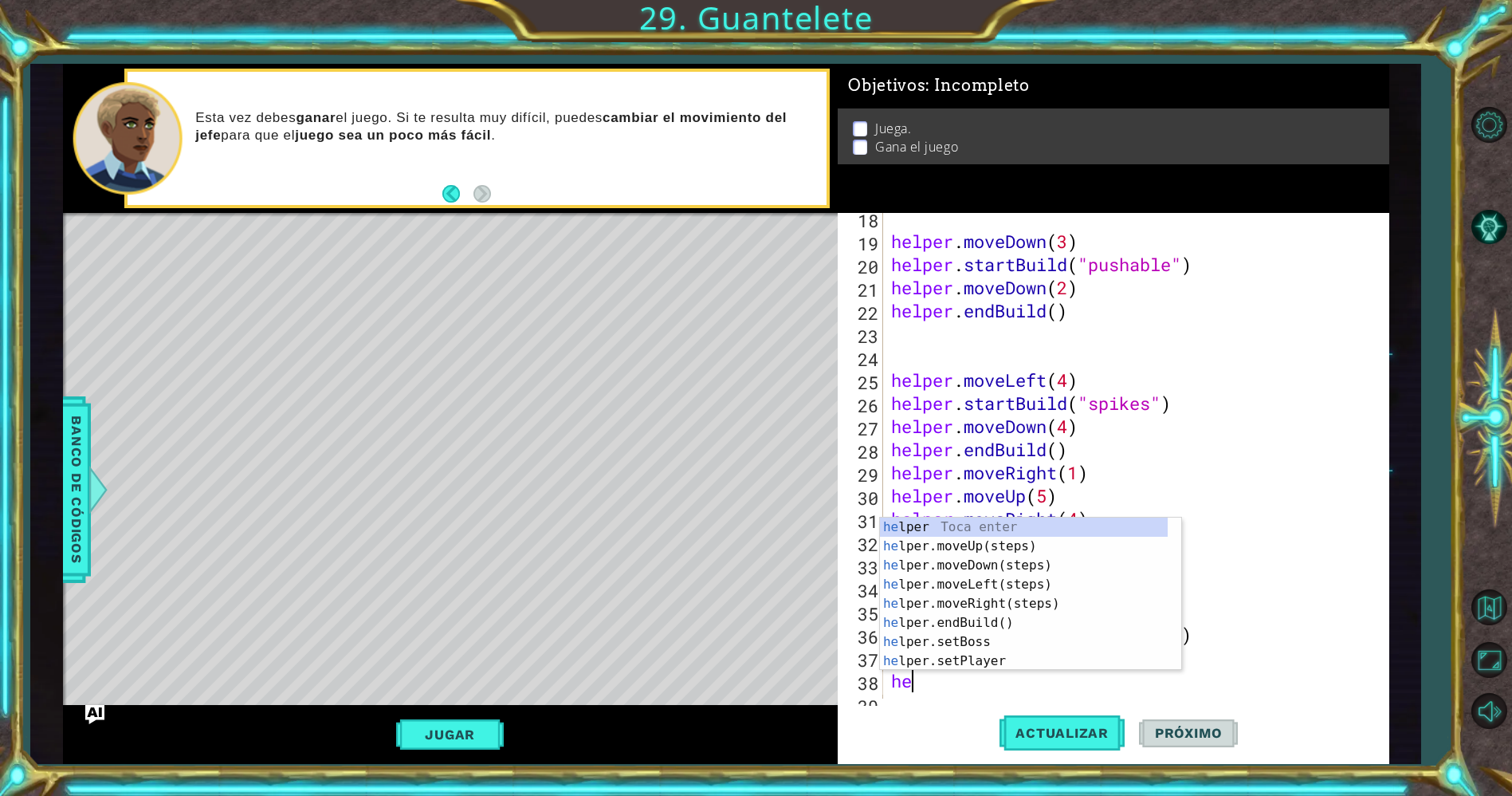
type textarea "h"
click at [947, 637] on div "h elper Toca enter h elper.moveUp(steps) Toca enter h elper.moveDown(steps) Toc…" at bounding box center [1024, 612] width 288 height 191
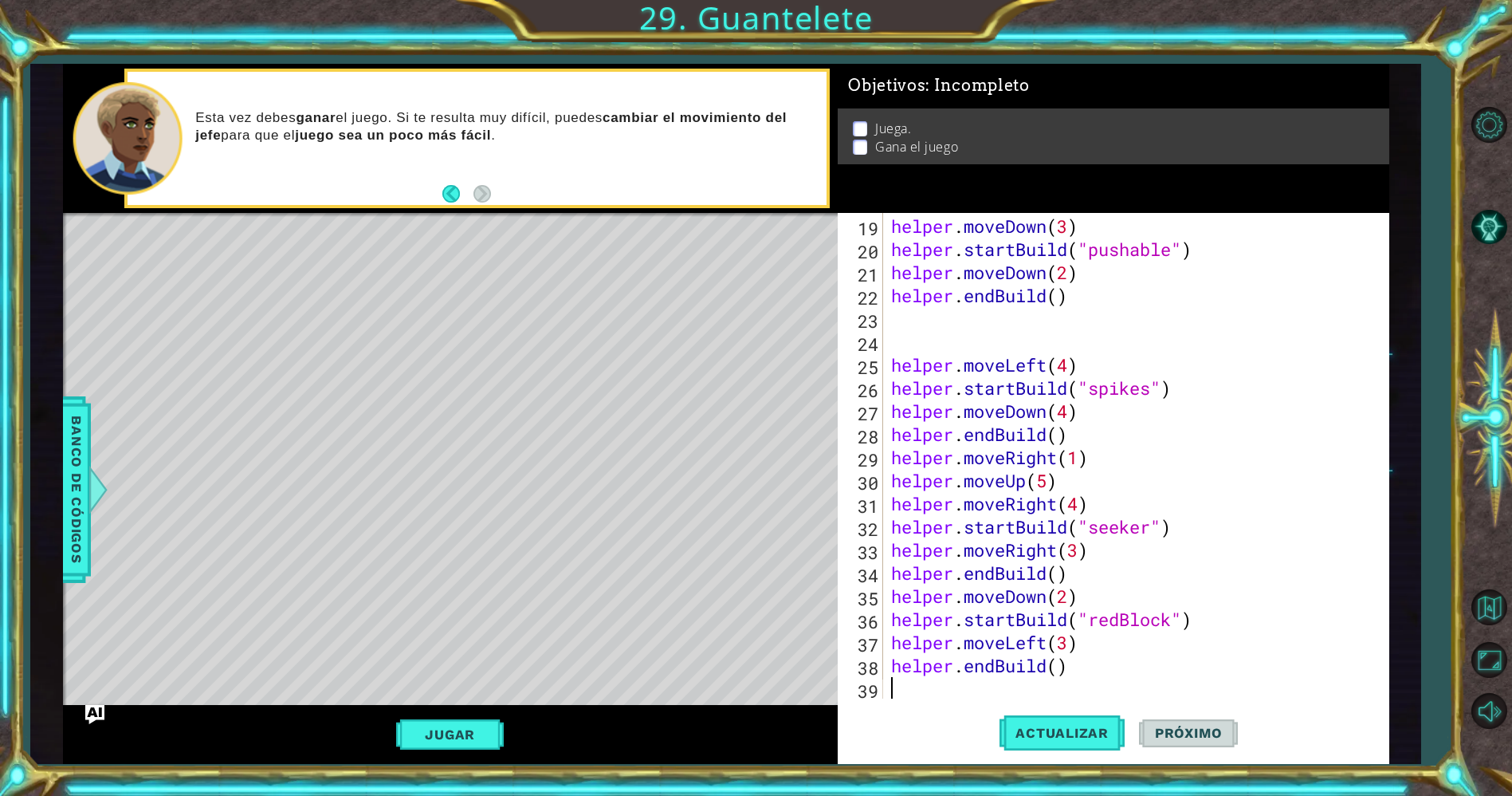
scroll to position [485, 0]
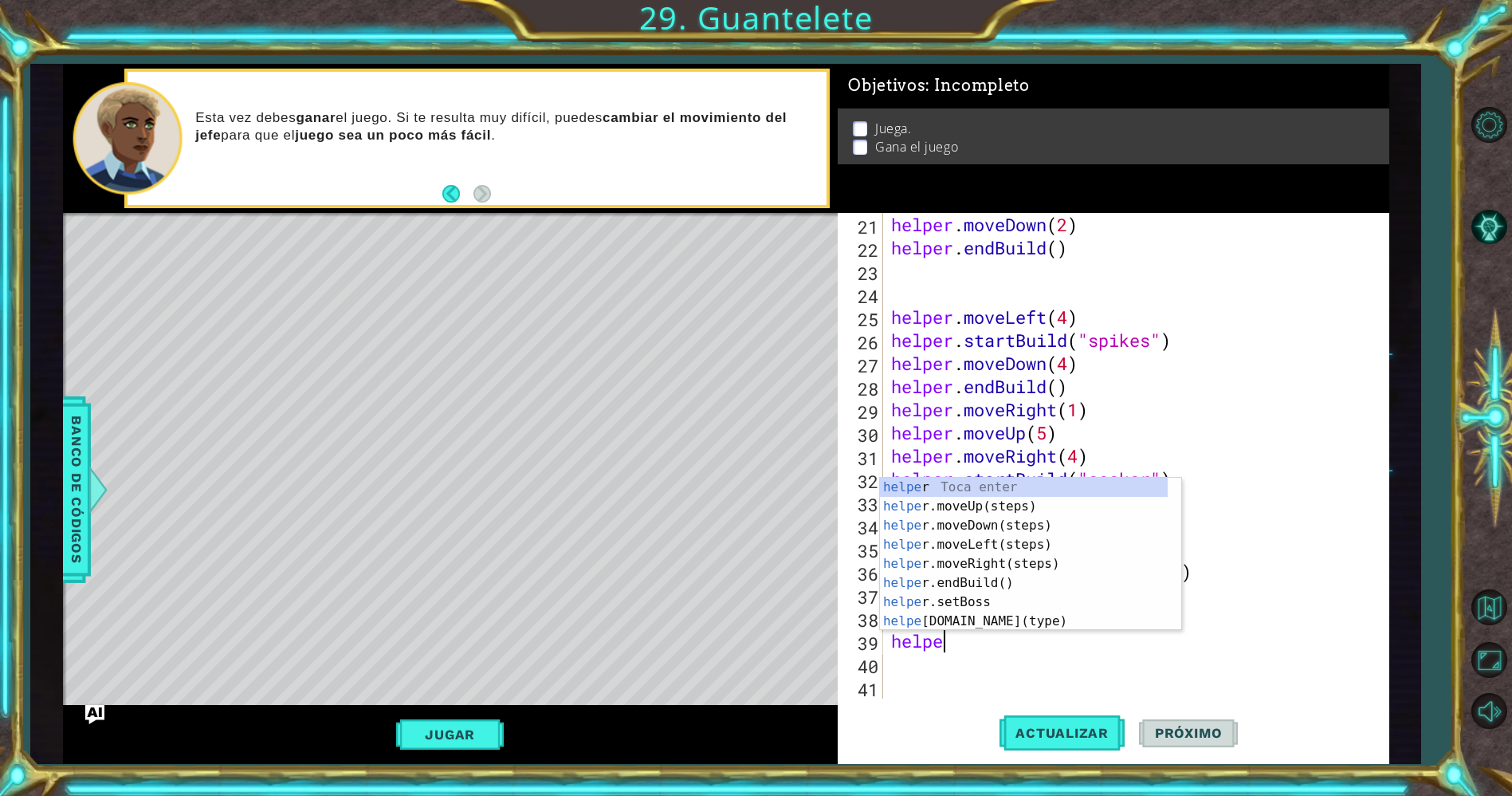
type textarea "helper"
click at [974, 525] on div "helper Toca enter helper .moveUp(steps) Toca enter helper .moveDown(steps) Toca…" at bounding box center [1024, 573] width 288 height 191
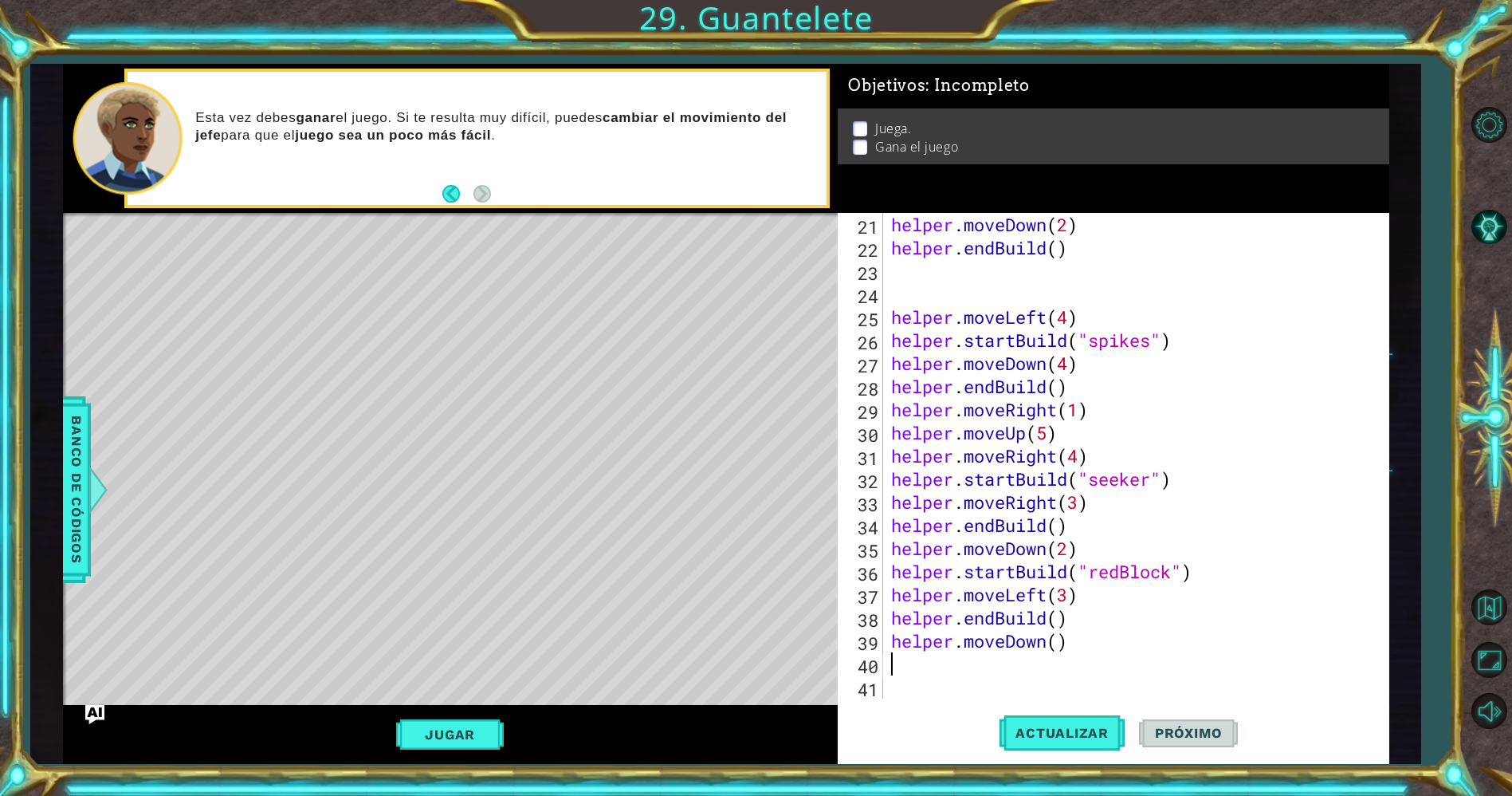
scroll to position [0, 0]
click at [1054, 642] on div "helper . moveDown ( 2 ) helper . endBuild ( ) helper . moveLeft ( 4 ) helper . …" at bounding box center [1133, 478] width 490 height 532
type textarea "helper.moveDown(2)"
click at [954, 679] on div "helper . moveDown ( 2 ) helper . endBuild ( ) helper . moveLeft ( 4 ) helper . …" at bounding box center [1133, 478] width 490 height 532
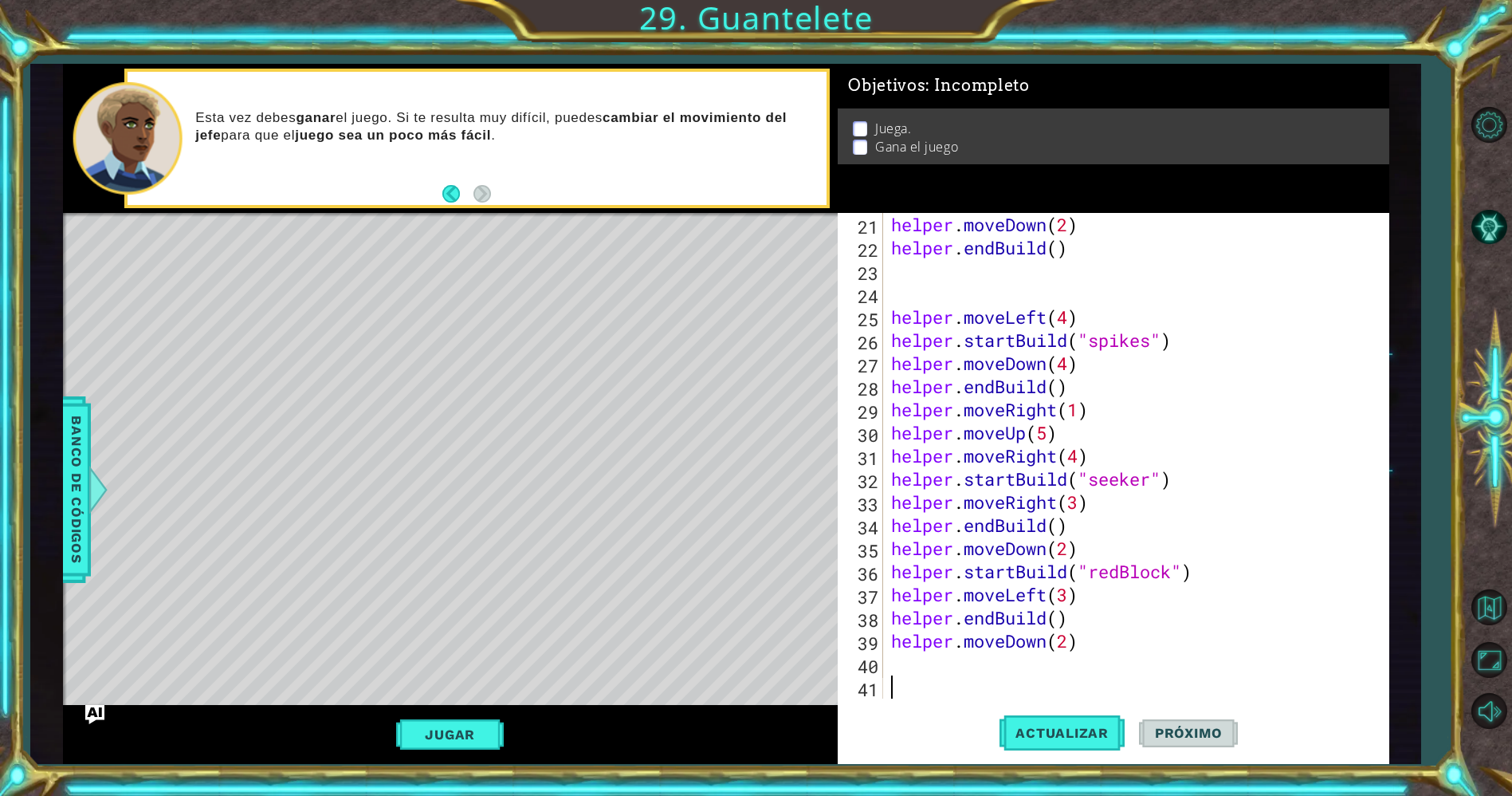
scroll to position [0, 0]
click at [950, 660] on div "helper . moveDown ( 2 ) helper . endBuild ( ) helper . moveLeft ( 4 ) helper . …" at bounding box center [1133, 478] width 490 height 532
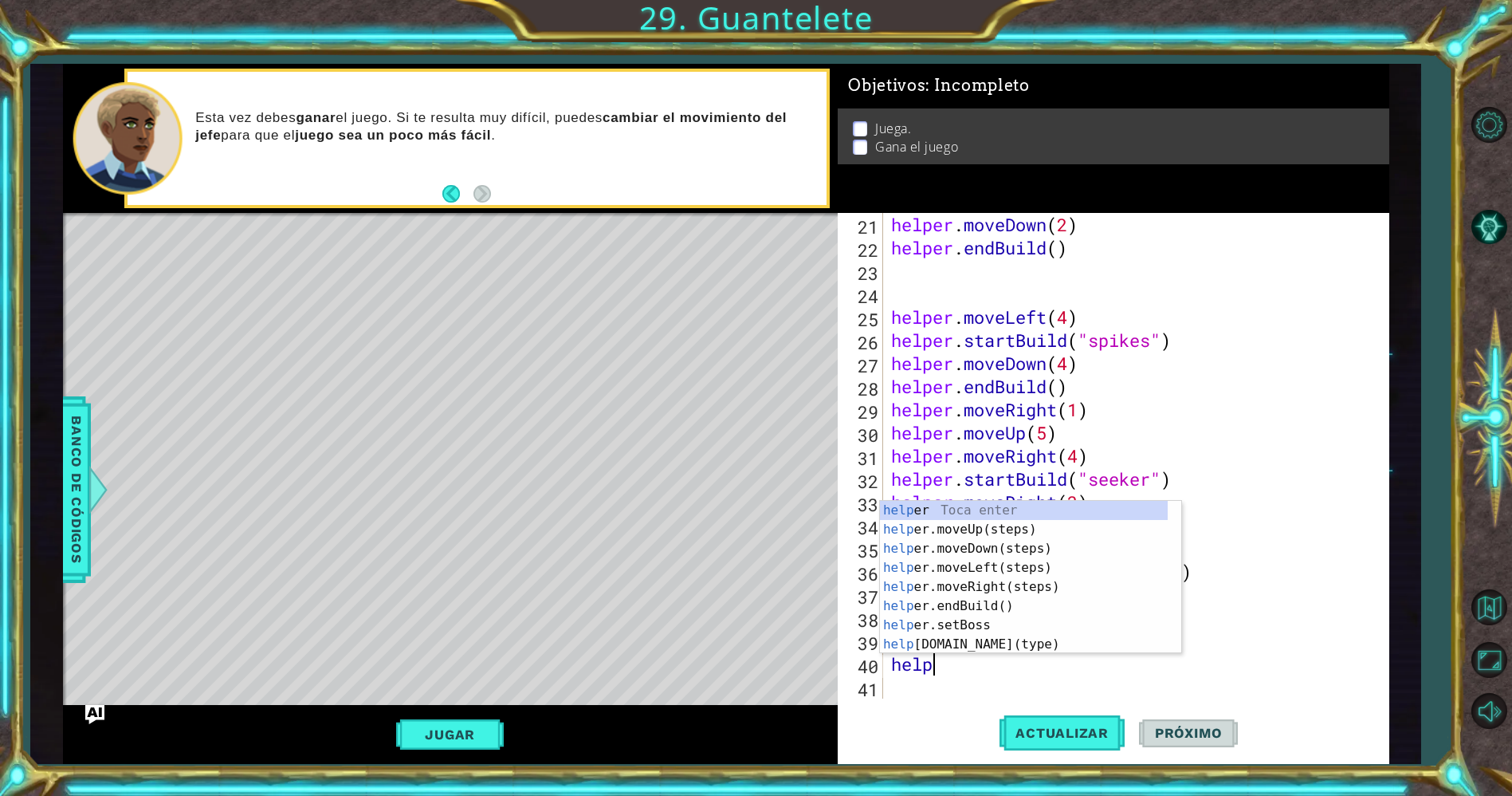
type textarea "helper"
click at [997, 556] on div "helper Toca enter helper .moveUp(steps) Toca enter helper .moveDown(steps) Toca…" at bounding box center [1024, 596] width 288 height 191
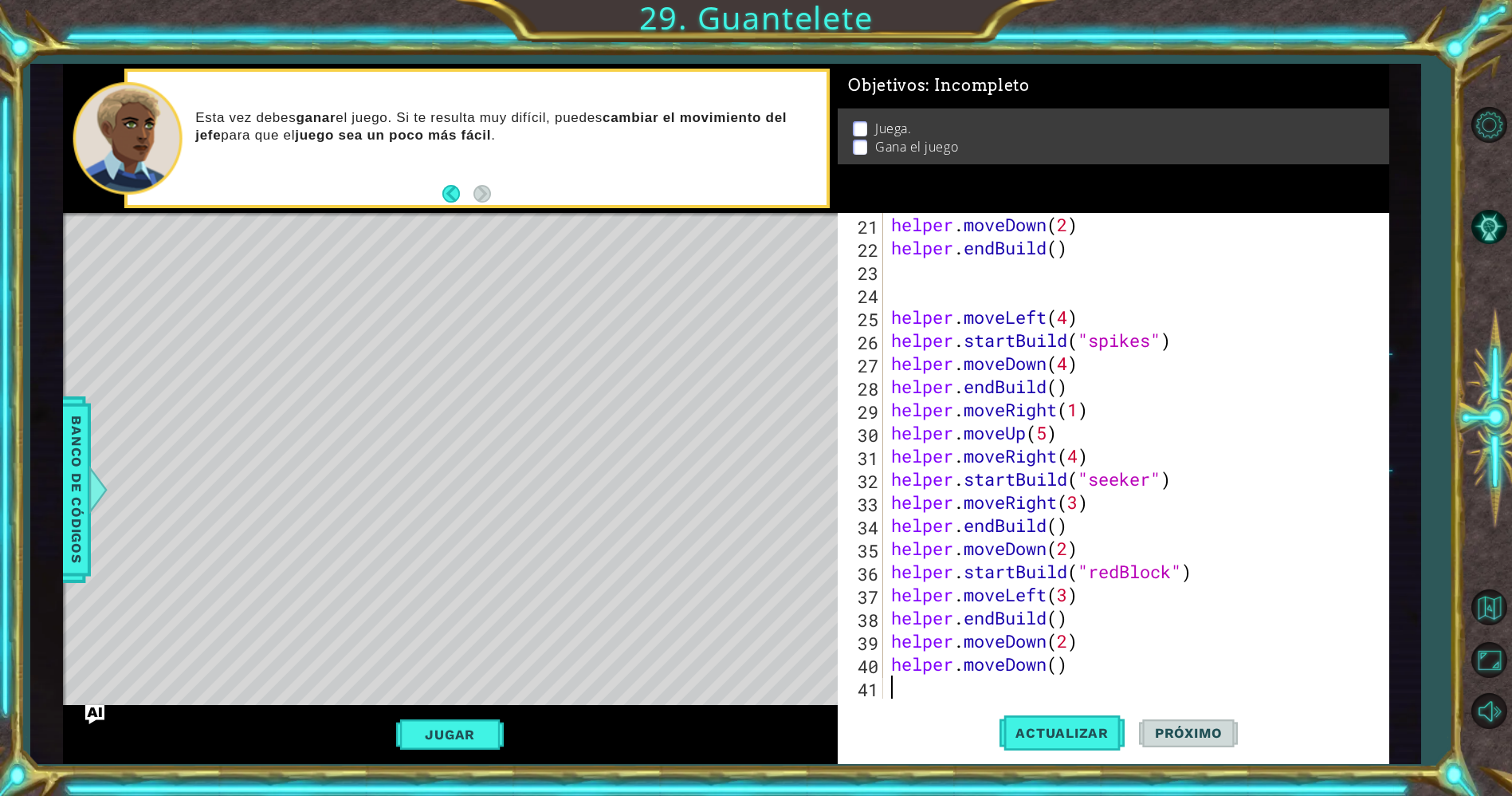
scroll to position [0, 0]
click at [1047, 665] on div "helper . moveDown ( 2 ) helper . endBuild ( ) helper . moveLeft ( 4 ) helper . …" at bounding box center [1133, 478] width 490 height 532
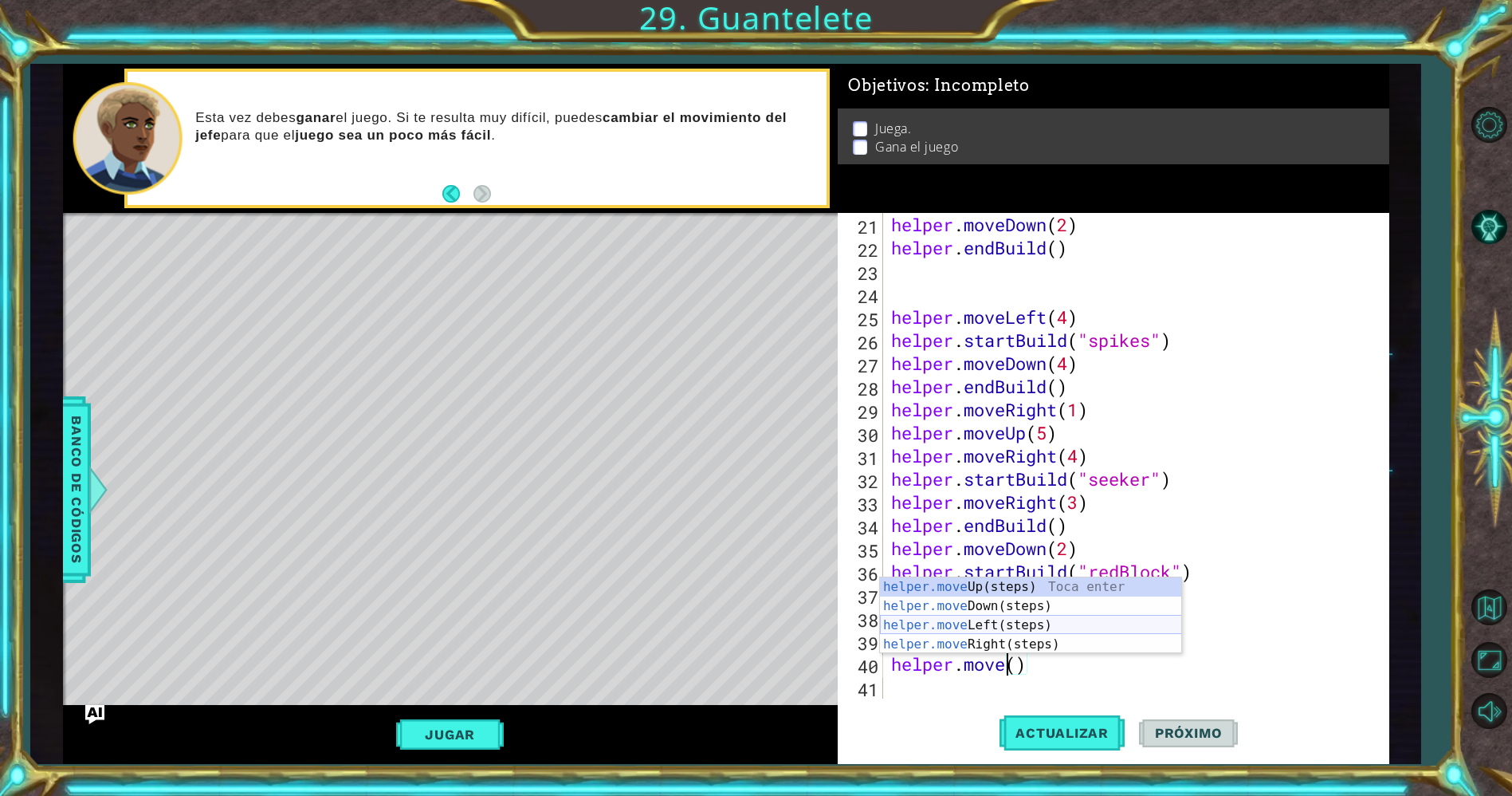
click at [1025, 630] on div "helper.move Up(steps) Toca enter helper.move Down(steps) Toca enter helper.move…" at bounding box center [1030, 634] width 302 height 114
type textarea "helper.moveLeft"
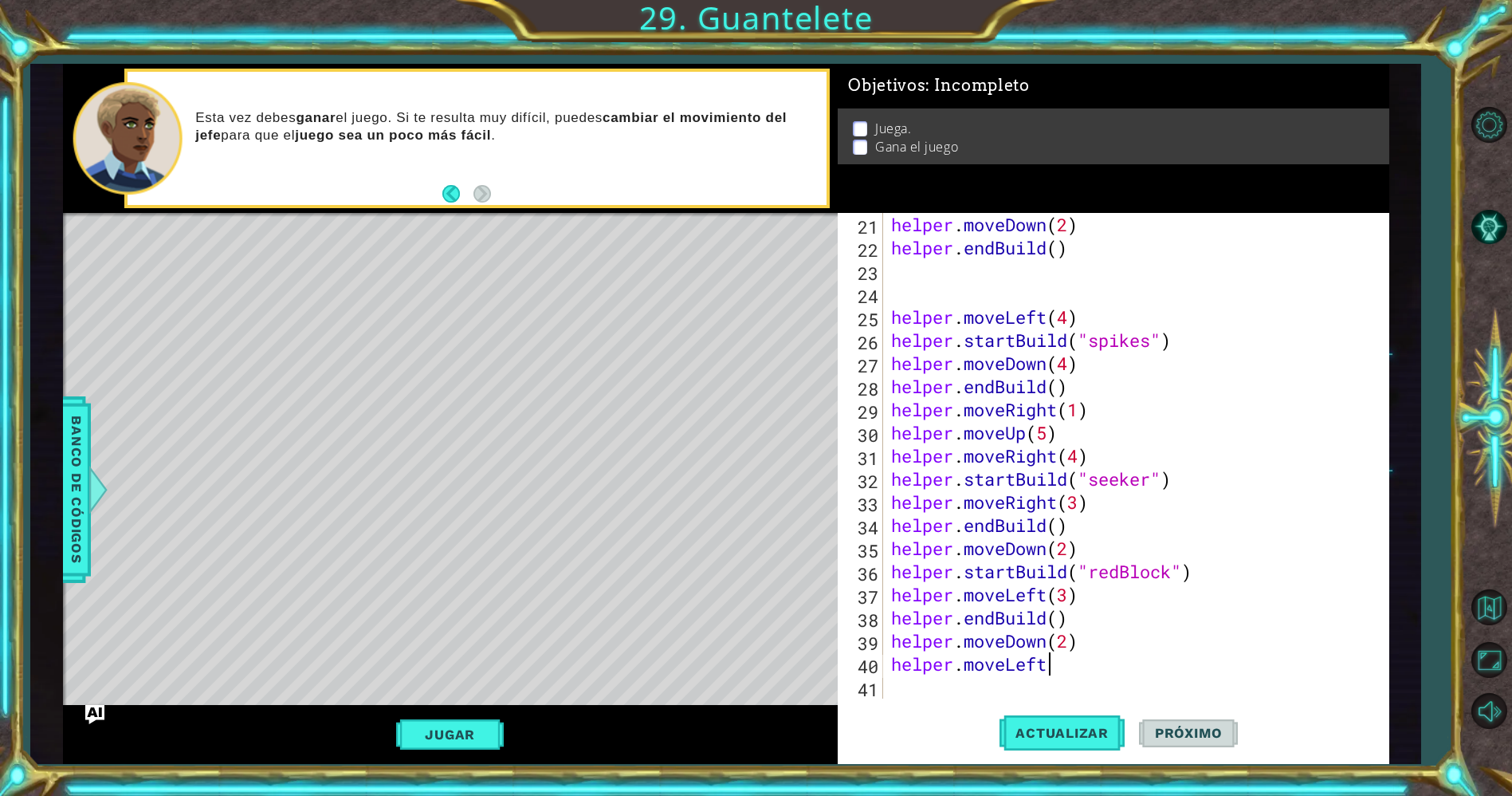
click at [914, 694] on div "helper . moveDown ( 2 ) helper . endBuild ( ) helper . moveLeft ( 4 ) helper . …" at bounding box center [1133, 478] width 490 height 532
click at [1051, 670] on div "helper . moveDown ( 2 ) helper . endBuild ( ) helper . moveLeft ( 4 ) helper . …" at bounding box center [1133, 478] width 490 height 532
type textarea "helper.moveLeft()"
click at [933, 684] on div "helper . moveDown ( 2 ) helper . endBuild ( ) helper . moveLeft ( 4 ) helper . …" at bounding box center [1133, 478] width 490 height 532
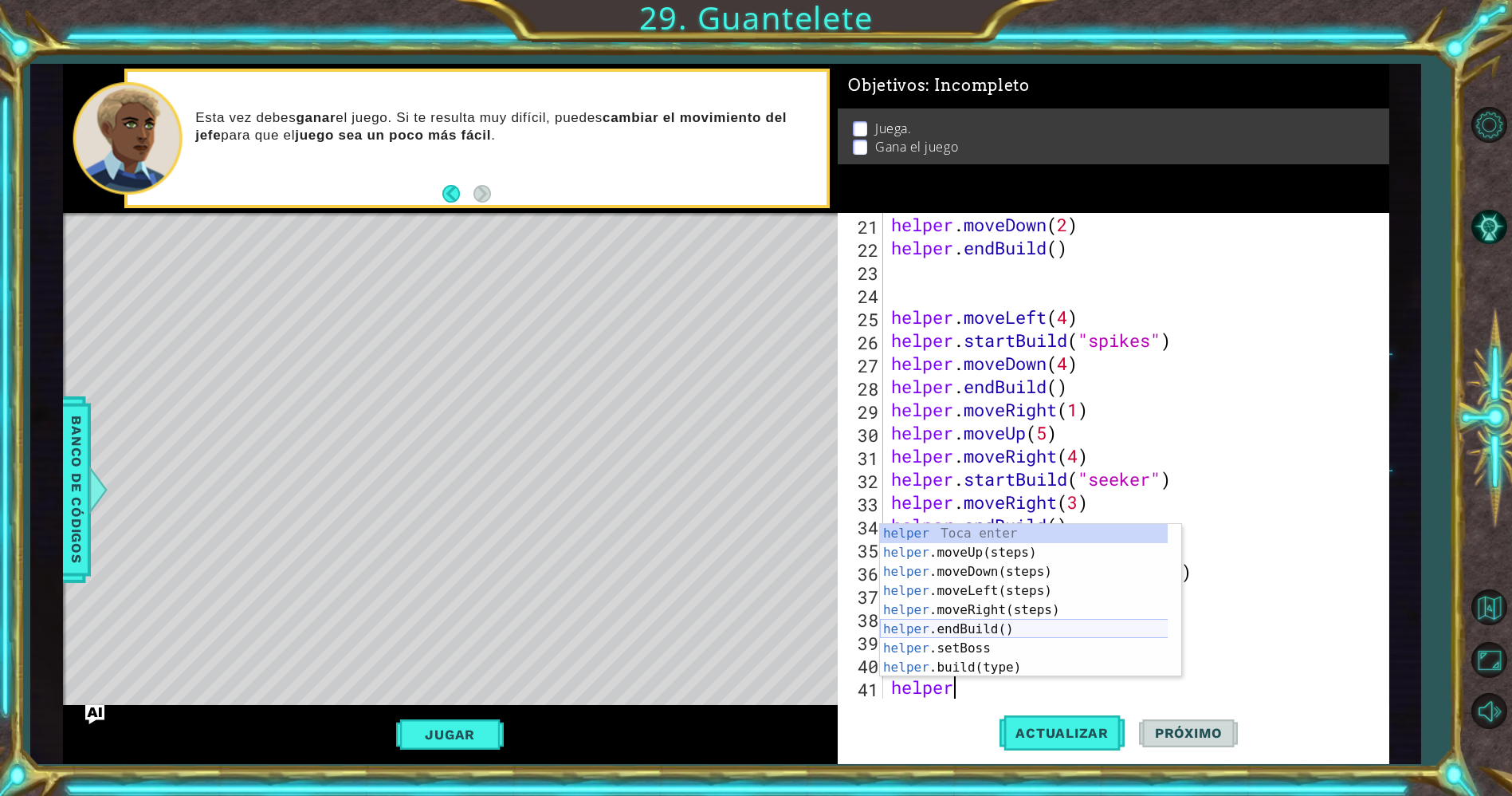
scroll to position [0, 2]
click at [983, 527] on div "helper . st artBuild(type) Toca enter helper . s e t Boss Toca enter helper . s…" at bounding box center [1024, 619] width 288 height 191
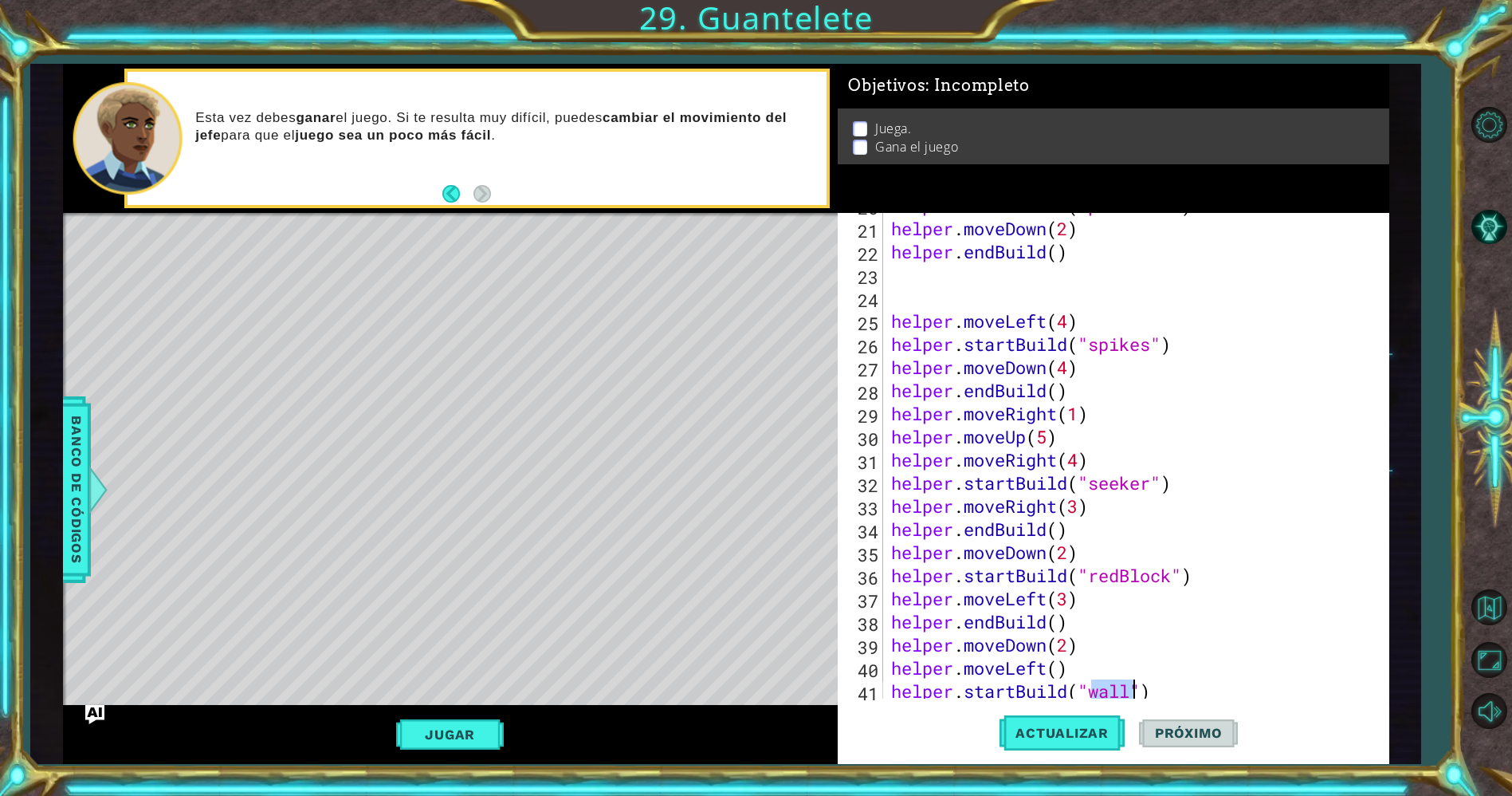
scroll to position [481, 0]
type textarea "helper.startBuild("")"
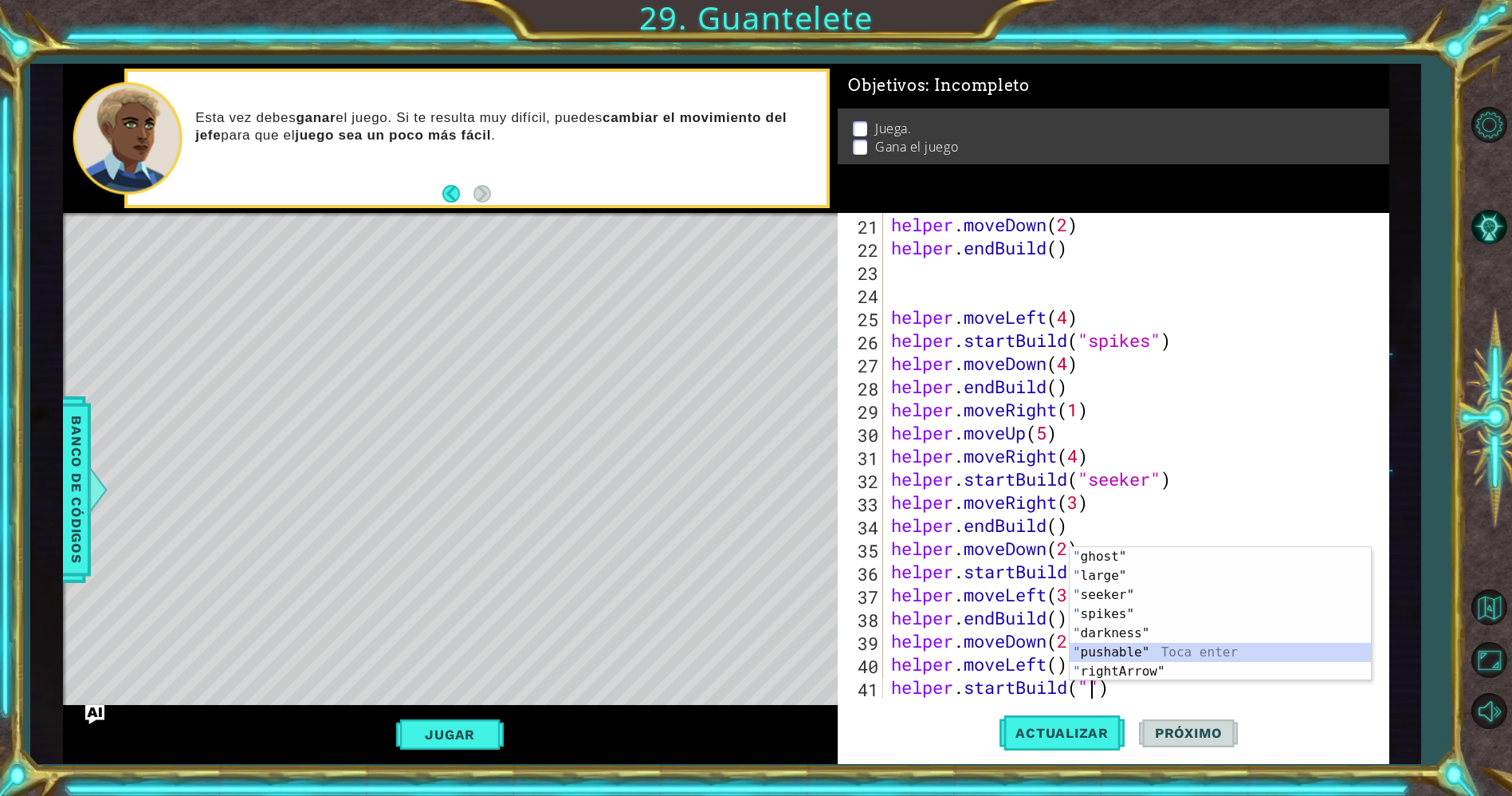
drag, startPoint x: 1126, startPoint y: 643, endPoint x: 1104, endPoint y: 655, distance: 25.1
click at [1104, 655] on div "" ghost" Toca enter " large" Toca enter " seeker" Toca enter " spikes" Toca ent…" at bounding box center [1221, 633] width 302 height 172
type textarea "helper.startBuild("pushable")"
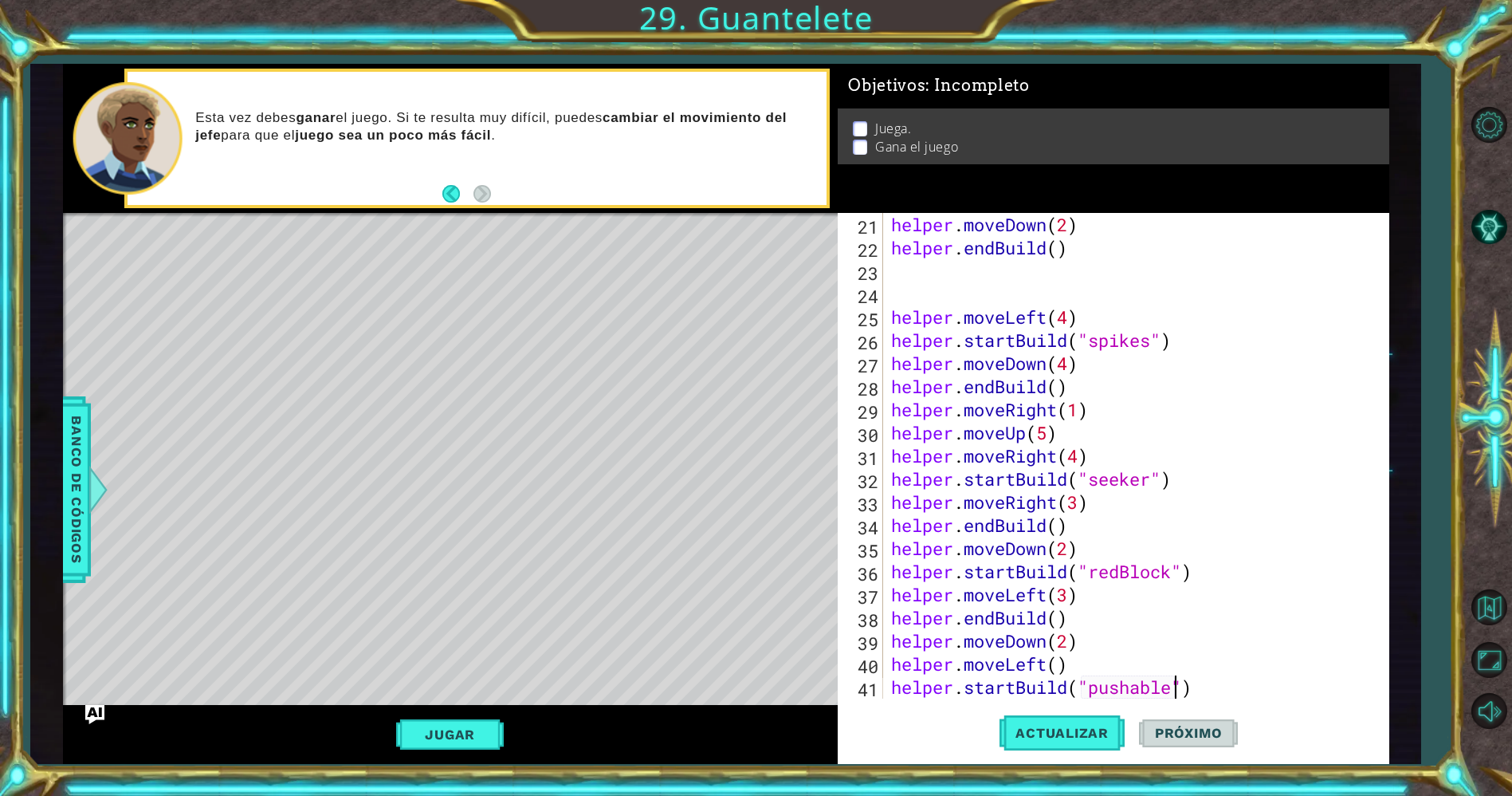
scroll to position [531, 0]
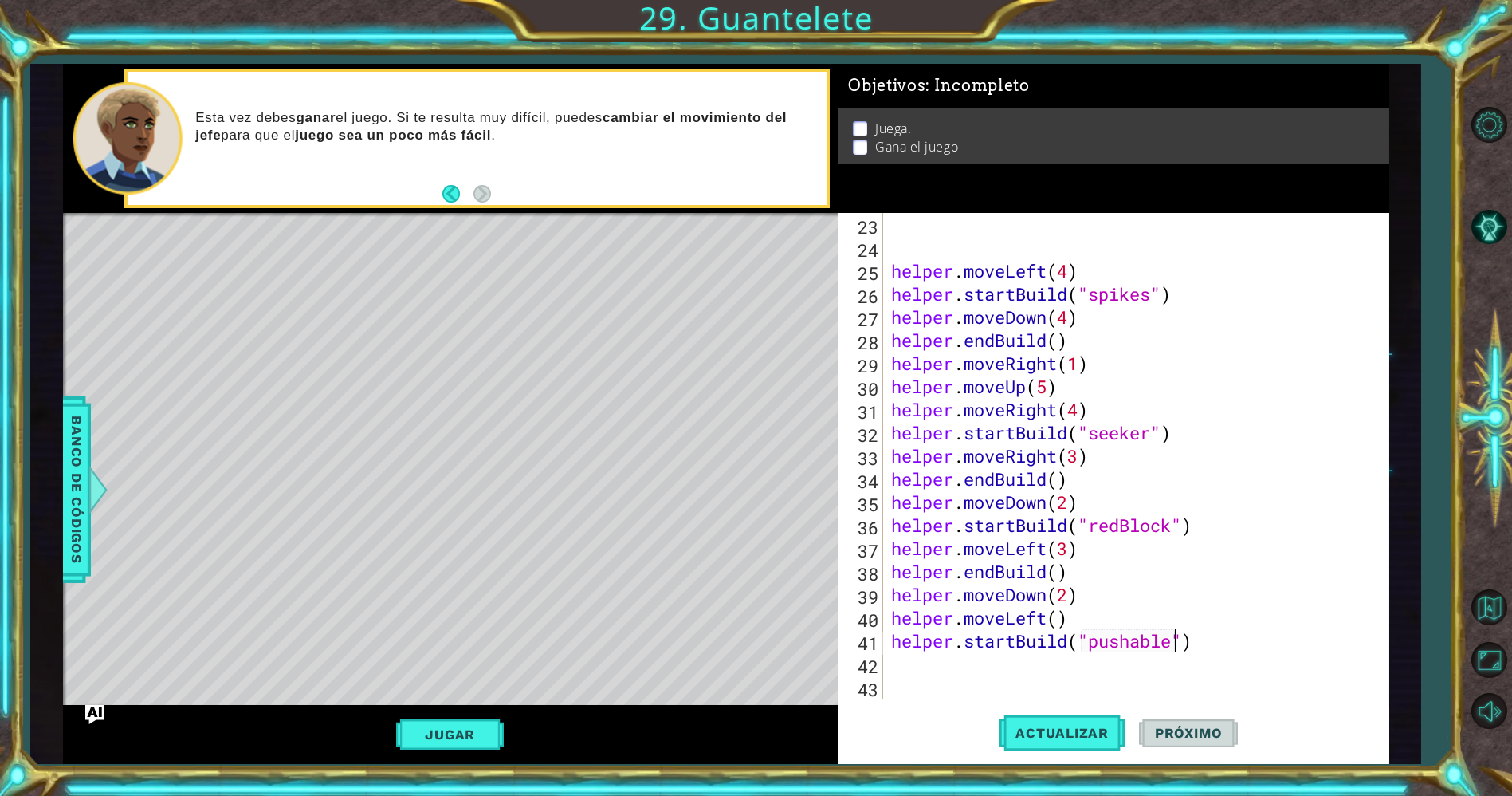
click at [973, 655] on div "helper . moveLeft ( 4 ) helper . startBuild ( "spikes" ) helper . moveDown ( 4 …" at bounding box center [1133, 478] width 490 height 532
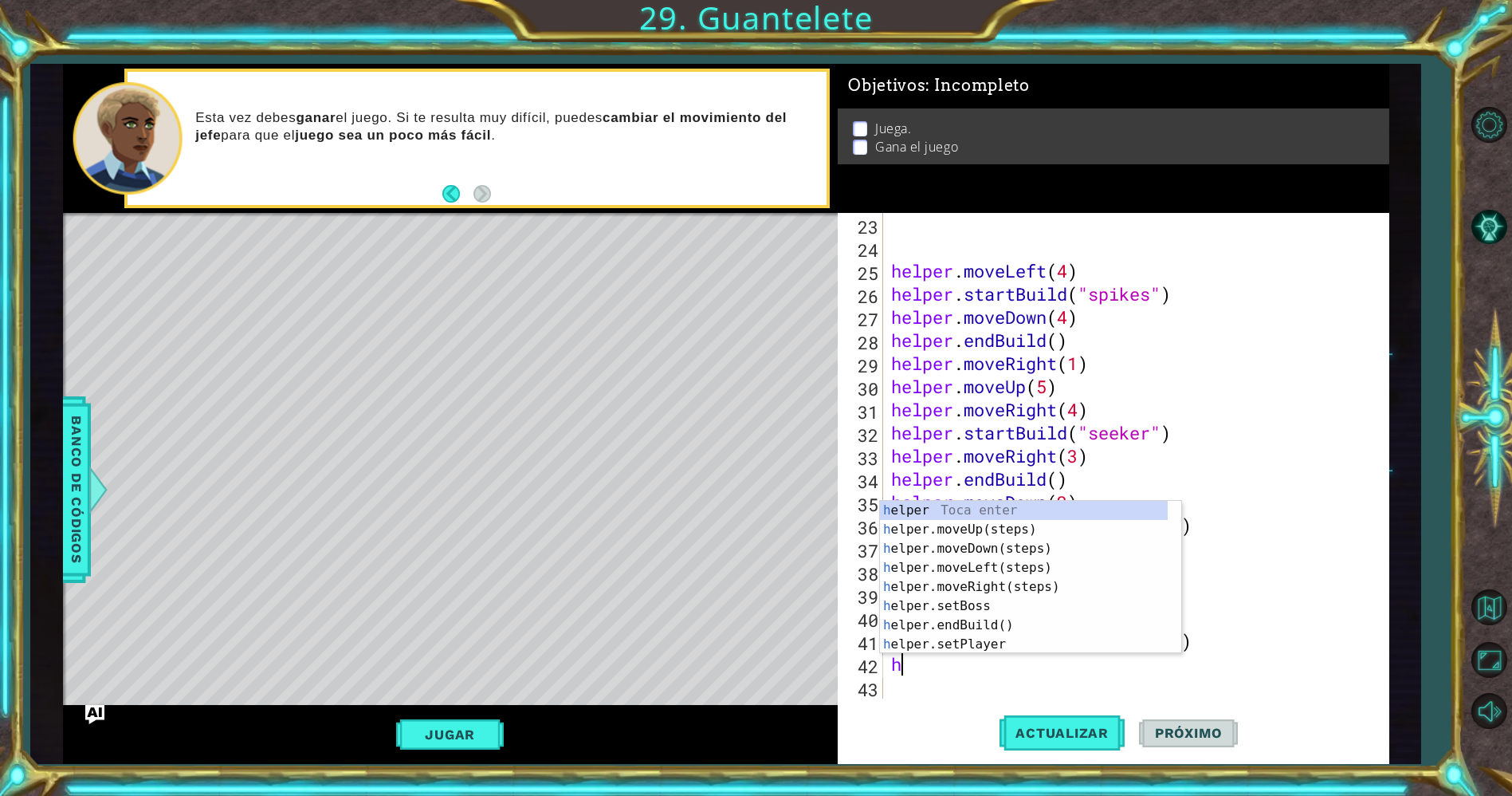
type textarea "he"
click at [990, 555] on div "he lper Toca enter he lper.moveUp(steps) Toca enter he lper.moveDown(steps) Toc…" at bounding box center [1024, 596] width 288 height 191
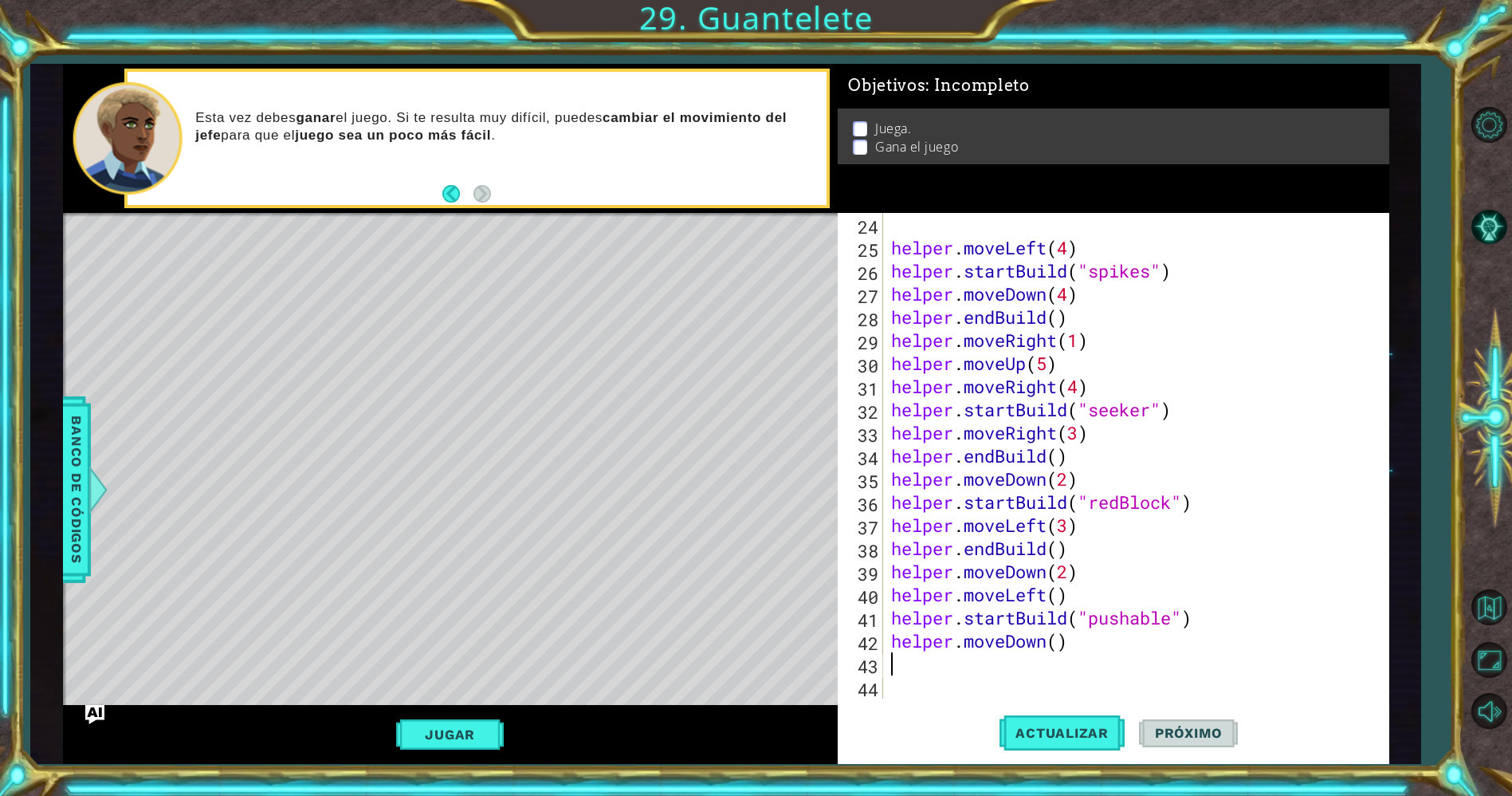
scroll to position [555, 0]
click at [1057, 642] on div "helper . moveLeft ( 4 ) helper . startBuild ( "spikes" ) helper . moveDown ( 4 …" at bounding box center [1133, 478] width 490 height 532
type textarea "helper.moveDown(2)"
click at [992, 659] on div "helper . moveLeft ( 4 ) helper . startBuild ( "spikes" ) helper . moveDown ( 4 …" at bounding box center [1133, 478] width 490 height 532
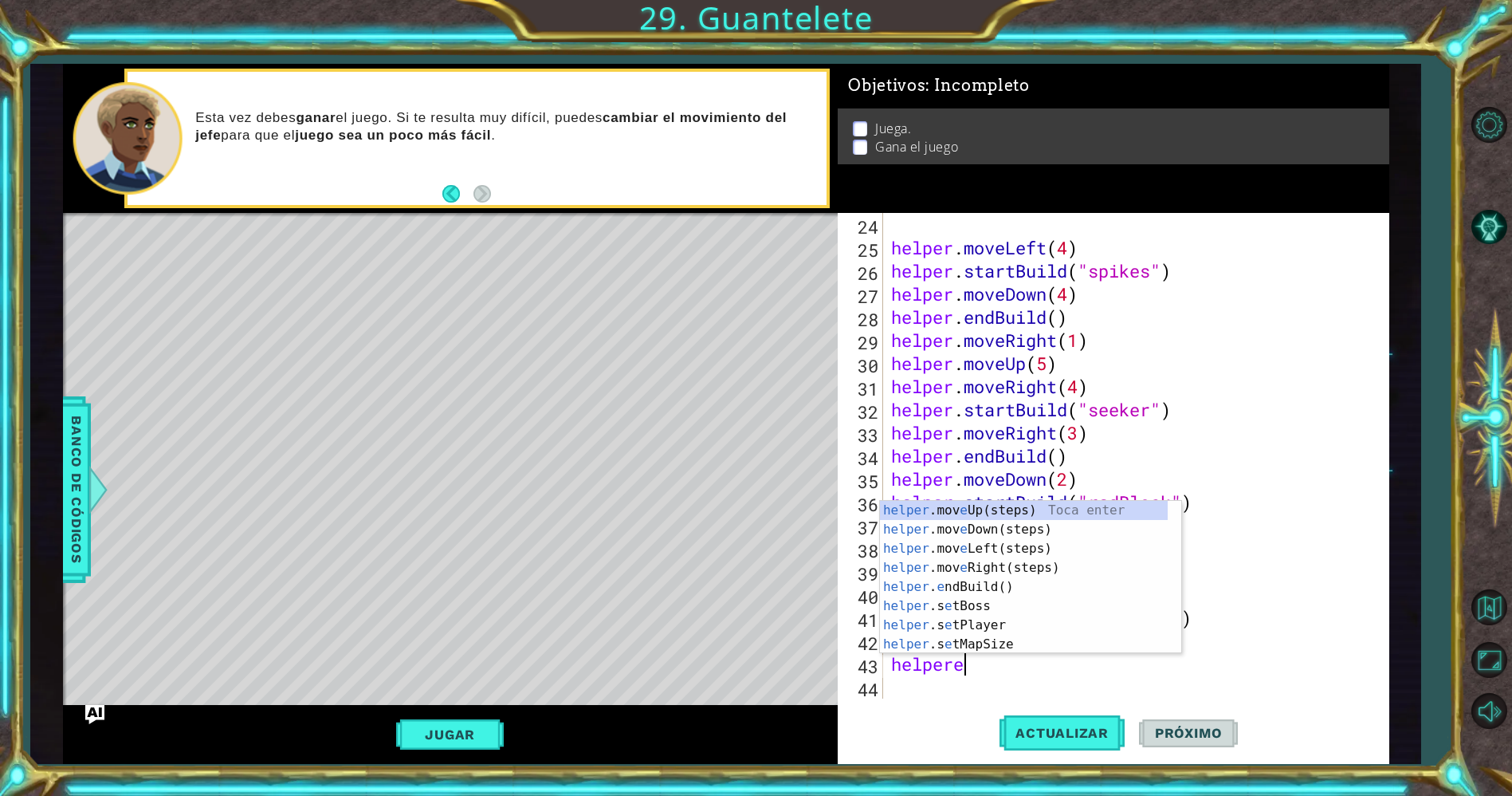
scroll to position [0, 2]
type textarea "helperen"
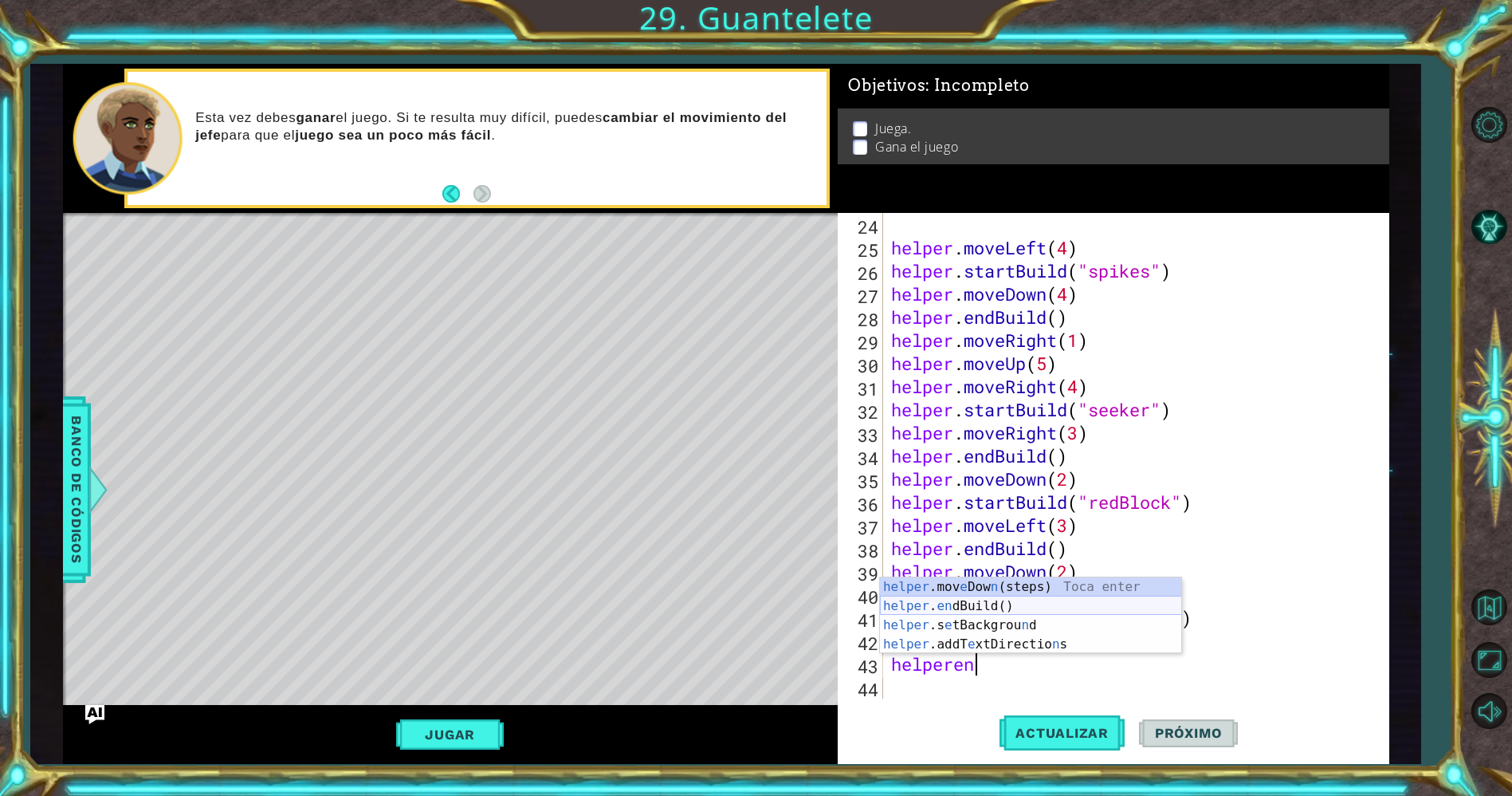
click at [992, 603] on div "helper .mov e Dow n (steps) Toca enter helper . en dBuild() Toca enter helper .…" at bounding box center [1030, 634] width 302 height 114
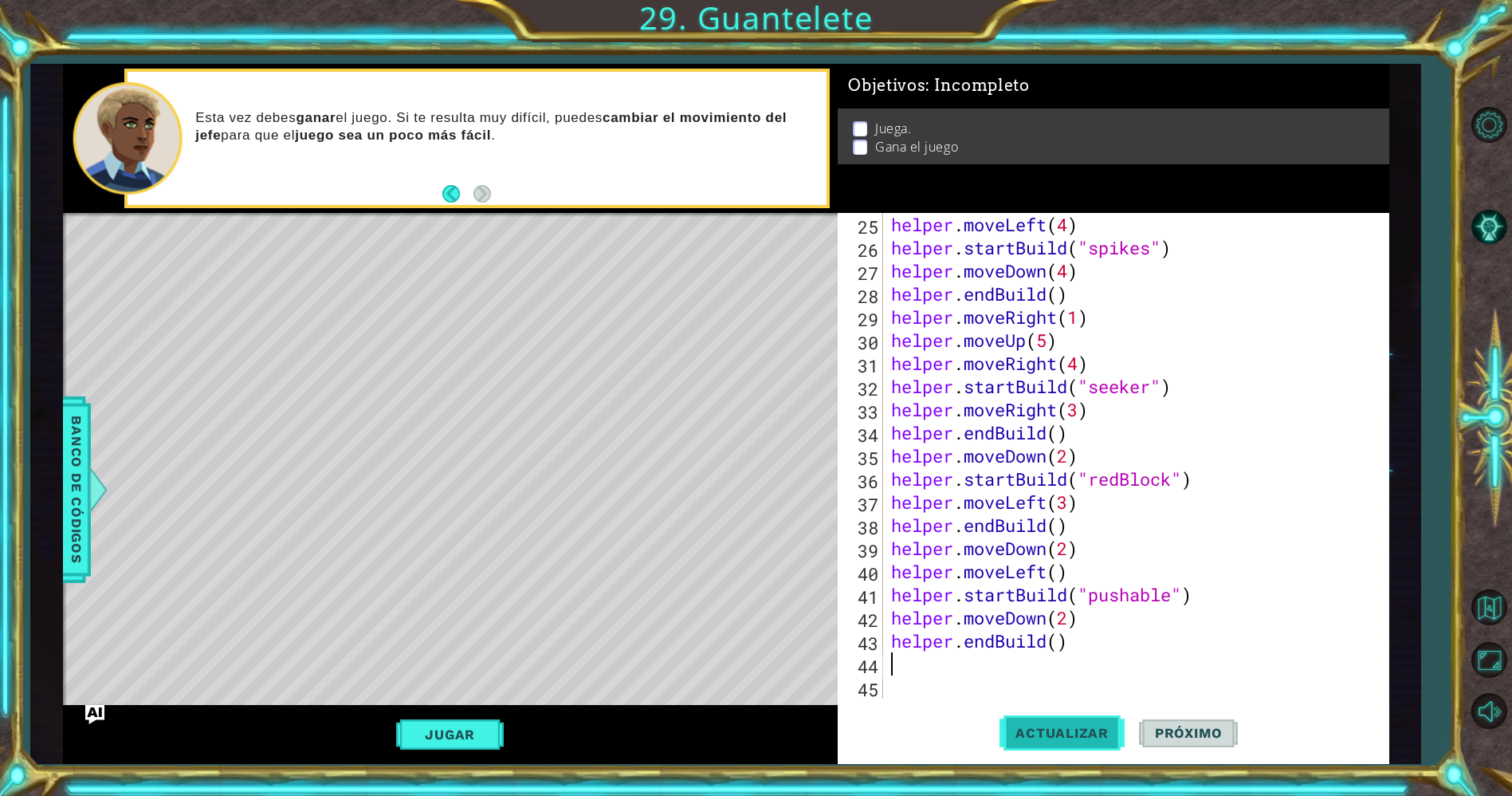
click at [1037, 718] on button "Actualizar" at bounding box center [1062, 733] width 125 height 55
click at [492, 730] on button "Jugar" at bounding box center [450, 734] width 108 height 31
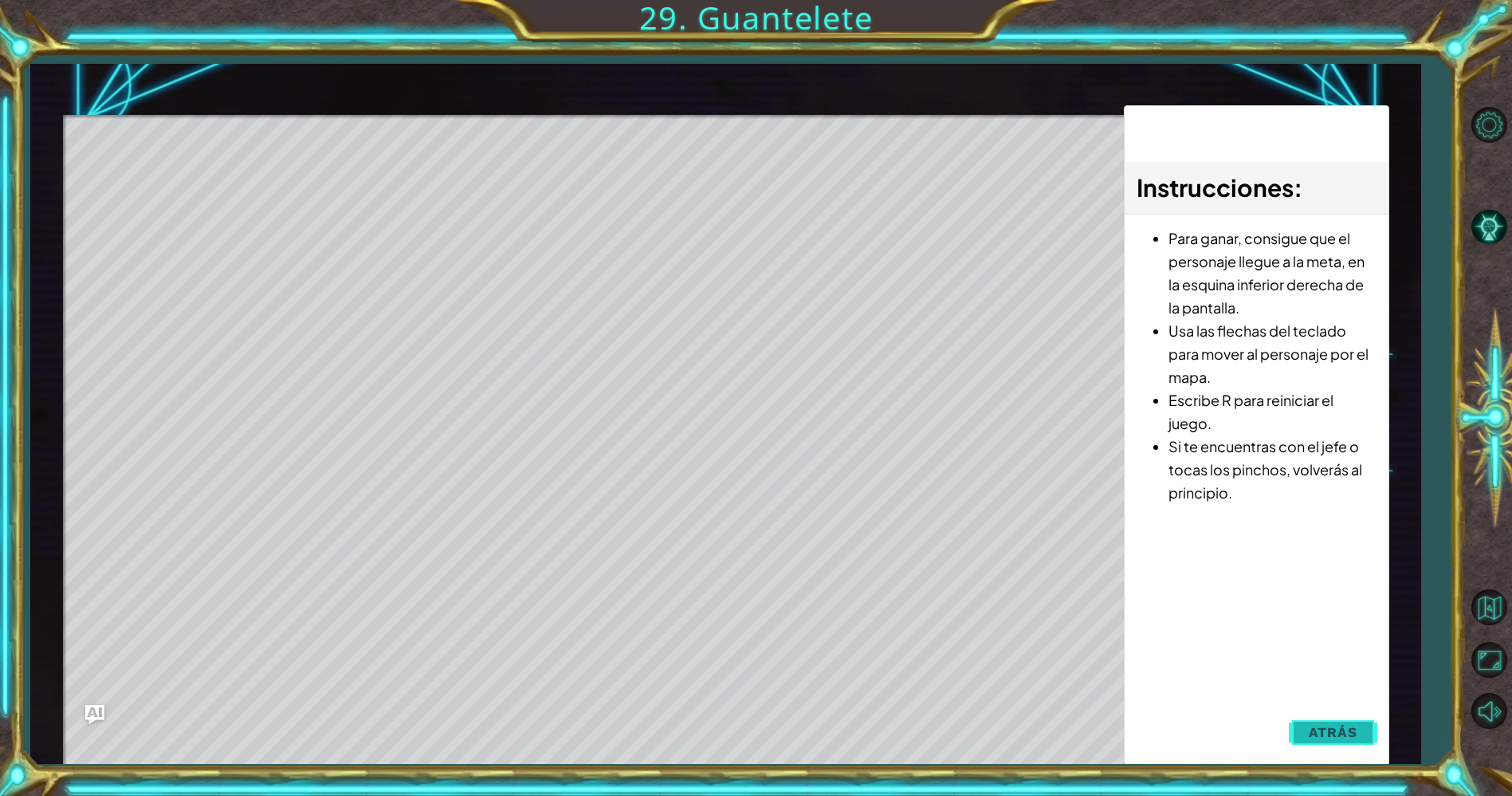
click at [1301, 739] on button "Atrás" at bounding box center [1333, 732] width 88 height 32
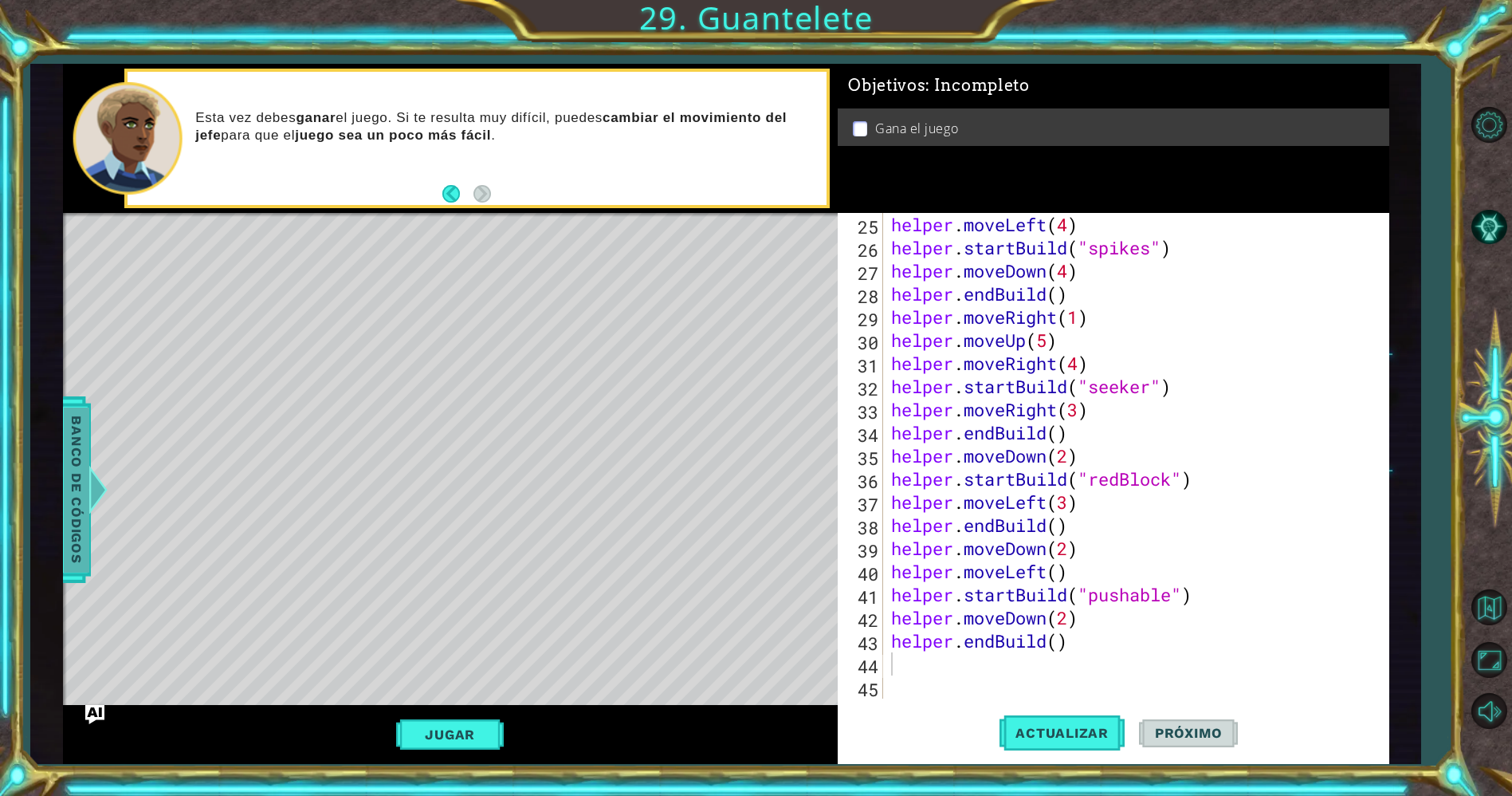
click at [87, 482] on span "Banco de códigos" at bounding box center [76, 489] width 26 height 165
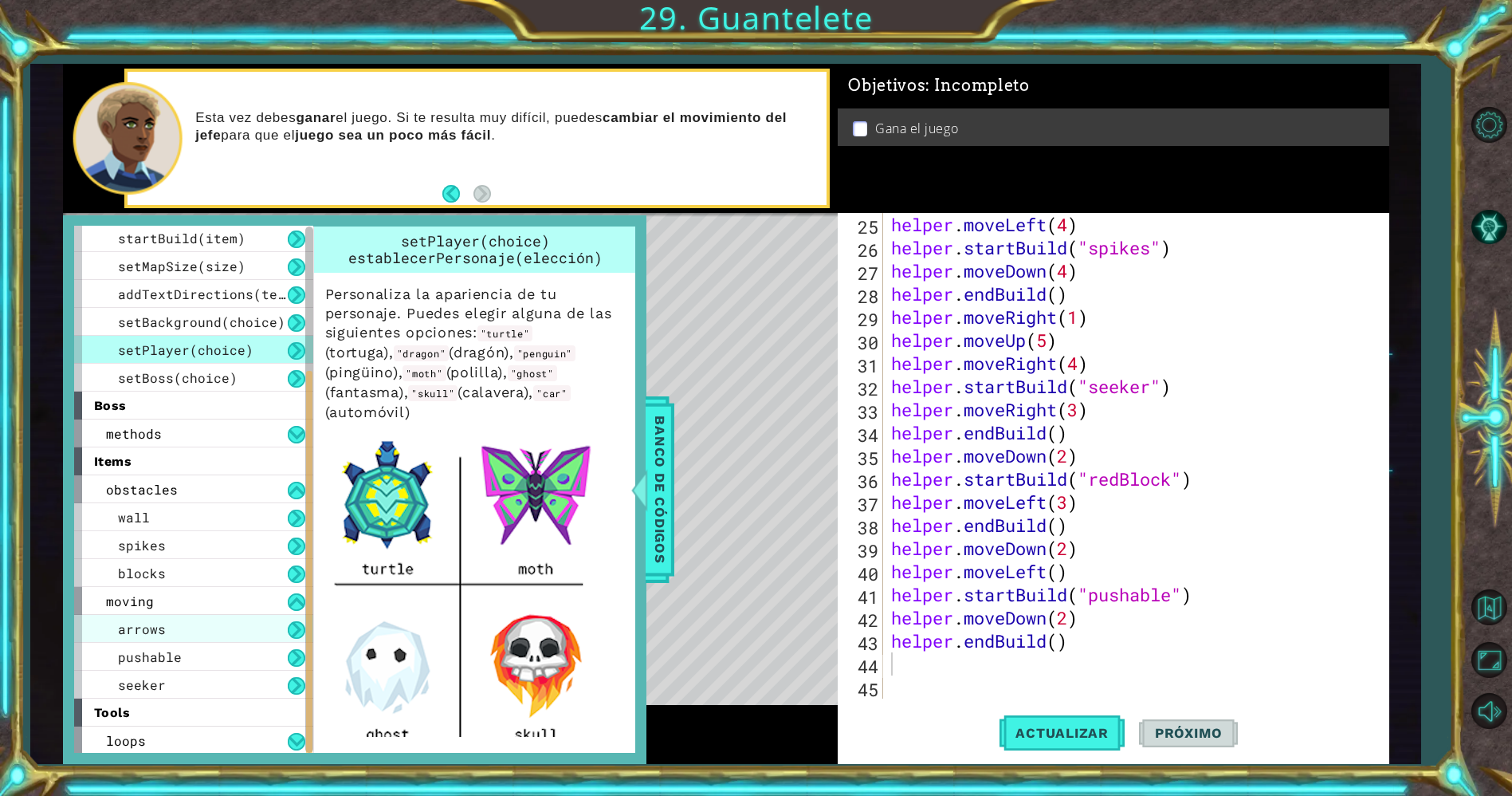
click at [157, 636] on div "arrows" at bounding box center [193, 628] width 239 height 28
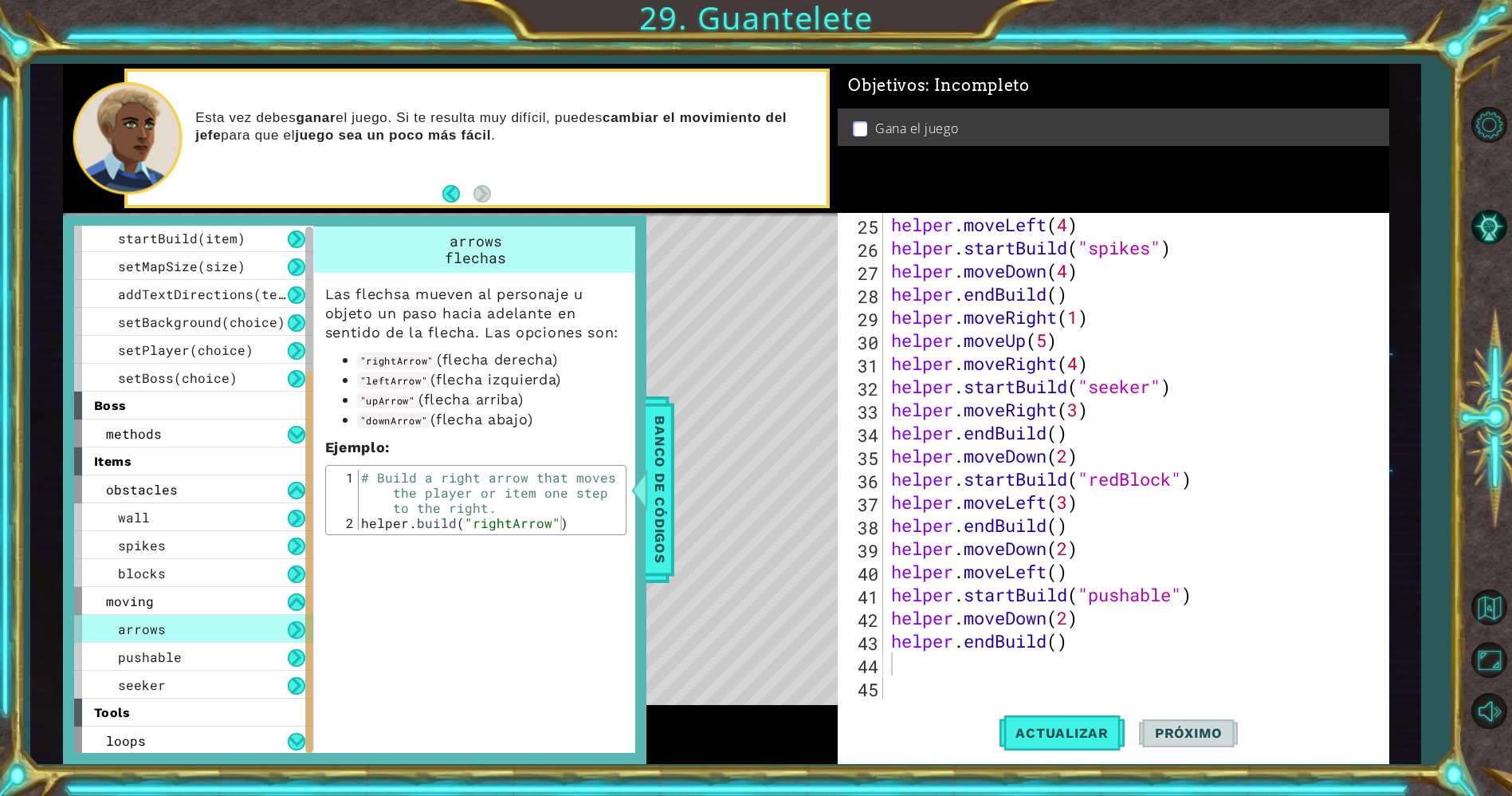
click at [910, 665] on div "helper . moveLeft ( 4 ) helper . startBuild ( "spikes" ) helper . moveDown ( 4 …" at bounding box center [1133, 478] width 490 height 532
click at [655, 511] on span "Banco de códigos" at bounding box center [659, 489] width 26 height 165
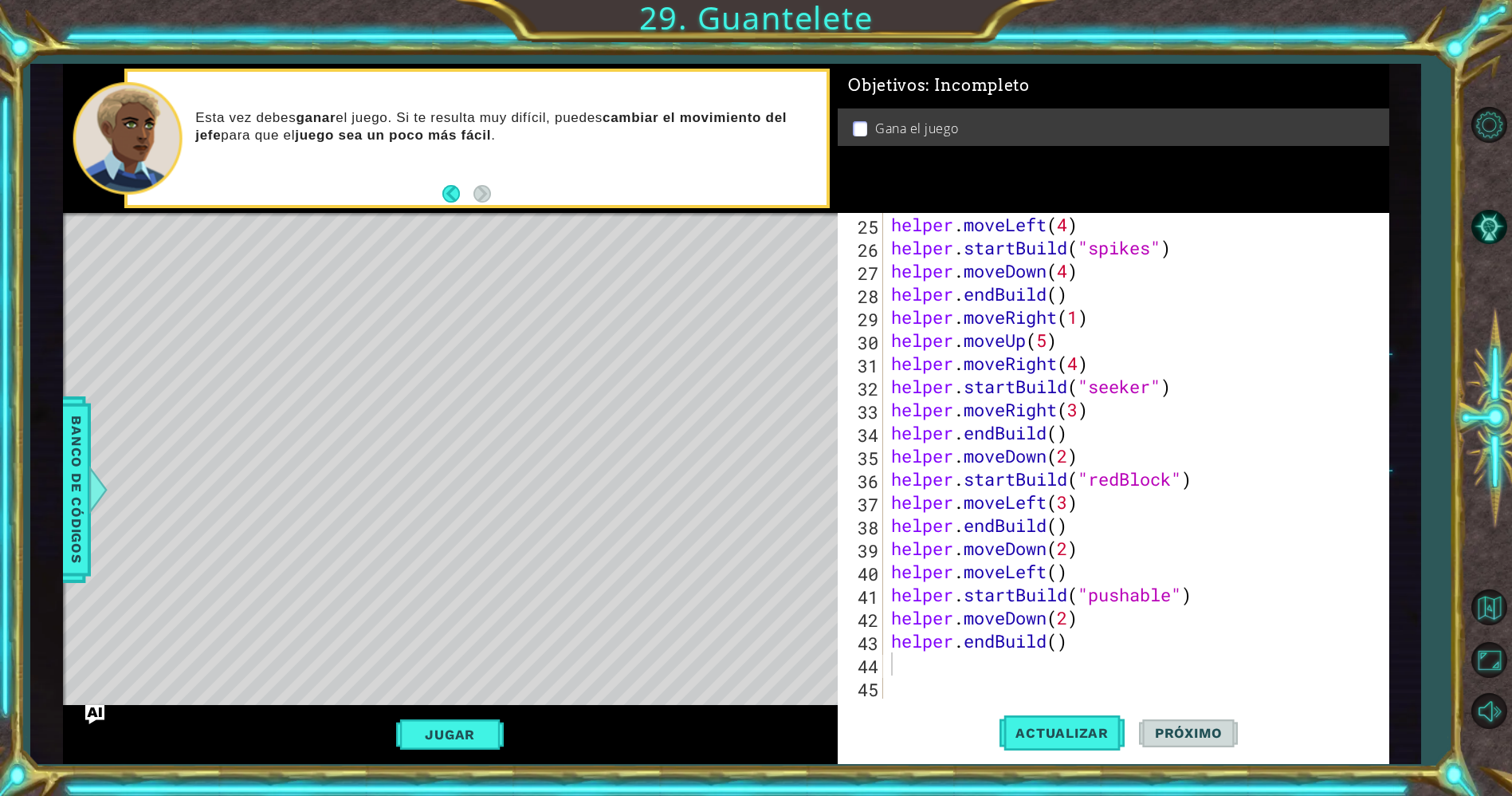
type textarea "helper.endBuild()"
click at [908, 651] on div "helper . moveLeft ( 4 ) helper . startBuild ( "spikes" ) helper . moveDown ( 4 …" at bounding box center [1133, 478] width 490 height 532
click at [889, 661] on div "helper . moveLeft ( 4 ) helper . startBuild ( "spikes" ) helper . moveDown ( 4 …" at bounding box center [1133, 478] width 490 height 532
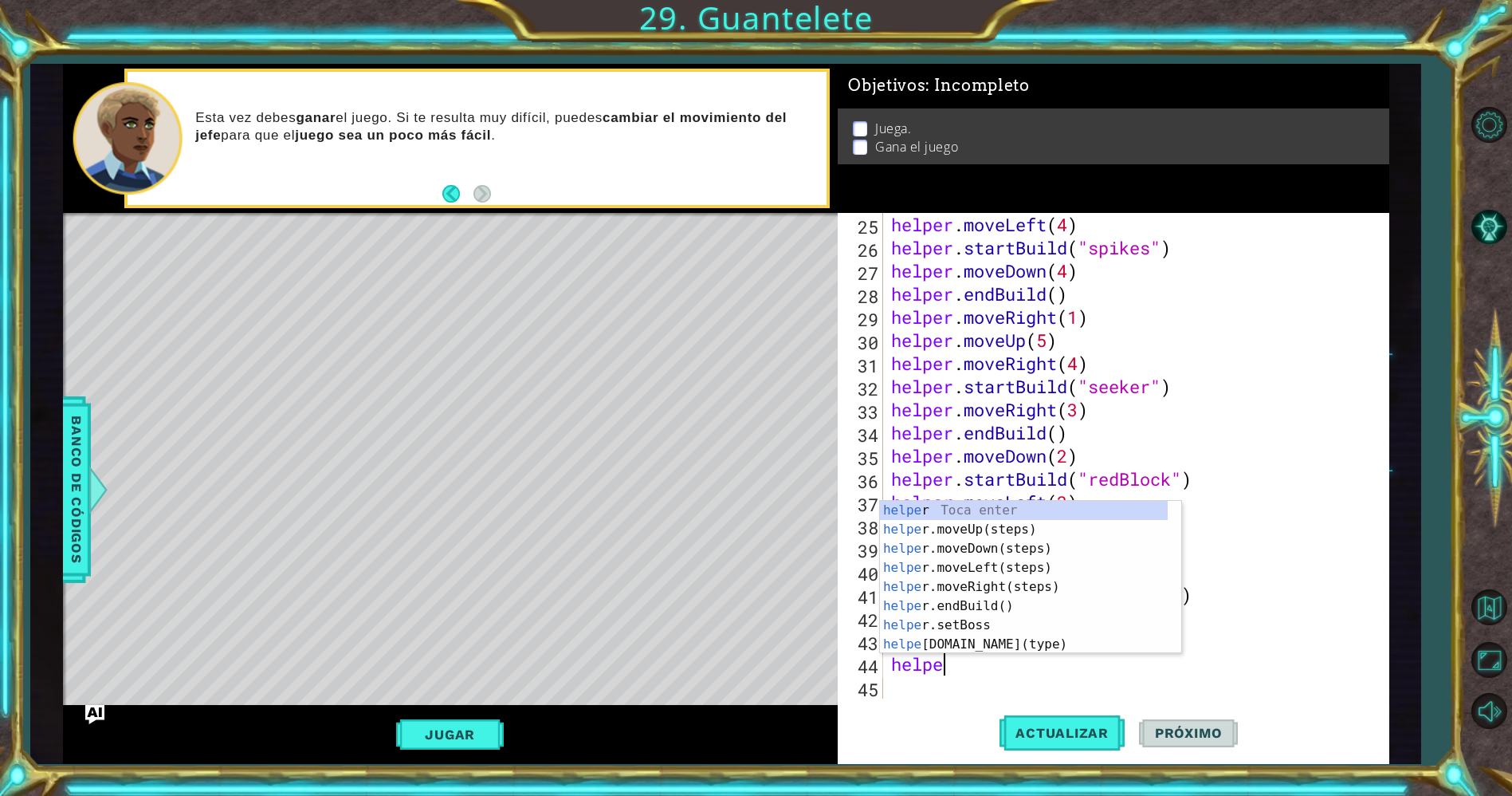
type textarea "helper"
click at [952, 577] on div "helper Toca enter helper .moveUp(steps) Toca enter helper .moveDown(steps) Toca…" at bounding box center [1024, 596] width 288 height 191
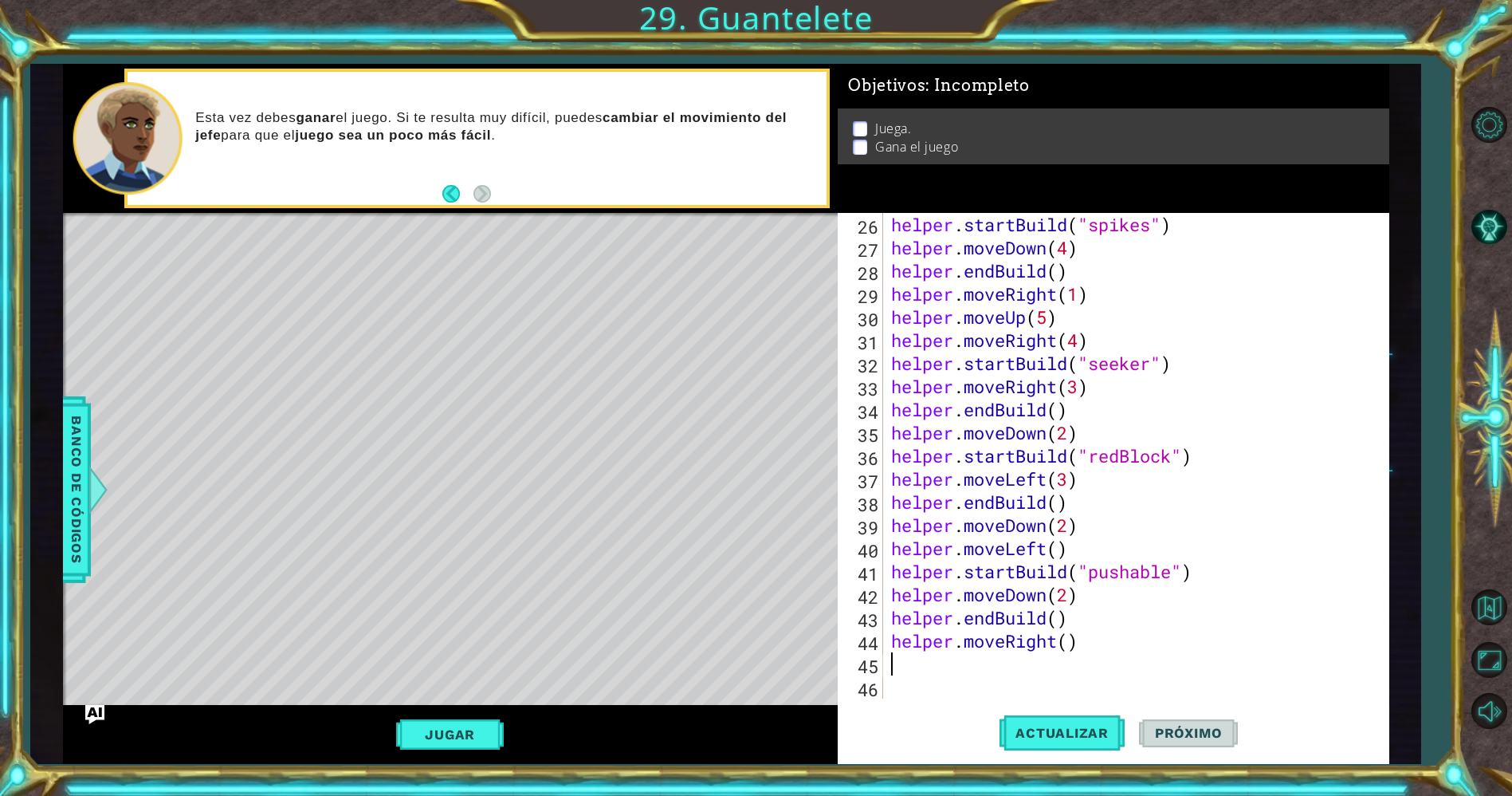
scroll to position [601, 0]
click at [1053, 641] on div "helper . startBuild ( "spikes" ) helper . moveDown ( 4 ) helper . endBuild ( ) …" at bounding box center [1133, 478] width 490 height 532
click at [1056, 640] on div "helper . startBuild ( "spikes" ) helper . moveDown ( 4 ) helper . endBuild ( ) …" at bounding box center [1133, 478] width 490 height 532
type textarea "helper.moveLeft()"
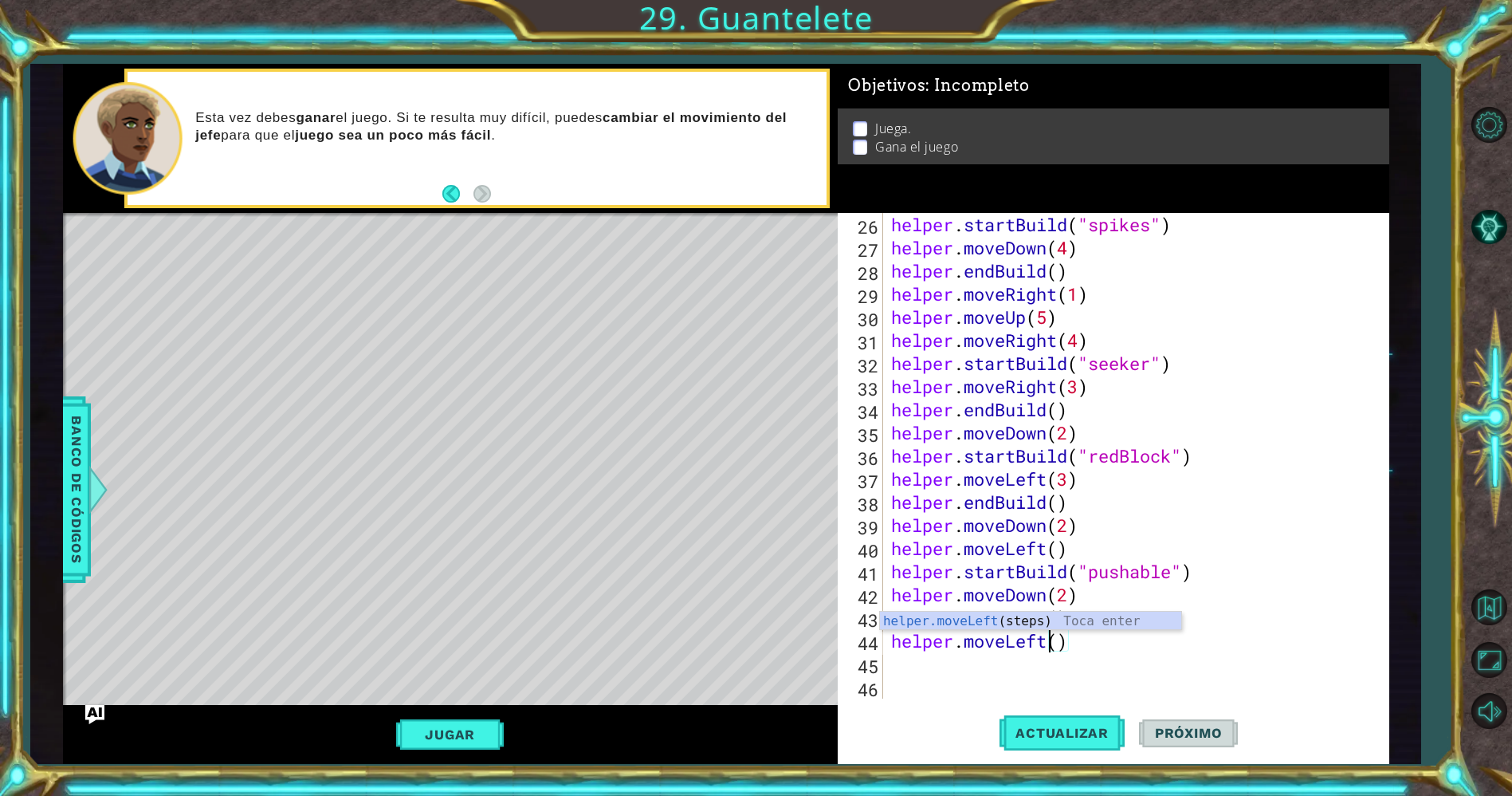
click at [960, 659] on div "helper . startBuild ( "spikes" ) helper . moveDown ( 4 ) helper . endBuild ( ) …" at bounding box center [1133, 478] width 490 height 532
click at [1056, 633] on div "helper . startBuild ( "spikes" ) helper . moveDown ( 4 ) helper . endBuild ( ) …" at bounding box center [1133, 478] width 490 height 532
type textarea "helper.moveLeft(3)"
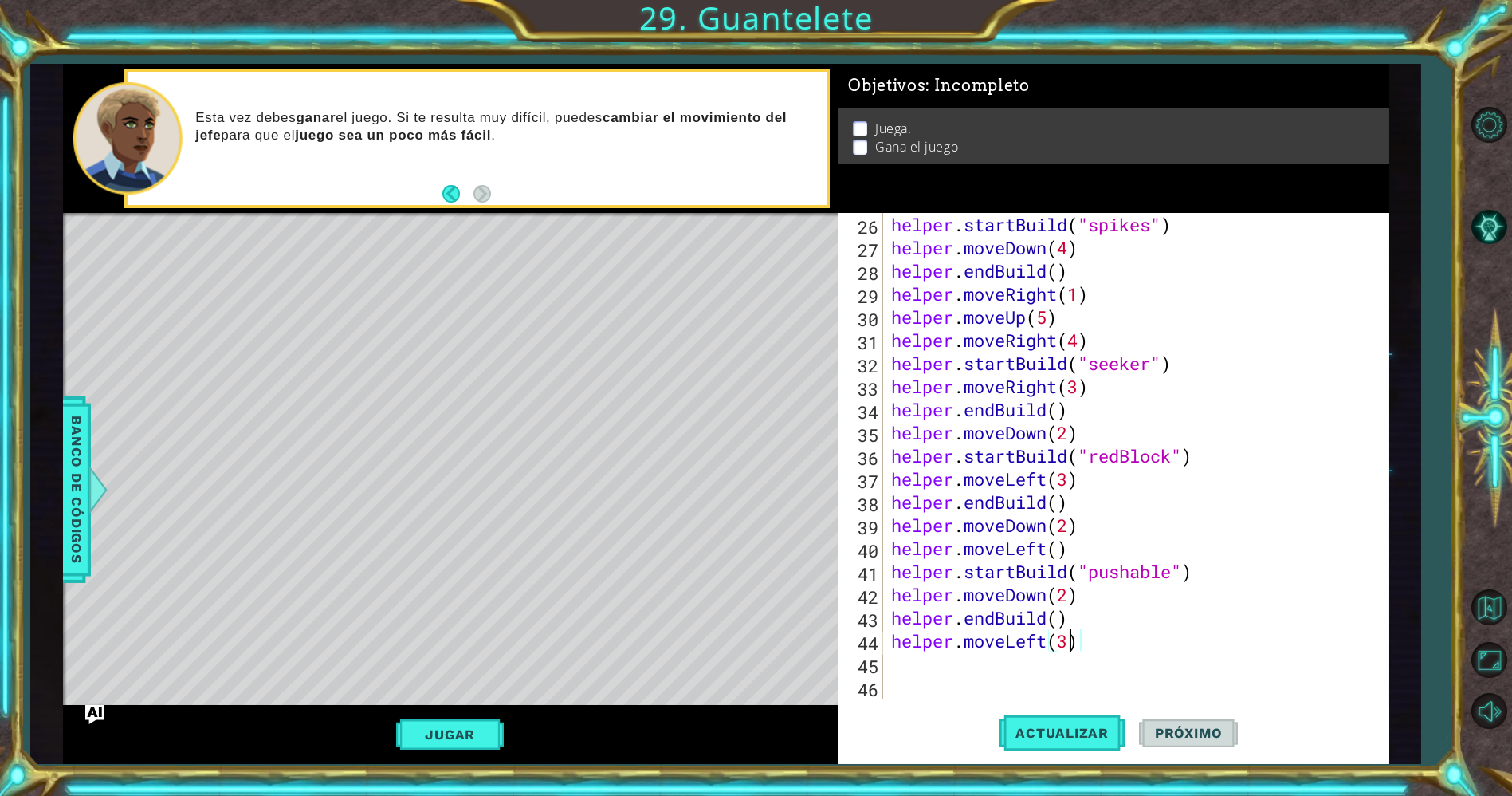
scroll to position [0, 7]
click at [987, 657] on div "helper . startBuild ( "spikes" ) helper . moveDown ( 4 ) helper . endBuild ( ) …" at bounding box center [1133, 478] width 490 height 532
click at [964, 660] on div "helper . startBuild ( "spikes" ) helper . moveDown ( 4 ) helper . endBuild ( ) …" at bounding box center [1133, 478] width 490 height 532
click at [950, 661] on div "helper . startBuild ( "spikes" ) helper . moveDown ( 4 ) helper . endBuild ( ) …" at bounding box center [1133, 478] width 490 height 532
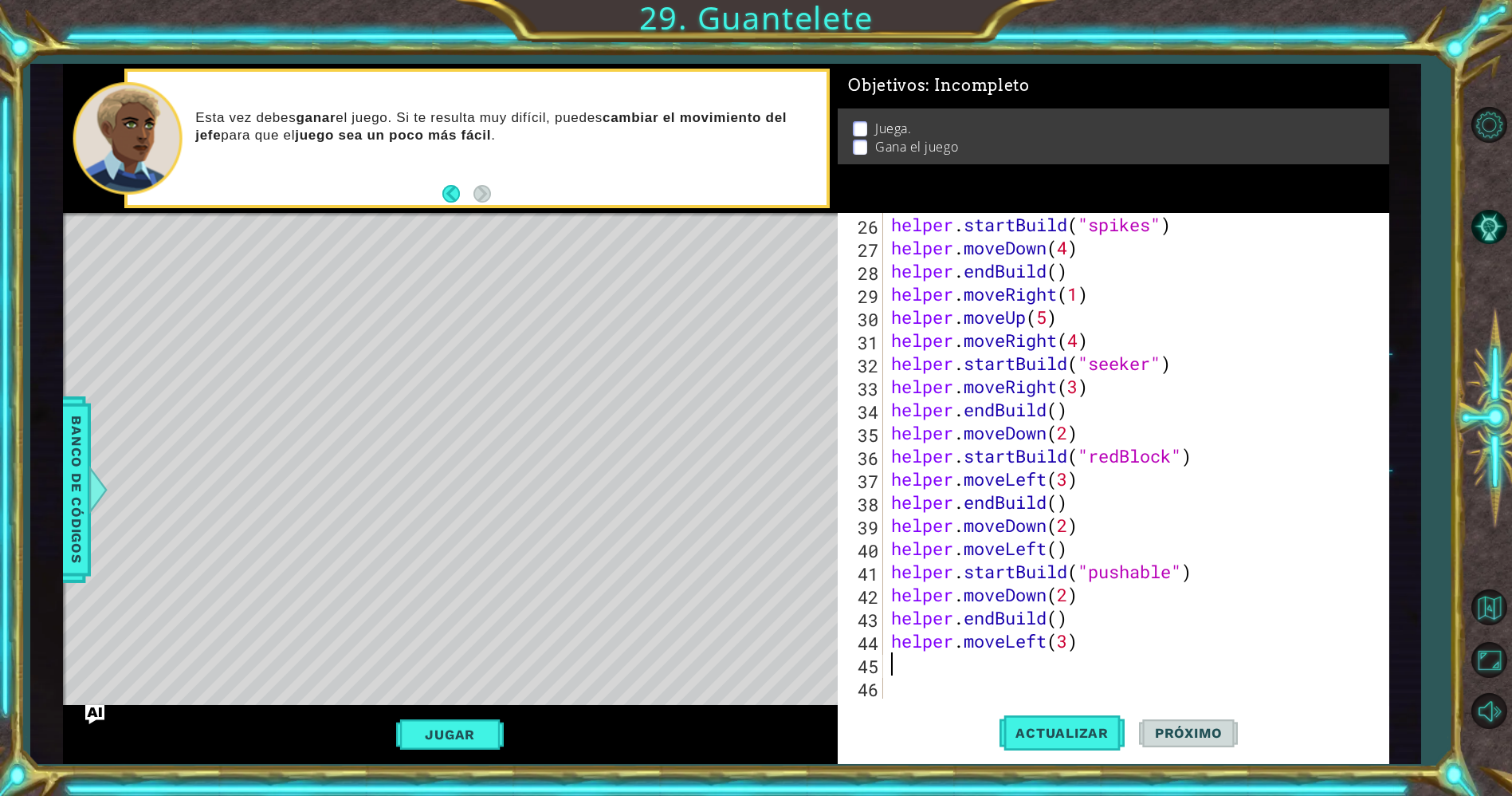
click at [917, 666] on div "helper . startBuild ( "spikes" ) helper . moveDown ( 4 ) helper . endBuild ( ) …" at bounding box center [1133, 478] width 490 height 532
click at [899, 663] on div "helper . startBuild ( "spikes" ) helper . moveDown ( 4 ) helper . endBuild ( ) …" at bounding box center [1133, 478] width 490 height 532
click at [1070, 625] on div "helper . startBuild ( "spikes" ) helper . moveDown ( 4 ) helper . endBuild ( ) …" at bounding box center [1133, 478] width 490 height 532
type textarea "helper.endBuild()"
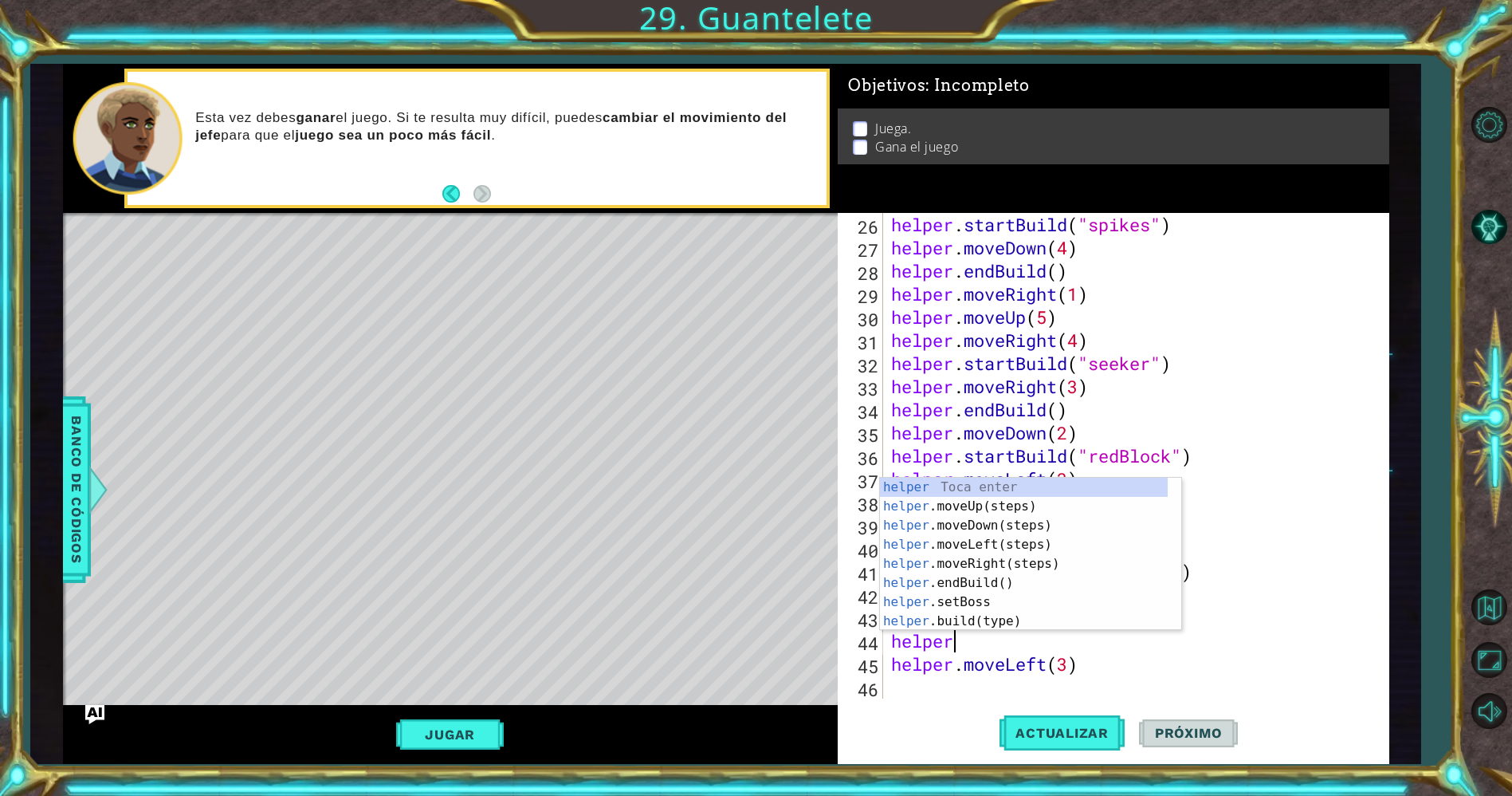
scroll to position [0, 2]
click at [1027, 490] on div "helper . st artBuild(type) Toca enter helper . s e t Boss Toca enter helper . s…" at bounding box center [1024, 573] width 288 height 191
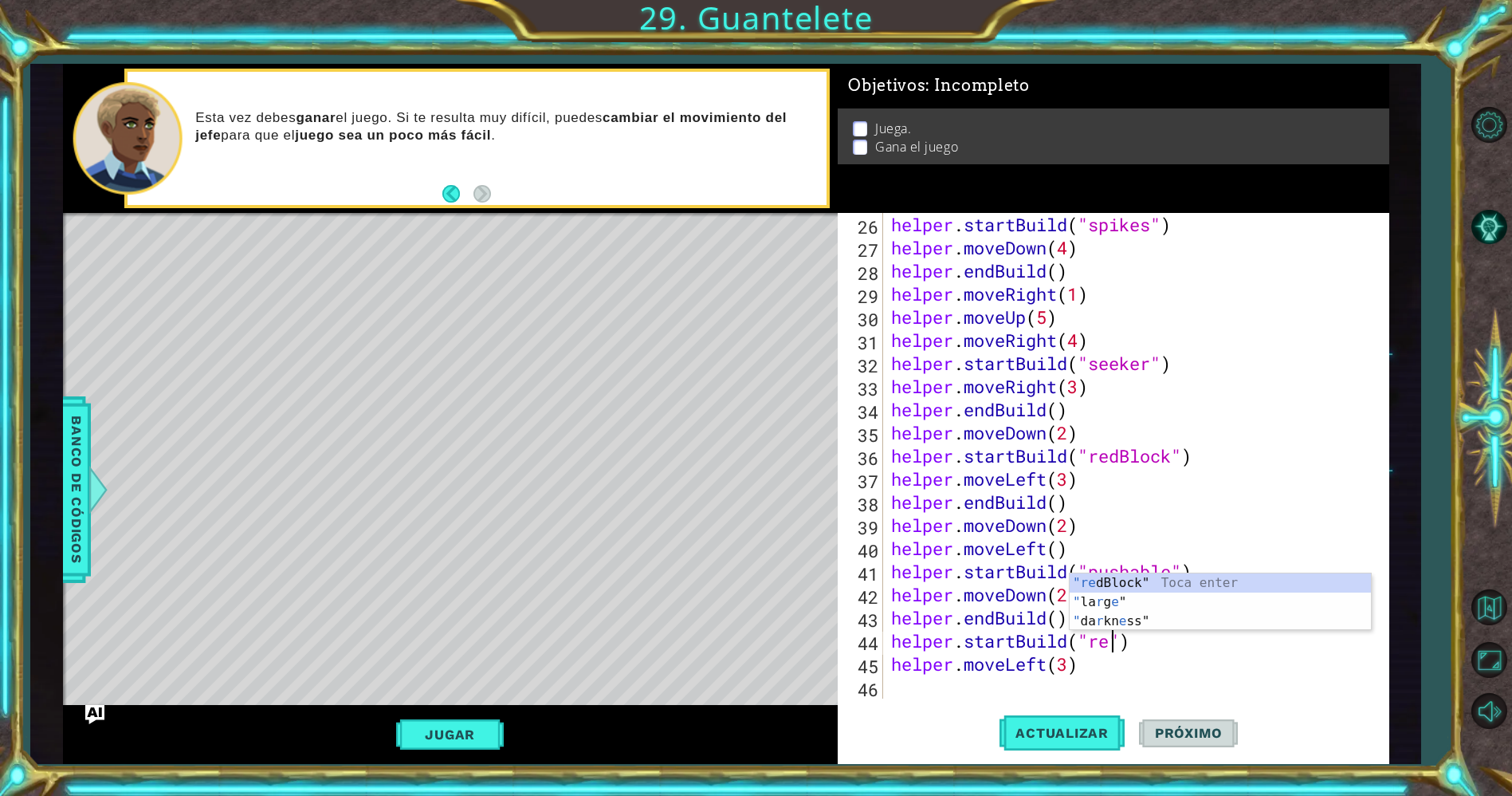
scroll to position [0, 11]
click at [1133, 631] on div "helper . startBuild ( "spikes" ) helper . moveDown ( 4 ) helper . endBuild ( ) …" at bounding box center [1133, 478] width 490 height 532
click at [1120, 638] on div "helper . startBuild ( "spikes" ) helper . moveDown ( 4 ) helper . endBuild ( ) …" at bounding box center [1133, 478] width 490 height 532
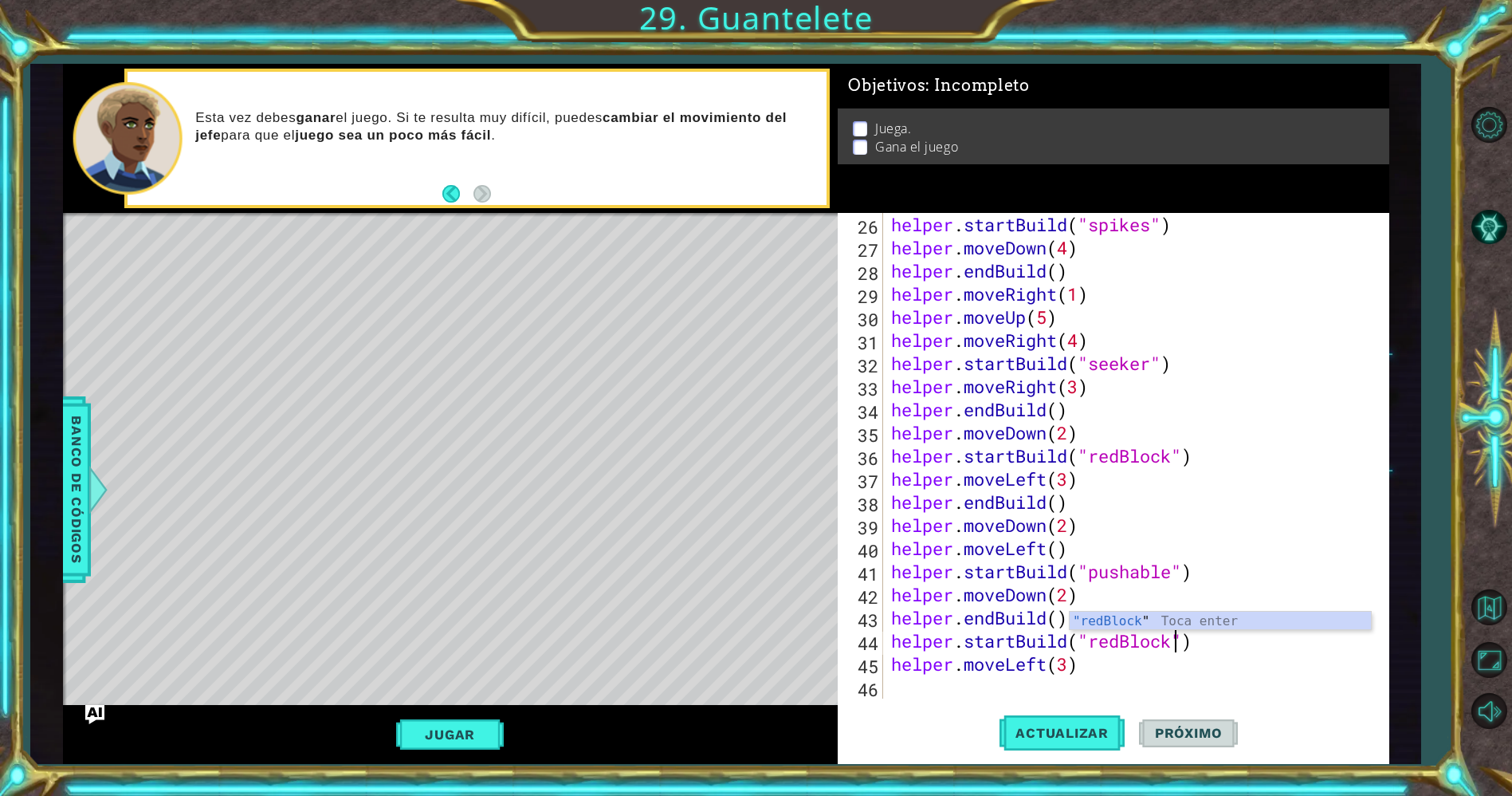
scroll to position [0, 12]
click at [1089, 663] on div "helper . startBuild ( "spikes" ) helper . moveDown ( 4 ) helper . endBuild ( ) …" at bounding box center [1133, 478] width 490 height 532
type textarea "helper.moveLeft(3)"
click at [1031, 683] on div "helper . startBuild ( "spikes" ) helper . moveDown ( 4 ) helper . endBuild ( ) …" at bounding box center [1133, 478] width 490 height 532
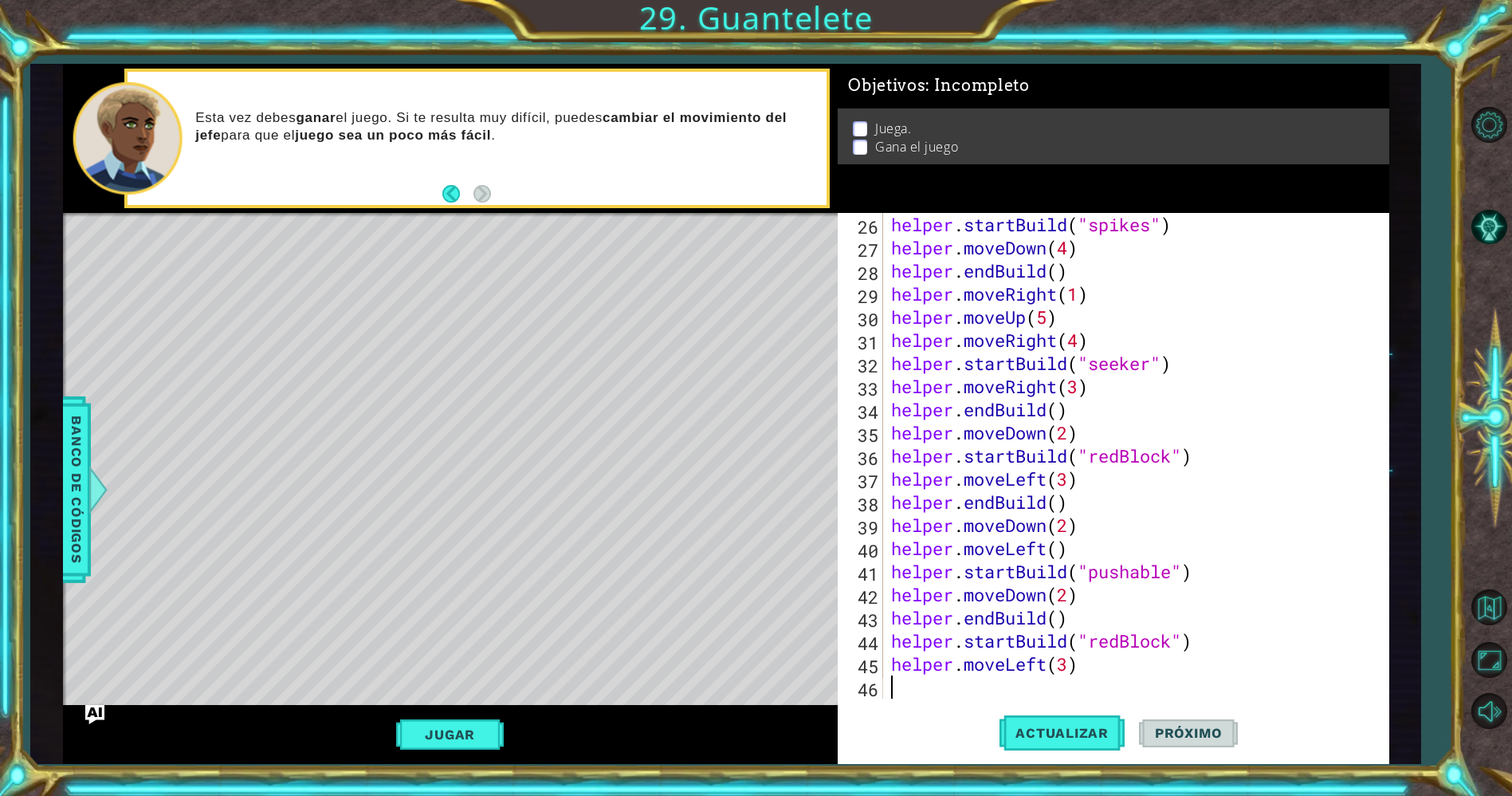
scroll to position [623, 0]
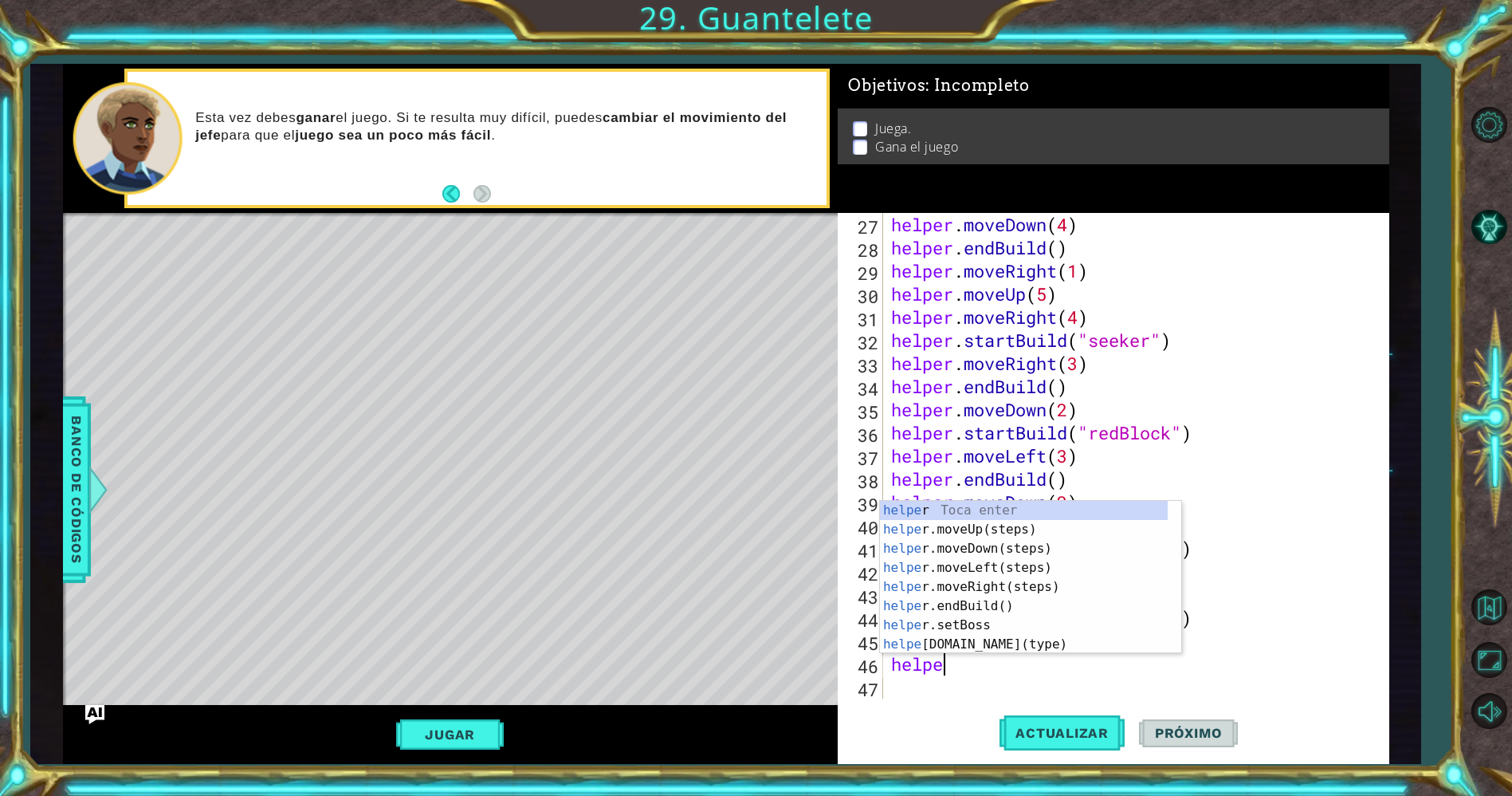
type textarea "helper"
click at [1004, 609] on div "helper Toca enter helper .moveUp(steps) Toca enter helper .moveDown(steps) Toca…" at bounding box center [1024, 596] width 288 height 191
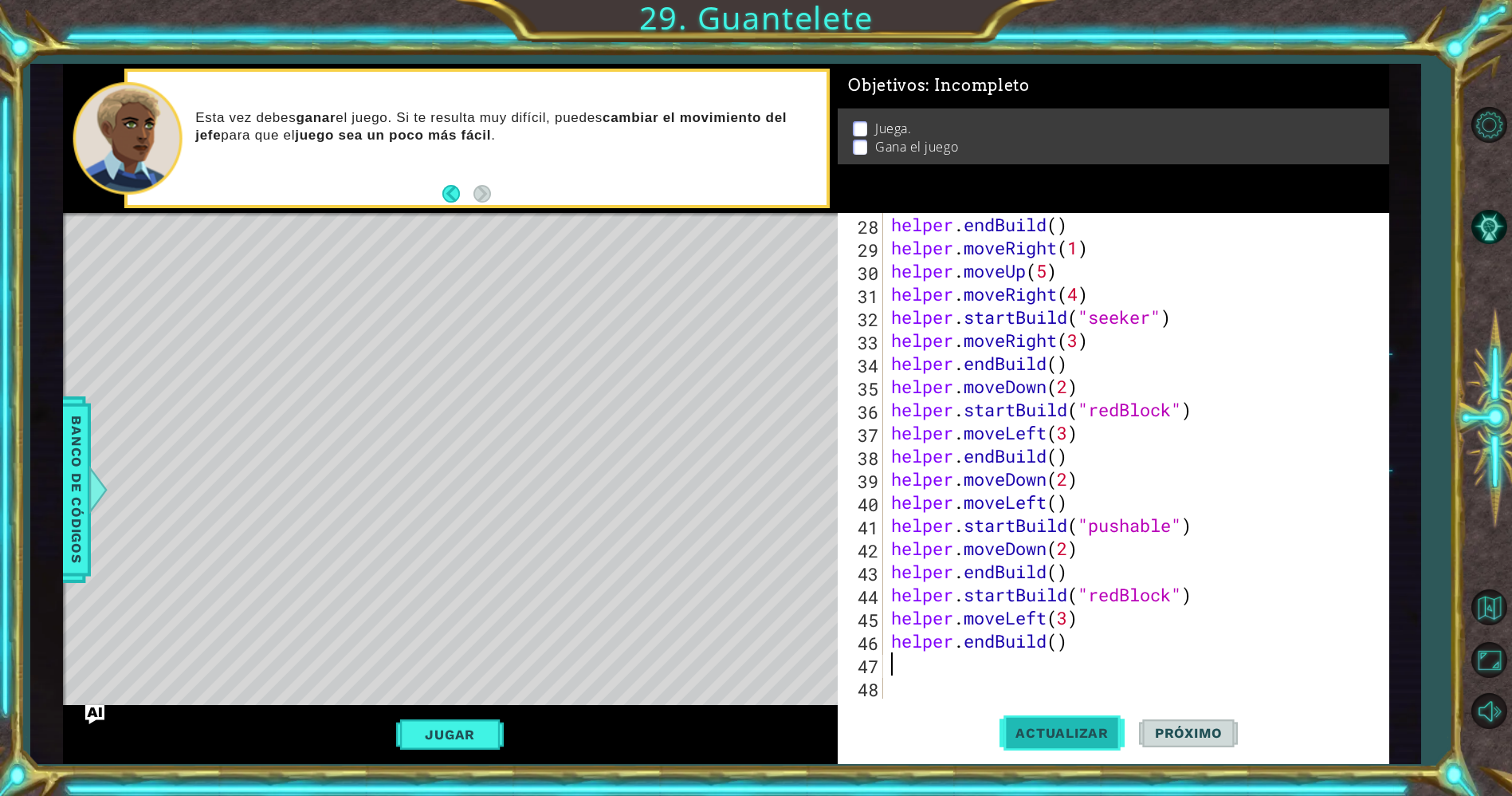
click at [1026, 732] on span "Actualizar" at bounding box center [1062, 733] width 125 height 16
click at [463, 734] on button "Jugar" at bounding box center [450, 734] width 108 height 31
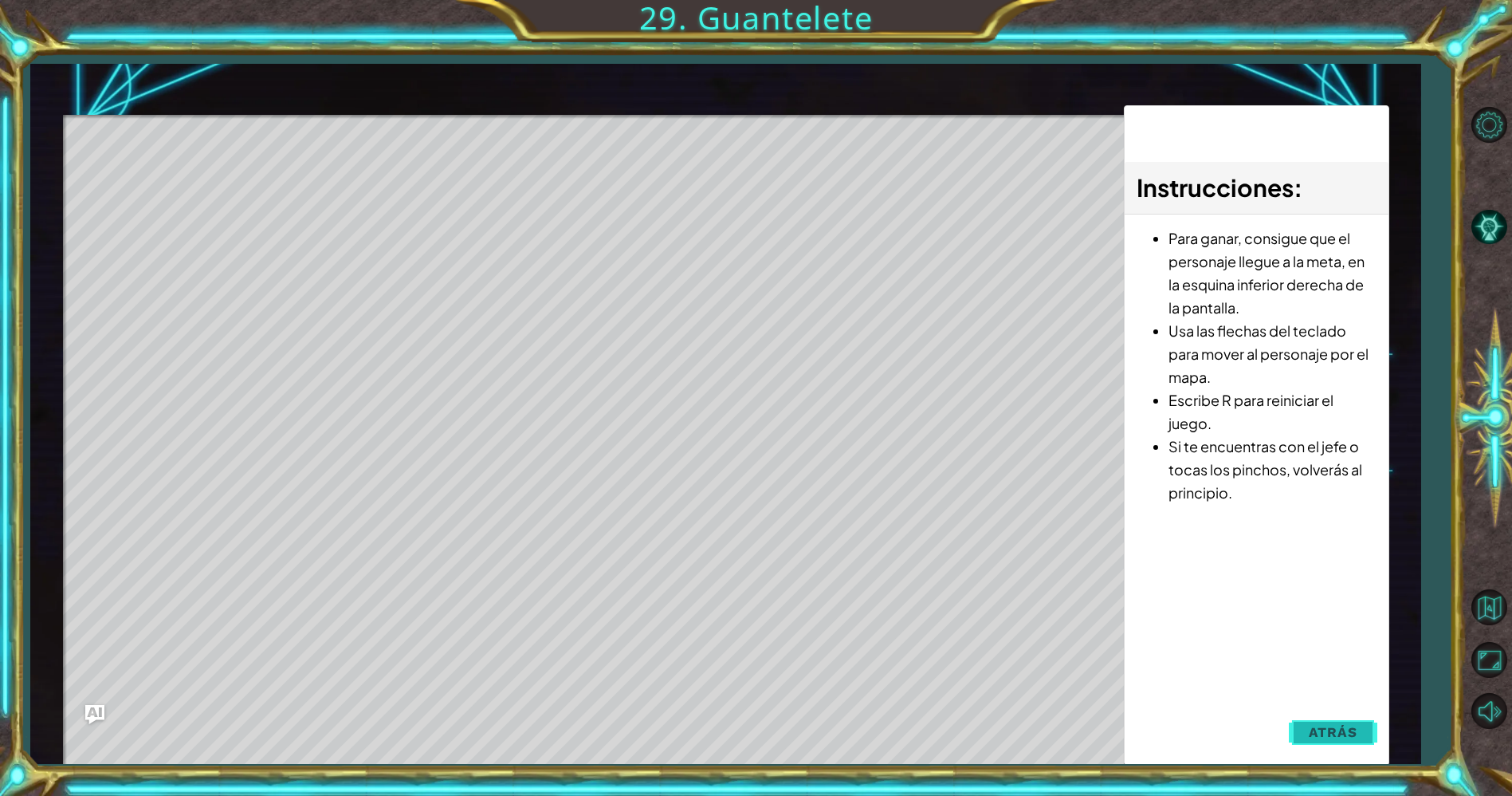
click at [1294, 735] on button "Atrás" at bounding box center [1333, 732] width 88 height 32
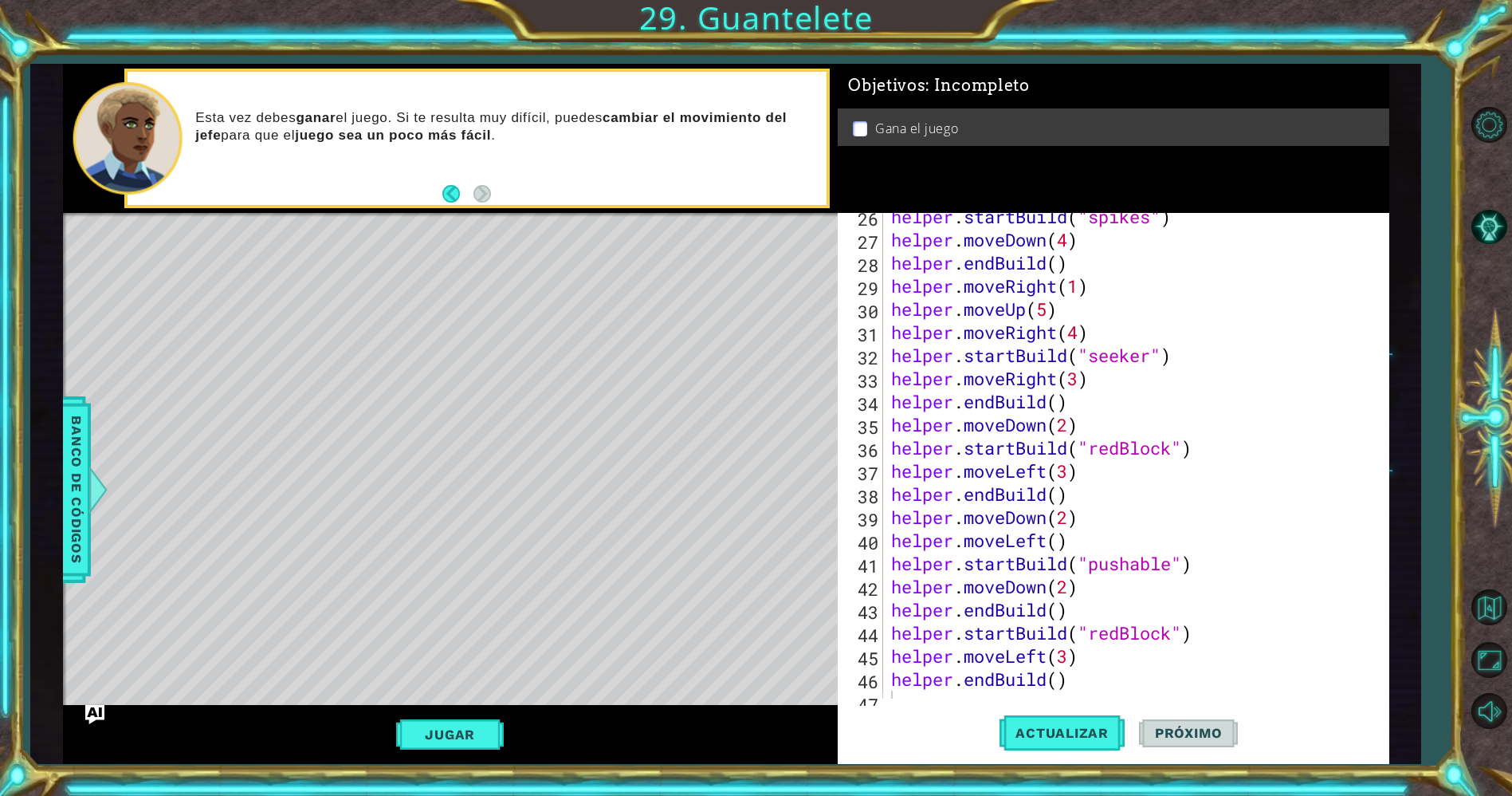
scroll to position [609, 0]
click at [1020, 732] on span "Actualizar" at bounding box center [1062, 733] width 125 height 16
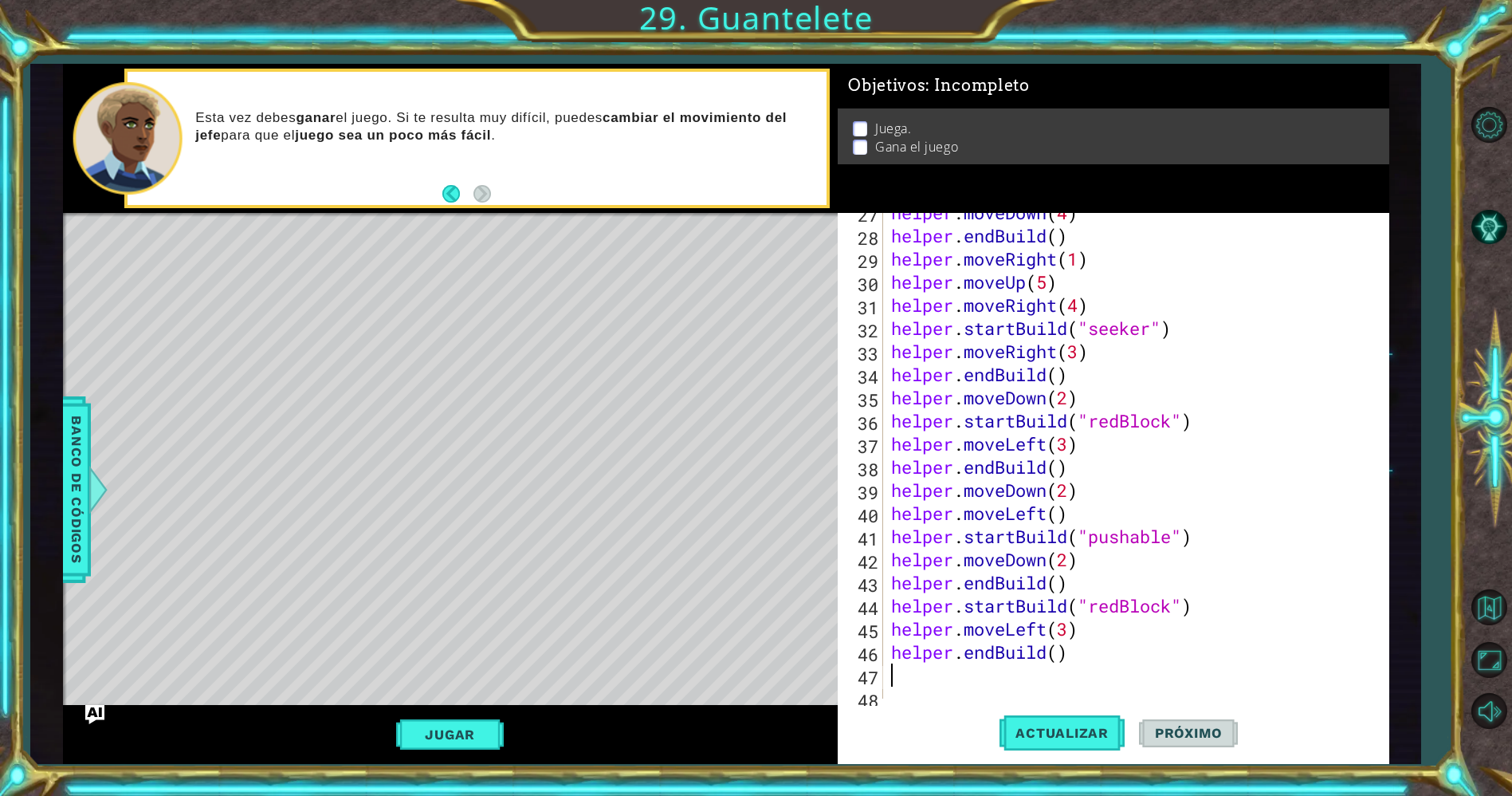
scroll to position [637, 0]
click at [1036, 657] on div "helper . moveDown ( 4 ) helper . endBuild ( ) helper . moveRight ( 1 ) helper .…" at bounding box center [1133, 465] width 490 height 532
type textarea "helper.endBuild()"
click at [986, 673] on div "helper . moveDown ( 4 ) helper . endBuild ( ) helper . moveRight ( 1 ) helper .…" at bounding box center [1133, 465] width 490 height 532
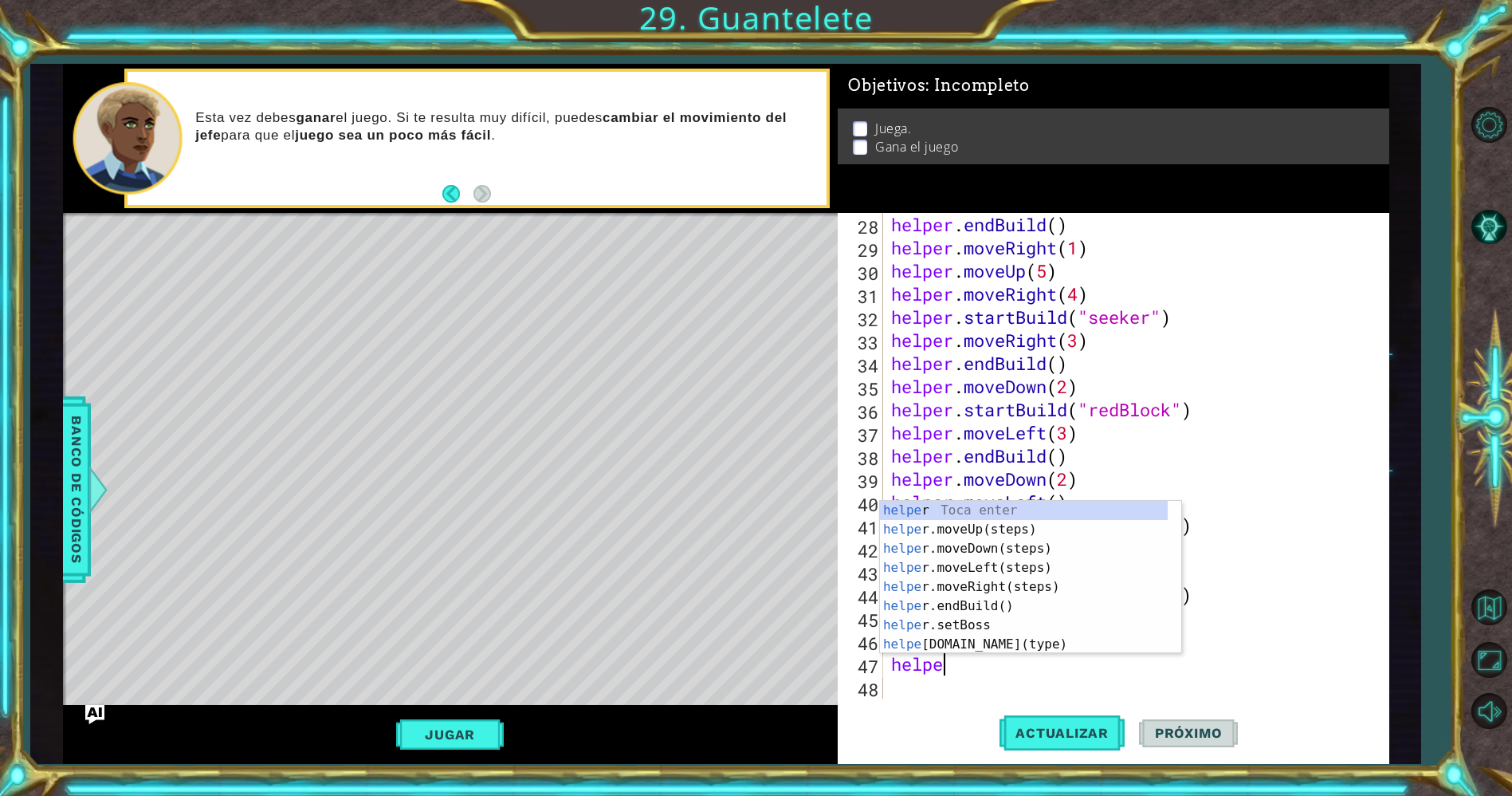
type textarea "helper"
click at [983, 527] on div "helper Toca enter helper .moveUp(steps) Toca enter helper .moveDown(steps) Toca…" at bounding box center [1024, 596] width 288 height 191
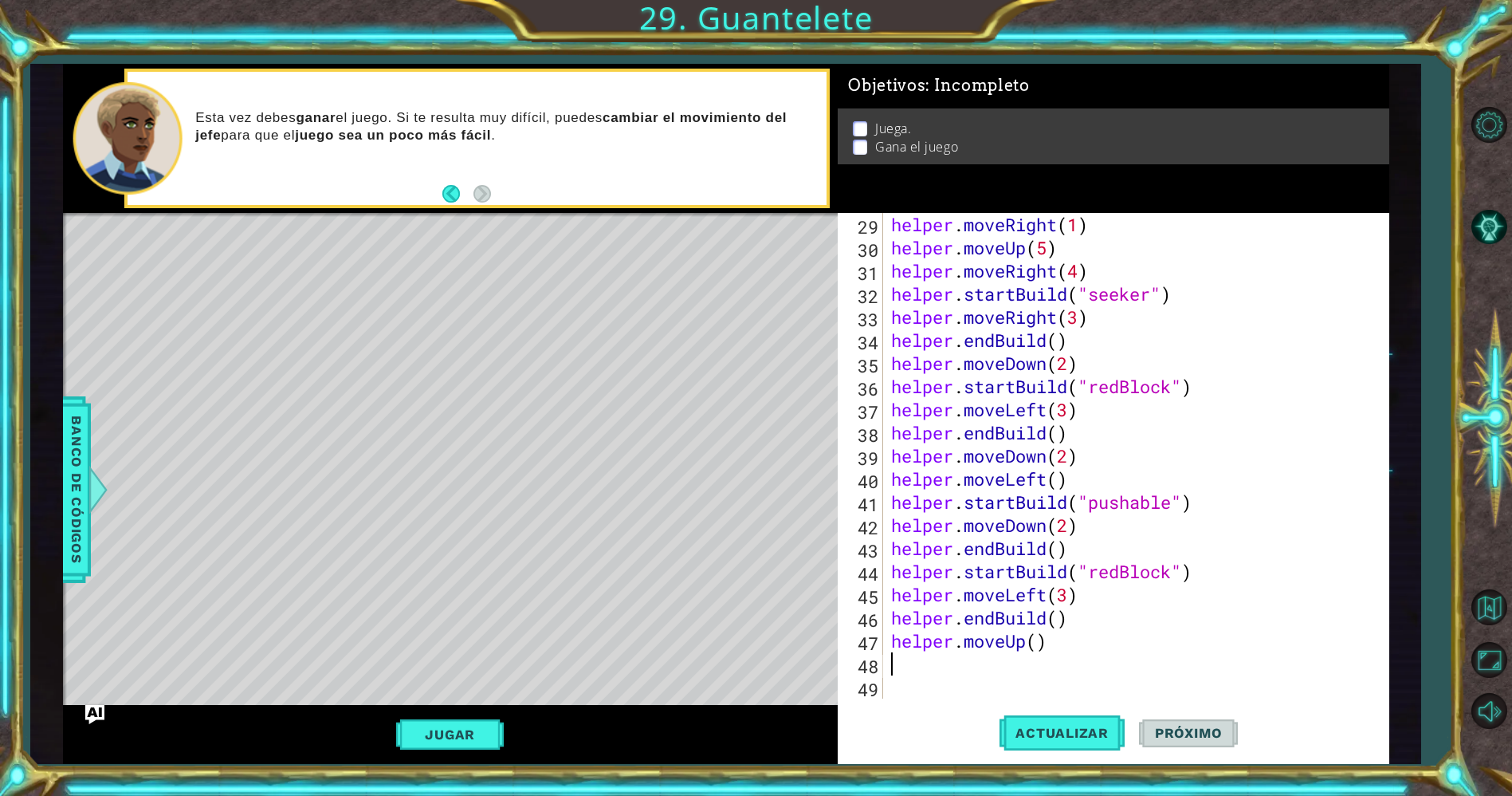
scroll to position [670, 0]
click at [1036, 634] on div "helper . moveRight ( 1 ) helper . moveUp ( 5 ) helper . moveRight ( 4 ) helper …" at bounding box center [1133, 478] width 490 height 532
type textarea "helper.moveUp(6)"
click at [954, 668] on div "helper . moveRight ( 1 ) helper . moveUp ( 5 ) helper . moveRight ( 4 ) helper …" at bounding box center [1133, 478] width 490 height 532
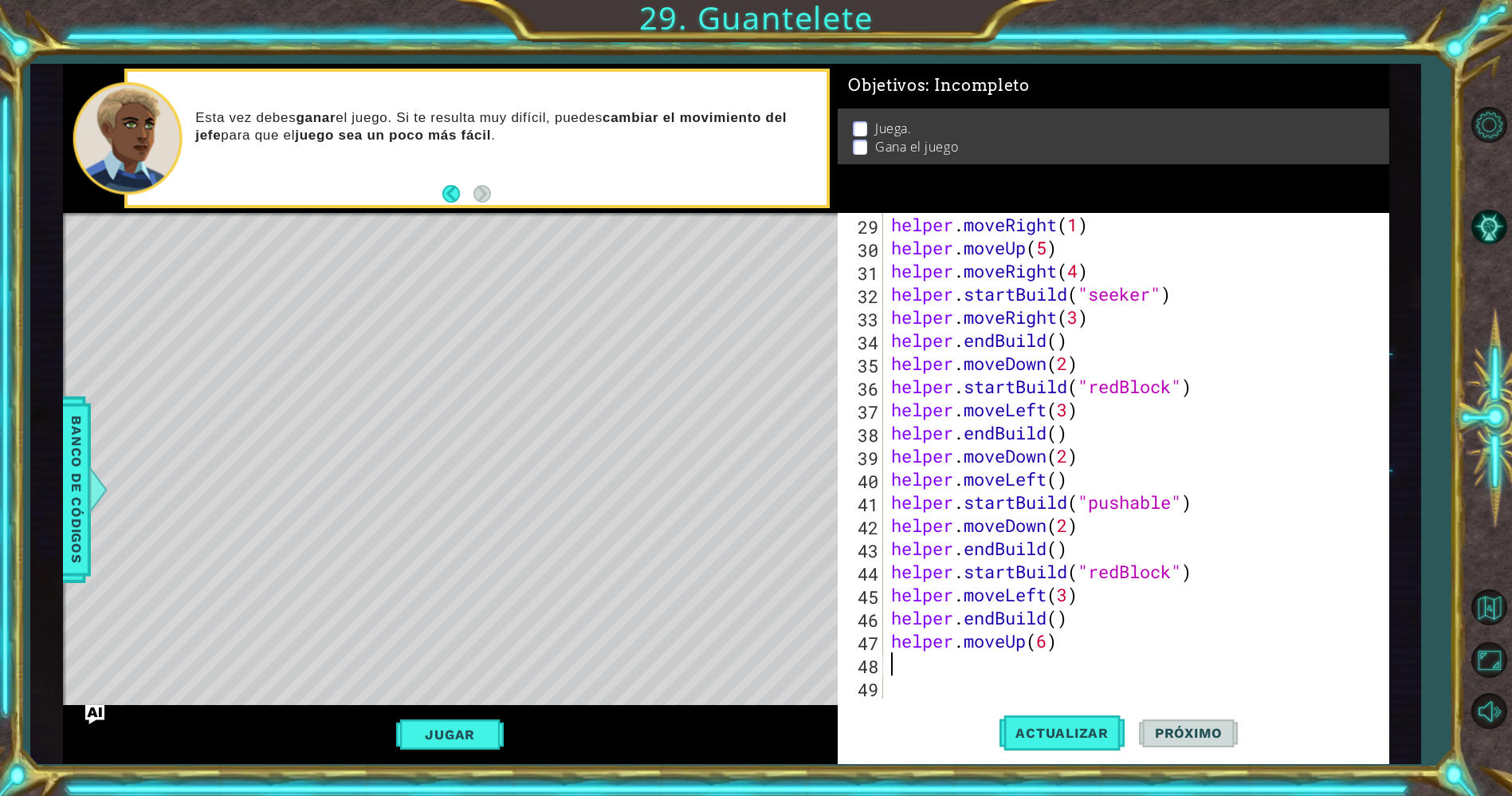
scroll to position [0, 0]
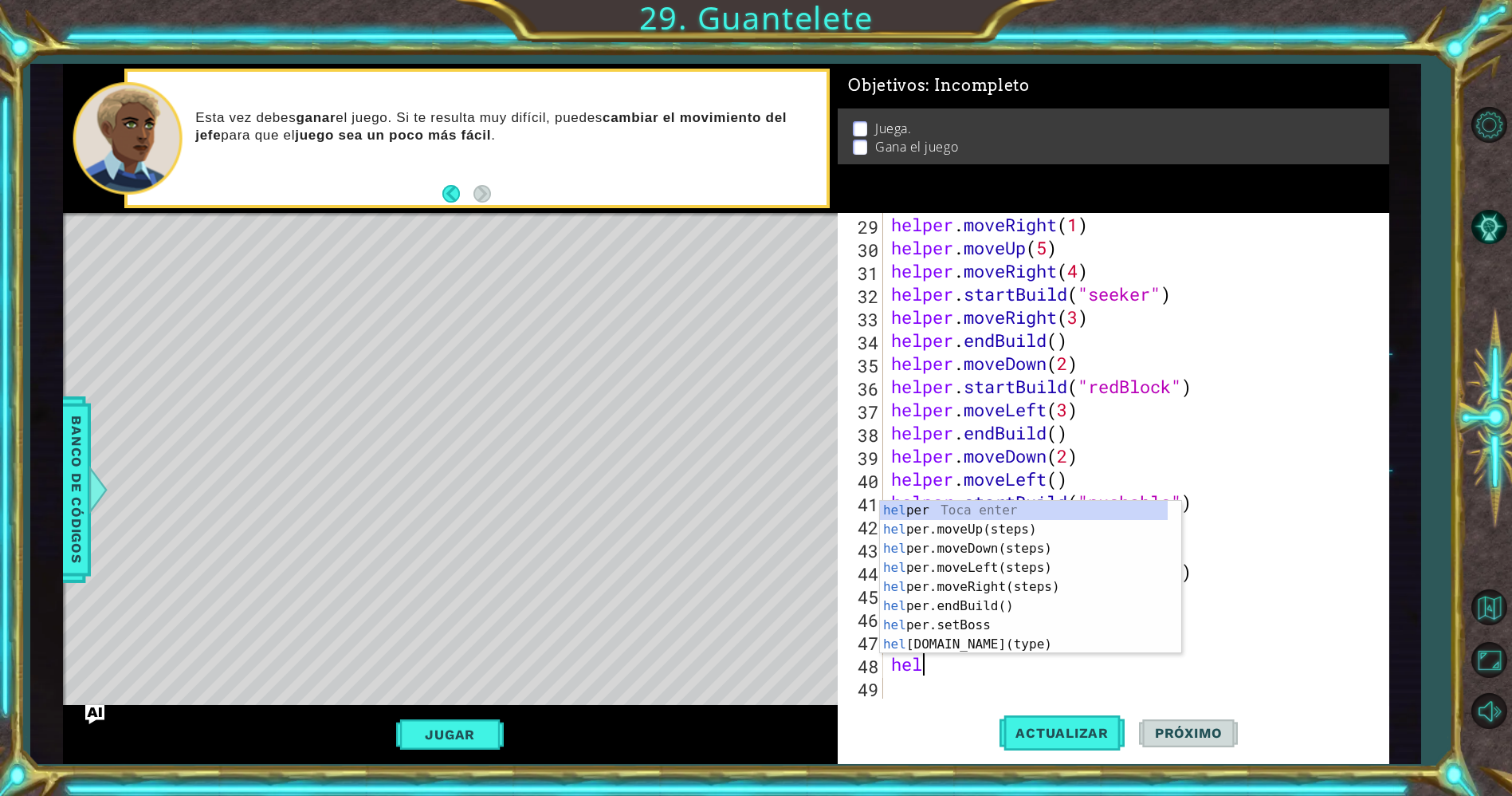
type textarea "help"
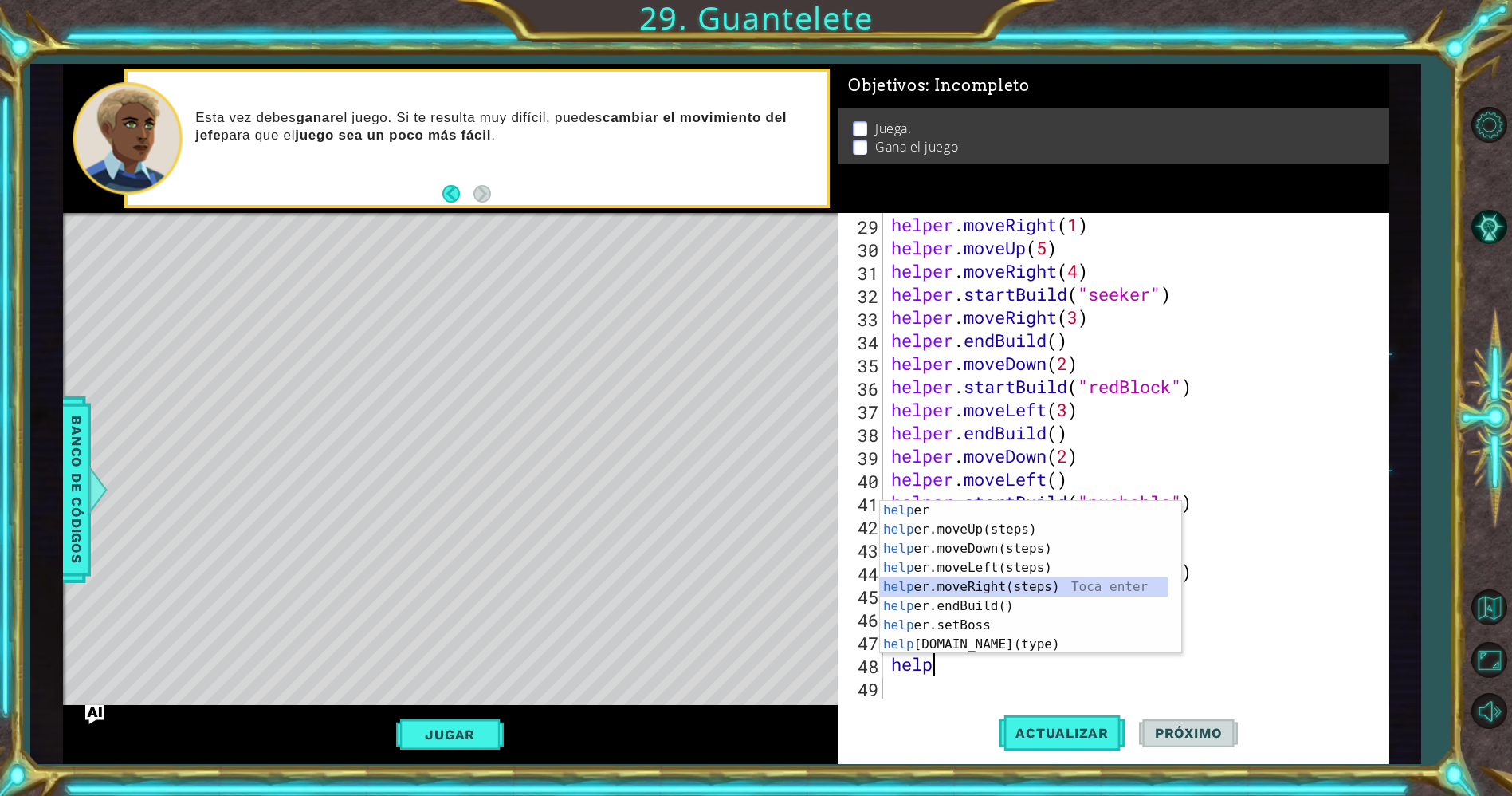
click at [974, 584] on div "help [PERSON_NAME] enter help er.moveUp(steps) Toca enter help er.moveDown(step…" at bounding box center [1024, 596] width 288 height 191
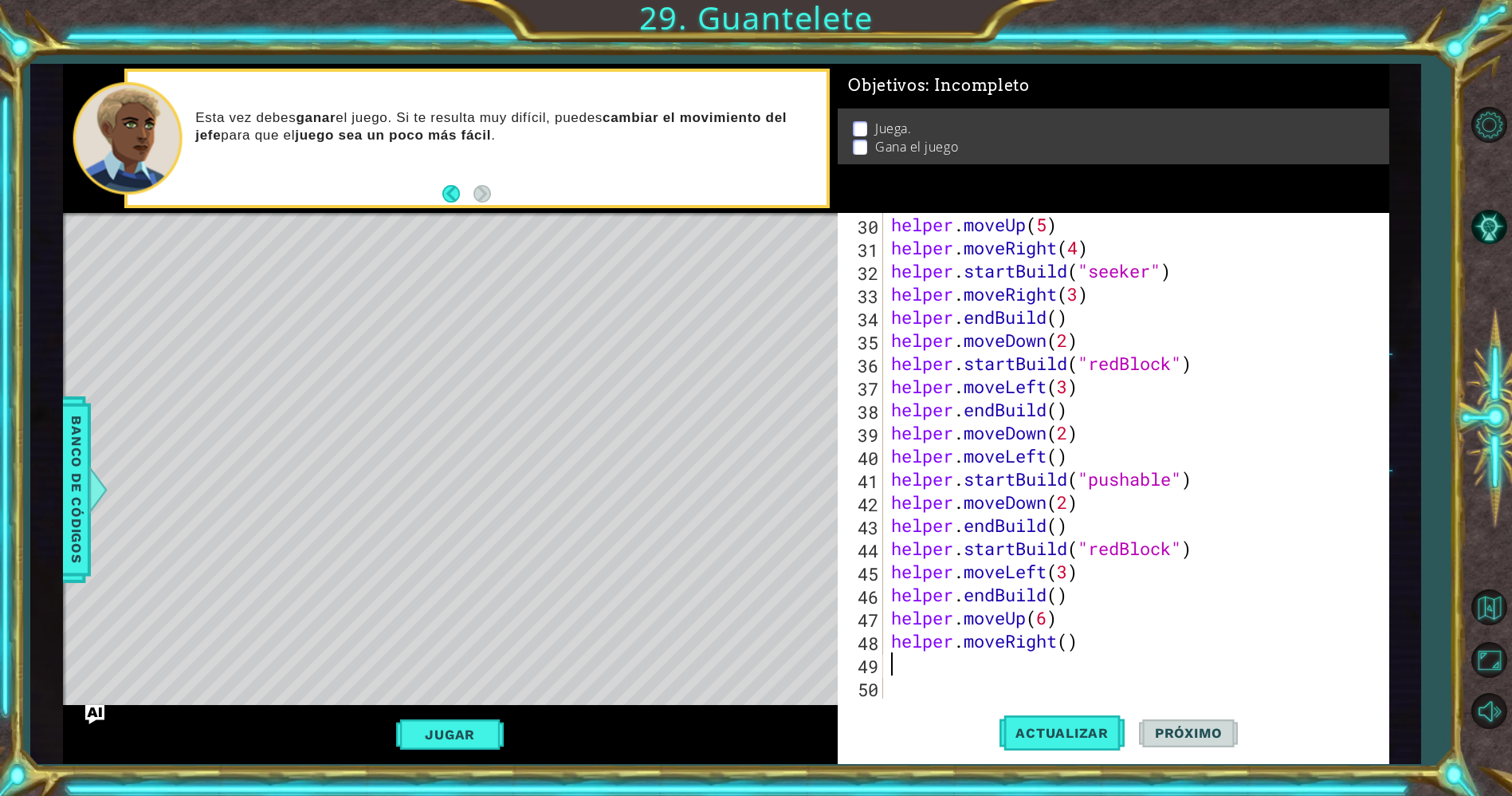
scroll to position [693, 0]
click at [1066, 642] on div "helper . moveUp ( 5 ) helper . moveRight ( 4 ) helper . startBuild ( "seeker" )…" at bounding box center [1133, 478] width 490 height 532
type textarea "helper.moveRight(4)"
click at [1016, 660] on div "helper . moveUp ( 5 ) helper . moveRight ( 4 ) helper . startBuild ( "seeker" )…" at bounding box center [1133, 478] width 490 height 532
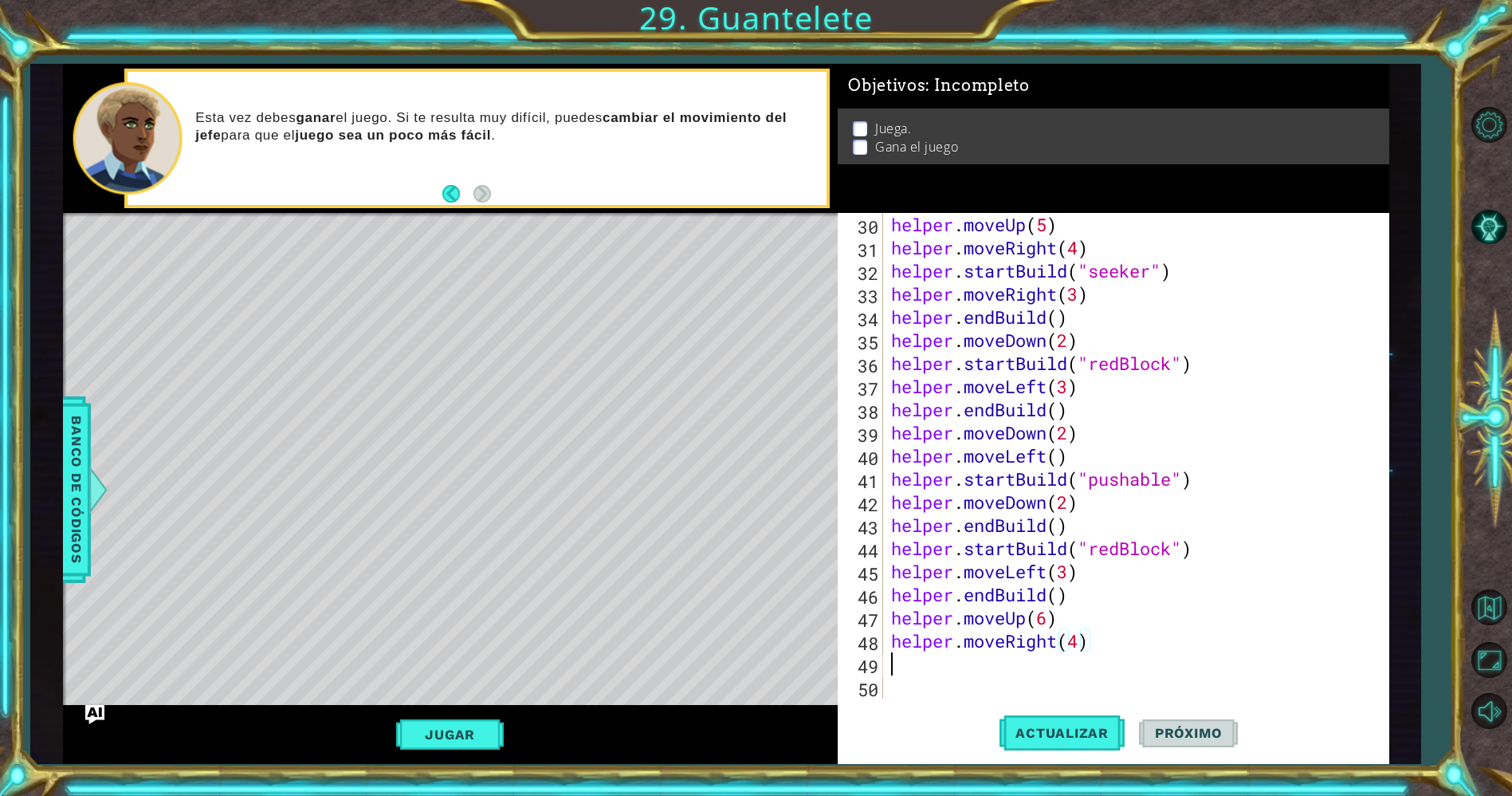
scroll to position [0, 0]
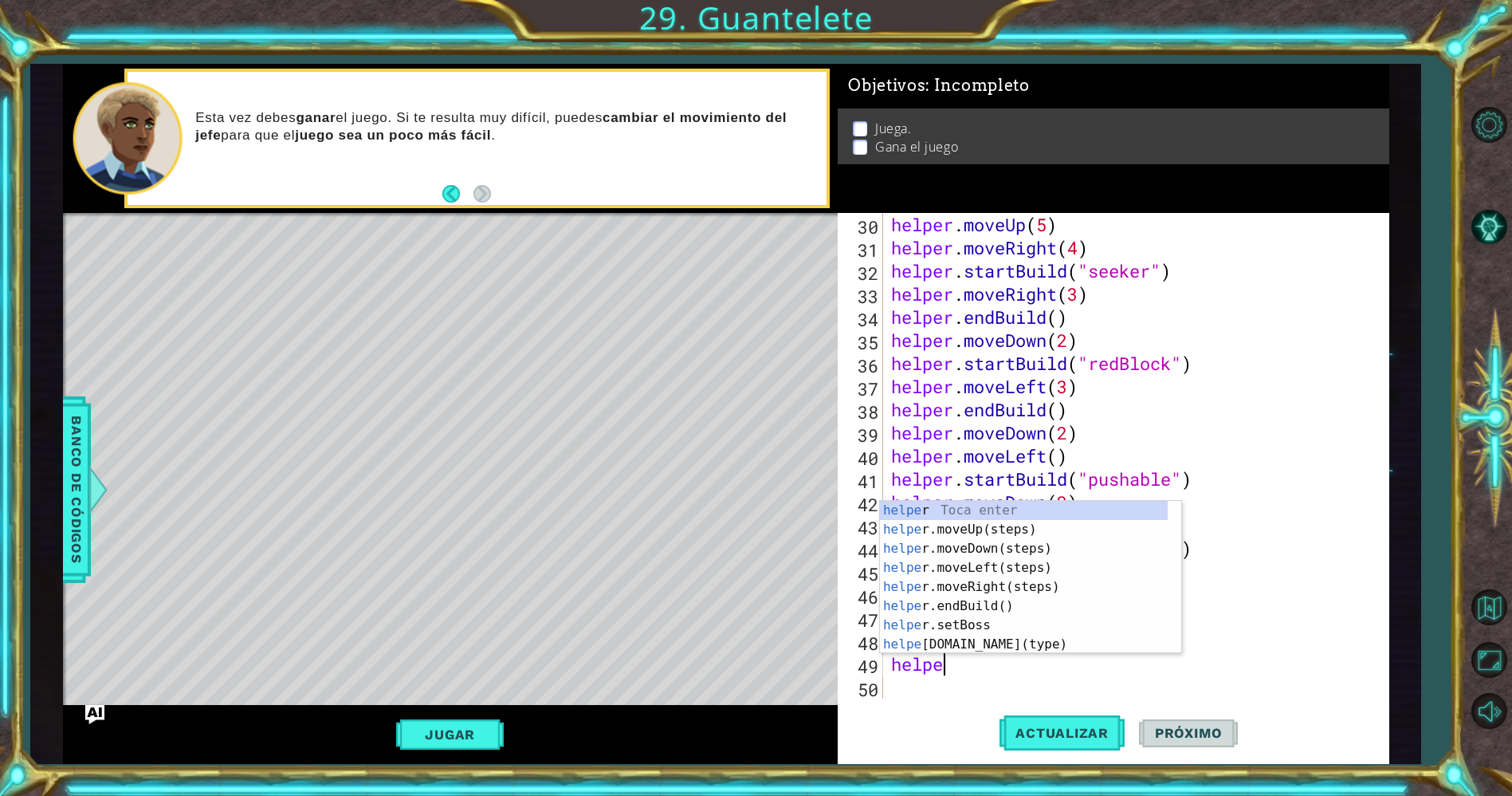
type textarea "helper"
click at [1005, 535] on div "helper Toca enter helper .moveUp(steps) Toca enter helper .moveDown(steps) Toca…" at bounding box center [1024, 596] width 288 height 191
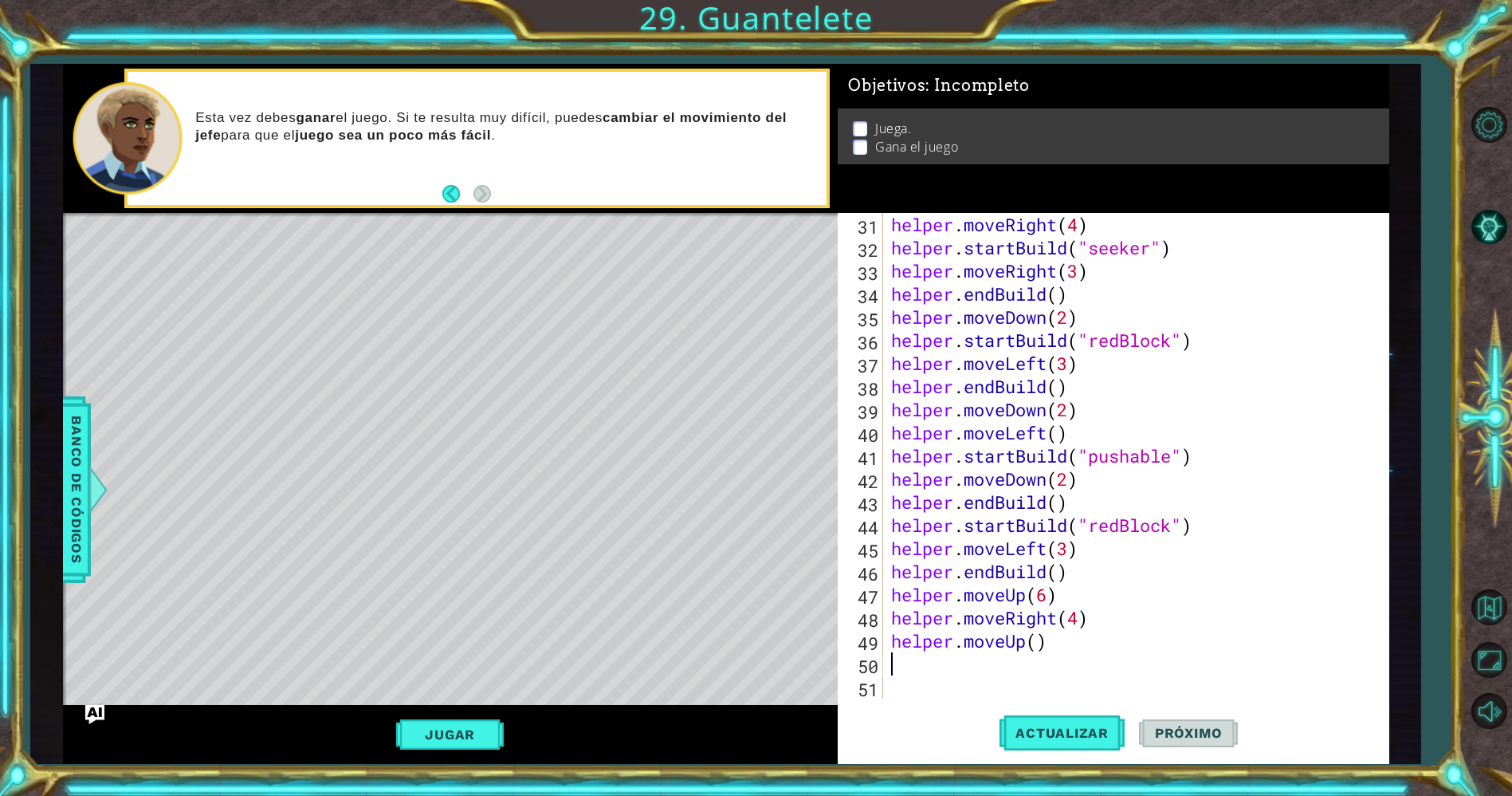
scroll to position [716, 0]
click at [963, 651] on div "helper . moveRight ( 4 ) helper . startBuild ( "seeker" ) helper . moveRight ( …" at bounding box center [1133, 478] width 490 height 532
type textarea "helper.moveUp()"
click at [921, 670] on div "helper . moveRight ( 4 ) helper . startBuild ( "seeker" ) helper . moveRight ( …" at bounding box center [1133, 478] width 490 height 532
click at [64, 468] on span "Banco de códigos" at bounding box center [76, 489] width 26 height 165
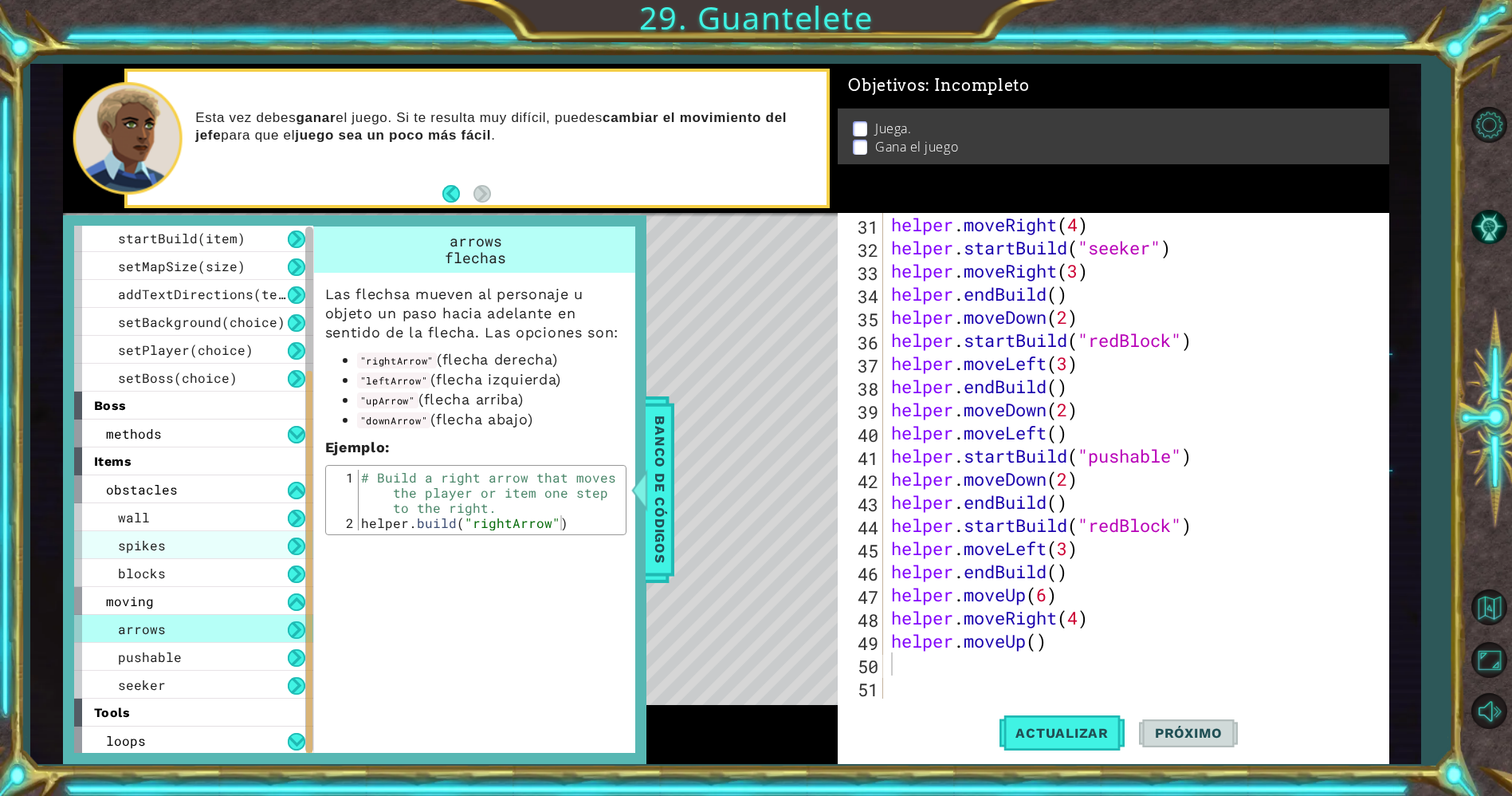
click at [279, 532] on div "spikes" at bounding box center [193, 544] width 239 height 28
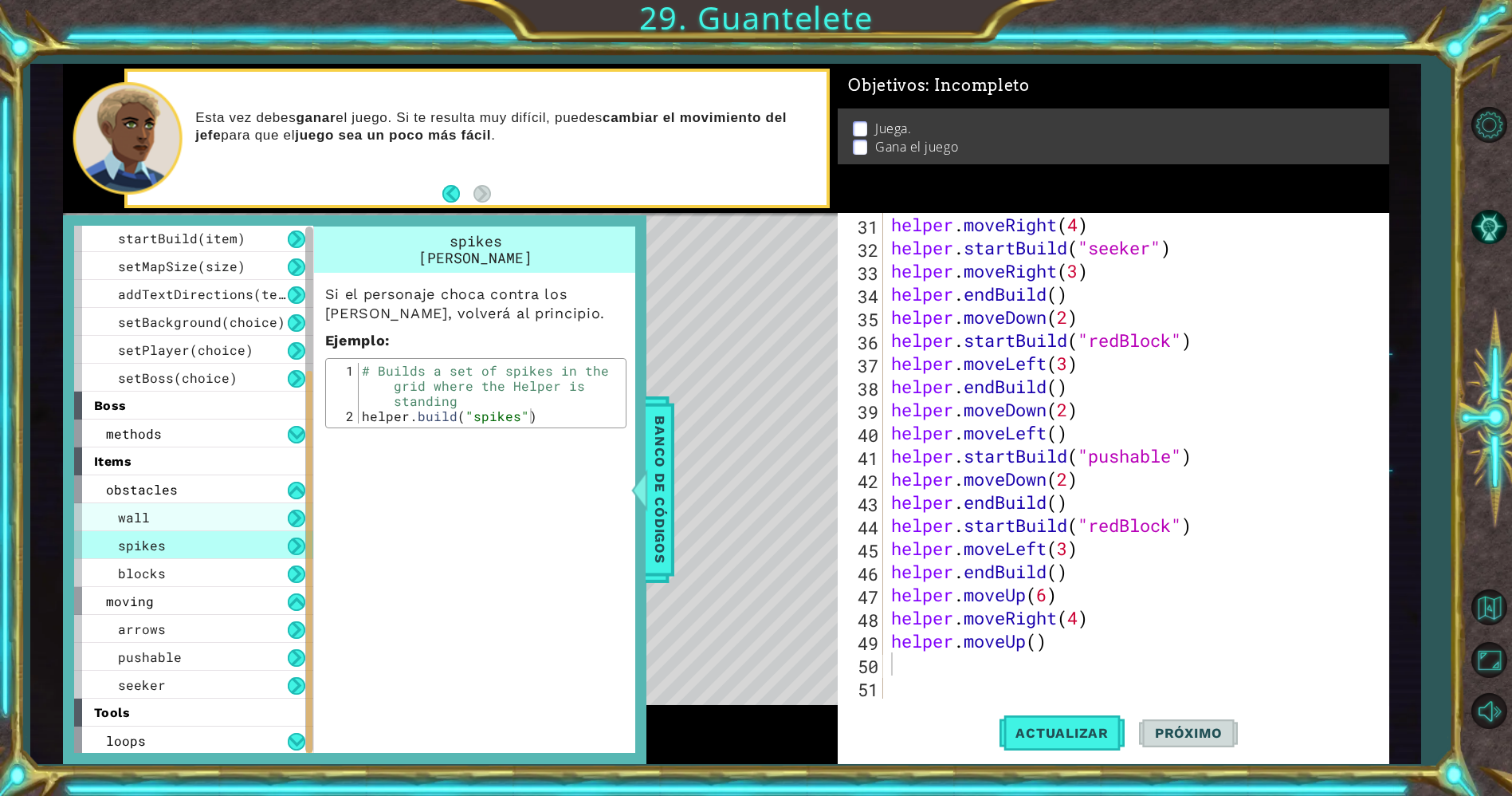
click at [253, 516] on div "wall" at bounding box center [193, 516] width 239 height 28
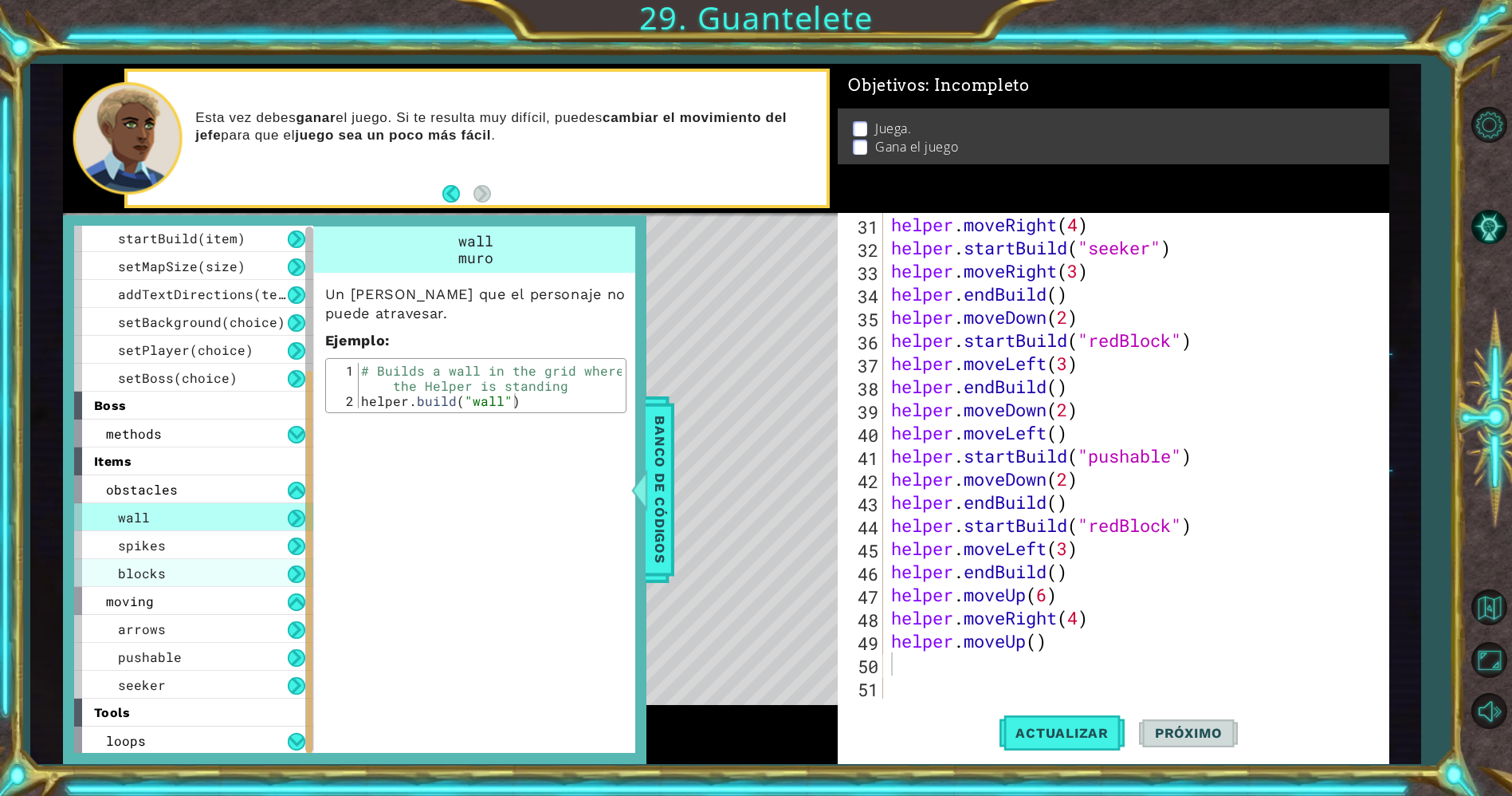
click at [211, 580] on div "blocks" at bounding box center [193, 572] width 239 height 28
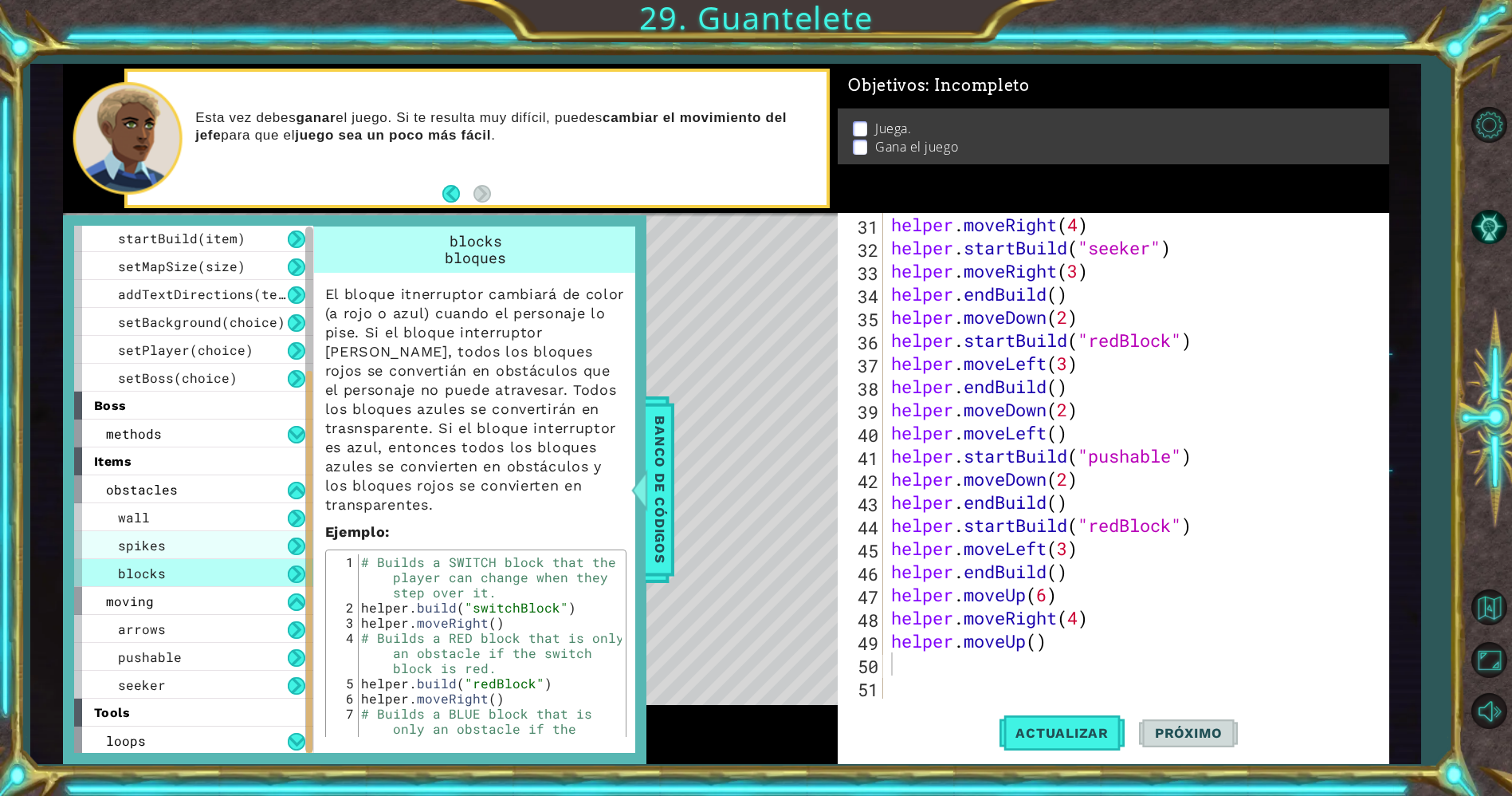
click at [246, 535] on div "spikes" at bounding box center [193, 544] width 239 height 28
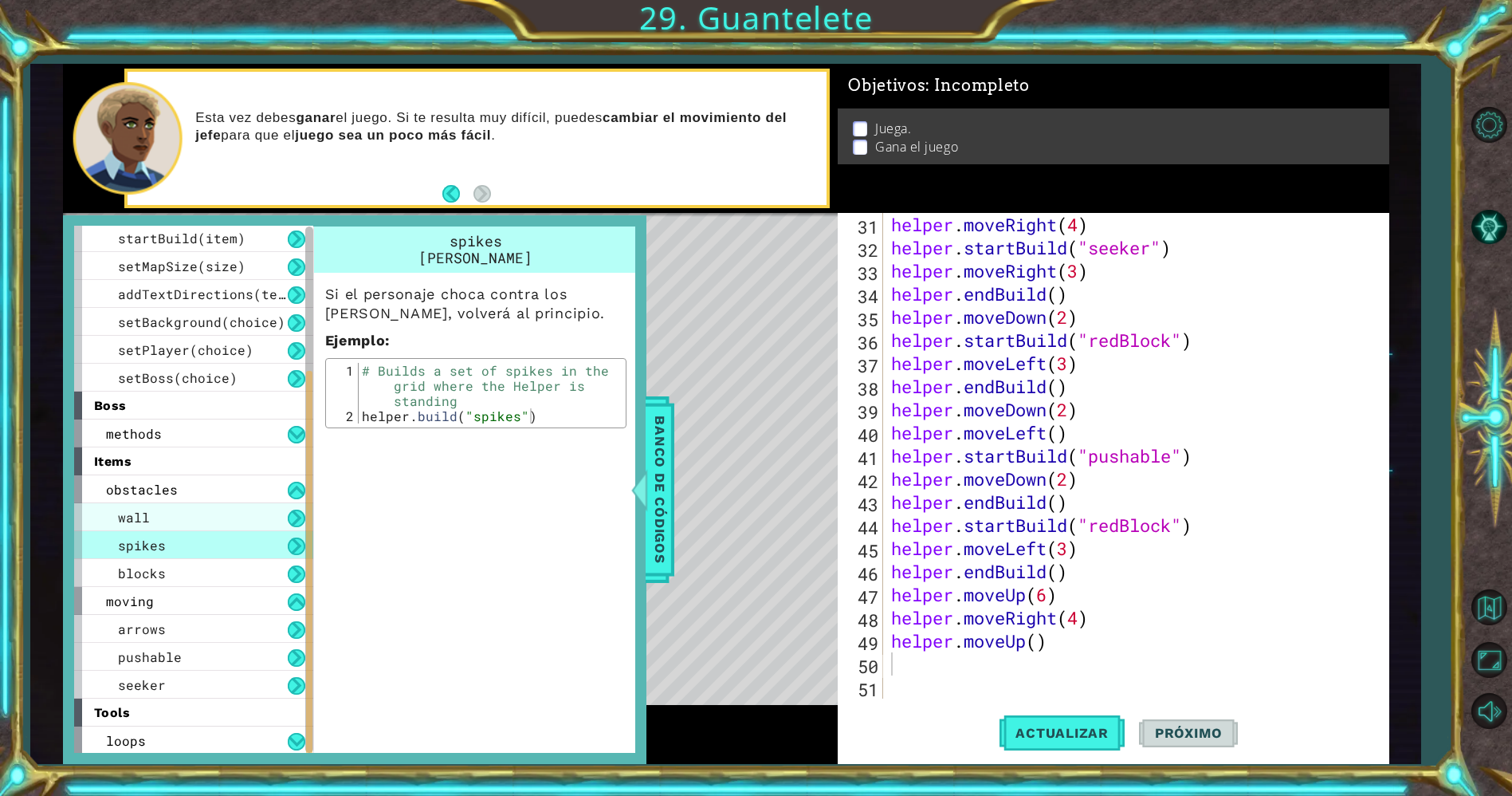
click at [268, 521] on div "wall" at bounding box center [193, 516] width 239 height 28
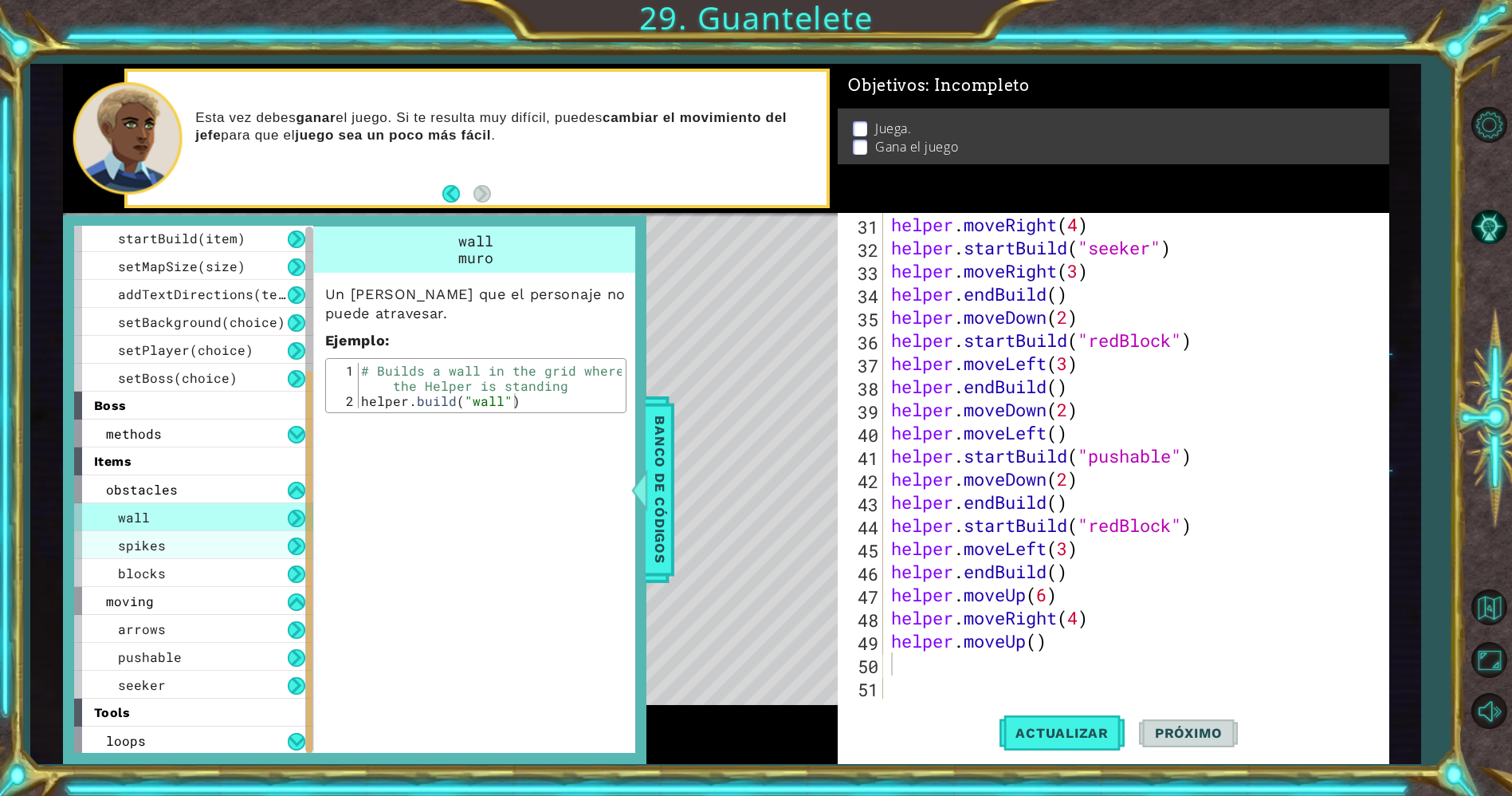
click at [253, 536] on div "spikes" at bounding box center [193, 544] width 239 height 28
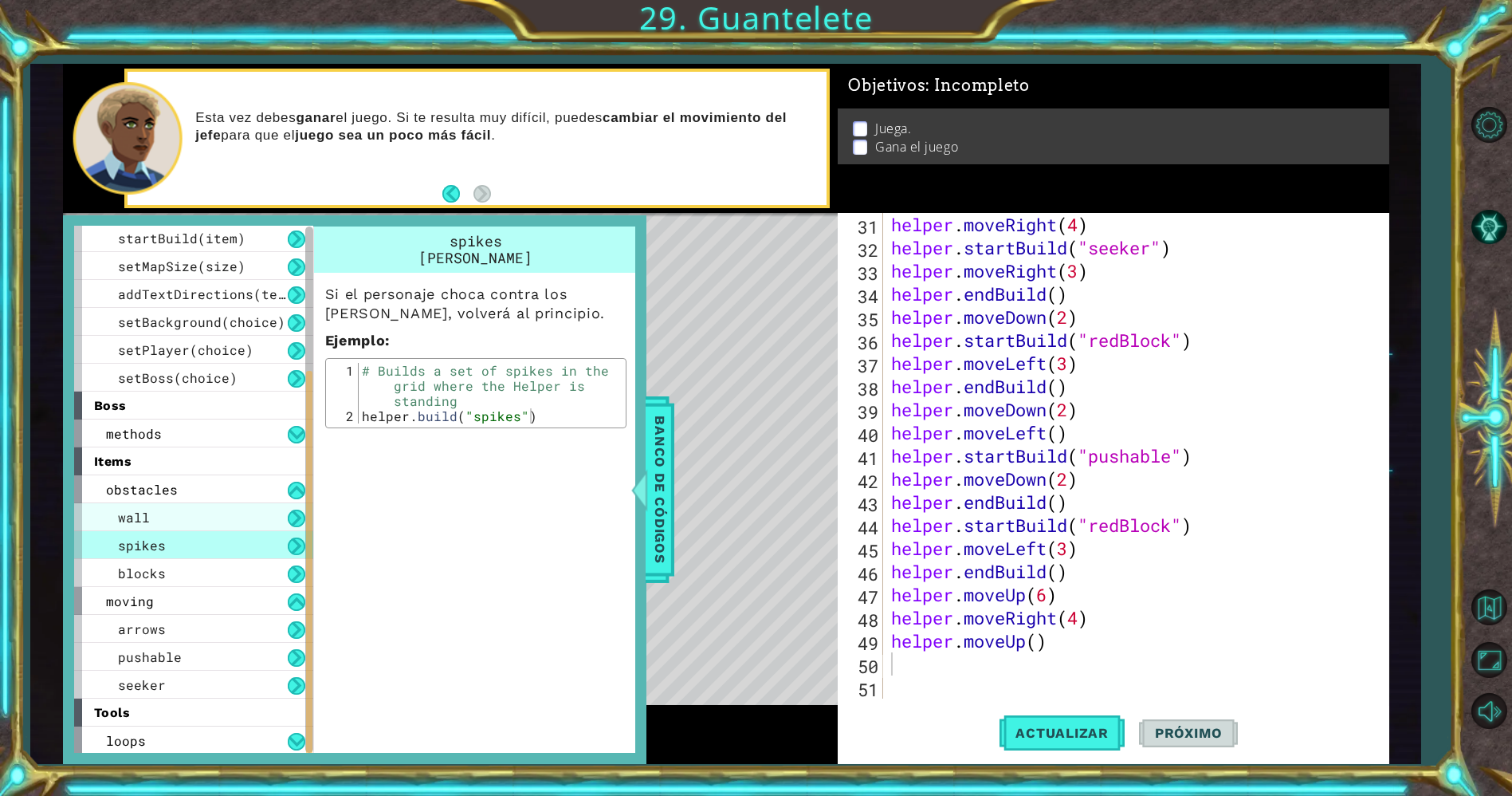
click at [253, 515] on div "wall" at bounding box center [193, 516] width 239 height 28
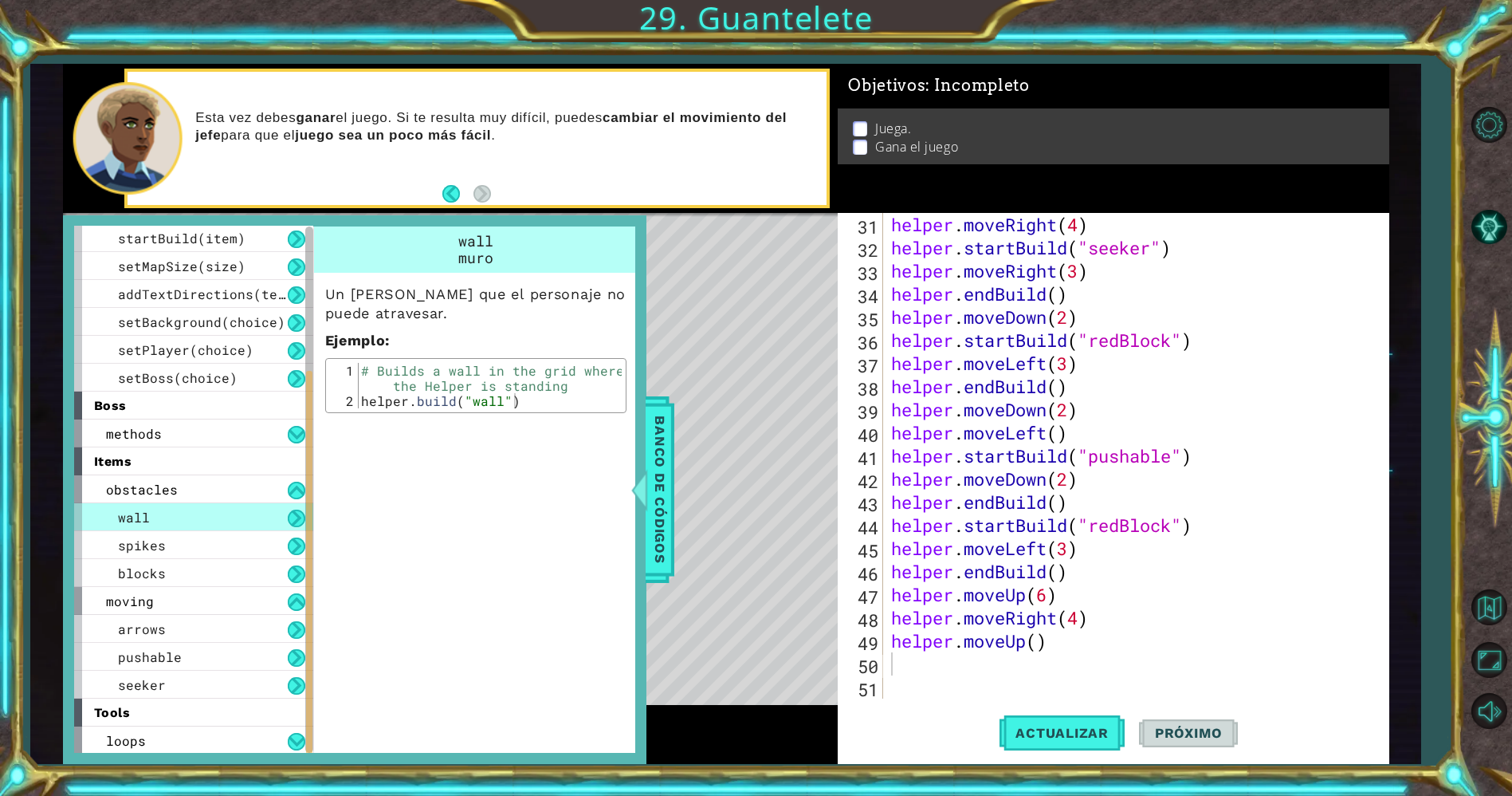
click at [933, 660] on div "helper . moveRight ( 4 ) helper . startBuild ( "seeker" ) helper . moveRight ( …" at bounding box center [1133, 478] width 490 height 532
click at [979, 659] on div "helper . moveRight ( 4 ) helper . startBuild ( "seeker" ) helper . moveRight ( …" at bounding box center [1133, 478] width 490 height 532
click at [668, 474] on span "Banco de códigos" at bounding box center [659, 489] width 26 height 165
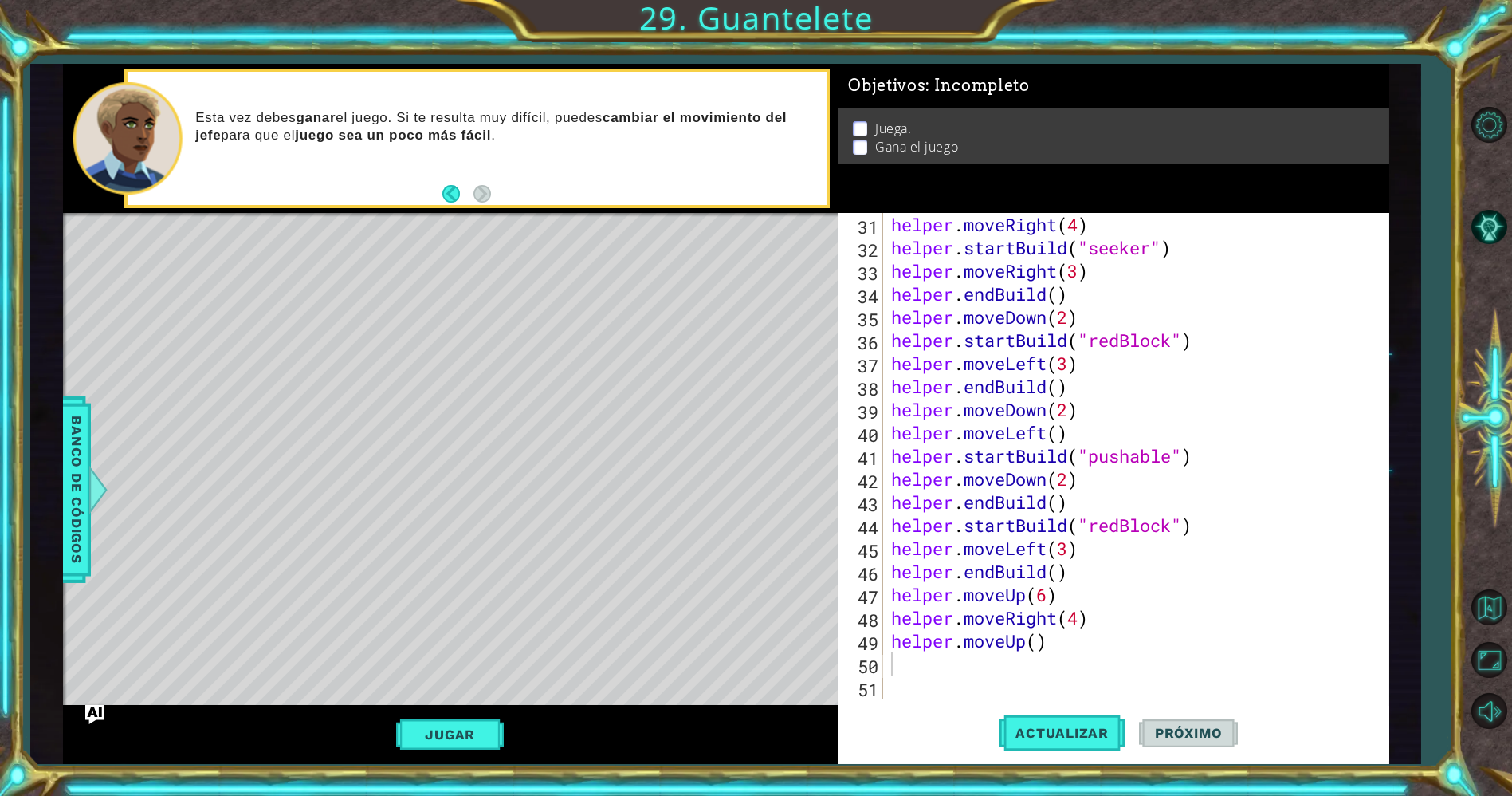
click at [915, 655] on div "helper . moveRight ( 4 ) helper . startBuild ( "seeker" ) helper . moveRight ( …" at bounding box center [1133, 478] width 490 height 532
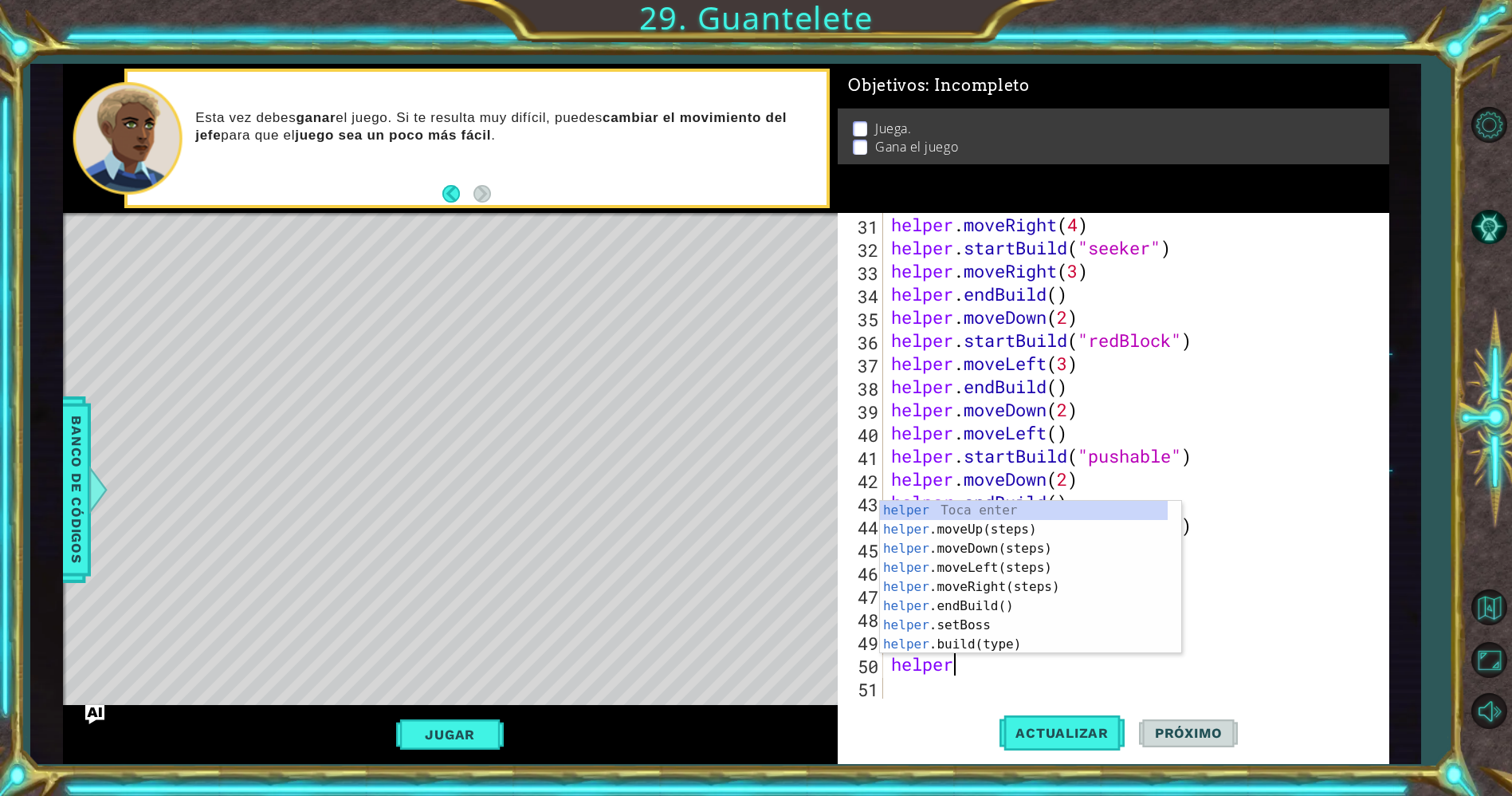
scroll to position [0, 2]
click at [974, 507] on div "helper . st artBuild(type) Toca enter helper . s e t Boss Toca enter helper . s…" at bounding box center [1024, 596] width 288 height 191
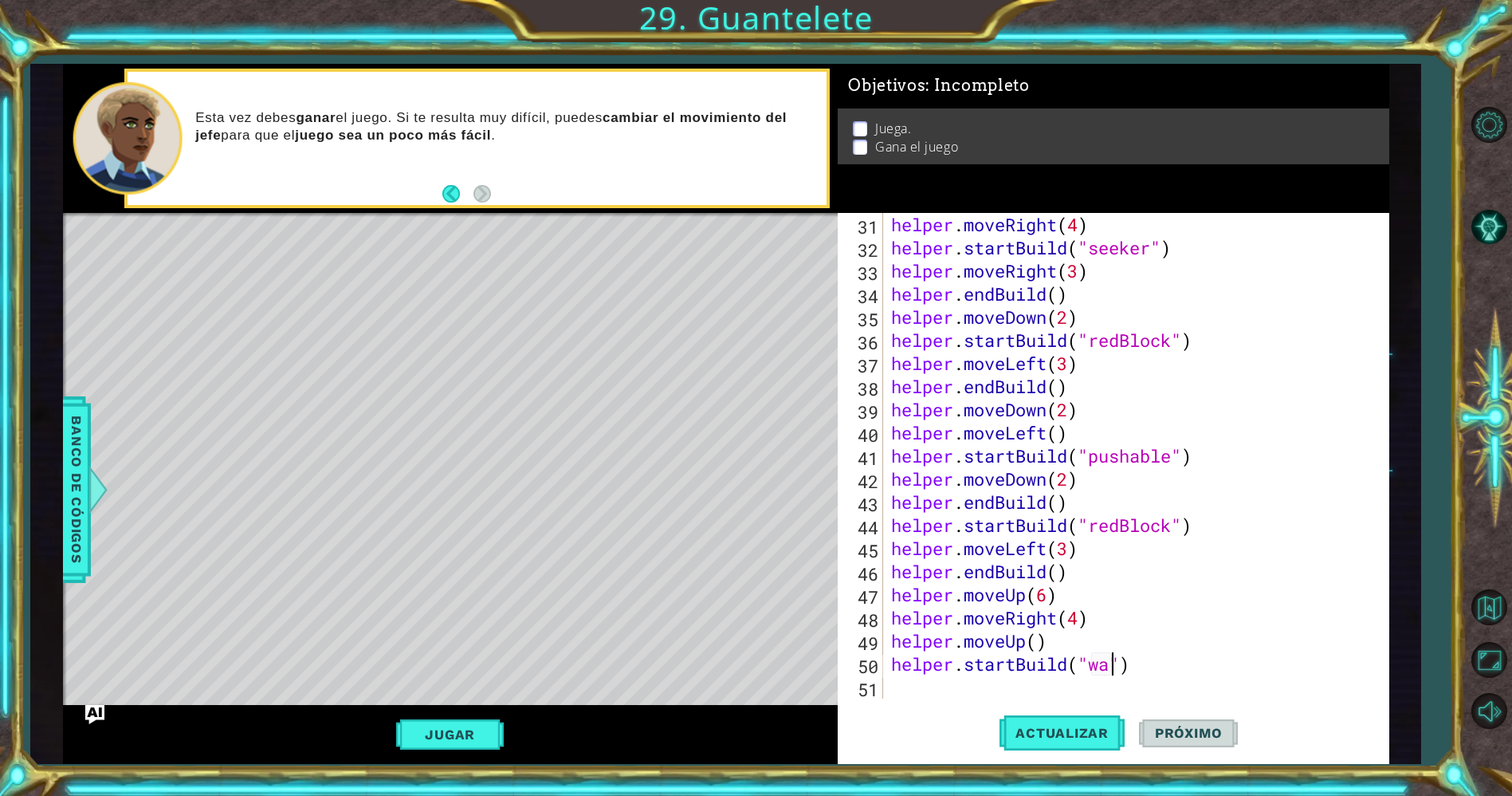
scroll to position [0, 11]
type textarea "helper.startBuild("wall")"
click at [1062, 678] on div "helper . moveRight ( 4 ) helper . startBuild ( "seeker" ) helper . moveRight ( …" at bounding box center [1133, 478] width 490 height 532
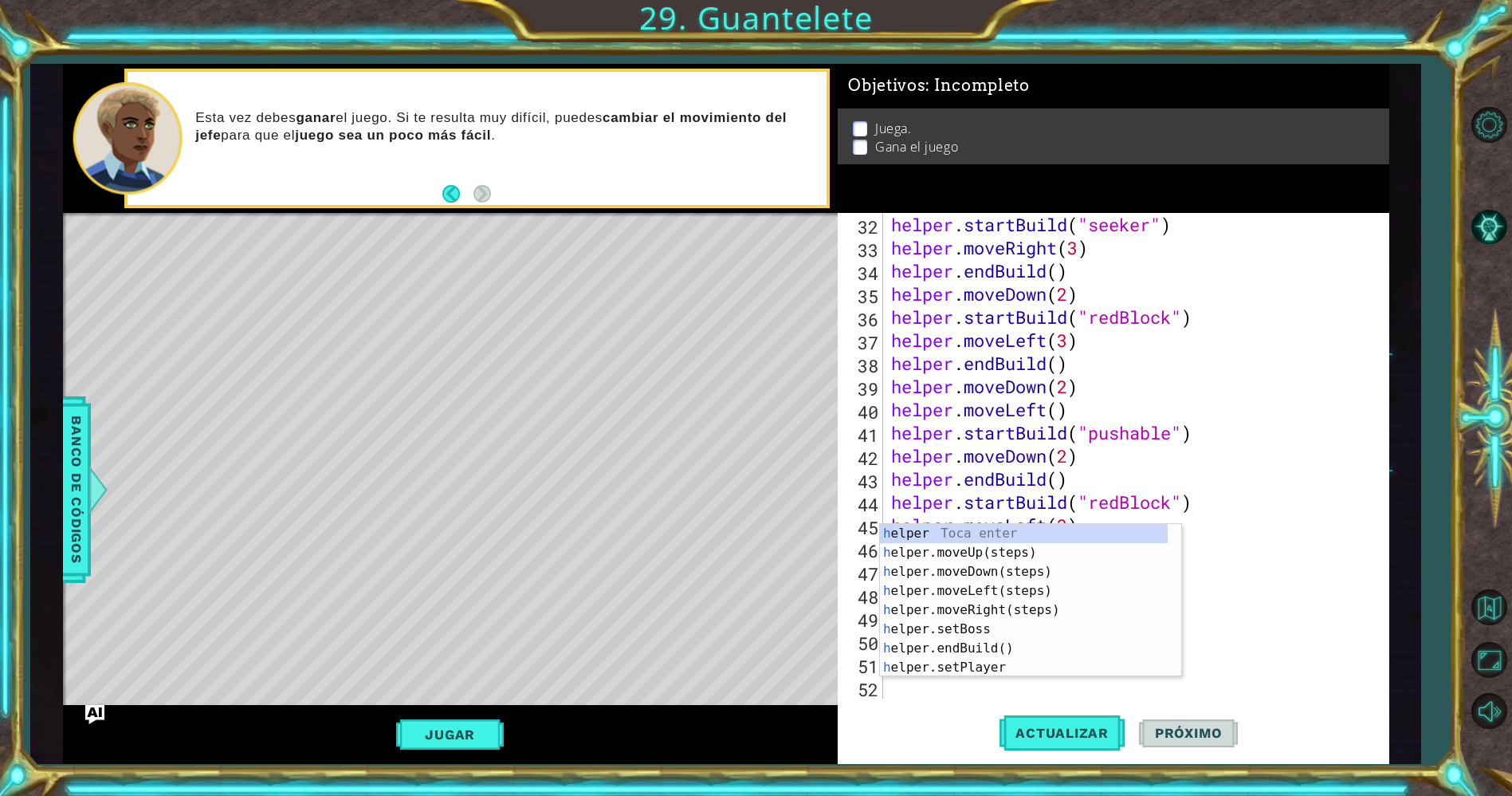
scroll to position [740, 0]
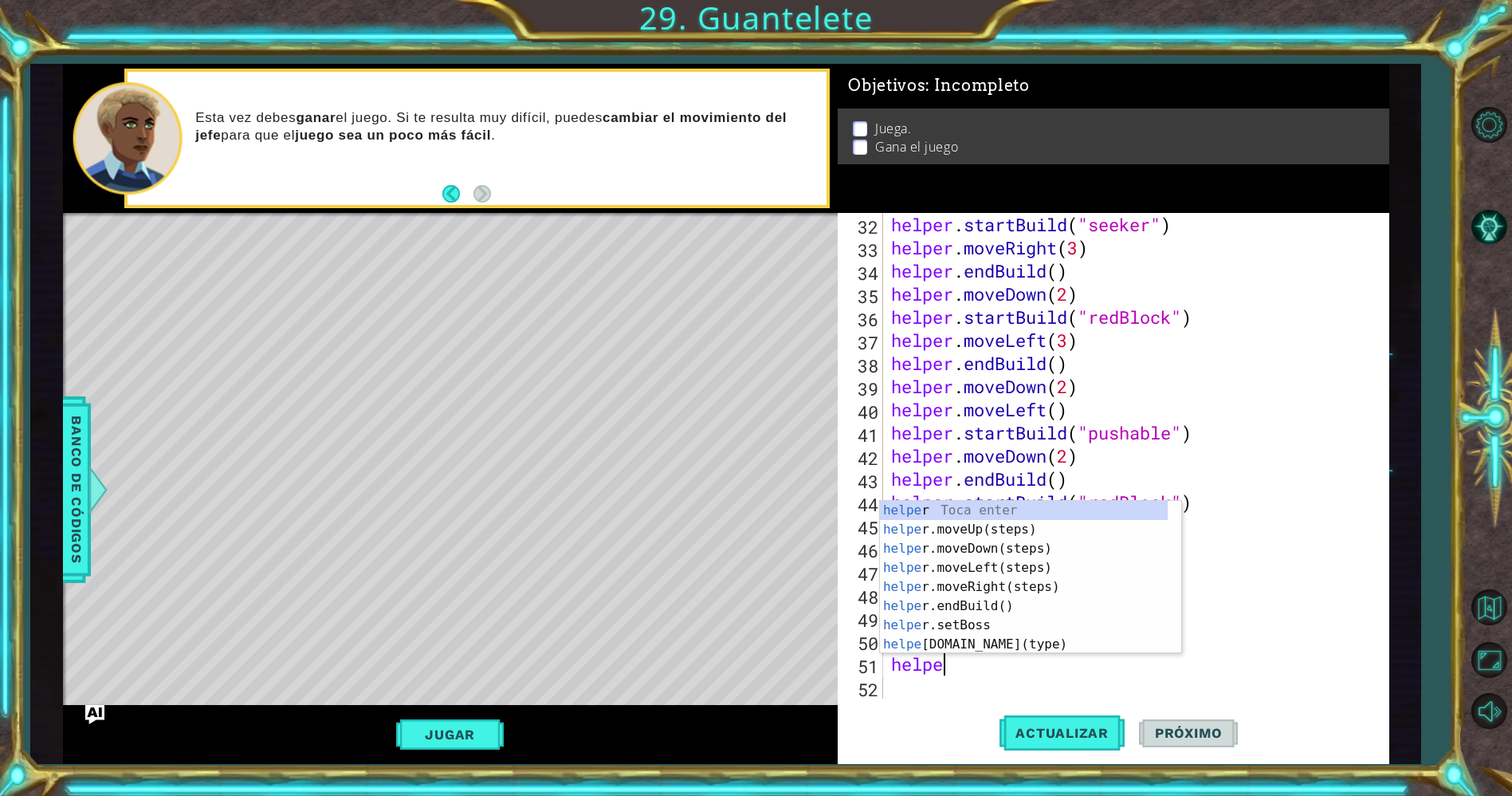
type textarea "helper"
click at [1001, 586] on div "helper Toca enter helper .moveUp(steps) Toca enter helper .moveDown(steps) Toca…" at bounding box center [1024, 596] width 288 height 191
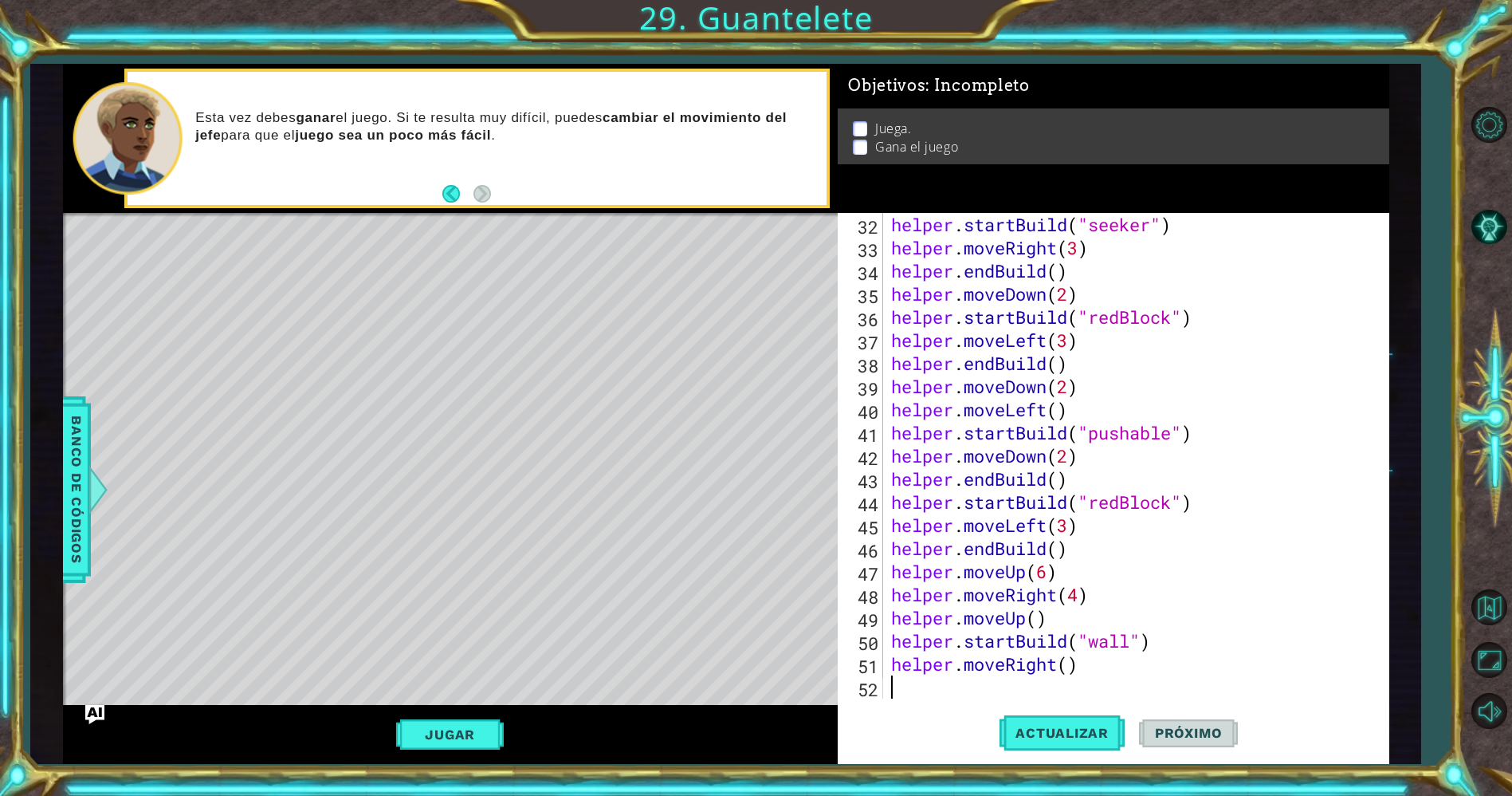
scroll to position [763, 0]
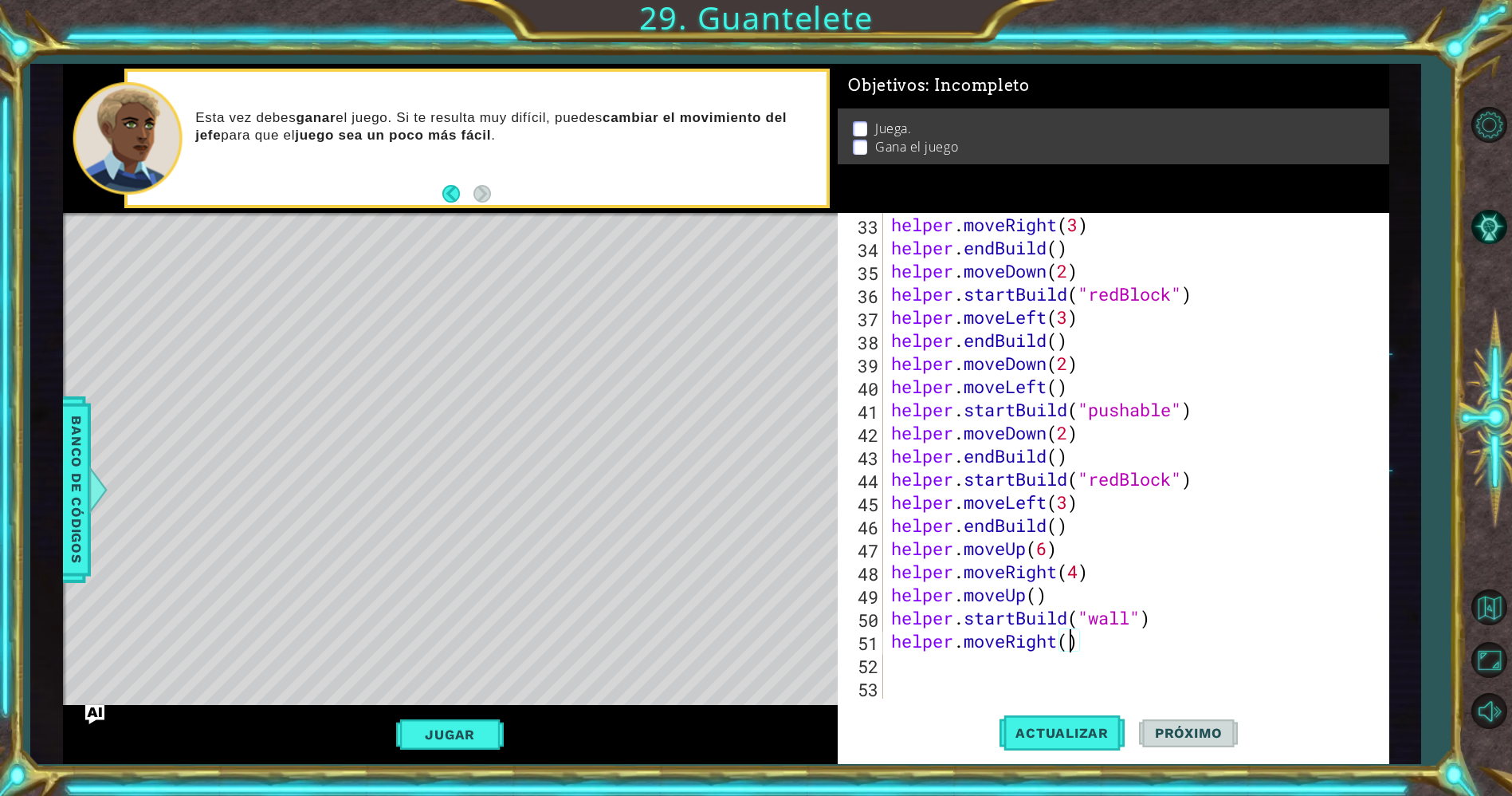
click at [1066, 642] on div "helper . moveRight ( 3 ) helper . endBuild ( ) helper . moveDown ( 2 ) helper .…" at bounding box center [1133, 478] width 490 height 532
type textarea "helper.moveRight(4)"
click at [991, 665] on div "helper . moveRight ( 3 ) helper . endBuild ( ) helper . moveDown ( 2 ) helper .…" at bounding box center [1133, 478] width 490 height 532
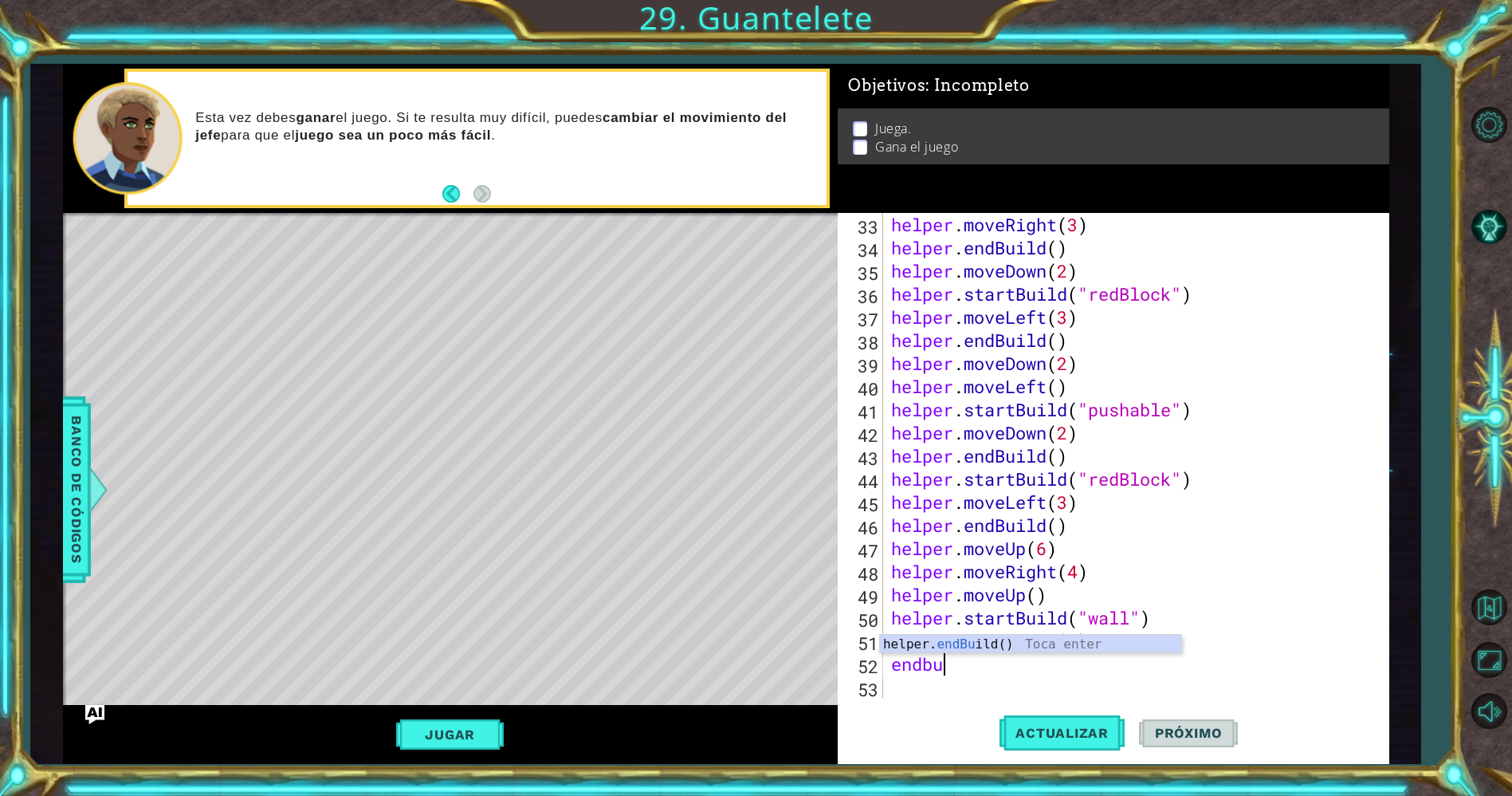
type textarea "endbui"
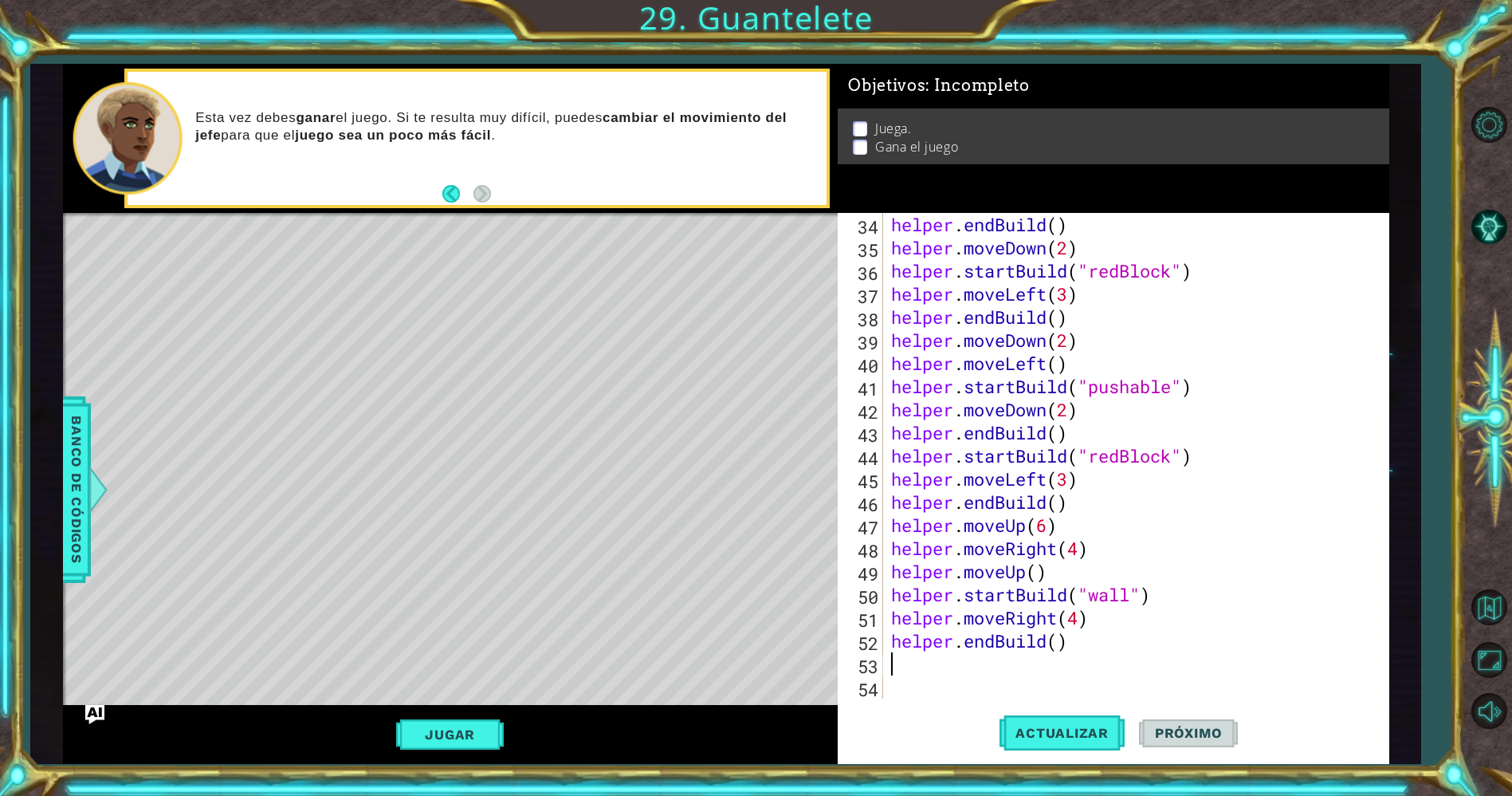
scroll to position [785, 0]
click at [1033, 726] on span "Actualizar" at bounding box center [1062, 733] width 125 height 16
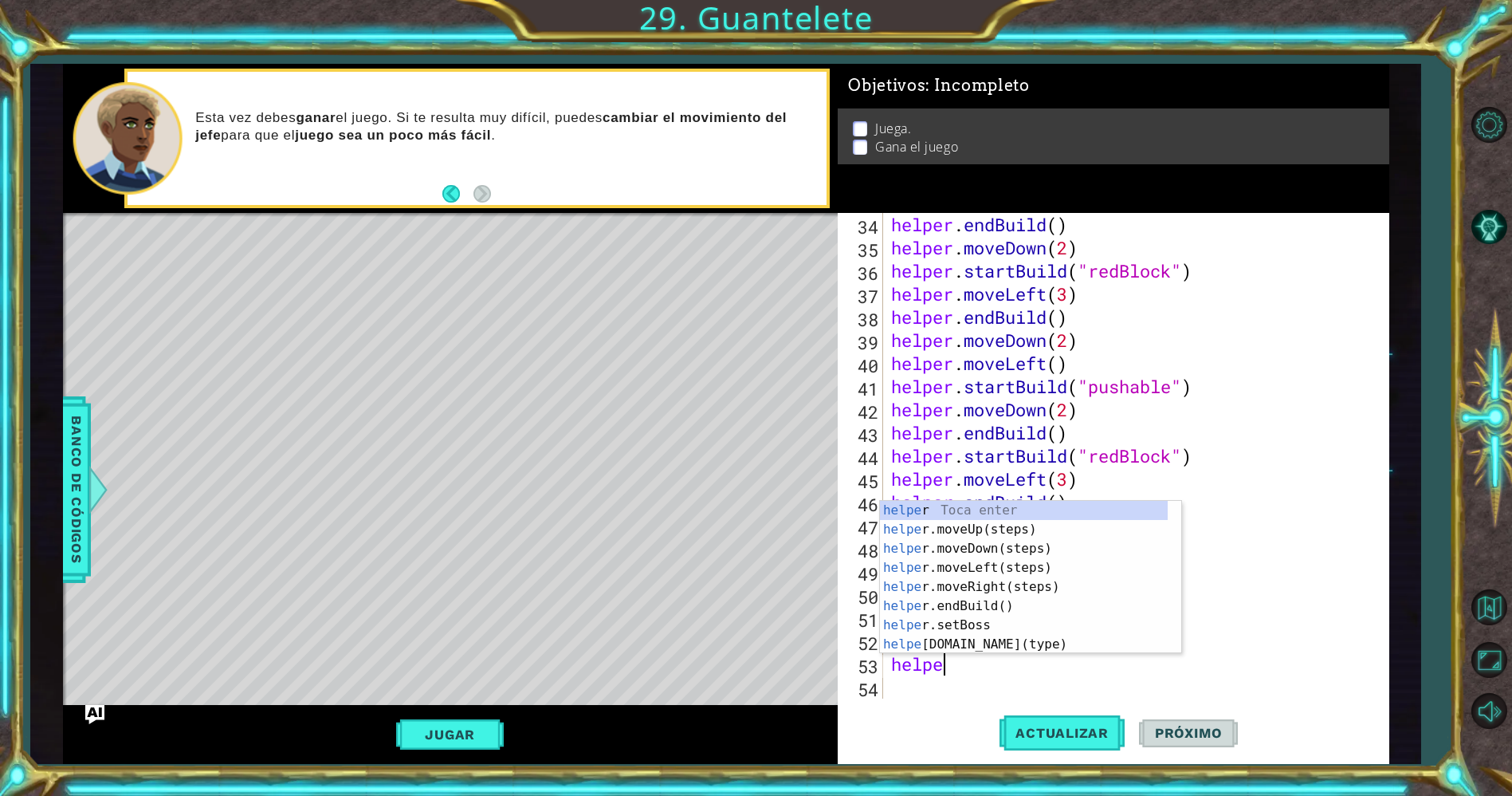
type textarea "helper"
click at [975, 553] on div "helper Toca enter helper .moveUp(steps) Toca enter helper .moveDown(steps) Toca…" at bounding box center [1024, 596] width 288 height 191
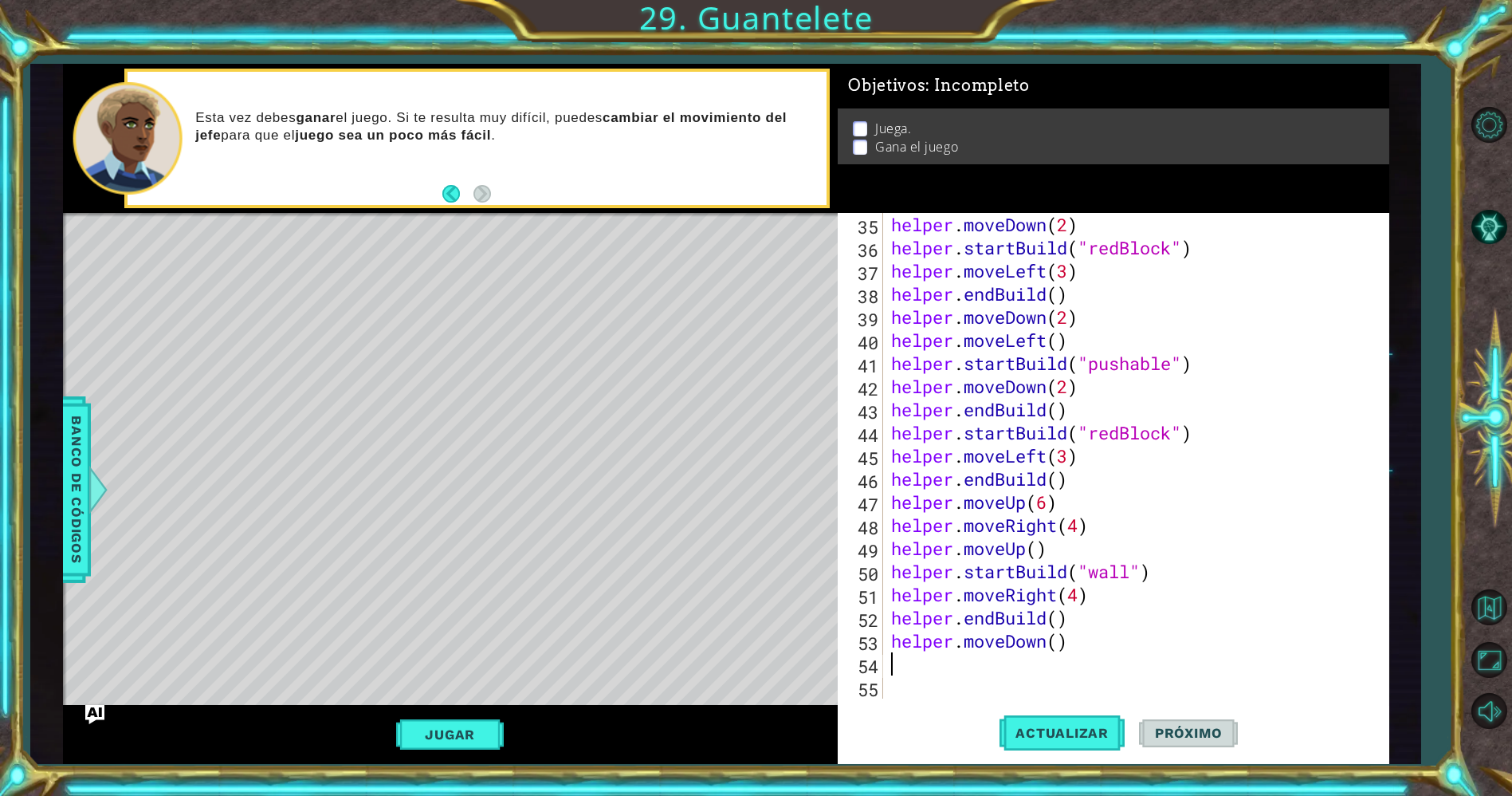
scroll to position [808, 0]
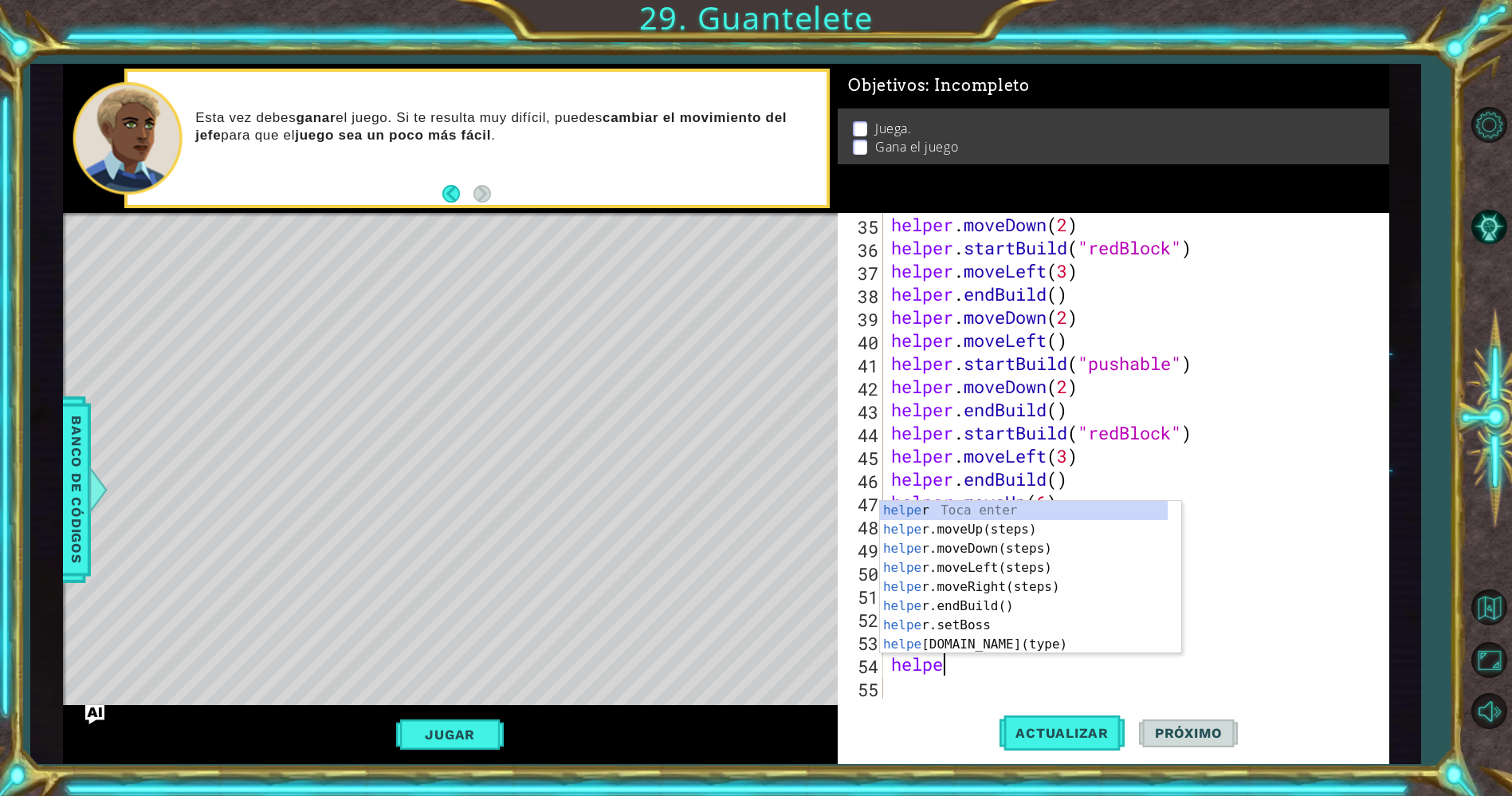
type textarea "helper"
click at [986, 568] on div "helper Toca enter helper .moveUp(steps) Toca enter helper .moveDown(steps) Toca…" at bounding box center [1024, 596] width 288 height 191
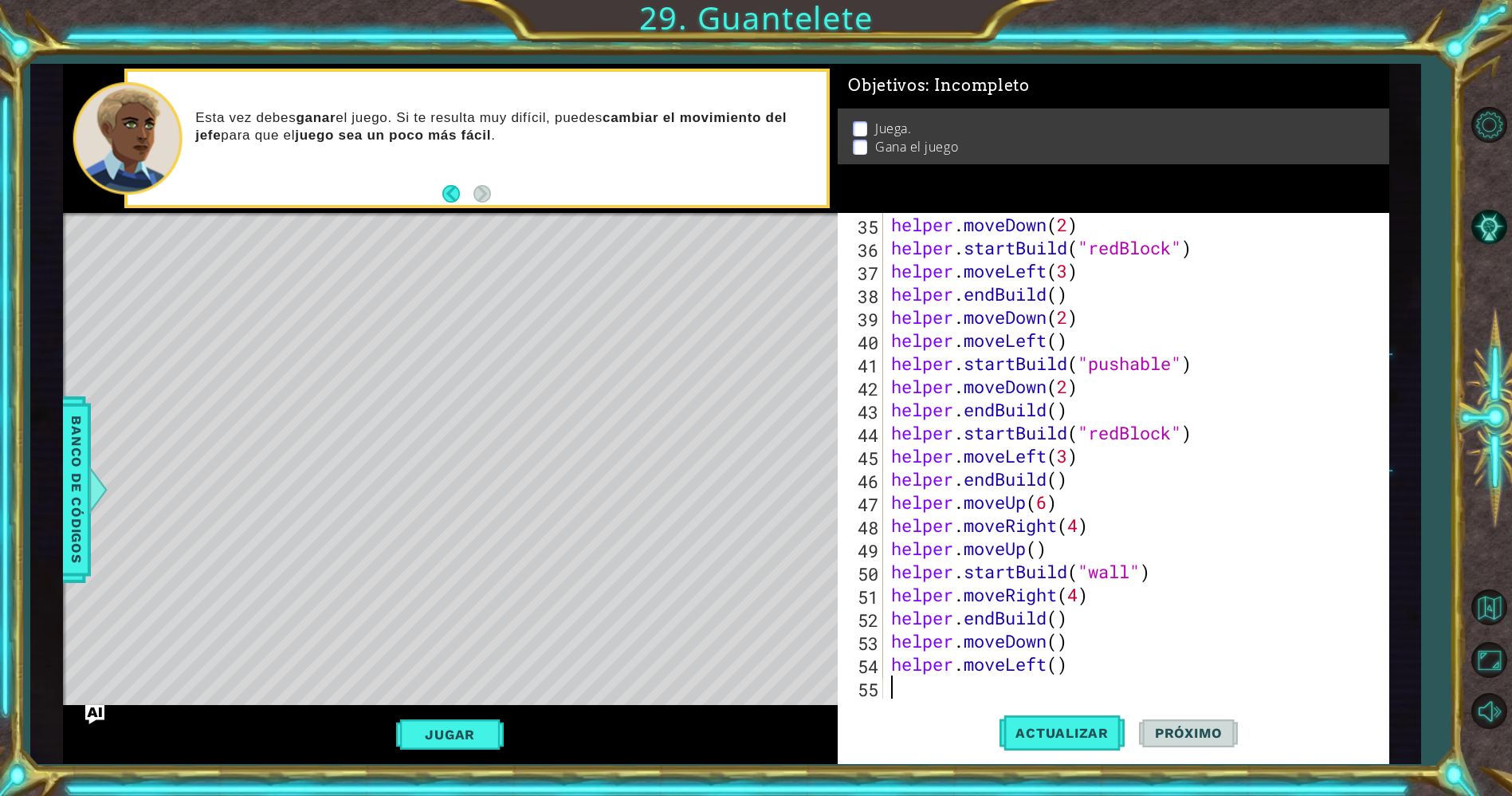
scroll to position [832, 0]
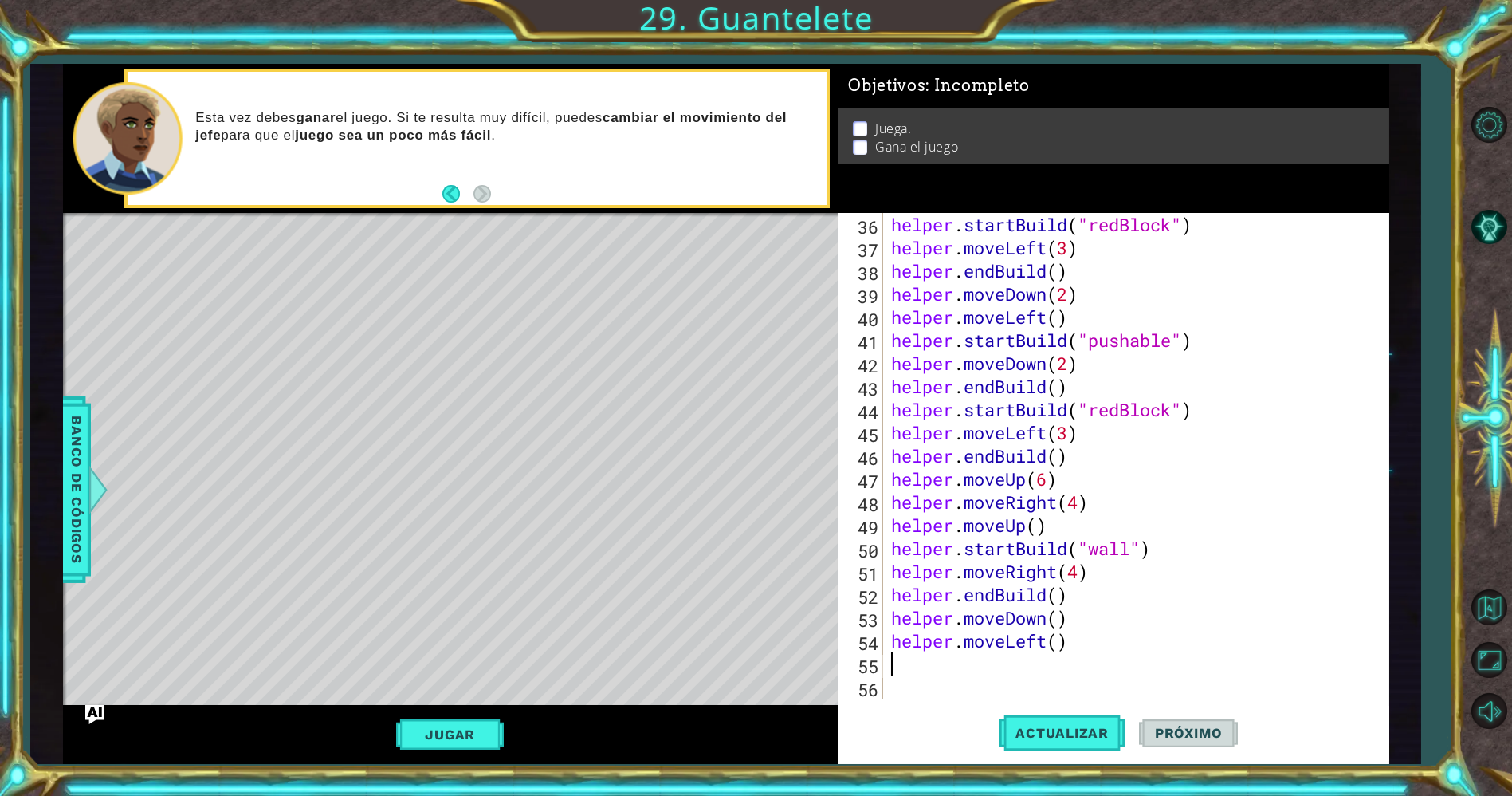
click at [1063, 644] on div "helper . startBuild ( "redBlock" ) helper . moveLeft ( 3 ) helper . endBuild ( …" at bounding box center [1133, 478] width 490 height 532
type textarea "helper.moveLeft(4)"
click at [992, 673] on div "helper . startBuild ( "redBlock" ) helper . moveLeft ( 3 ) helper . endBuild ( …" at bounding box center [1133, 478] width 490 height 532
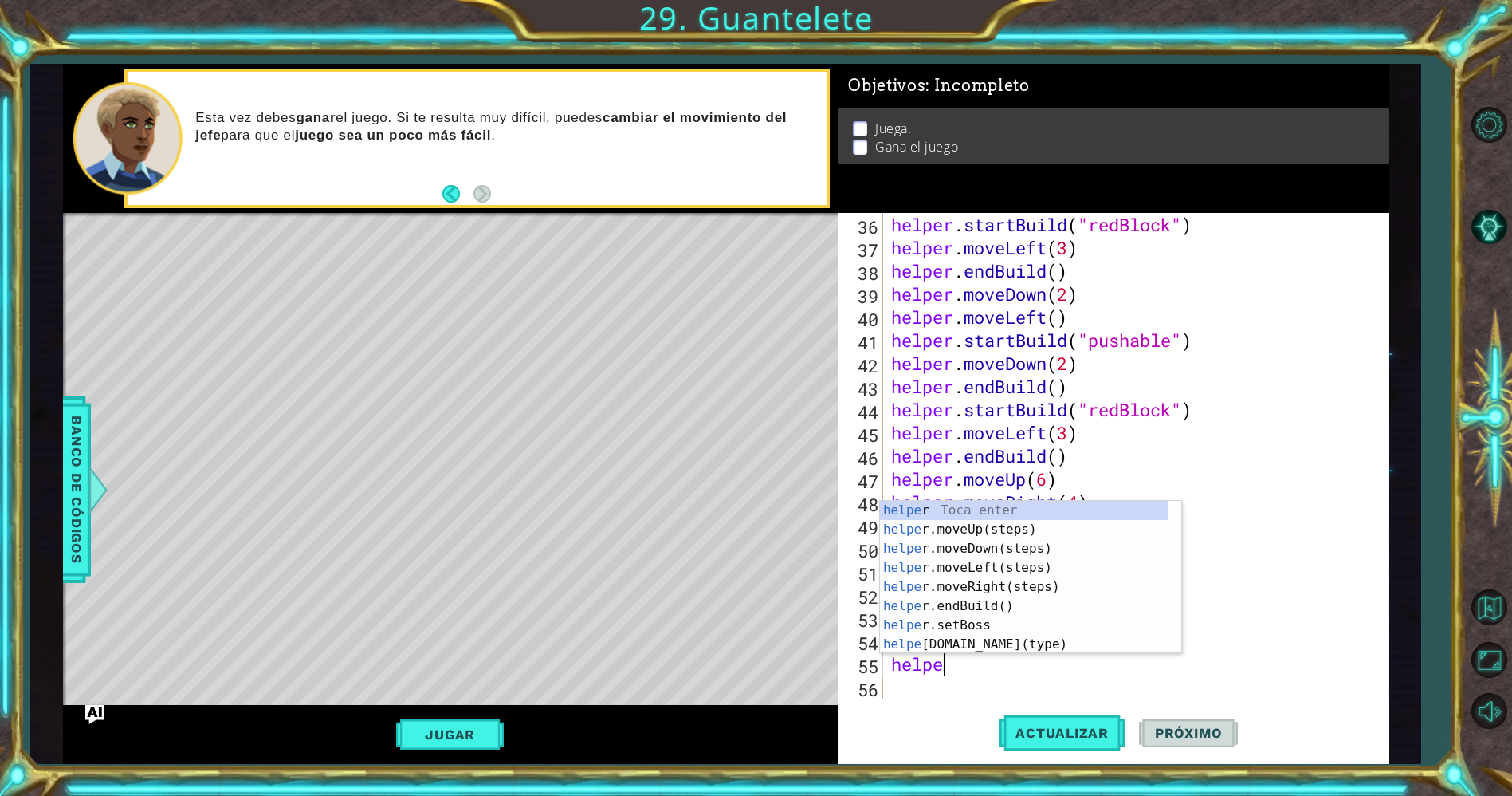
type textarea "helper"
click at [956, 544] on div "helper Toca enter helper .moveUp(steps) Toca enter helper .moveDown(steps) Toca…" at bounding box center [1024, 596] width 288 height 191
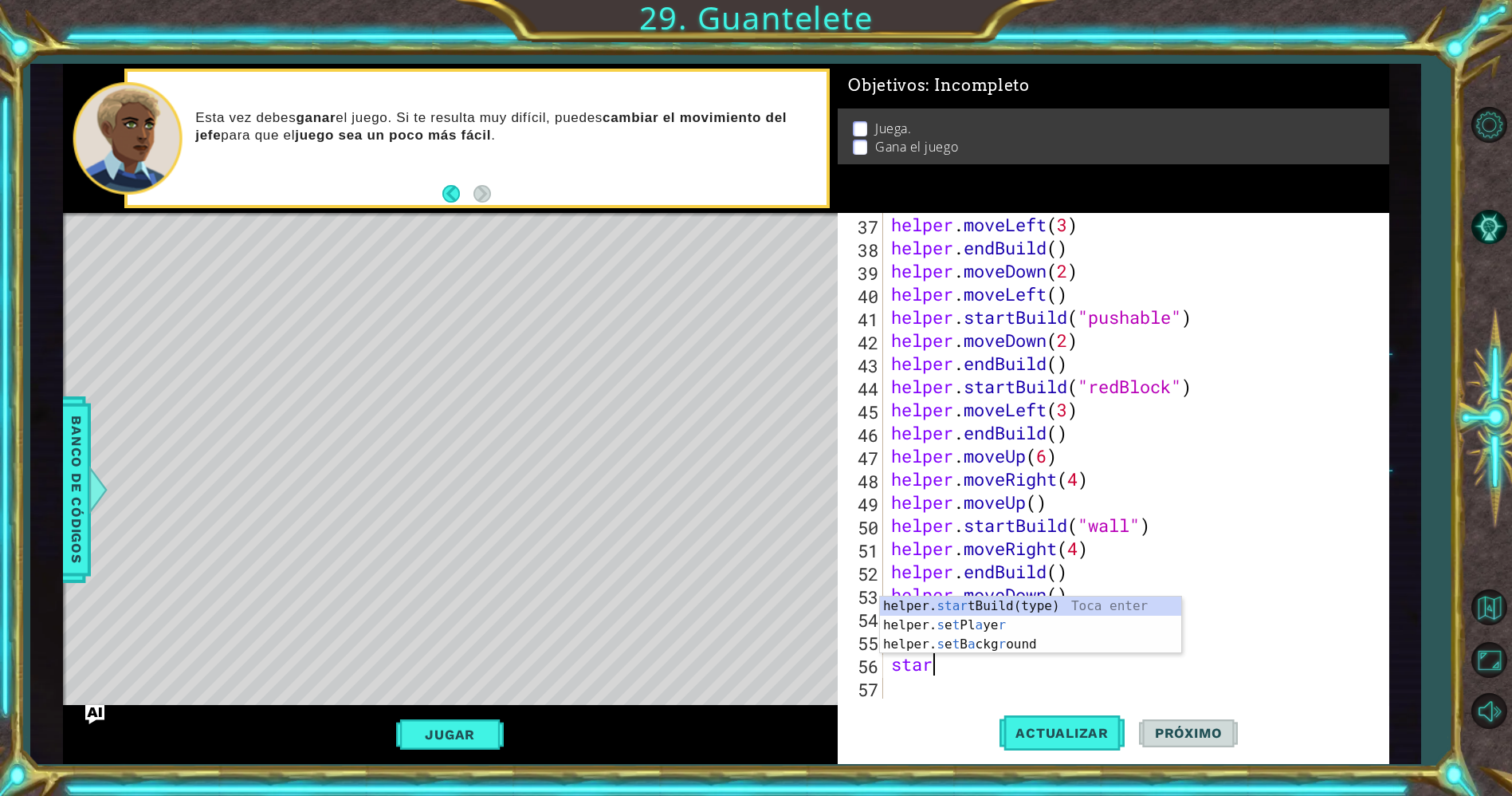
scroll to position [0, 1]
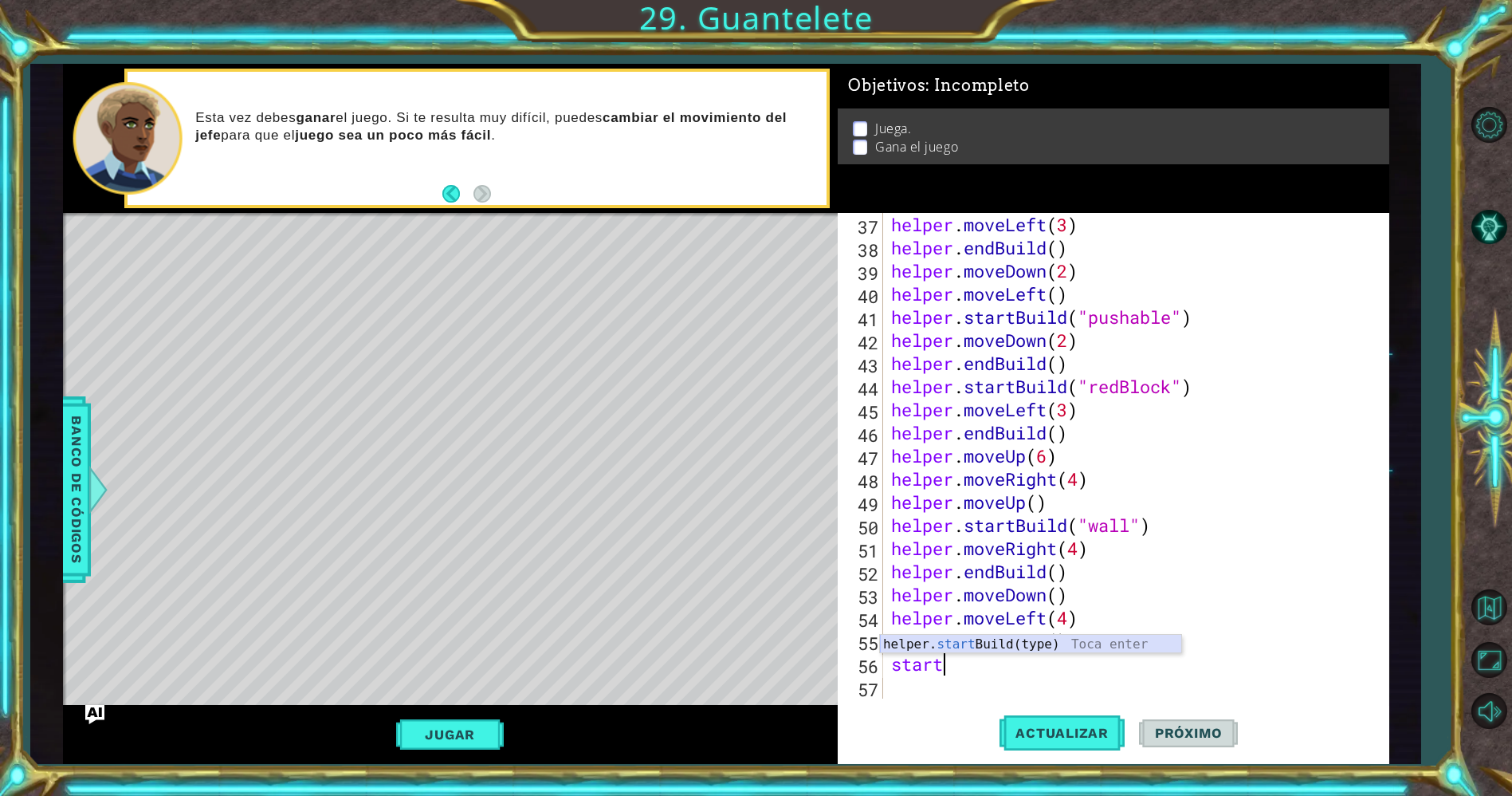
click at [993, 646] on div "helper. start Build(type) Toca enter" at bounding box center [1030, 663] width 302 height 58
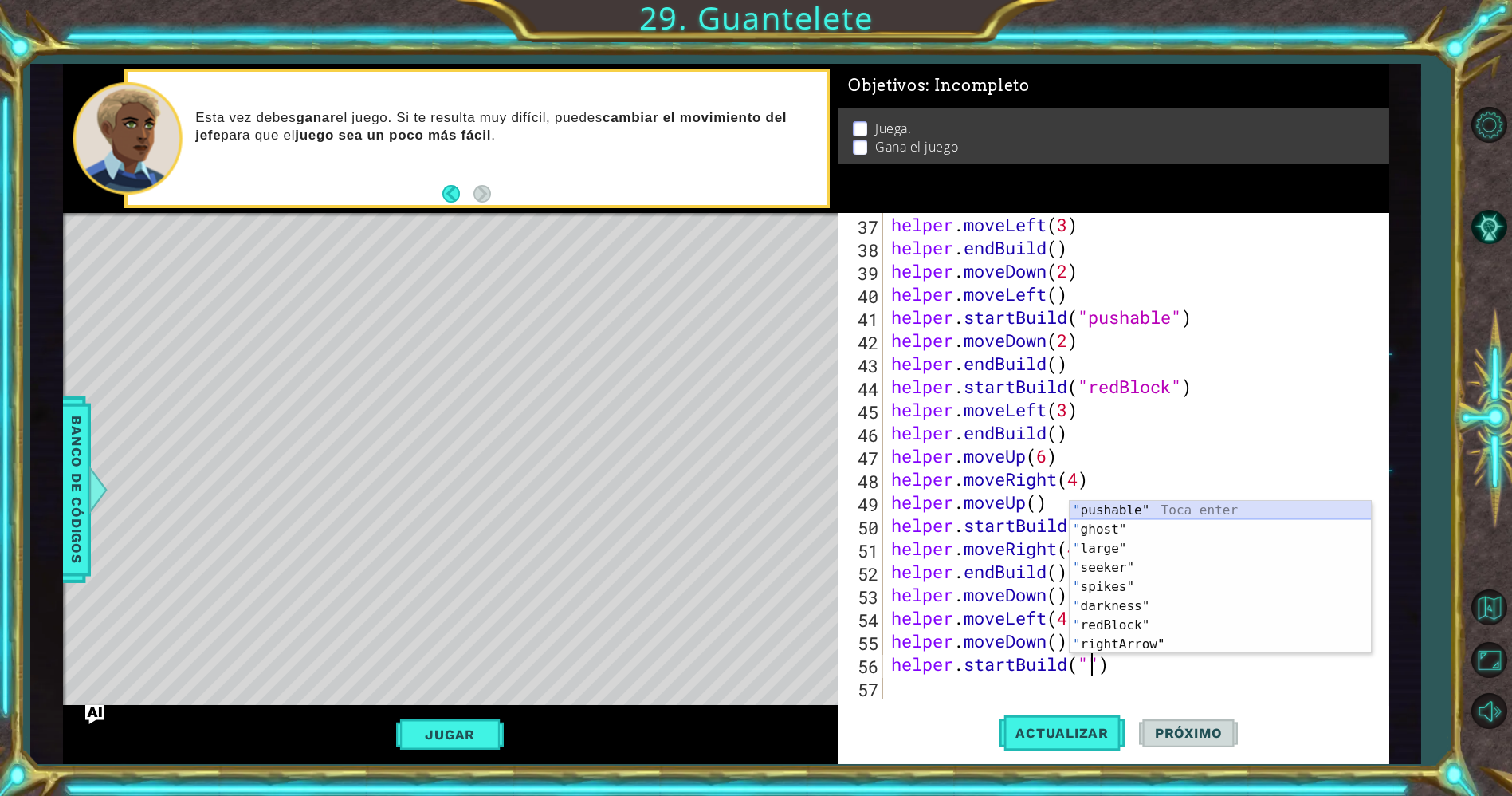
click at [1128, 510] on div "" pushable" Toca enter " ghost" Toca enter " large" Toca enter " seeker" Toca e…" at bounding box center [1221, 596] width 302 height 191
type textarea "helper.startBuild("pushable")"
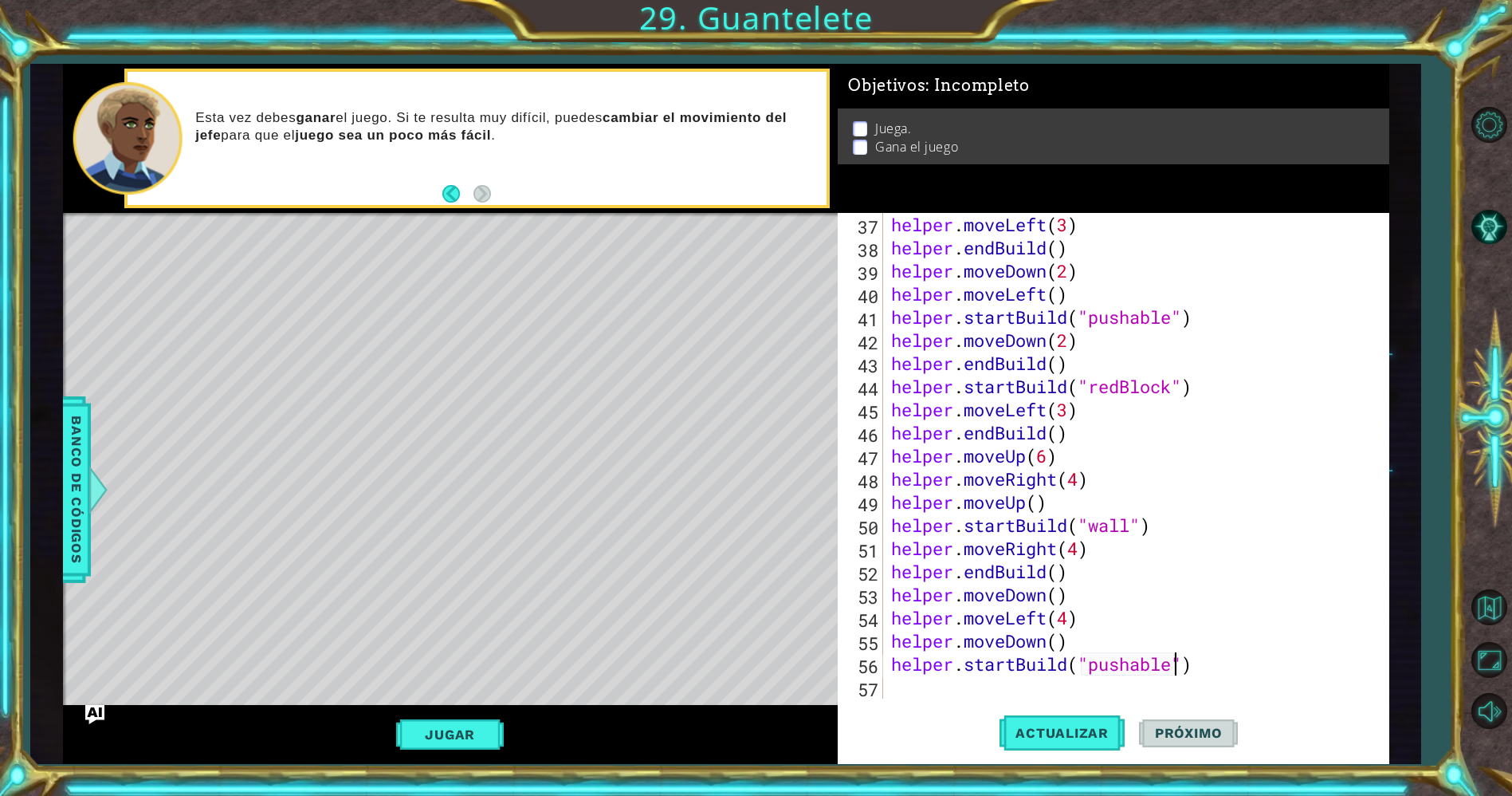
click at [908, 688] on div "helper . moveLeft ( 3 ) helper . endBuild ( ) helper . moveDown ( 2 ) helper . …" at bounding box center [1133, 478] width 490 height 532
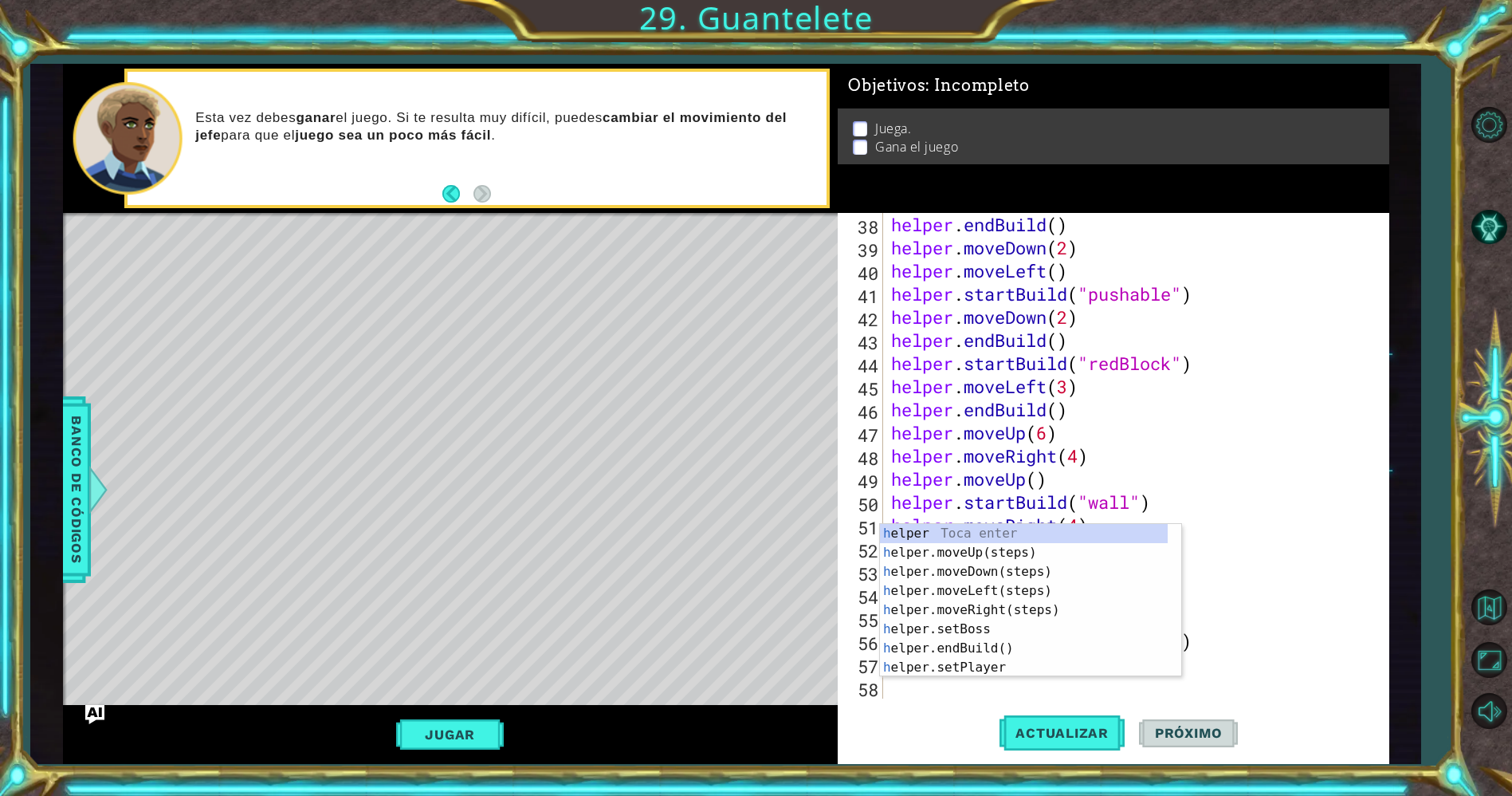
scroll to position [879, 0]
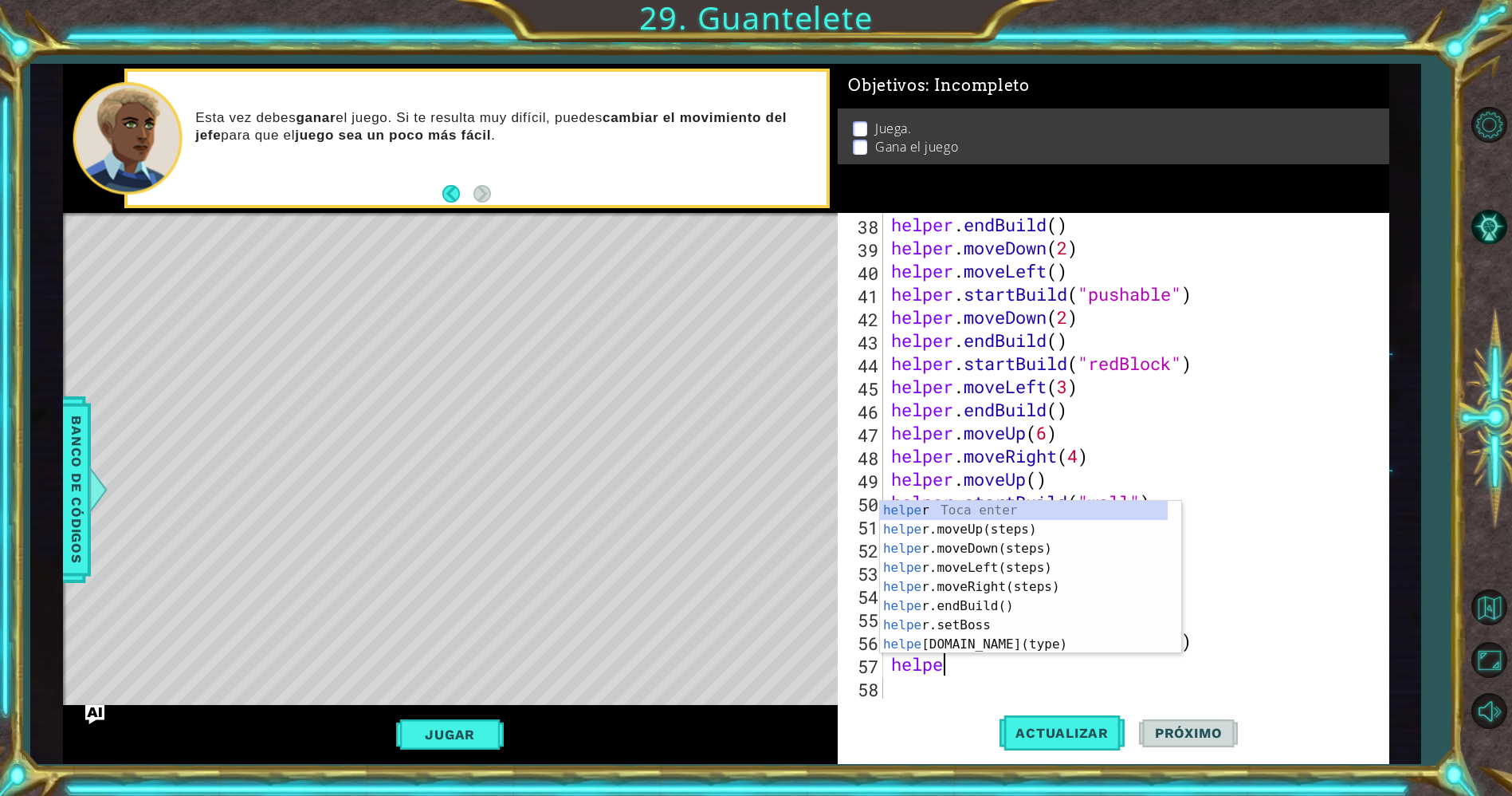
type textarea "helper"
click at [963, 572] on div "helper Toca enter helper .moveUp(steps) Toca enter helper .moveDown(steps) Toca…" at bounding box center [1024, 596] width 288 height 191
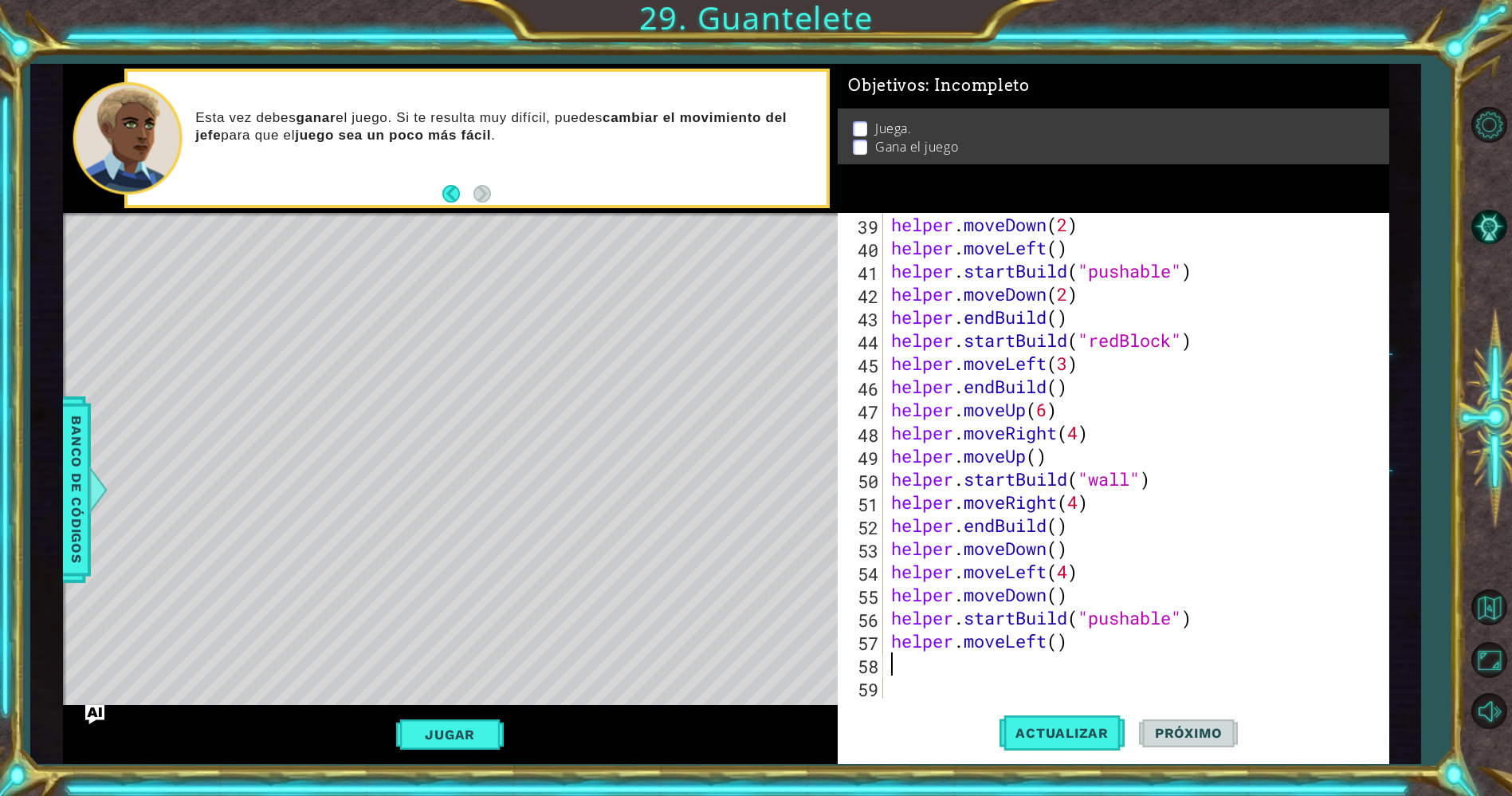
scroll to position [902, 0]
click at [1057, 640] on div "helper . moveDown ( 2 ) helper . moveLeft ( ) helper . startBuild ( "pushable" …" at bounding box center [1133, 478] width 490 height 532
type textarea "helper.moveLeft(4)"
click at [1047, 723] on button "Actualizar" at bounding box center [1062, 733] width 125 height 55
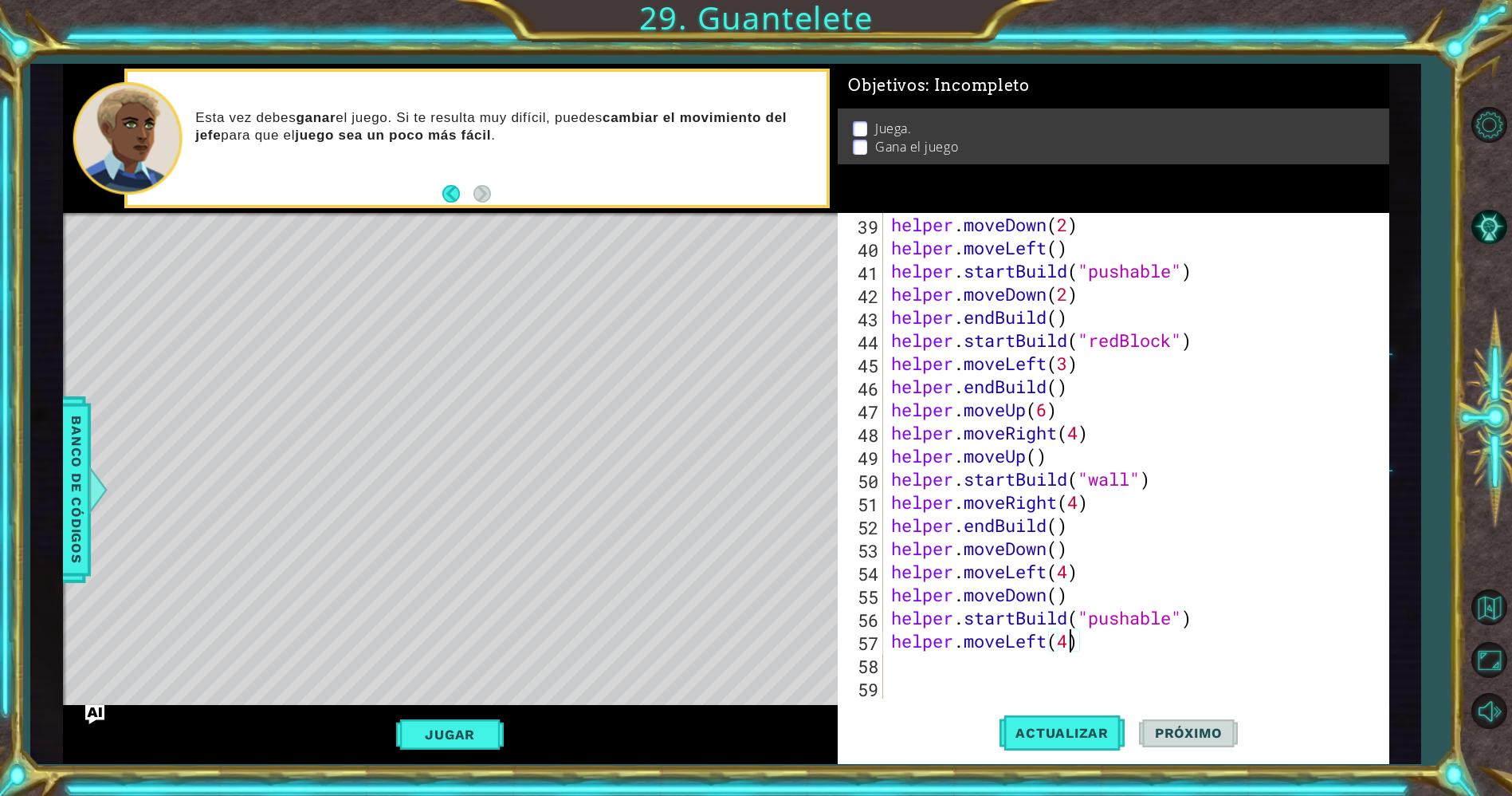
click at [1033, 662] on div "helper . moveDown ( 2 ) helper . moveLeft ( ) helper . startBuild ( "pushable" …" at bounding box center [1133, 478] width 490 height 532
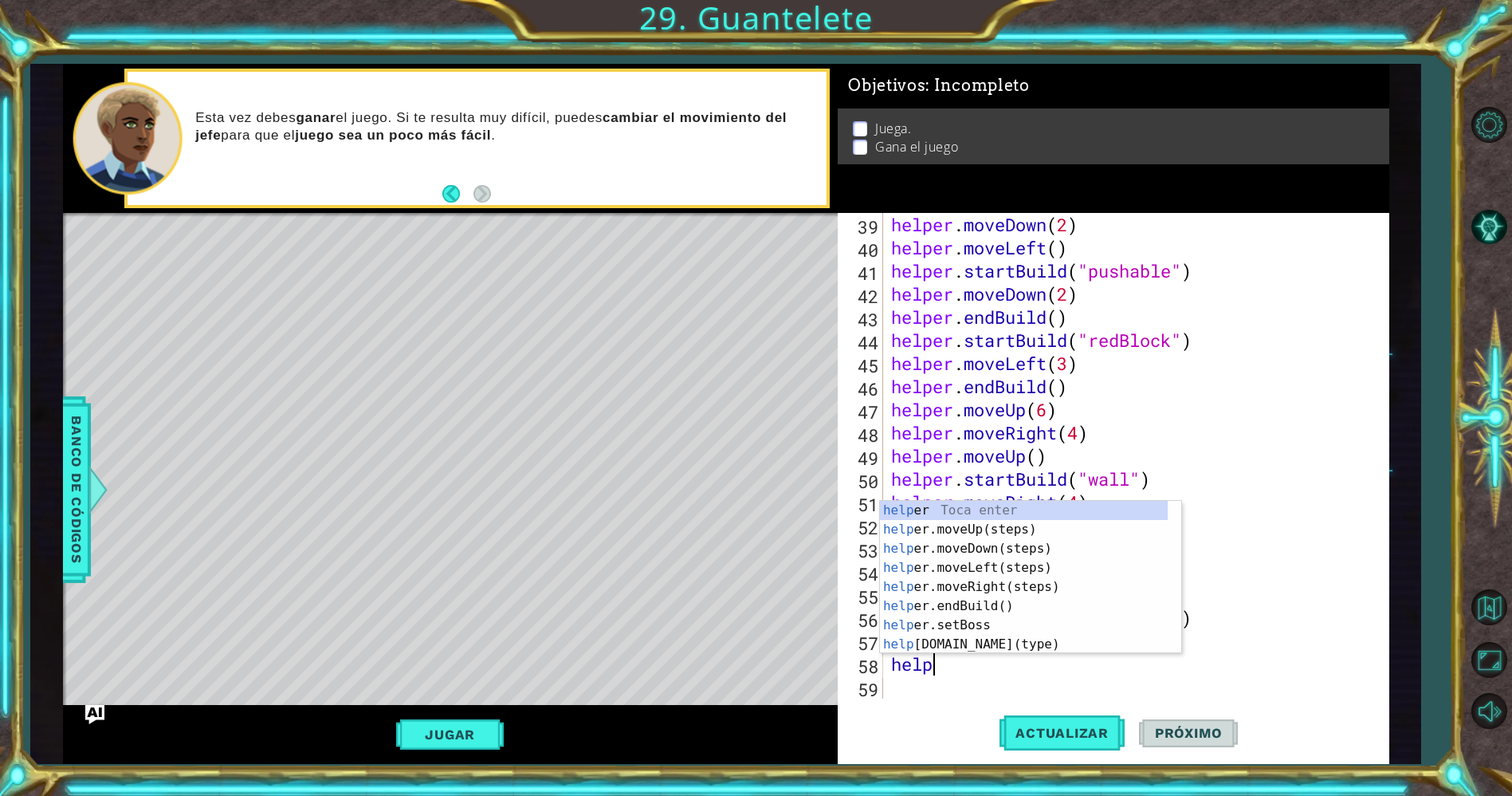
type textarea "helper"
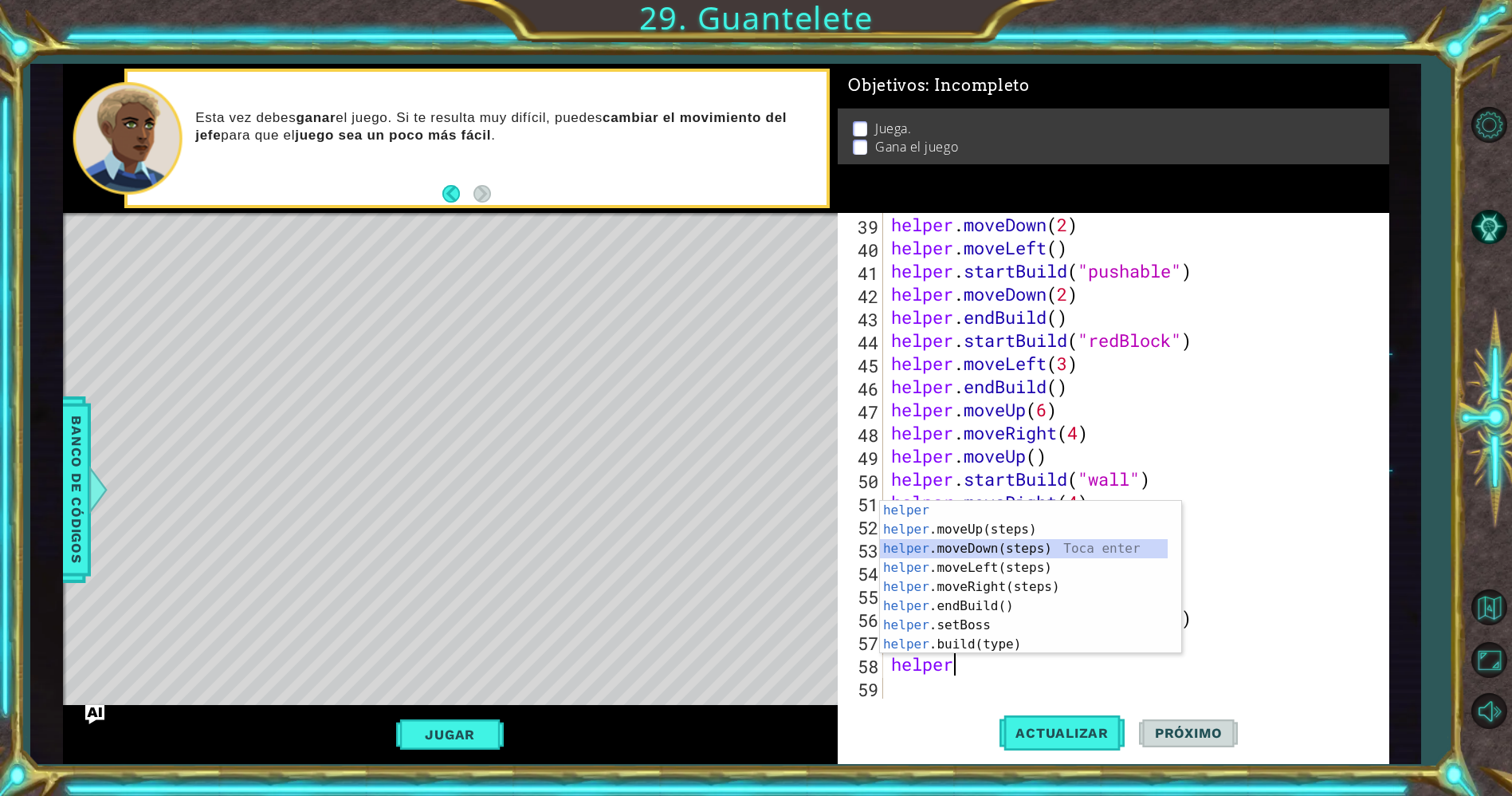
click at [1023, 550] on div "helper Toca enter helper .moveUp(steps) Toca enter helper .moveDown(steps) Toca…" at bounding box center [1024, 596] width 288 height 191
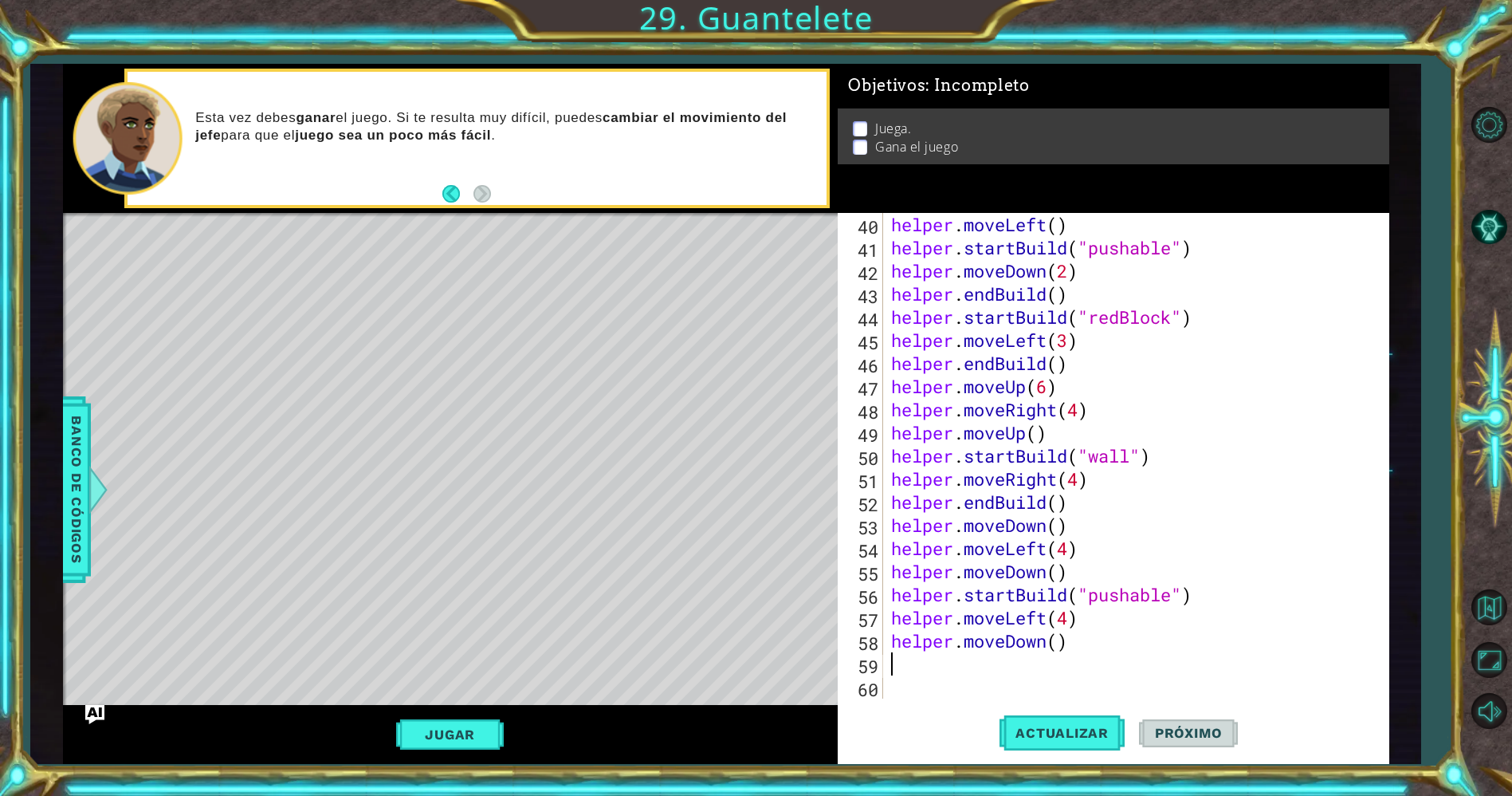
scroll to position [925, 0]
click at [1058, 638] on div "helper . moveLeft ( ) helper . startBuild ( "pushable" ) helper . moveDown ( 2 …" at bounding box center [1133, 478] width 490 height 532
type textarea "helper.moveDown(2)"
click at [1053, 721] on button "Actualizar" at bounding box center [1062, 733] width 125 height 55
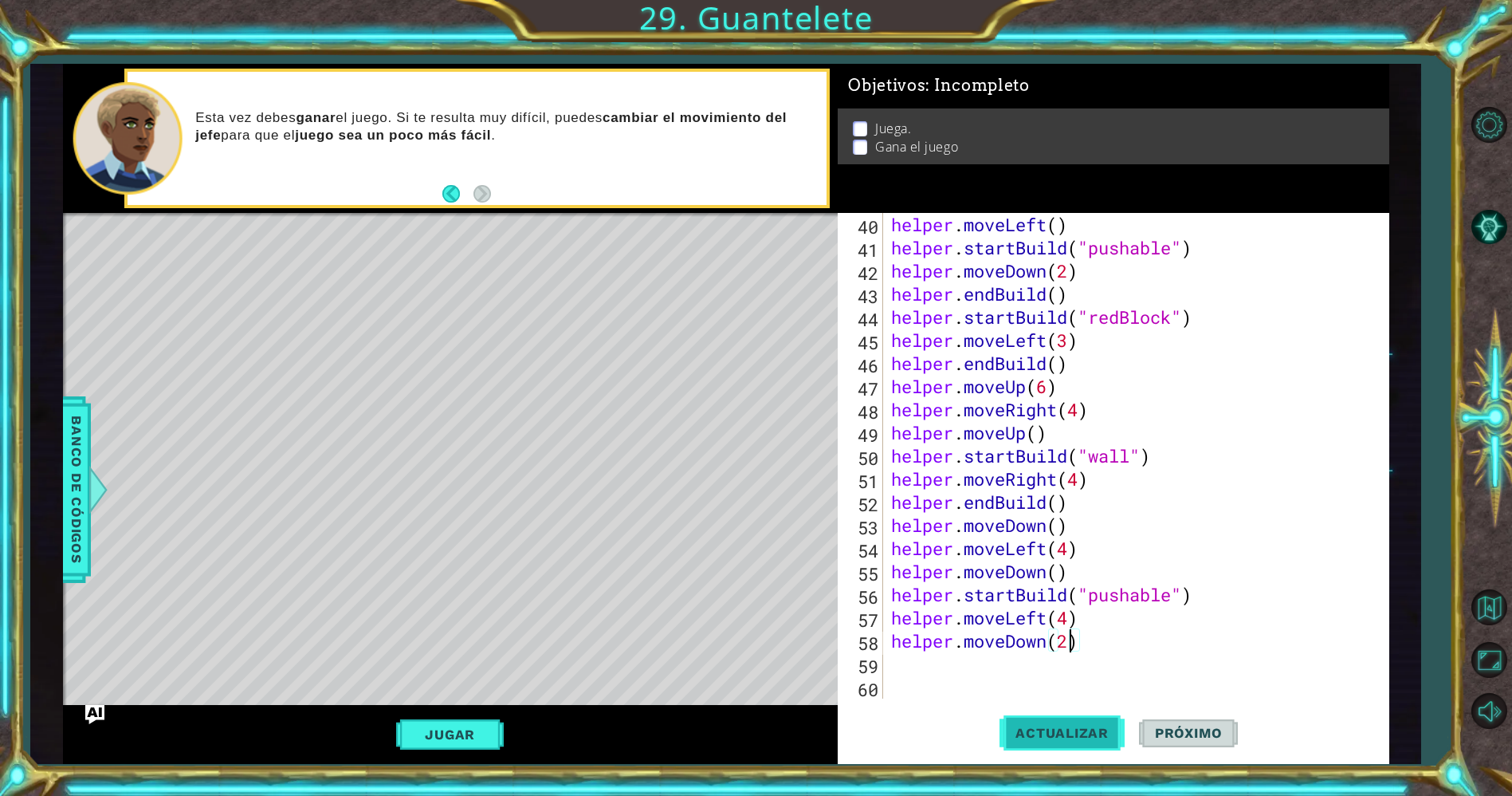
click at [1081, 729] on span "Actualizar" at bounding box center [1062, 733] width 125 height 16
click at [411, 740] on button "Jugar" at bounding box center [450, 734] width 108 height 31
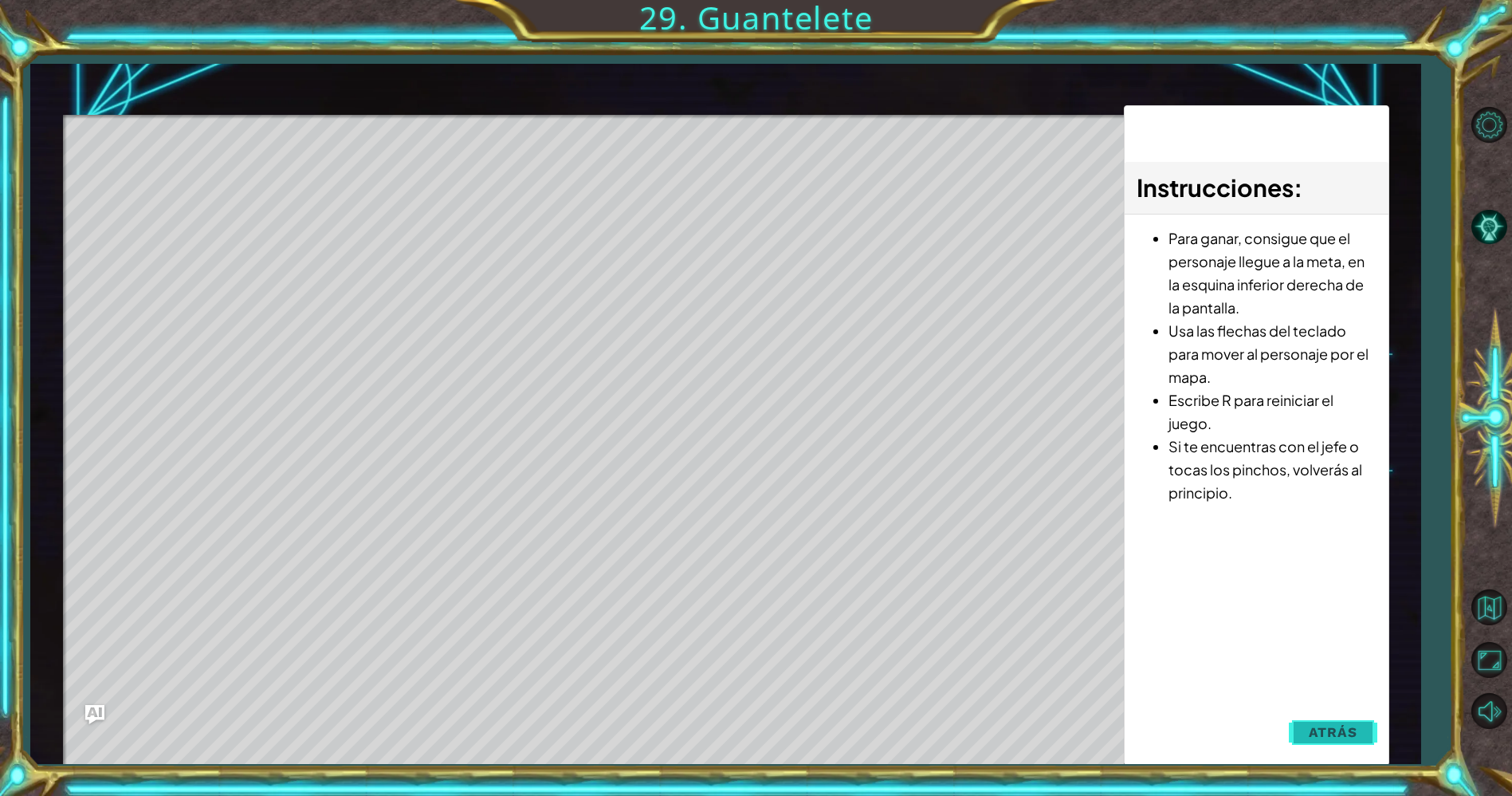
click at [1304, 737] on button "Atrás" at bounding box center [1333, 732] width 88 height 32
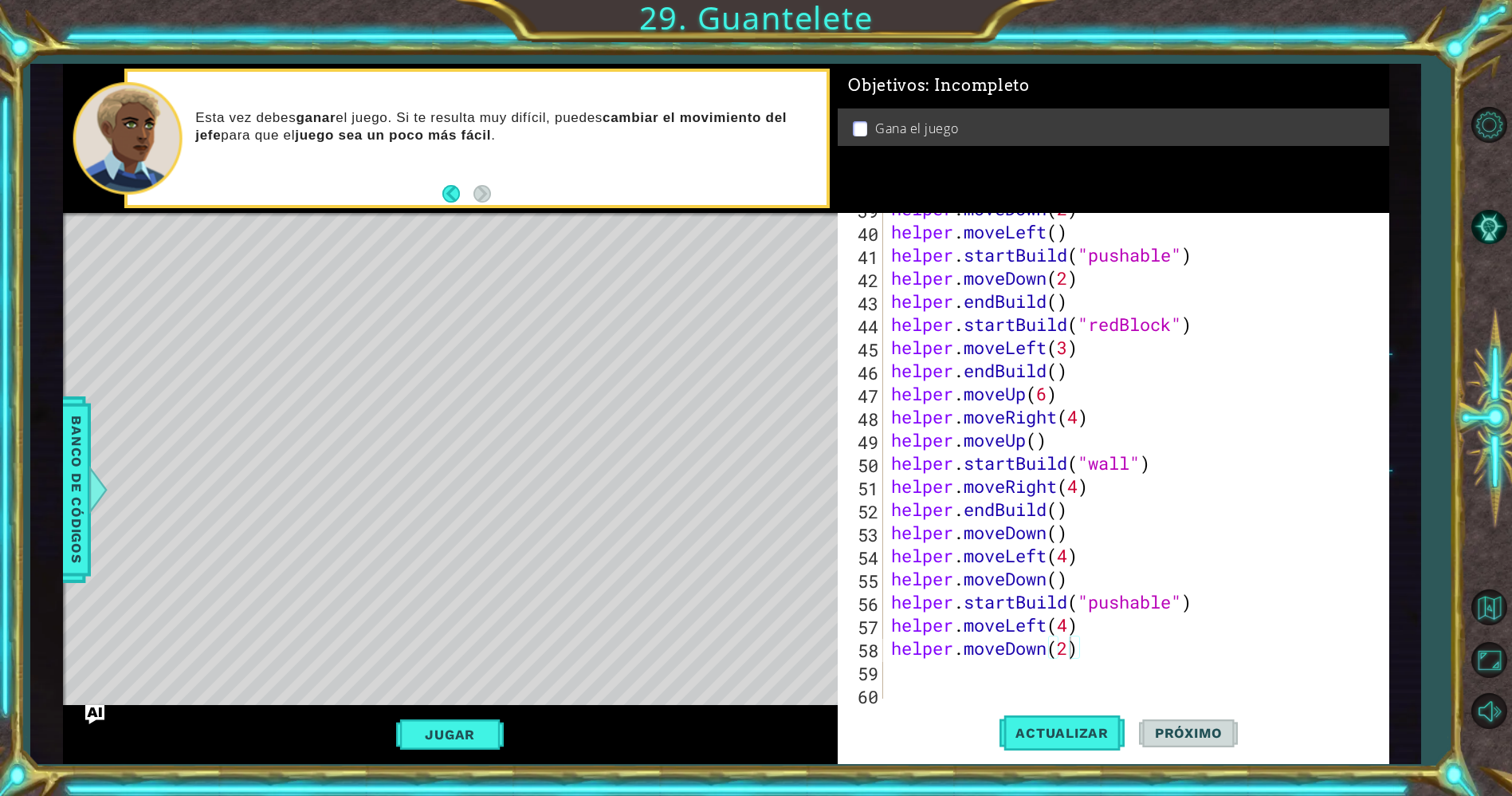
scroll to position [925, 0]
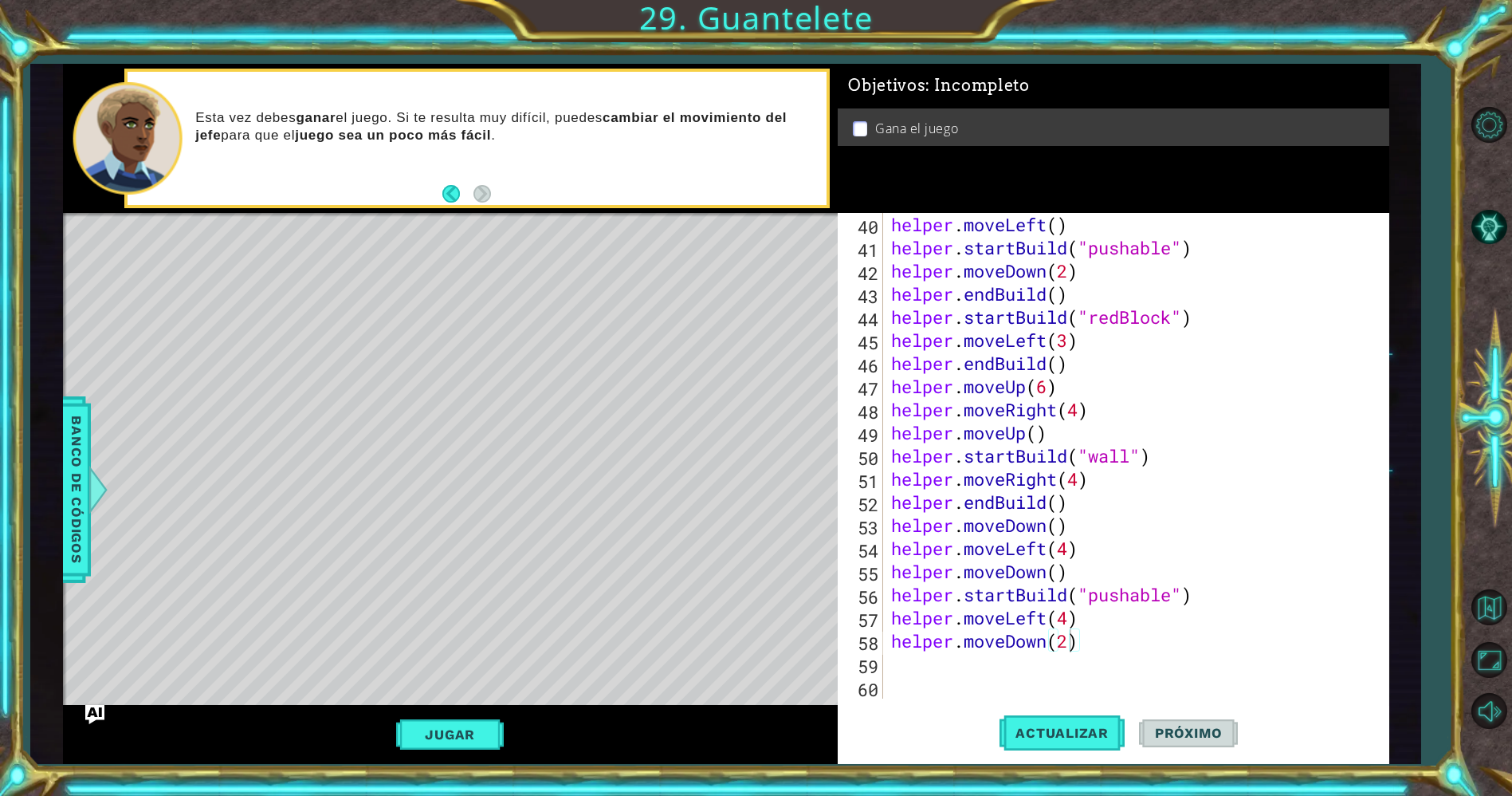
click at [1002, 663] on div "helper . moveLeft ( ) helper . startBuild ( "pushable" ) helper . moveDown ( 2 …" at bounding box center [1133, 478] width 490 height 532
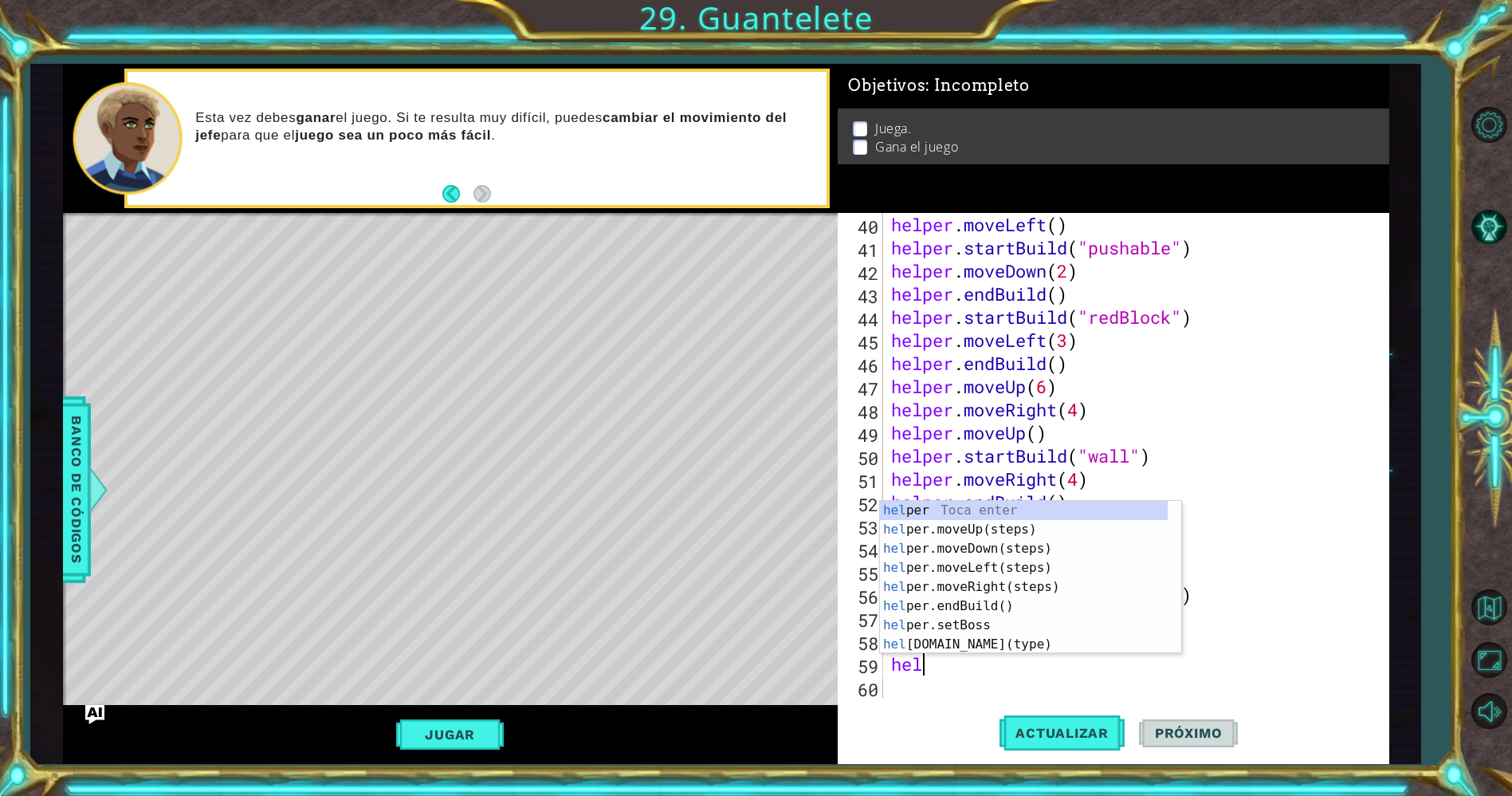
scroll to position [0, 1]
type textarea "helpe"
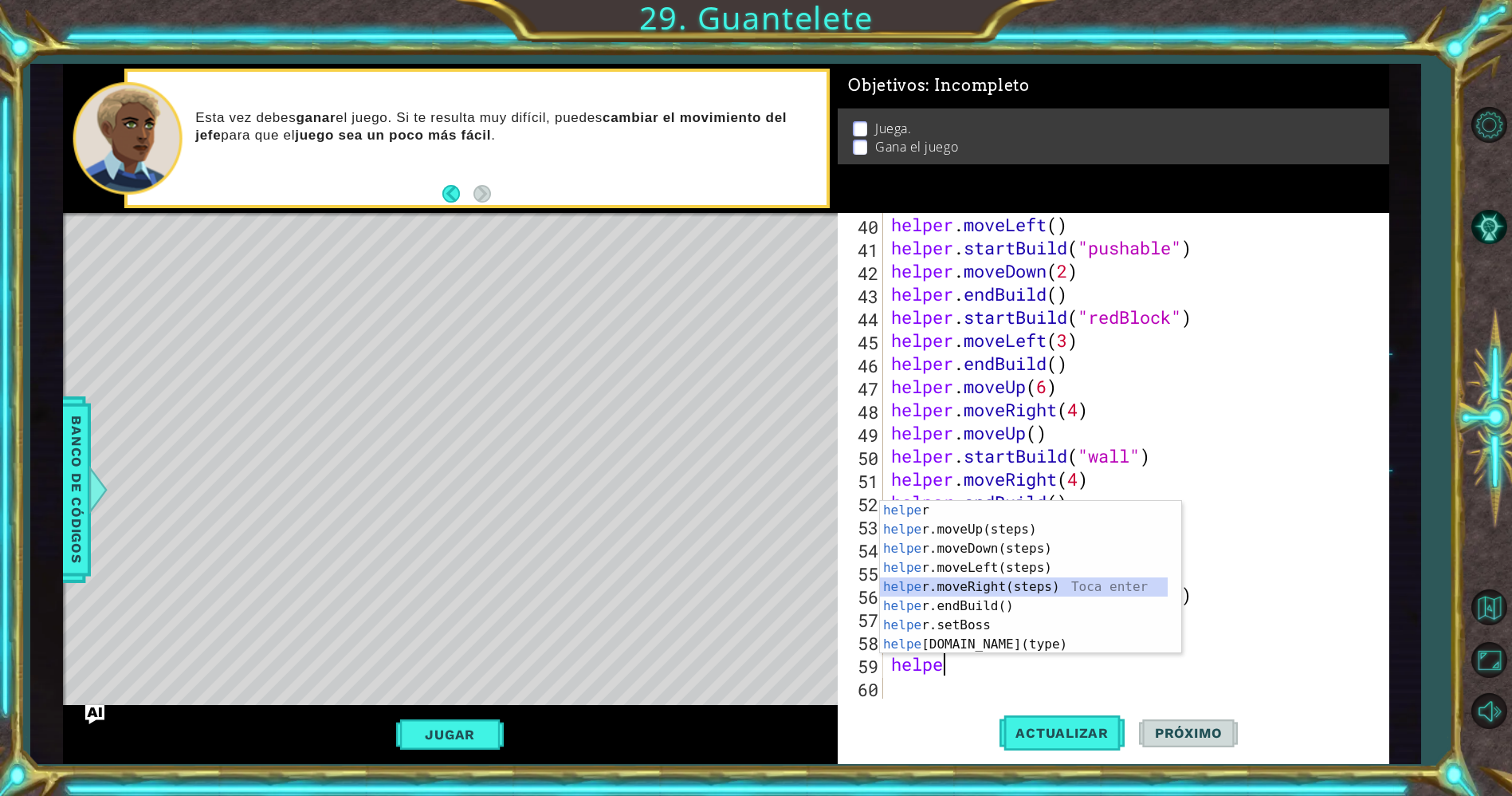
click at [970, 590] on div "helpe r Toca enter helpe r.moveUp(steps) Toca enter helpe r.moveDown(steps) Toc…" at bounding box center [1024, 596] width 288 height 191
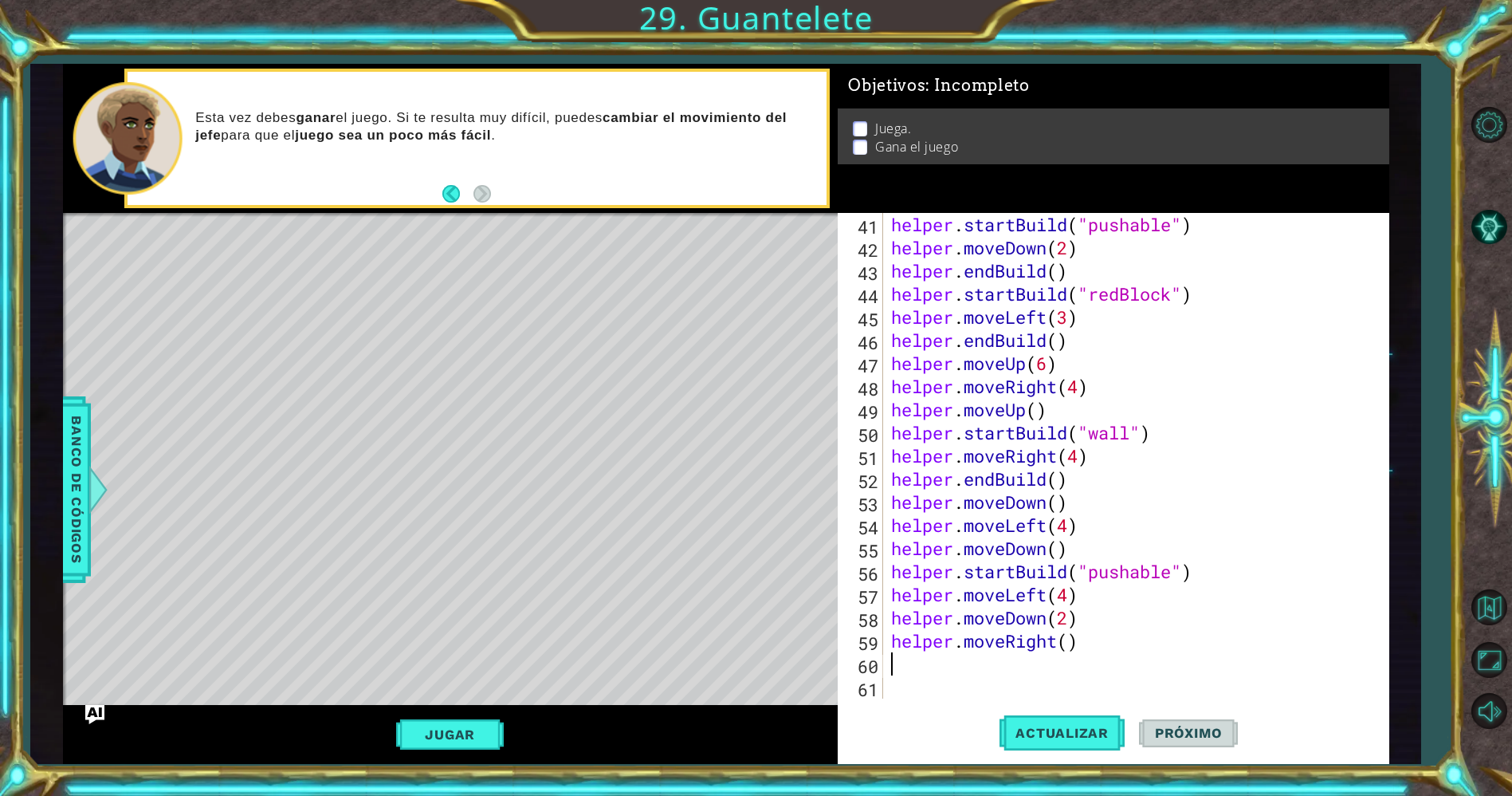
click at [1079, 636] on div "helper . startBuild ( "pushable" ) helper . moveDown ( 2 ) helper . endBuild ( …" at bounding box center [1133, 478] width 490 height 532
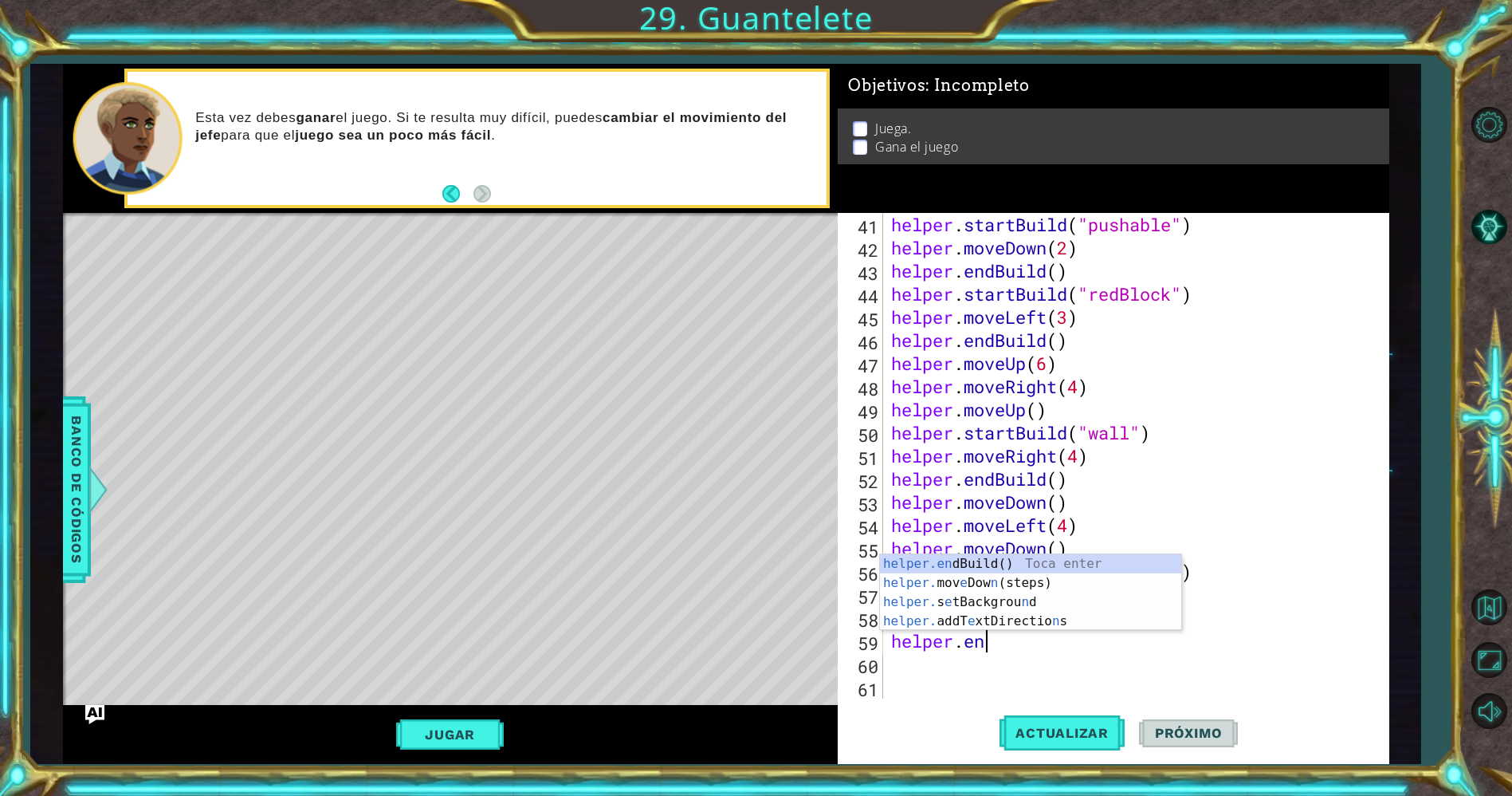
scroll to position [0, 3]
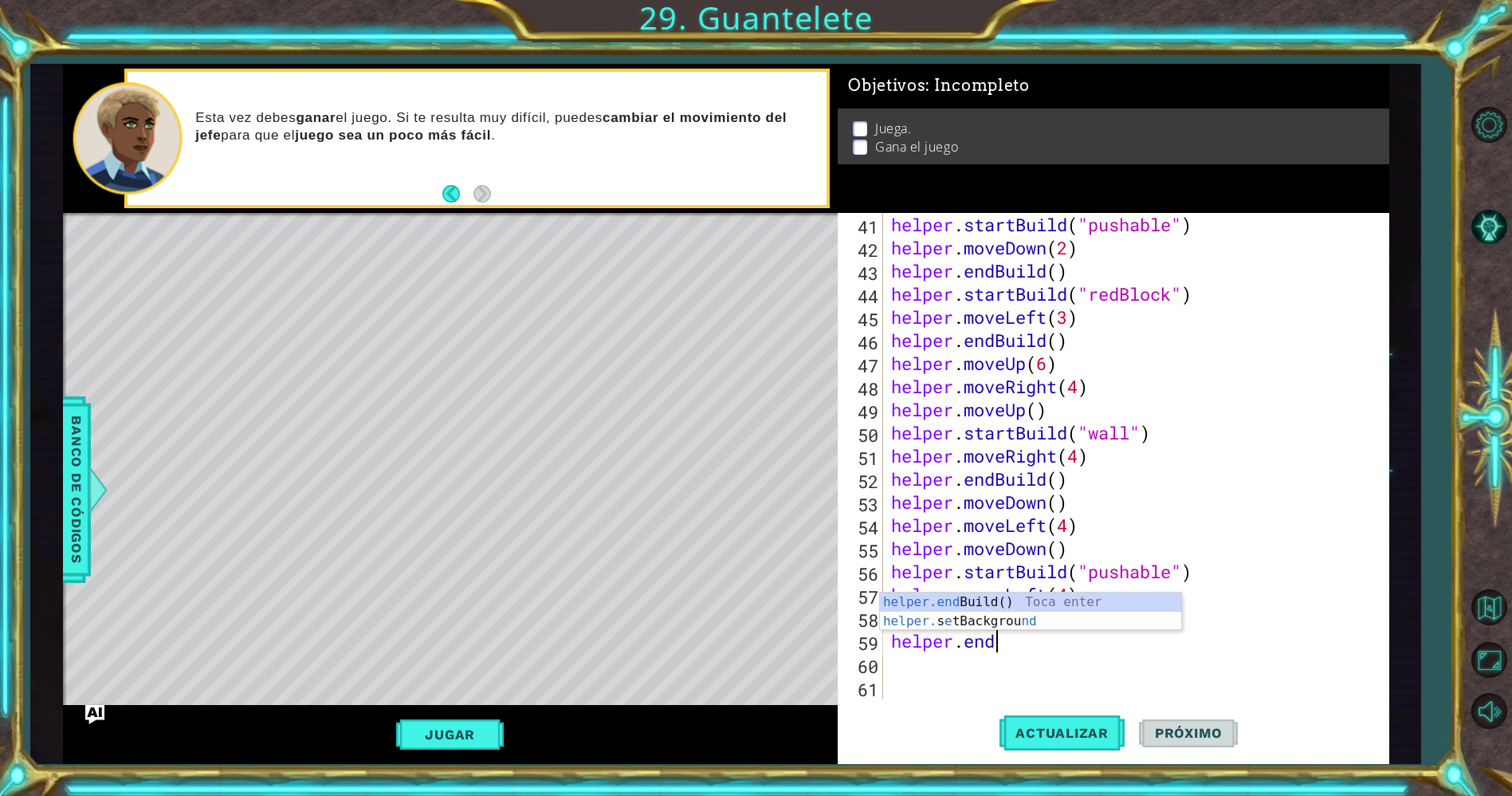
click at [1071, 588] on div "helper . startBuild ( "pushable" ) helper . moveDown ( 2 ) helper . endBuild ( …" at bounding box center [1133, 478] width 490 height 532
click at [1010, 641] on div "helper . startBuild ( "pushable" ) helper . moveDown ( 2 ) helper . endBuild ( …" at bounding box center [1133, 478] width 490 height 532
type textarea "helper.endB"
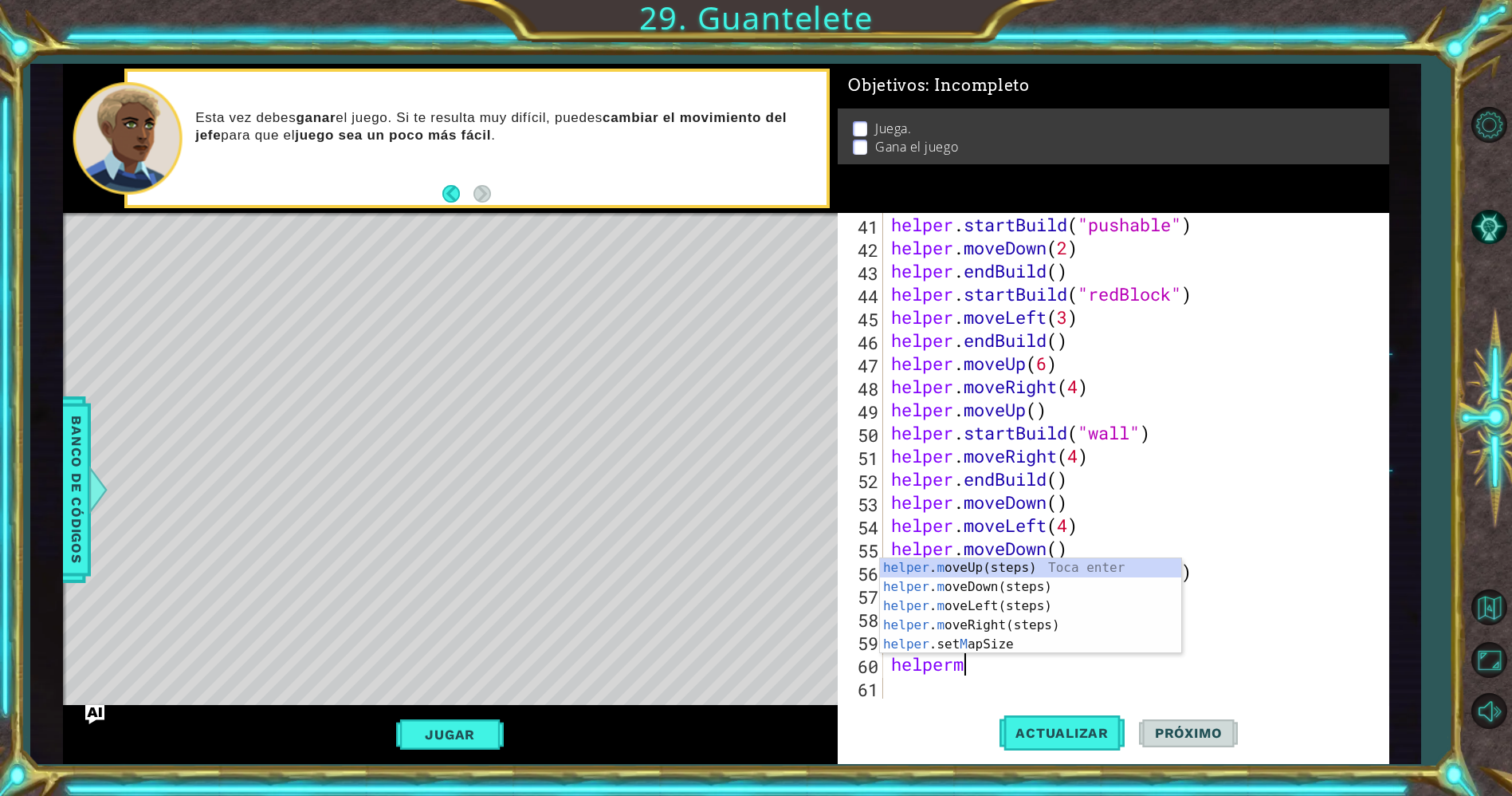
scroll to position [0, 2]
type textarea "helpermo"
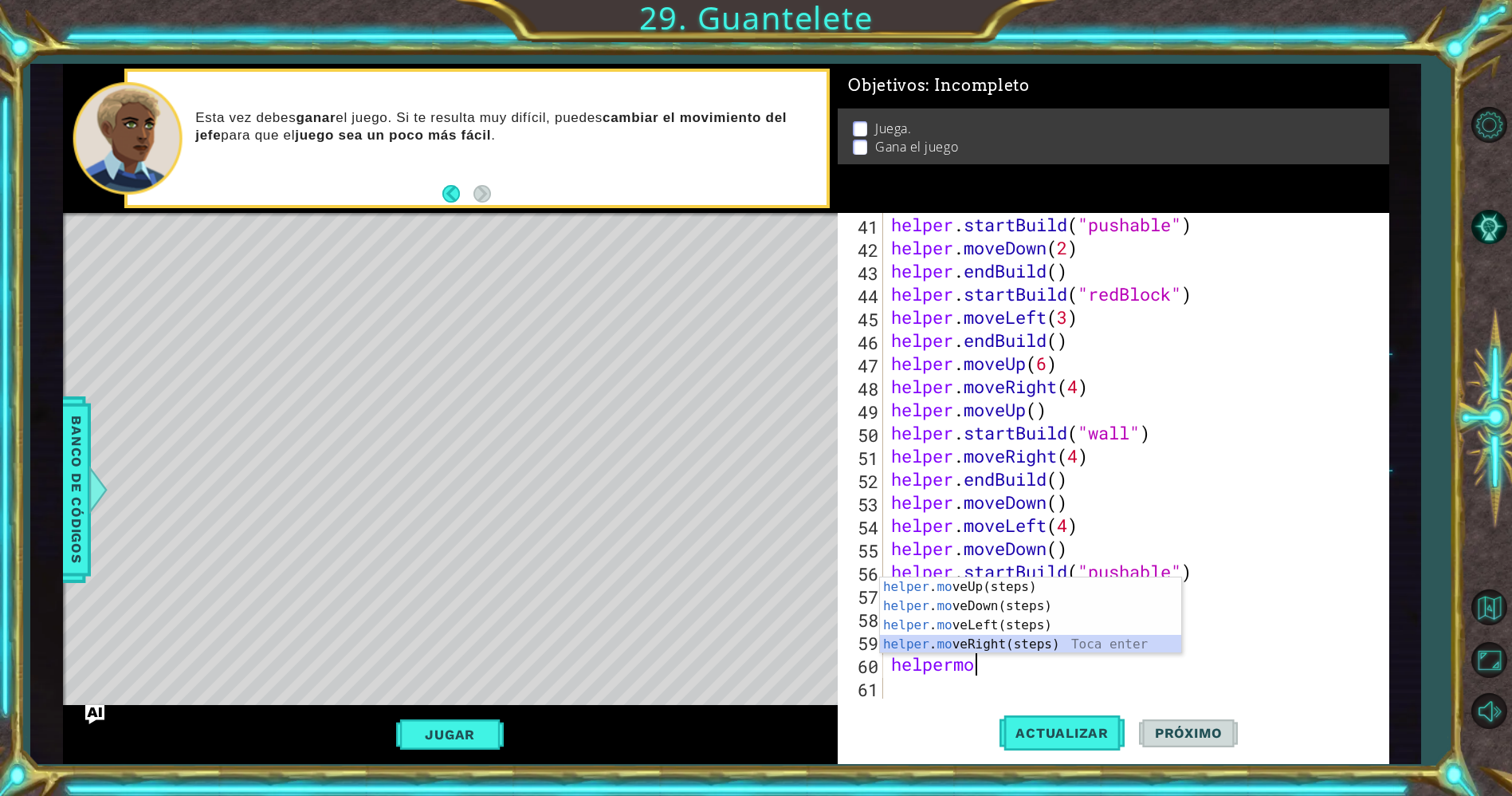
click at [983, 639] on div "helper . mo veUp(steps) Toca enter helper . mo veDown(steps) Toca enter helper …" at bounding box center [1030, 634] width 302 height 114
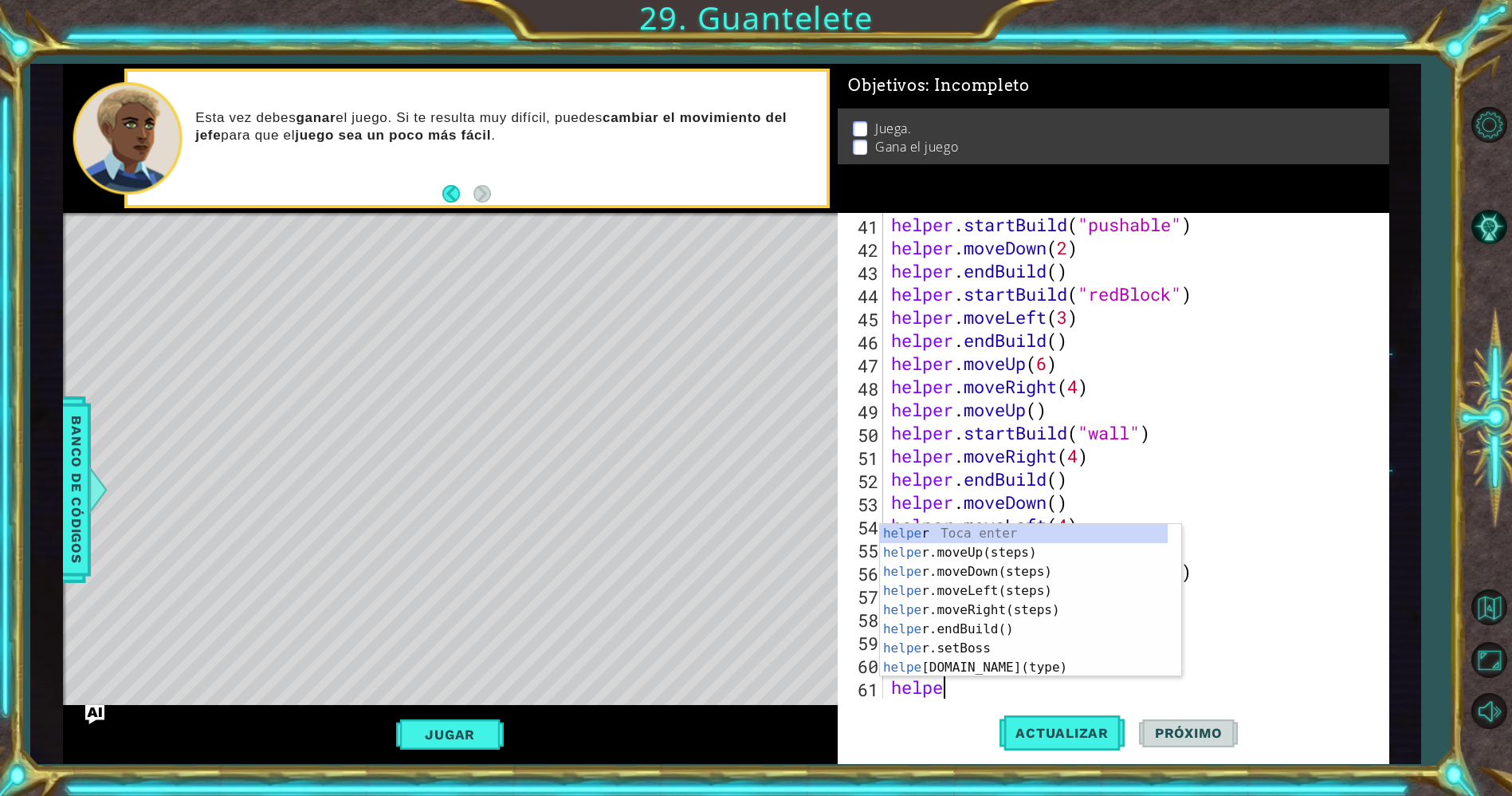
type textarea "helper"
click at [1020, 554] on div "helper Toca enter helper .moveUp(steps) Toca enter helper .moveDown(steps) Toca…" at bounding box center [1024, 619] width 288 height 191
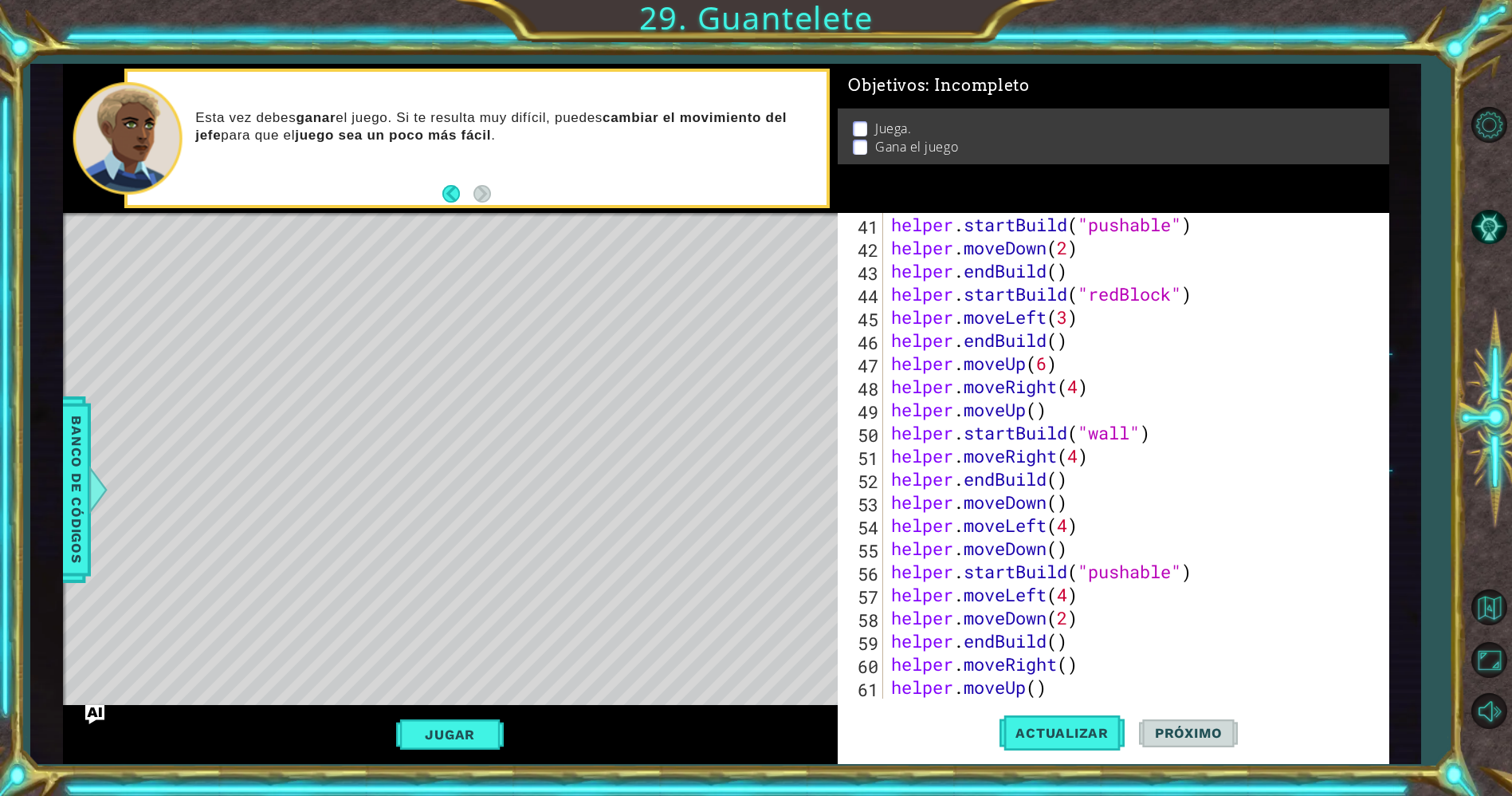
click at [1038, 688] on div "helper . startBuild ( "pushable" ) helper . moveDown ( 2 ) helper . endBuild ( …" at bounding box center [1133, 478] width 490 height 532
type textarea "helper.moveUp(3)"
click at [1059, 689] on div "helper . startBuild ( "pushable" ) helper . moveDown ( 2 ) helper . endBuild ( …" at bounding box center [1133, 478] width 490 height 532
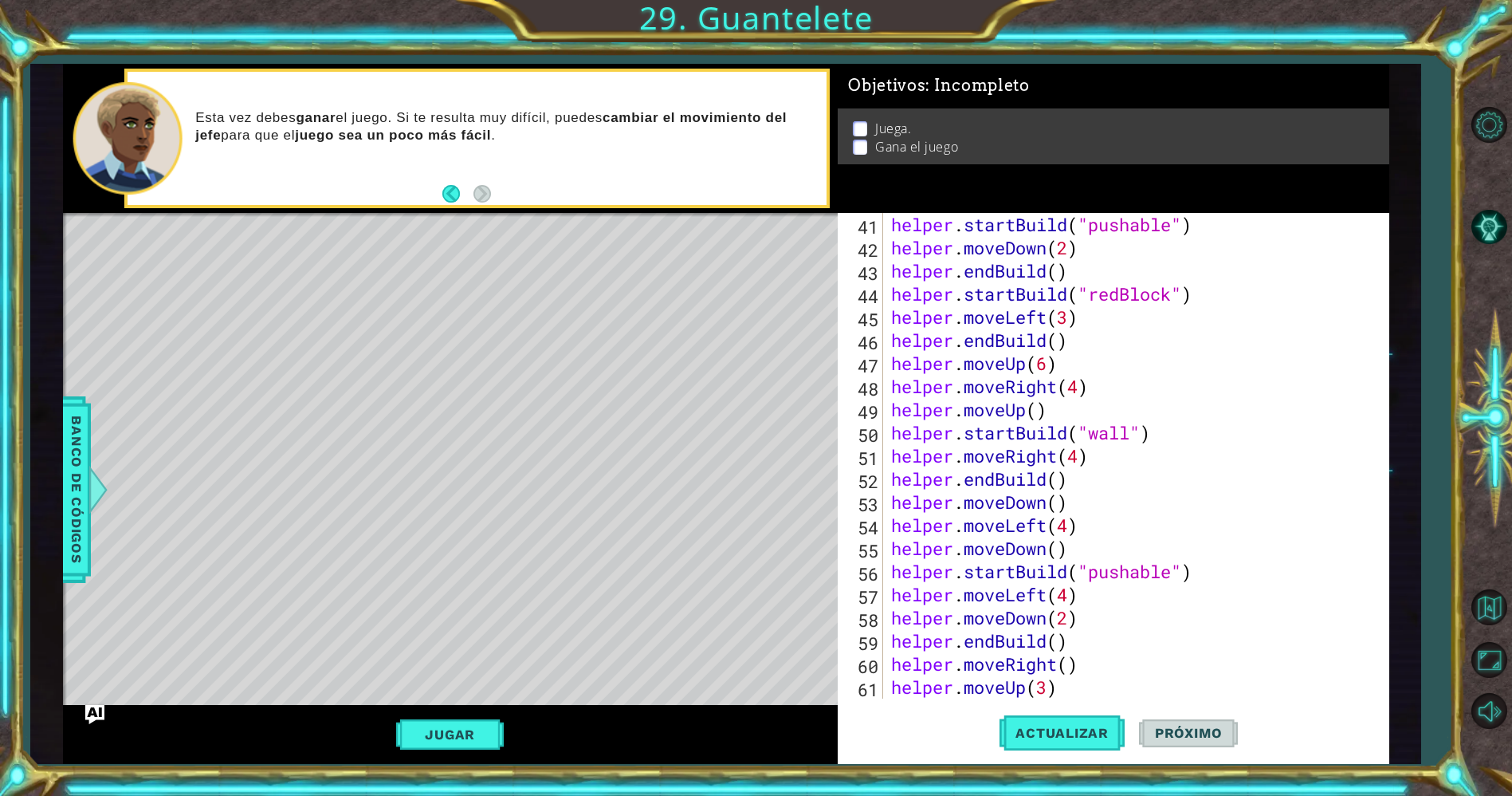
click at [1086, 675] on div "helper . startBuild ( "pushable" ) helper . moveDown ( 2 ) helper . endBuild ( …" at bounding box center [1133, 478] width 490 height 532
type textarea "helper.moveUp(3)"
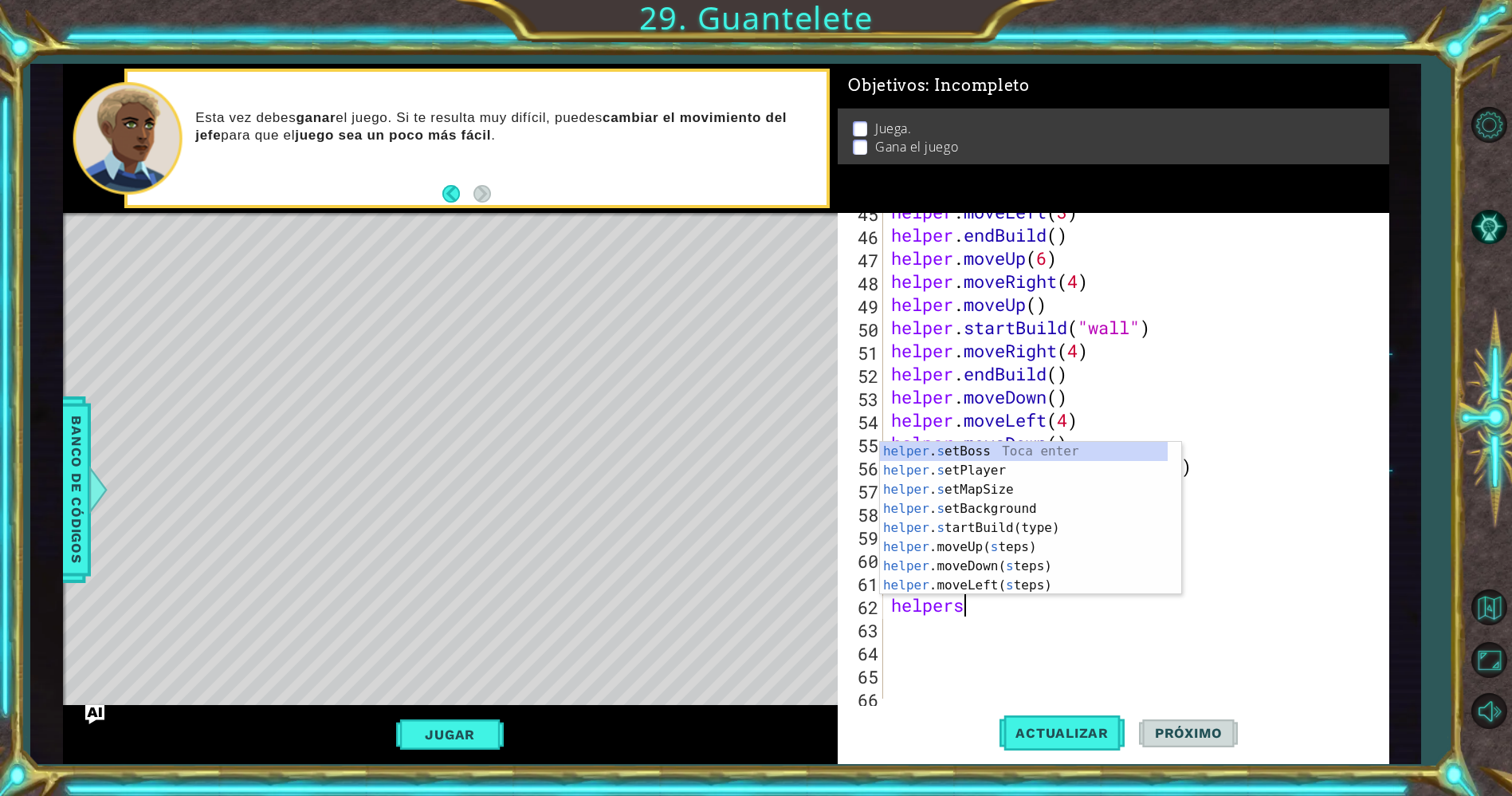
scroll to position [0, 2]
click at [997, 446] on div "helper . st artBuild(type) Toca enter helper . s e t Boss Toca enter helper . s…" at bounding box center [1024, 536] width 288 height 191
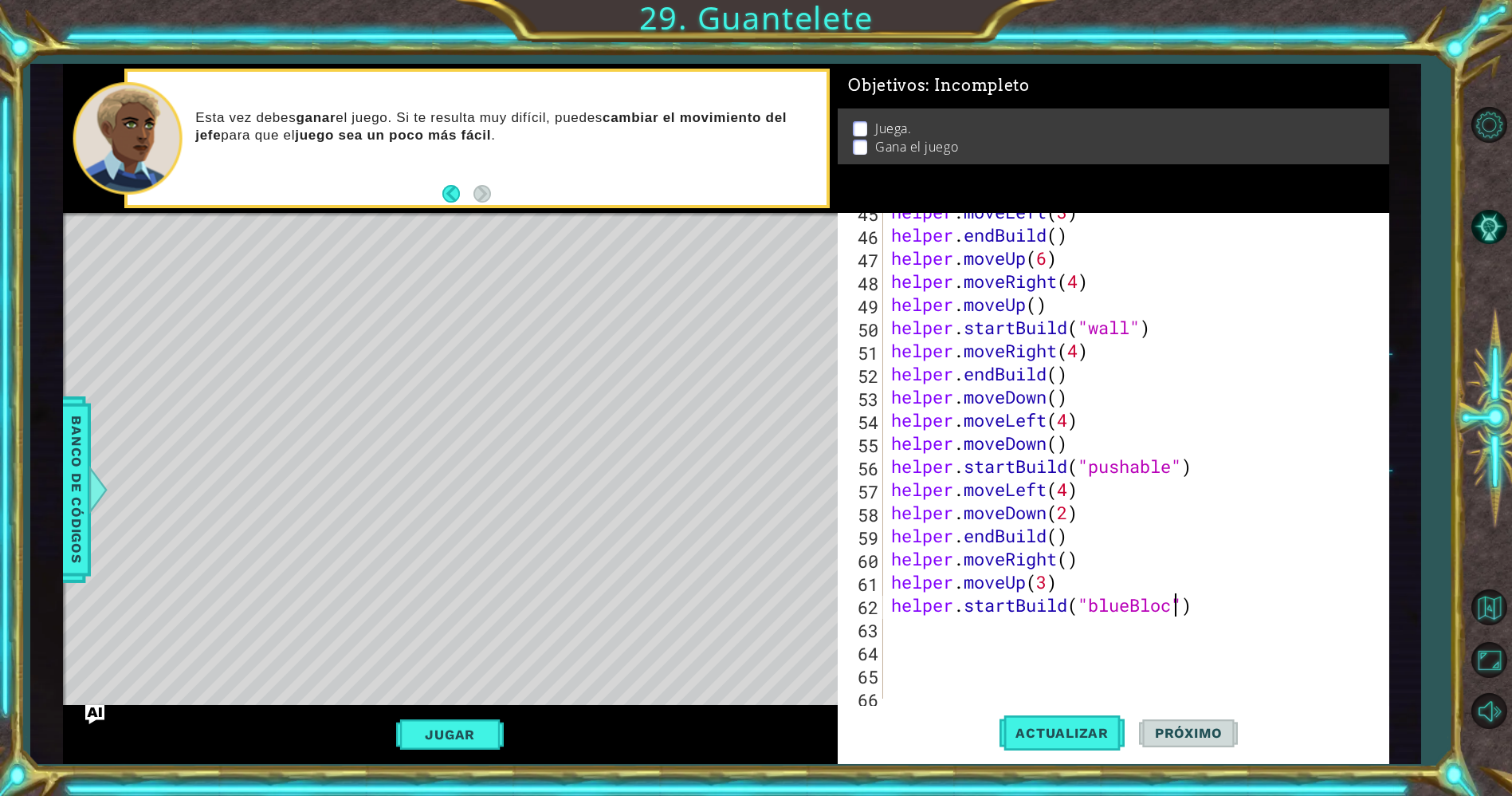
scroll to position [0, 12]
type textarea "helper.startBuild("blueBlock")"
click at [1036, 621] on div "helper . moveLeft ( 3 ) helper . endBuild ( ) helper . moveUp ( 6 ) helper . mo…" at bounding box center [1133, 465] width 490 height 532
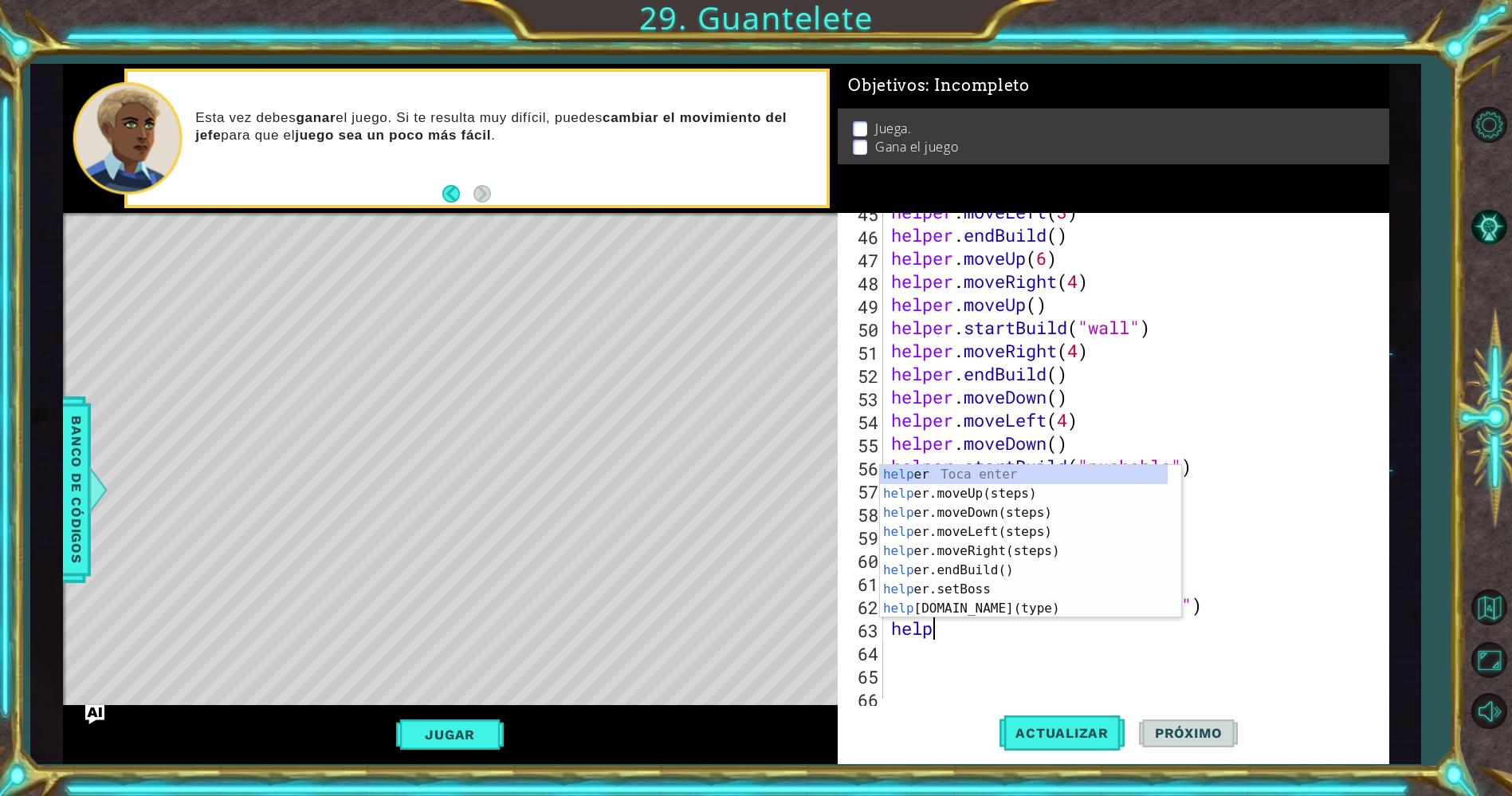
type textarea "helper"
click at [1007, 550] on div "helper Toca enter helper .moveUp(steps) Toca enter helper .moveDown(steps) Toca…" at bounding box center [1024, 560] width 288 height 191
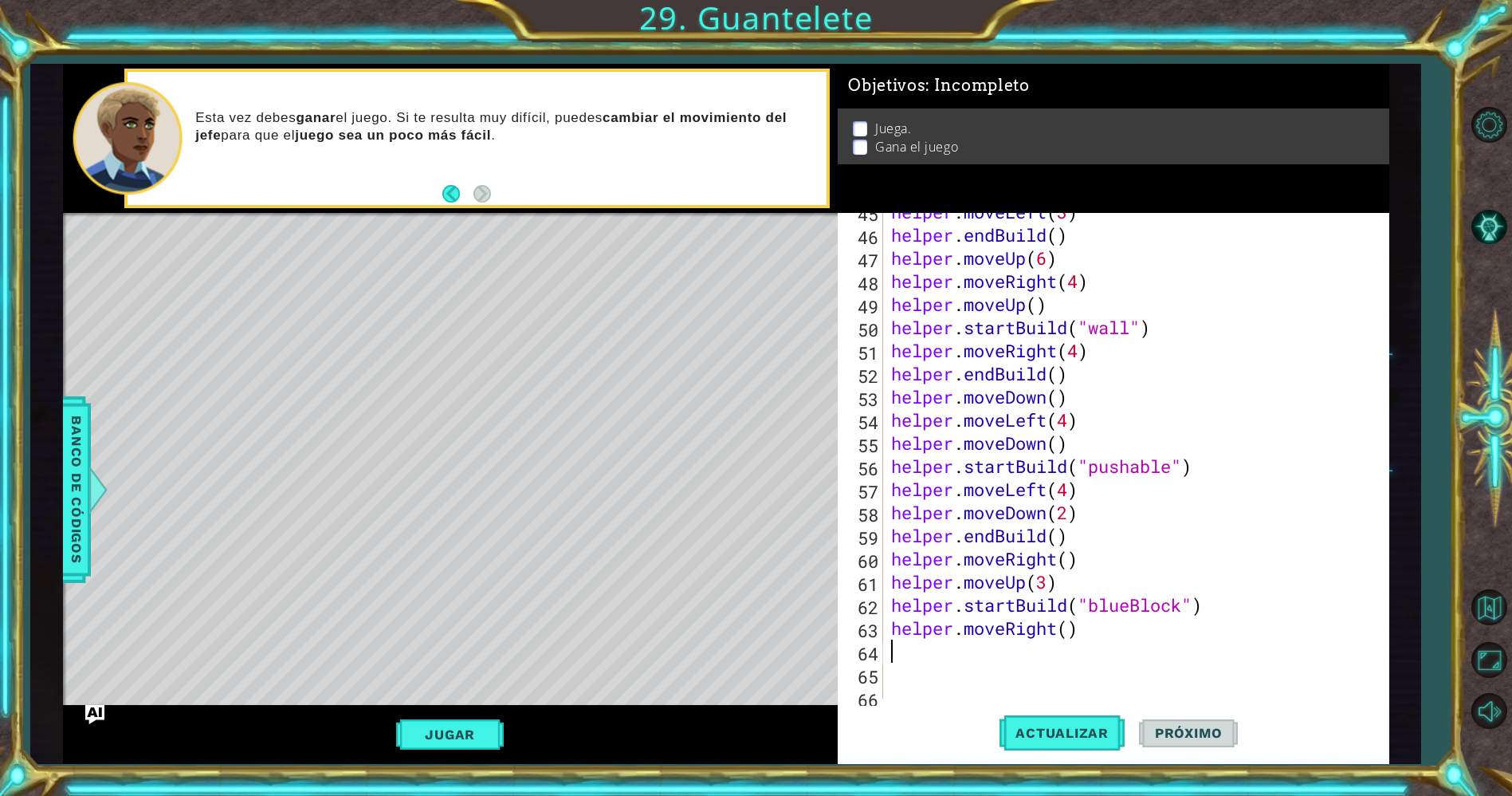
scroll to position [0, 0]
click at [1068, 625] on div "helper . moveLeft ( 3 ) helper . endBuild ( ) helper . moveUp ( 6 ) helper . mo…" at bounding box center [1133, 465] width 490 height 532
type textarea "helper.moveRight(3)"
click at [1074, 726] on span "Actualizar" at bounding box center [1062, 733] width 125 height 16
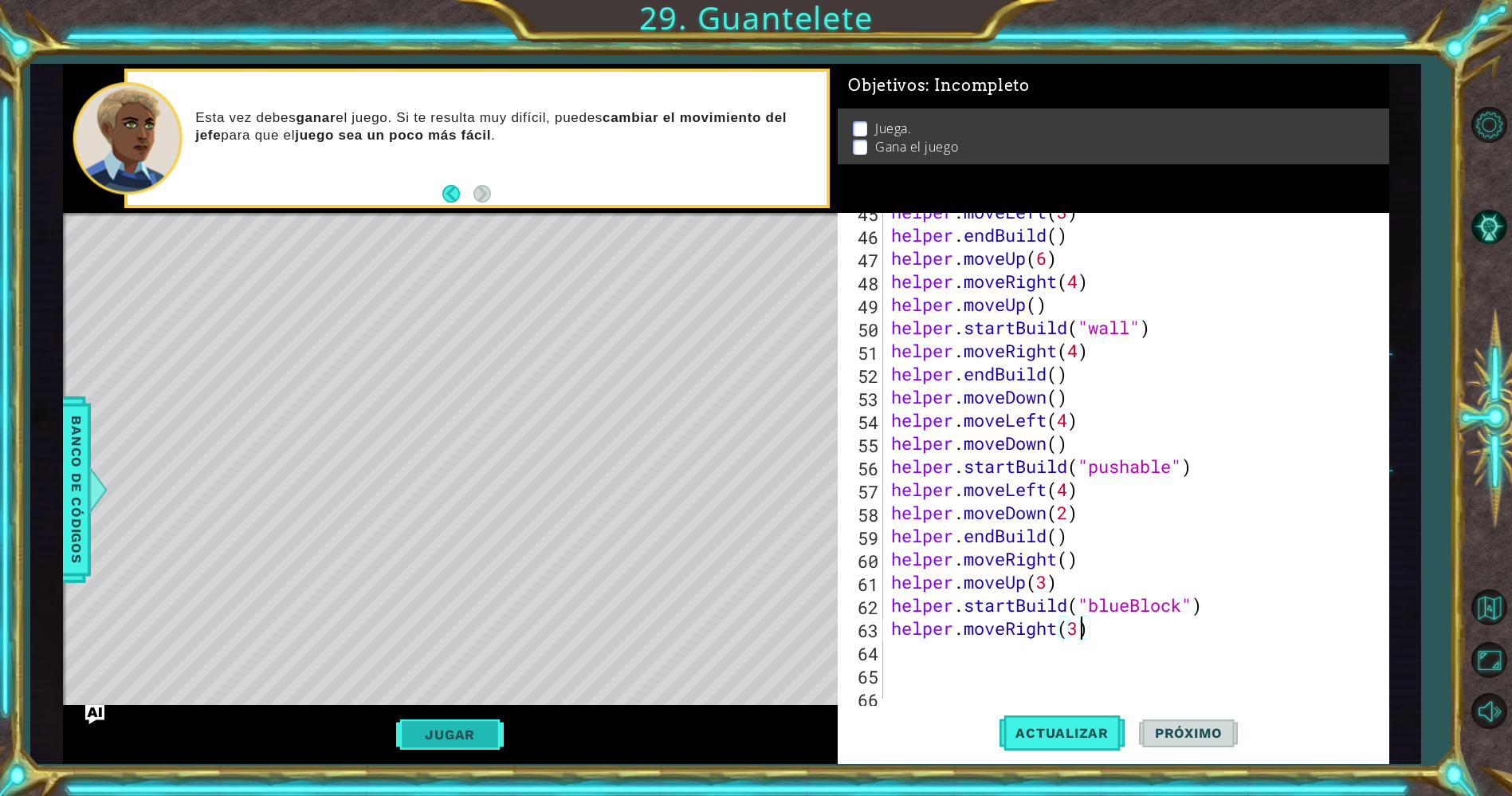
click at [486, 734] on button "Jugar" at bounding box center [450, 734] width 108 height 31
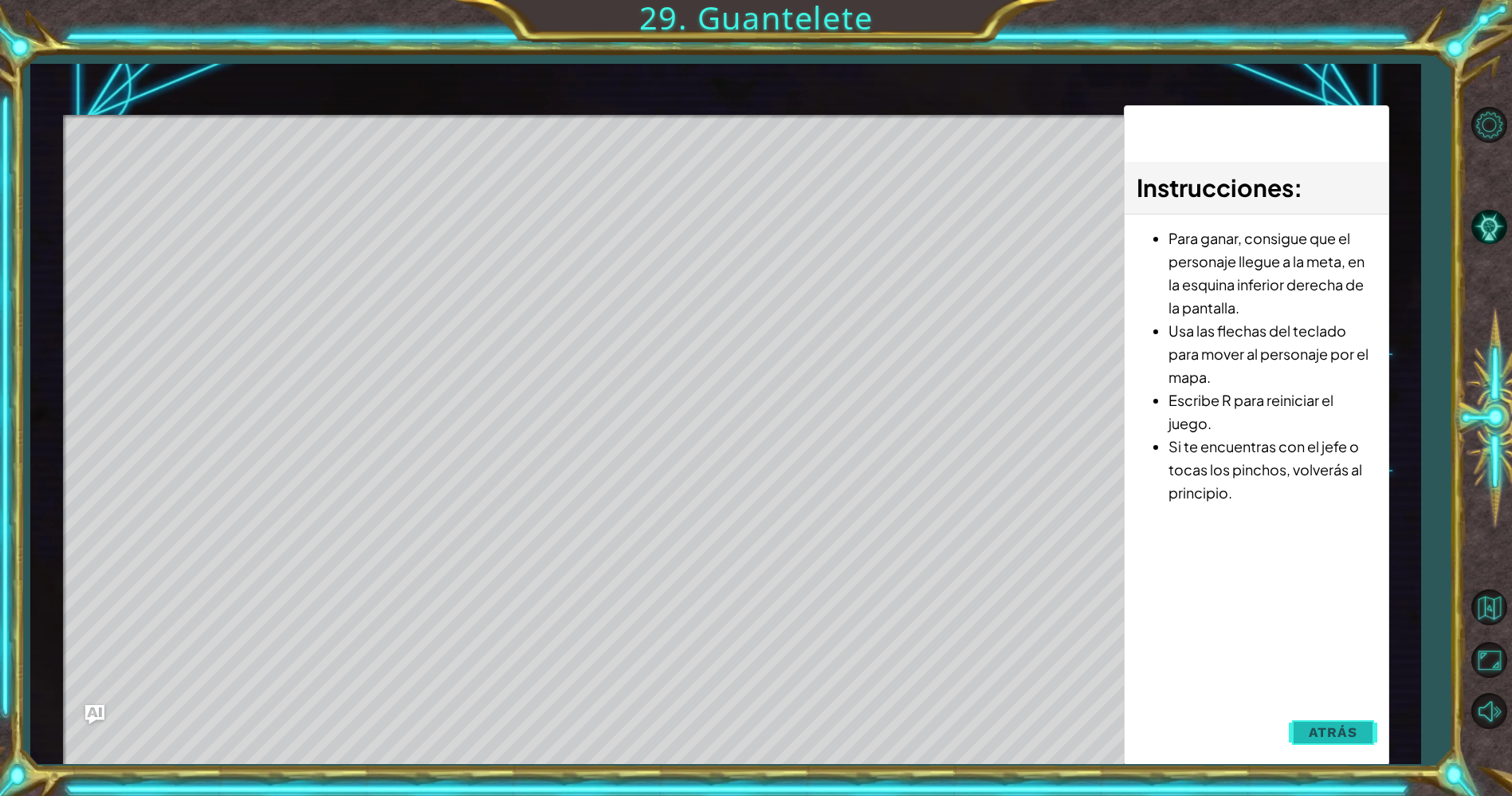
click at [1291, 734] on button "Atrás" at bounding box center [1333, 732] width 88 height 32
